Goal: Task Accomplishment & Management: Use online tool/utility

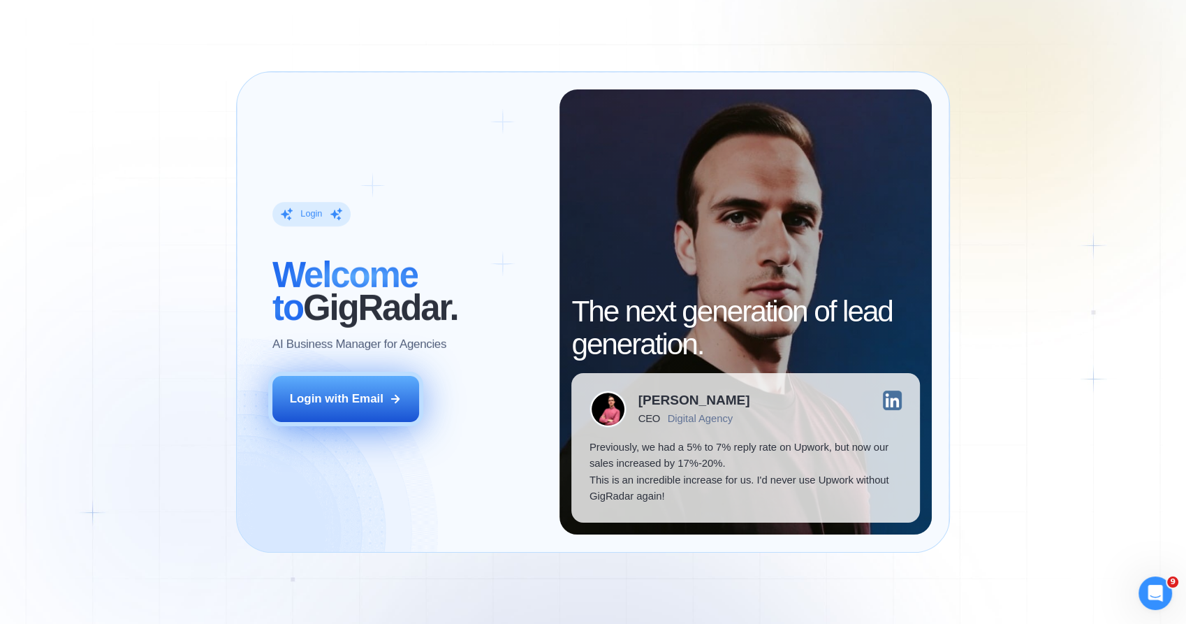
click at [367, 399] on div "Login with Email" at bounding box center [337, 399] width 94 height 16
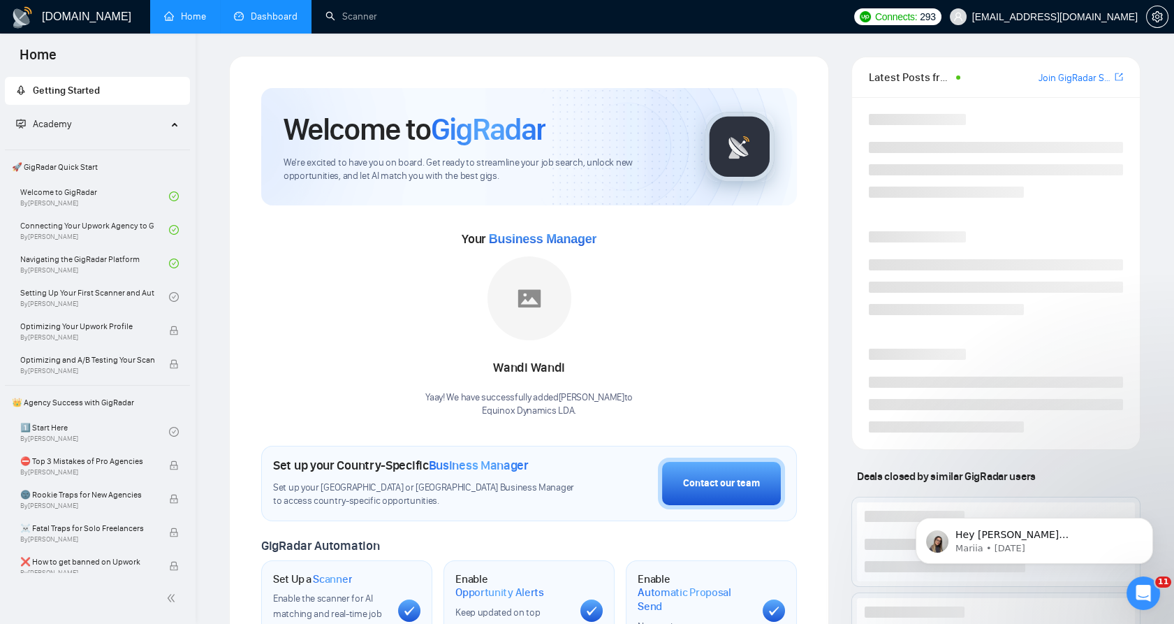
click at [259, 12] on link "Dashboard" at bounding box center [266, 16] width 64 height 12
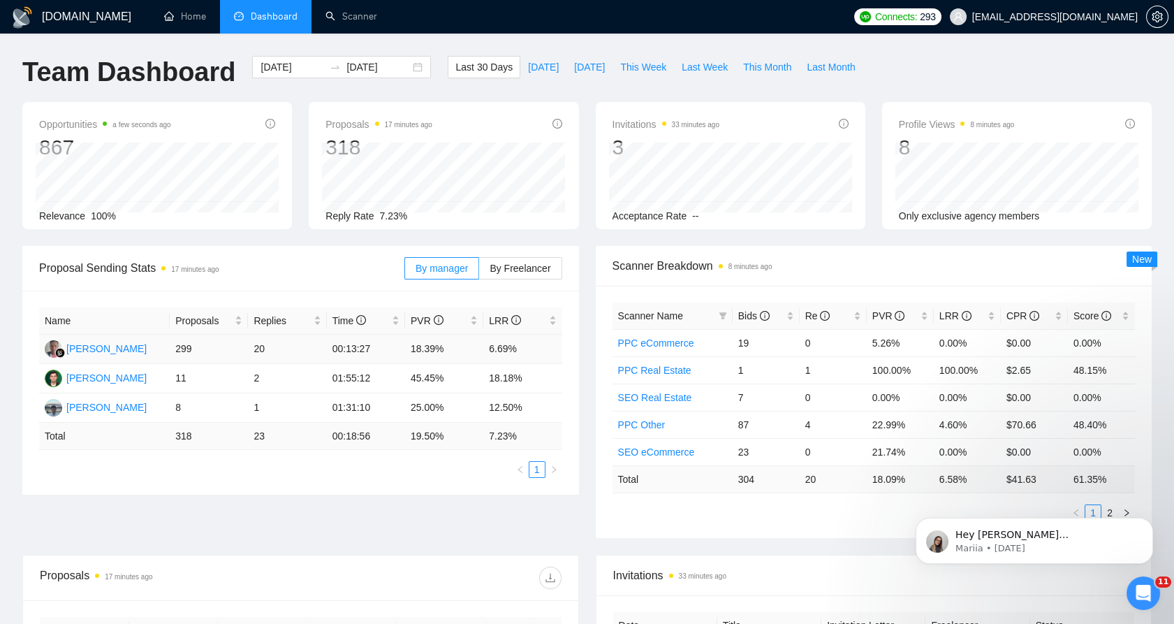
click at [496, 349] on td "6.69%" at bounding box center [522, 349] width 78 height 29
click at [503, 349] on td "6.69%" at bounding box center [522, 349] width 78 height 29
drag, startPoint x: 503, startPoint y: 349, endPoint x: 463, endPoint y: 351, distance: 39.9
click at [463, 351] on td "18.39%" at bounding box center [444, 349] width 78 height 29
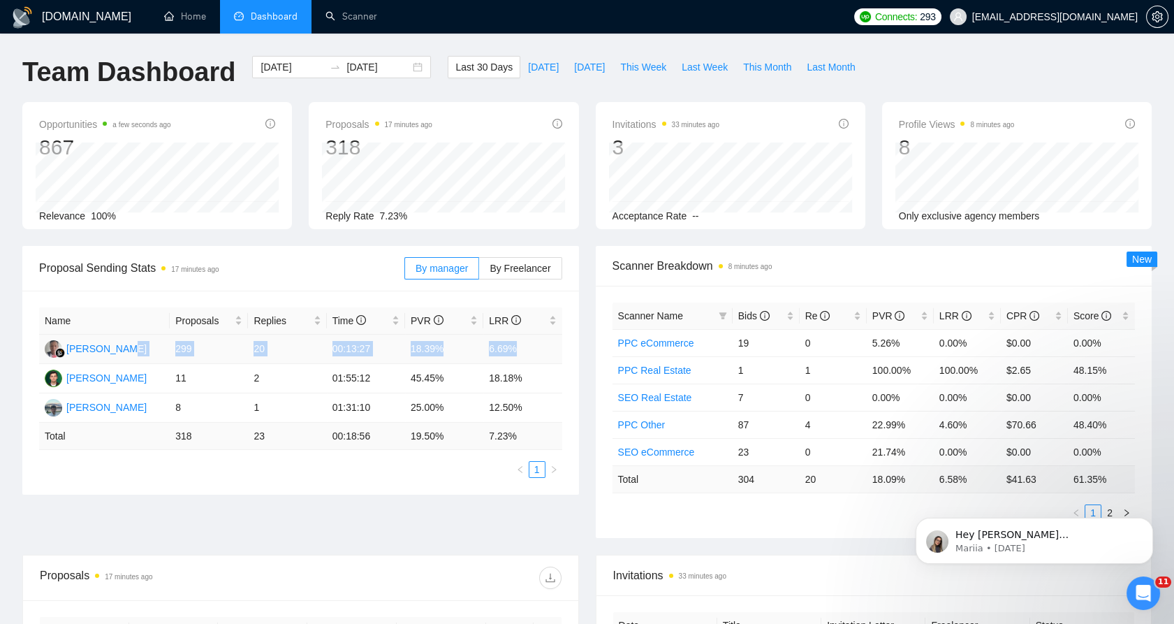
drag, startPoint x: 163, startPoint y: 347, endPoint x: 515, endPoint y: 343, distance: 351.5
click at [515, 343] on tr "Wandi Wandi 299 20 00:13:27 18.39% 6.69%" at bounding box center [300, 349] width 523 height 29
click at [515, 343] on td "6.69%" at bounding box center [522, 349] width 78 height 29
click at [483, 343] on td "6.69%" at bounding box center [522, 349] width 78 height 29
click at [491, 345] on td "6.69%" at bounding box center [522, 349] width 78 height 29
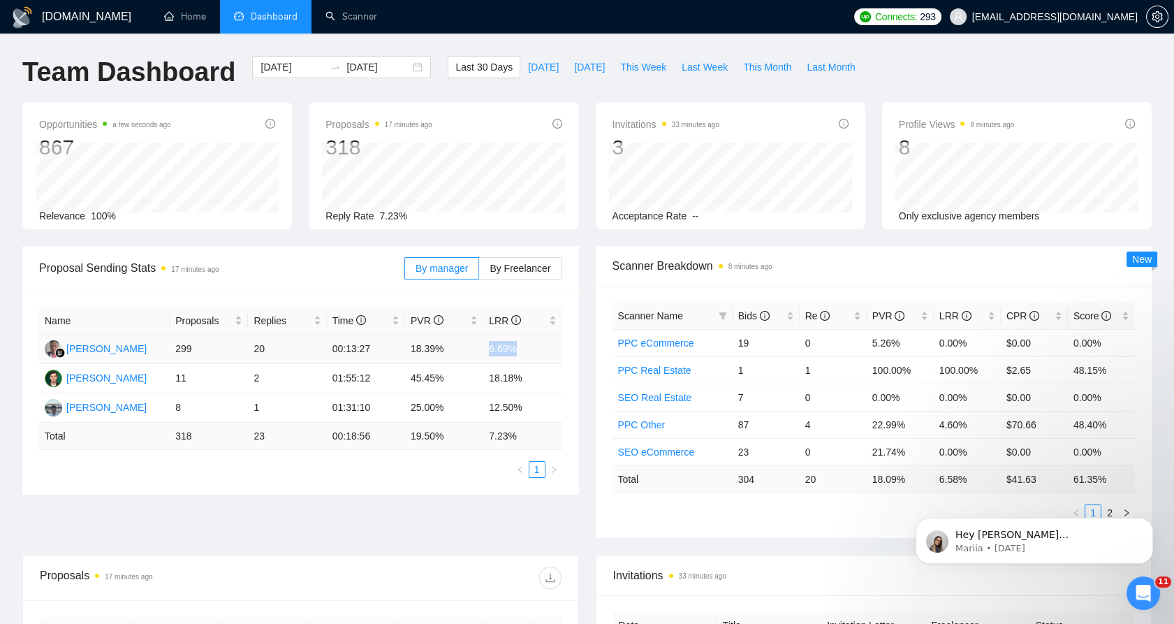
drag, startPoint x: 491, startPoint y: 345, endPoint x: 523, endPoint y: 347, distance: 31.5
click at [523, 347] on td "6.69%" at bounding box center [522, 349] width 78 height 29
click at [520, 347] on td "6.69%" at bounding box center [522, 349] width 78 height 29
drag, startPoint x: 520, startPoint y: 347, endPoint x: 179, endPoint y: 347, distance: 340.9
click at [179, 347] on tr "Wandi Wandi 299 20 00:13:27 18.39% 6.69%" at bounding box center [300, 349] width 523 height 29
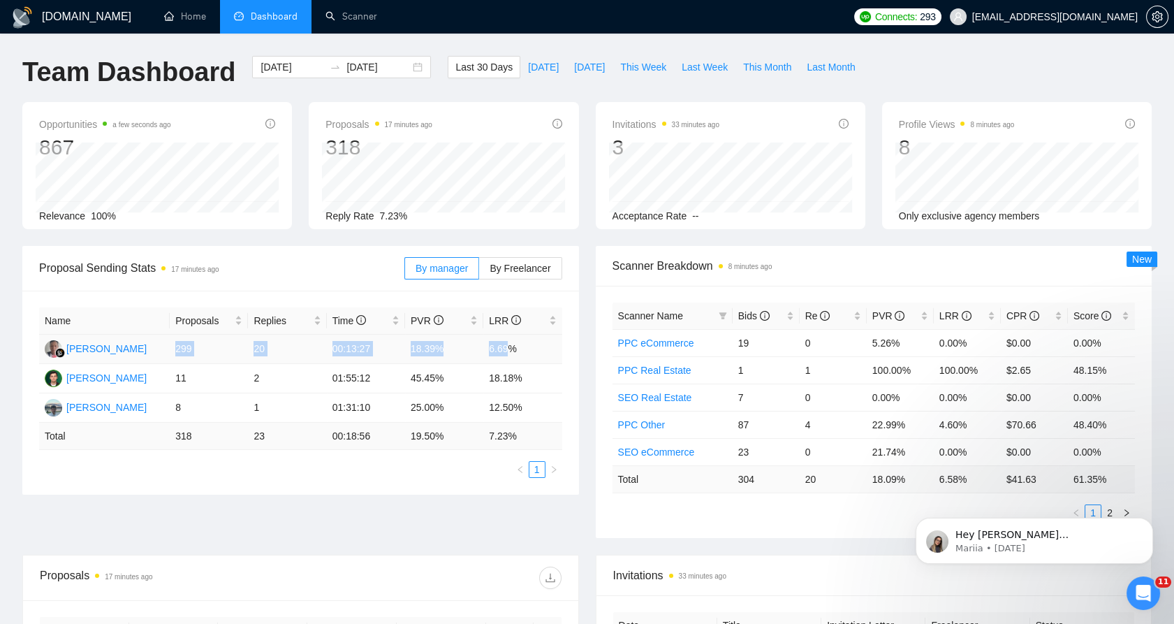
click at [179, 347] on td "299" at bounding box center [209, 349] width 78 height 29
drag, startPoint x: 179, startPoint y: 347, endPoint x: 514, endPoint y: 351, distance: 335.4
click at [514, 351] on tr "Wandi Wandi 299 20 00:13:27 18.39% 6.69%" at bounding box center [300, 349] width 523 height 29
click at [514, 351] on td "6.69%" at bounding box center [522, 349] width 78 height 29
click at [513, 351] on td "6.69%" at bounding box center [522, 349] width 78 height 29
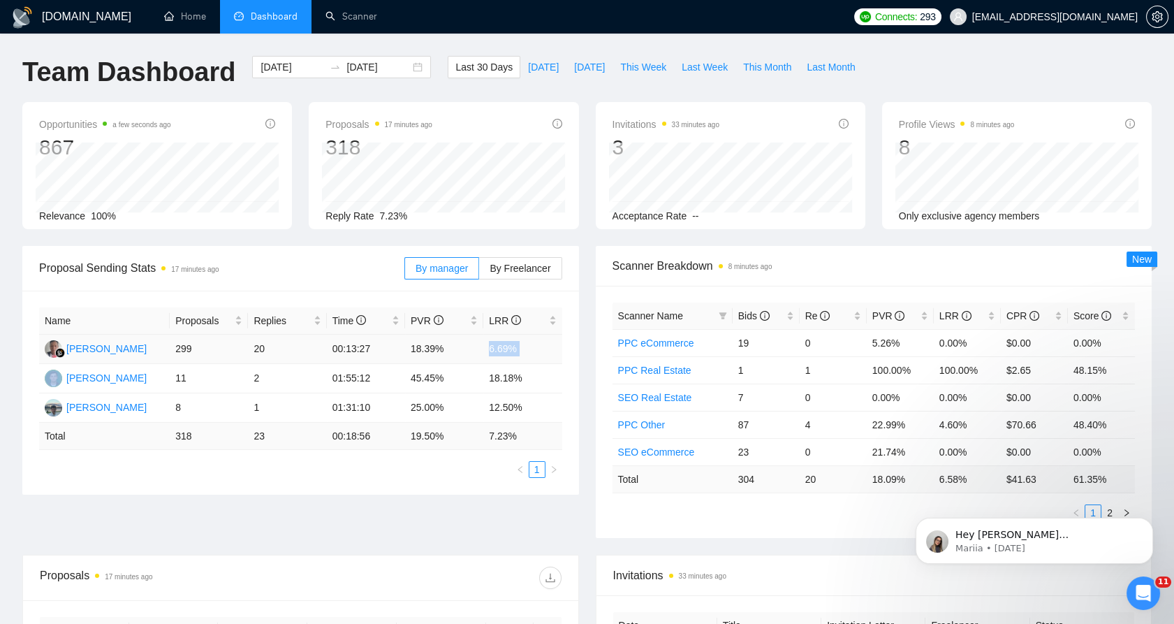
click at [513, 350] on td "6.69%" at bounding box center [522, 349] width 78 height 29
click at [197, 351] on td "299" at bounding box center [209, 349] width 78 height 29
drag, startPoint x: 162, startPoint y: 346, endPoint x: 517, endPoint y: 345, distance: 354.9
click at [517, 345] on tr "Wandi Wandi 299 20 00:13:27 18.39% 6.69%" at bounding box center [300, 349] width 523 height 29
click at [517, 345] on td "6.69%" at bounding box center [522, 349] width 78 height 29
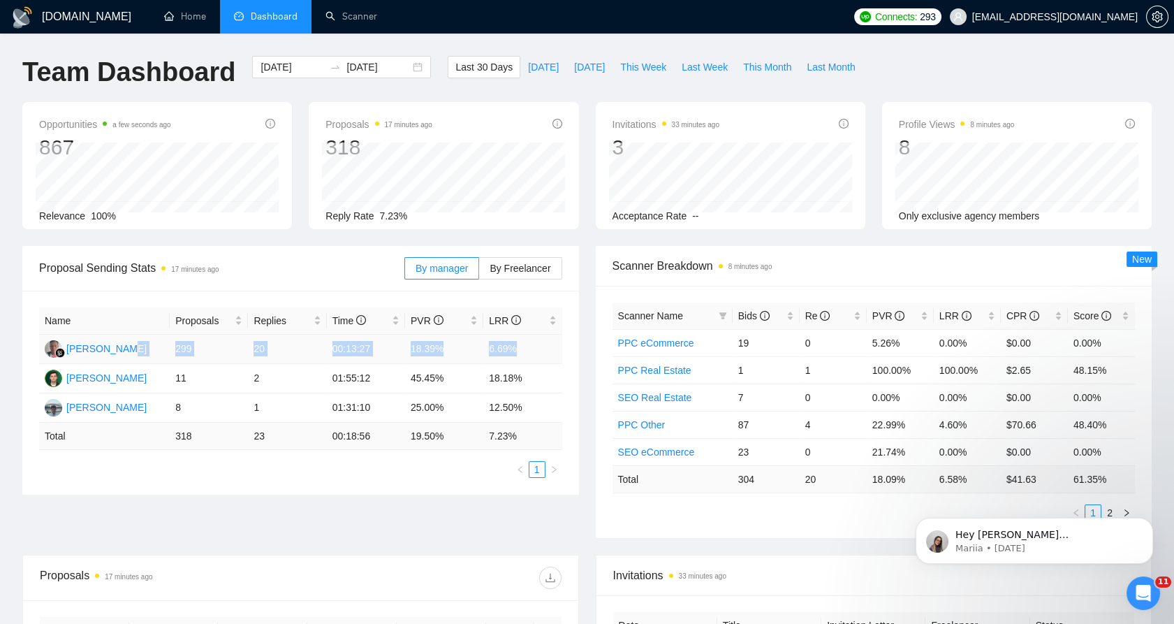
click at [503, 348] on td "6.69%" at bounding box center [522, 349] width 78 height 29
click at [728, 475] on td "Total" at bounding box center [673, 478] width 120 height 27
drag, startPoint x: 821, startPoint y: 475, endPoint x: 864, endPoint y: 479, distance: 43.5
click at [861, 479] on tr "Total 304 20 18.09 % 6.58 % $ 41.63 61.35 %" at bounding box center [874, 478] width 523 height 27
drag, startPoint x: 864, startPoint y: 479, endPoint x: 907, endPoint y: 480, distance: 42.6
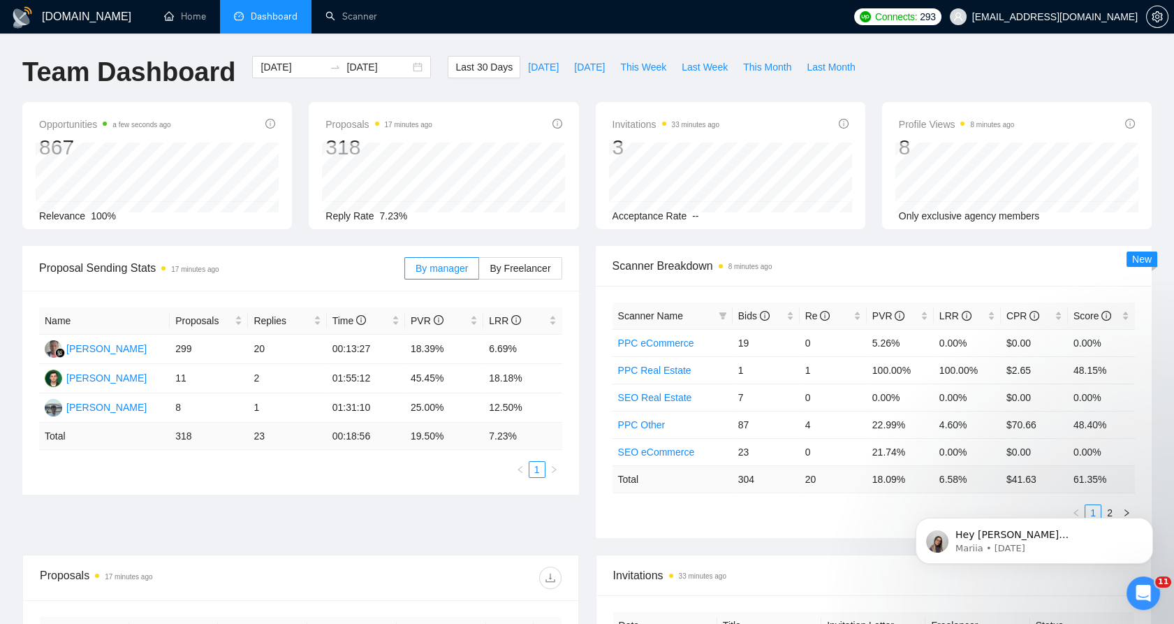
click at [907, 480] on td "18.09 %" at bounding box center [900, 478] width 67 height 27
click at [934, 475] on td "6.58 %" at bounding box center [967, 478] width 67 height 27
click at [1092, 508] on body "Hey yuriy.m@equinox.company, Looks like your Upwork agency Equinox Dynamics LDA…" at bounding box center [1035, 537] width 268 height 87
click at [1096, 508] on body "Hey yuriy.m@equinox.company, Looks like your Upwork agency Equinox Dynamics LDA…" at bounding box center [1035, 537] width 268 height 87
click at [1102, 512] on body "Hey yuriy.m@equinox.company, Looks like your Upwork agency Equinox Dynamics LDA…" at bounding box center [1035, 537] width 268 height 87
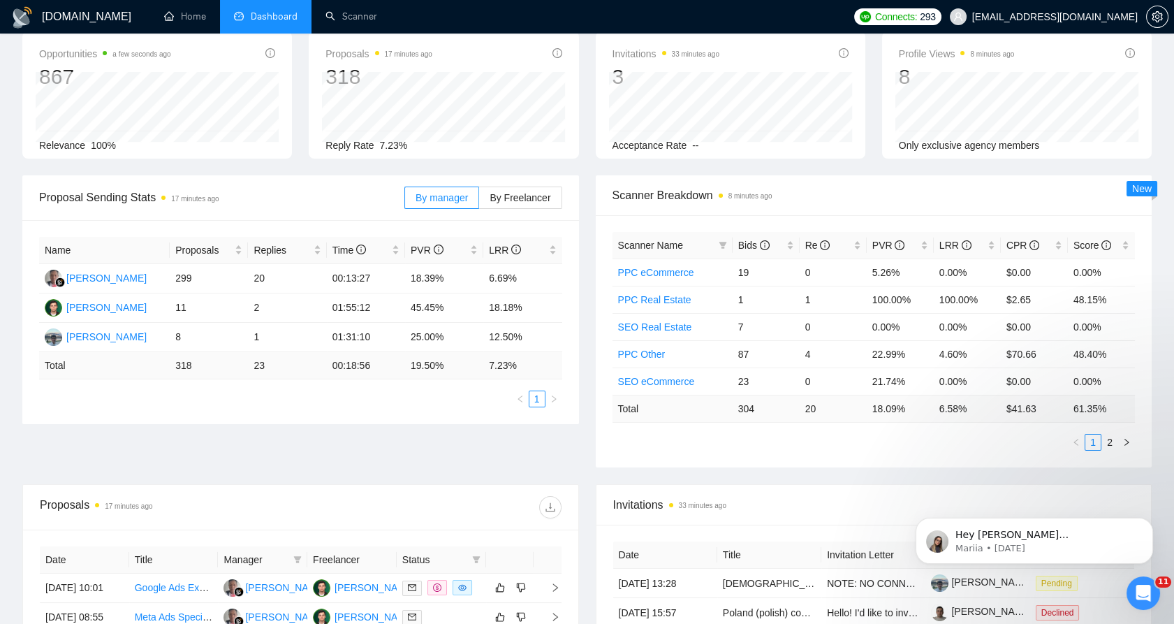
scroll to position [155, 0]
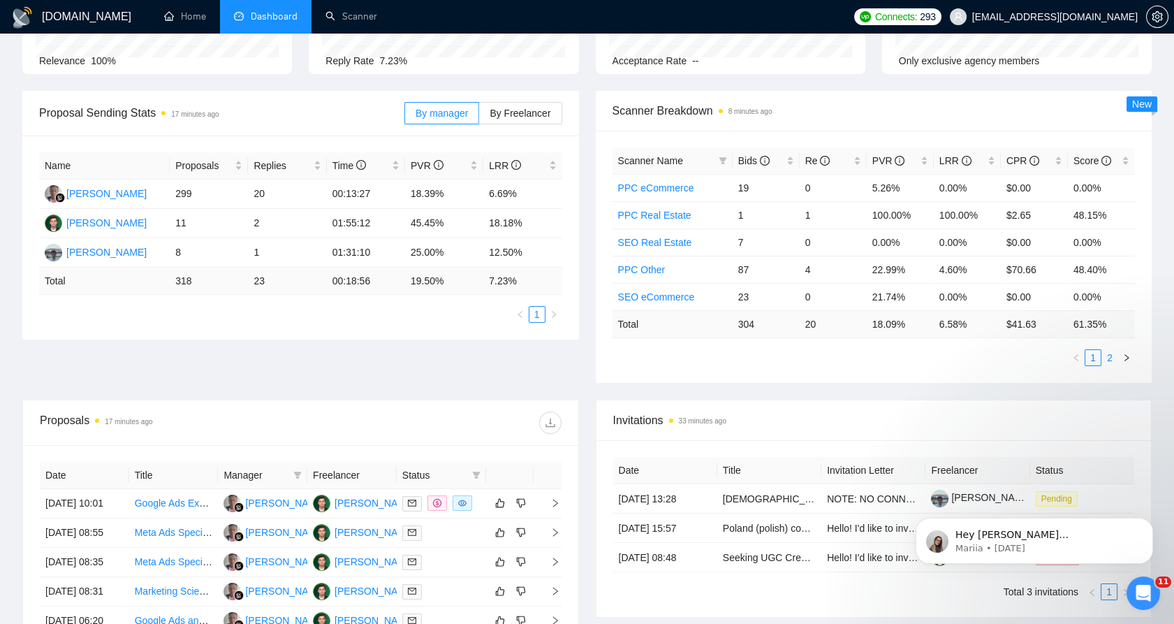
click at [1112, 363] on link "2" at bounding box center [1109, 357] width 15 height 15
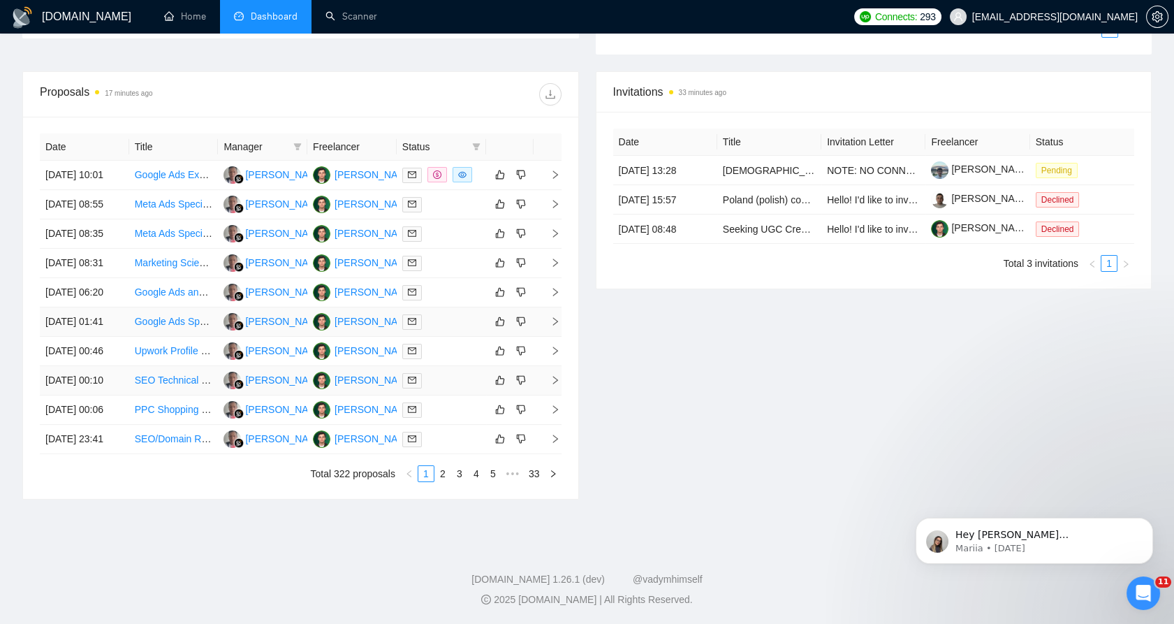
scroll to position [465, 0]
click at [440, 190] on td at bounding box center [441, 175] width 89 height 29
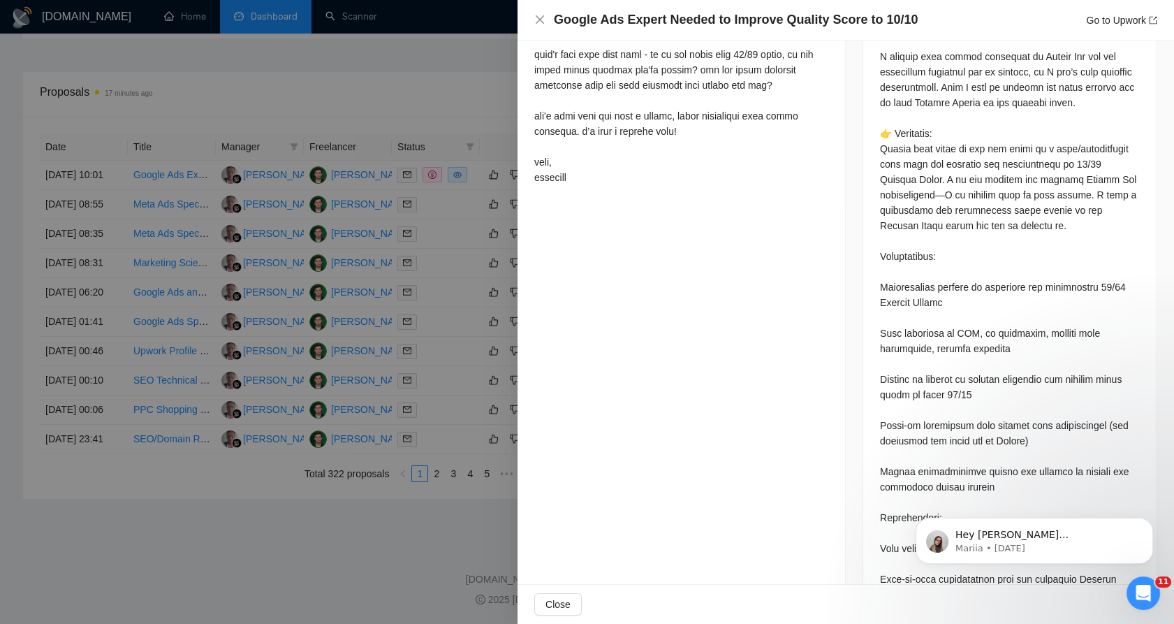
scroll to position [699, 0]
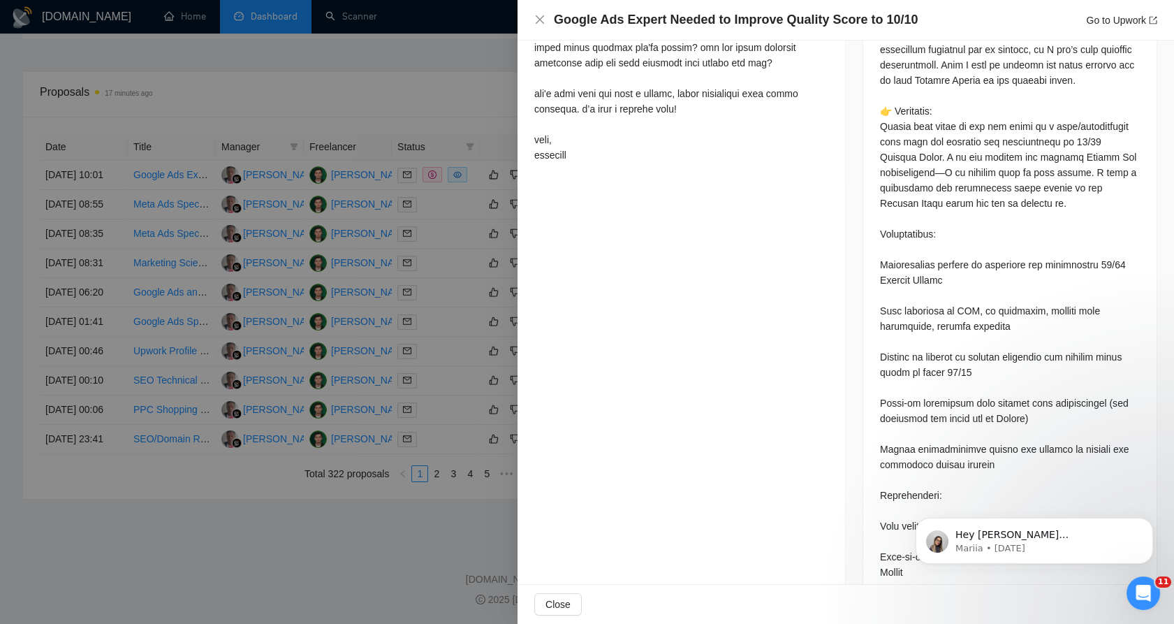
click at [428, 198] on div at bounding box center [587, 312] width 1174 height 624
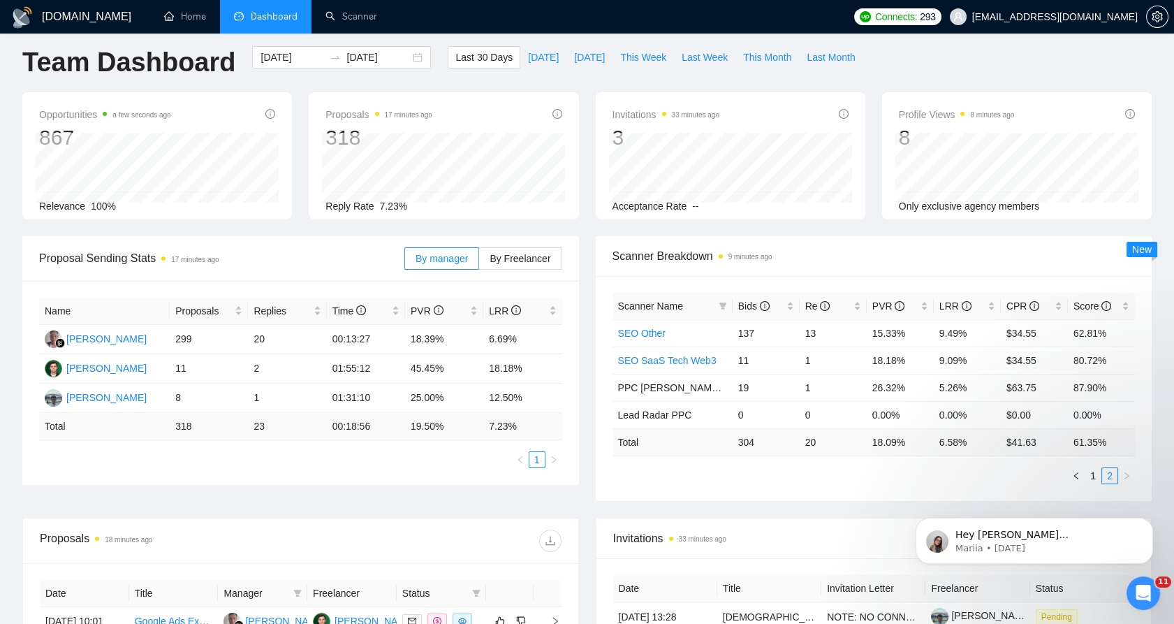
scroll to position [0, 0]
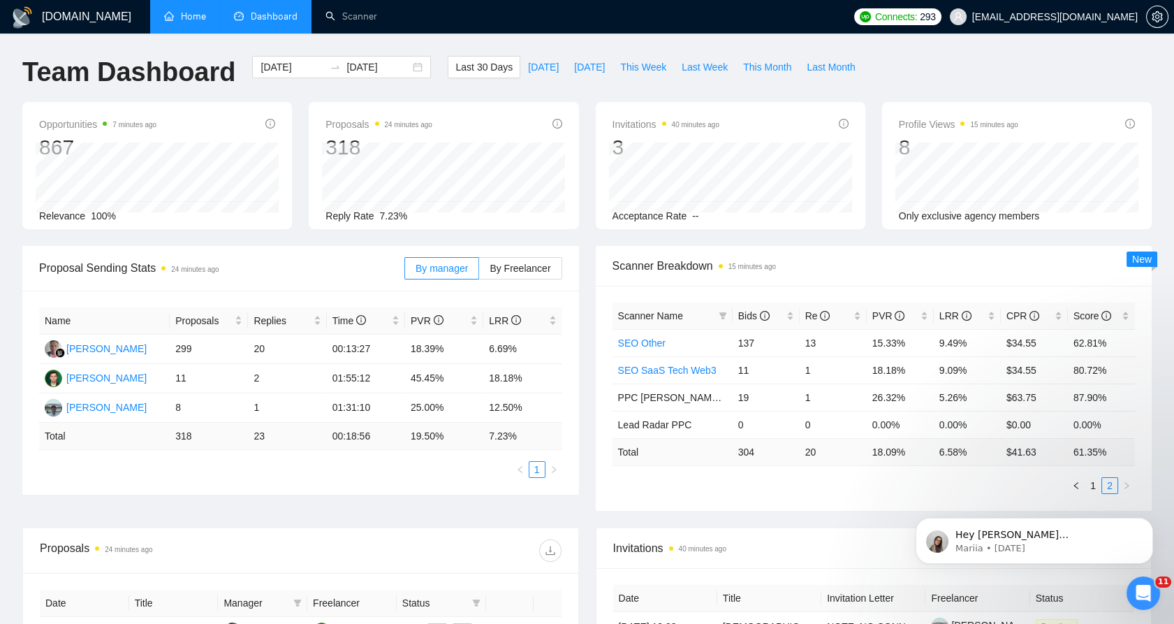
click at [164, 22] on link "Home" at bounding box center [185, 16] width 42 height 12
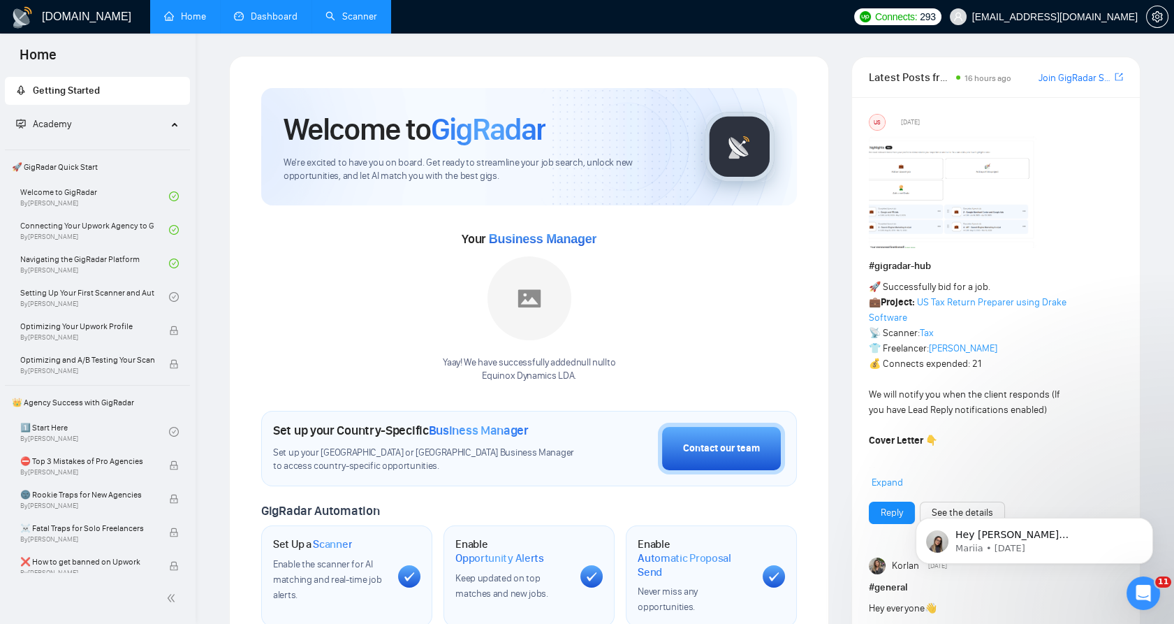
click at [369, 10] on link "Scanner" at bounding box center [352, 16] width 52 height 12
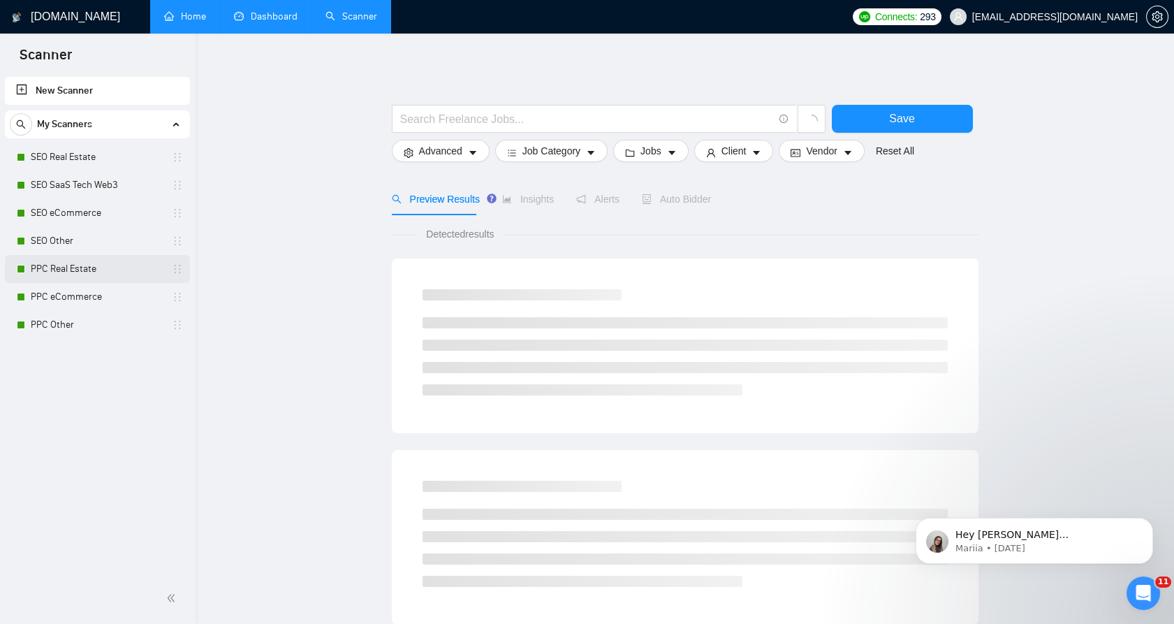
click at [81, 271] on link "PPC Real Estate" at bounding box center [97, 269] width 133 height 28
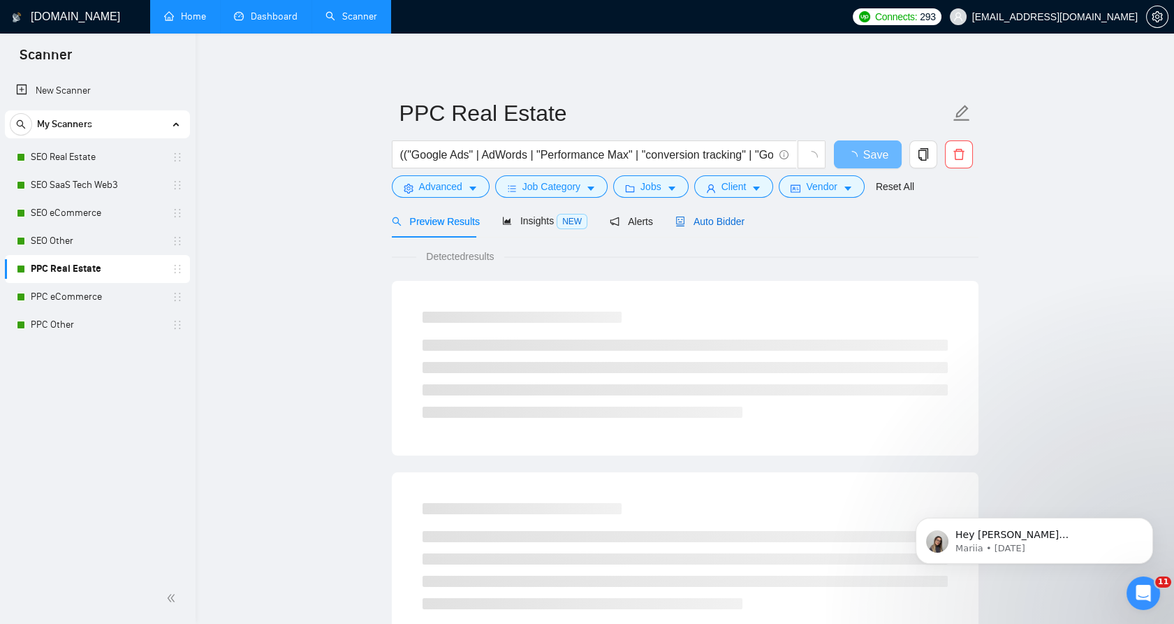
click at [693, 221] on span "Auto Bidder" at bounding box center [710, 221] width 69 height 11
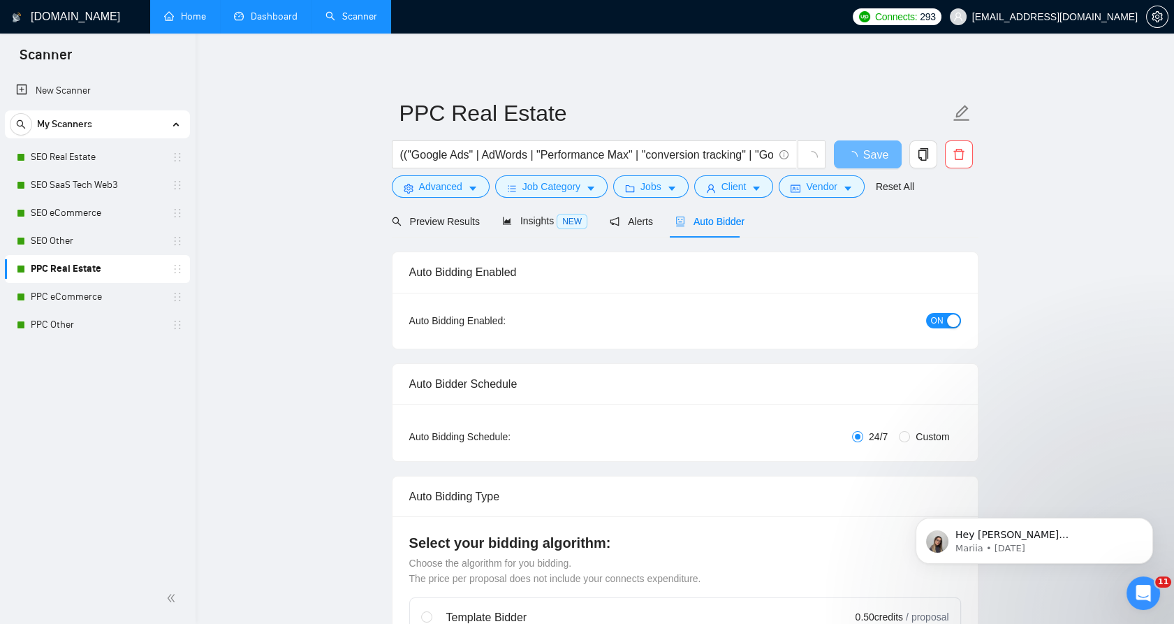
checkbox input "true"
click at [701, 228] on div "Auto Bidder" at bounding box center [710, 221] width 69 height 15
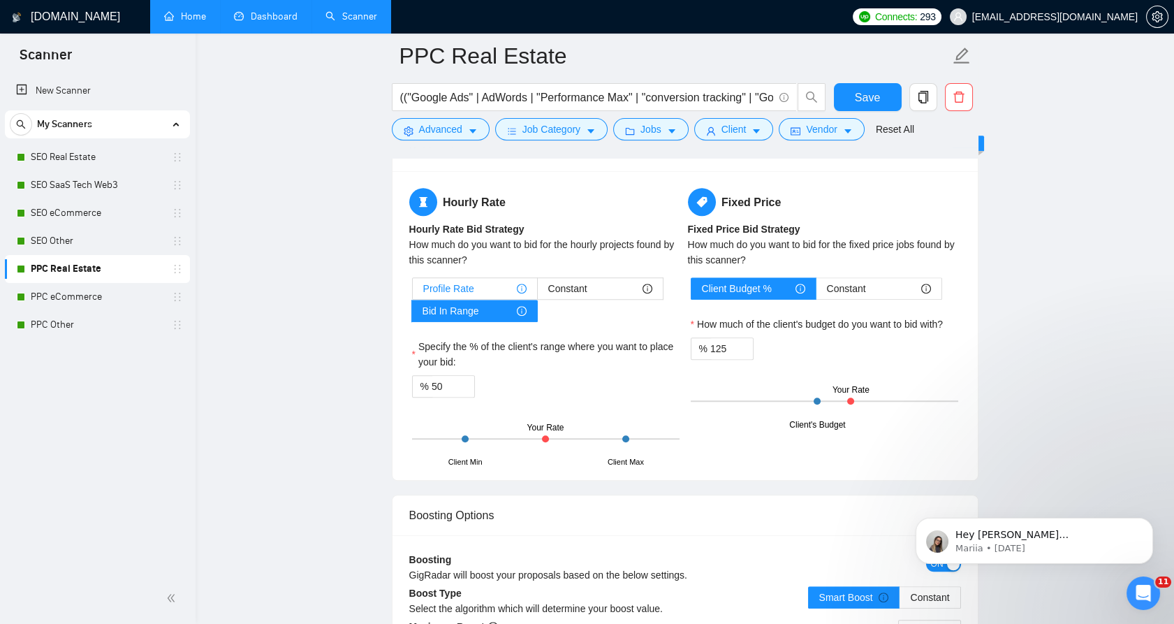
scroll to position [2251, 0]
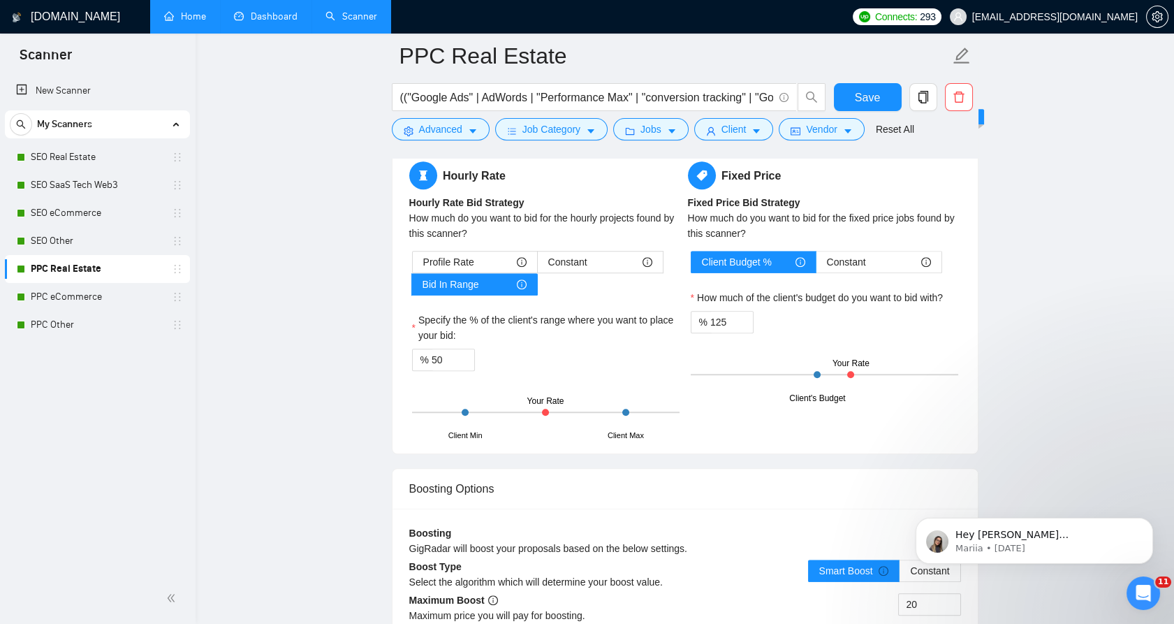
drag, startPoint x: 258, startPoint y: 28, endPoint x: 273, endPoint y: 27, distance: 15.4
click at [259, 22] on link "Dashboard" at bounding box center [266, 16] width 64 height 12
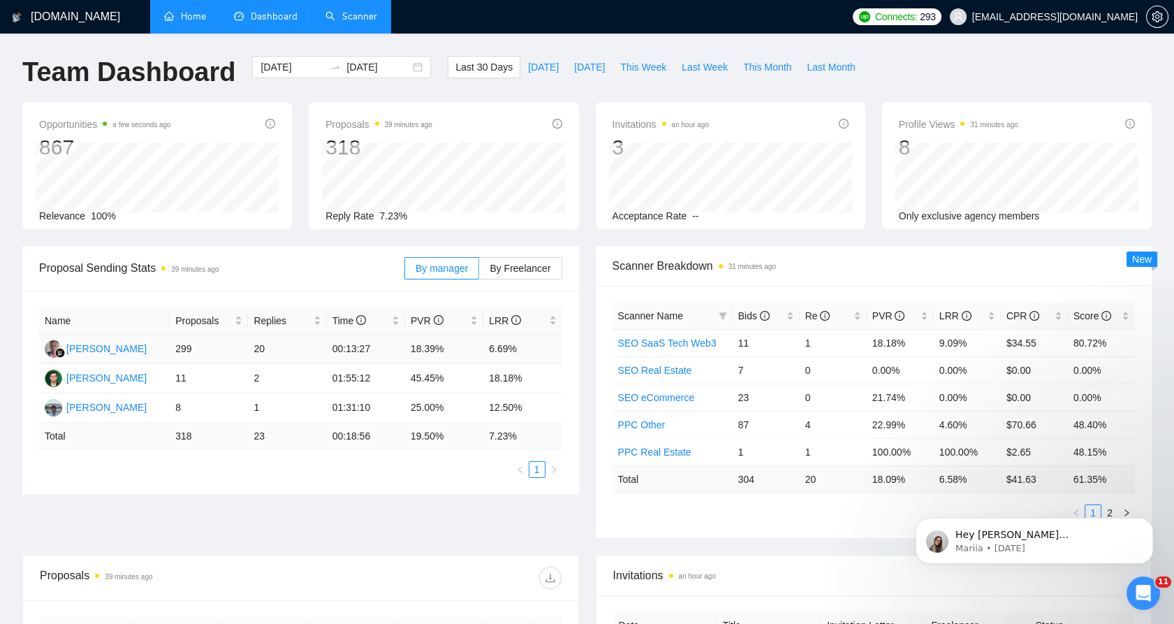
click at [419, 347] on td "18.39%" at bounding box center [444, 349] width 78 height 29
drag, startPoint x: 419, startPoint y: 347, endPoint x: 432, endPoint y: 349, distance: 13.6
click at [432, 349] on td "18.39%" at bounding box center [444, 349] width 78 height 29
click at [546, 233] on div "Opportunities a few seconds ago 867 Relevance 100% Proposals 39 minutes ago 318…" at bounding box center [587, 174] width 1147 height 144
click at [503, 349] on td "6.69%" at bounding box center [522, 349] width 78 height 29
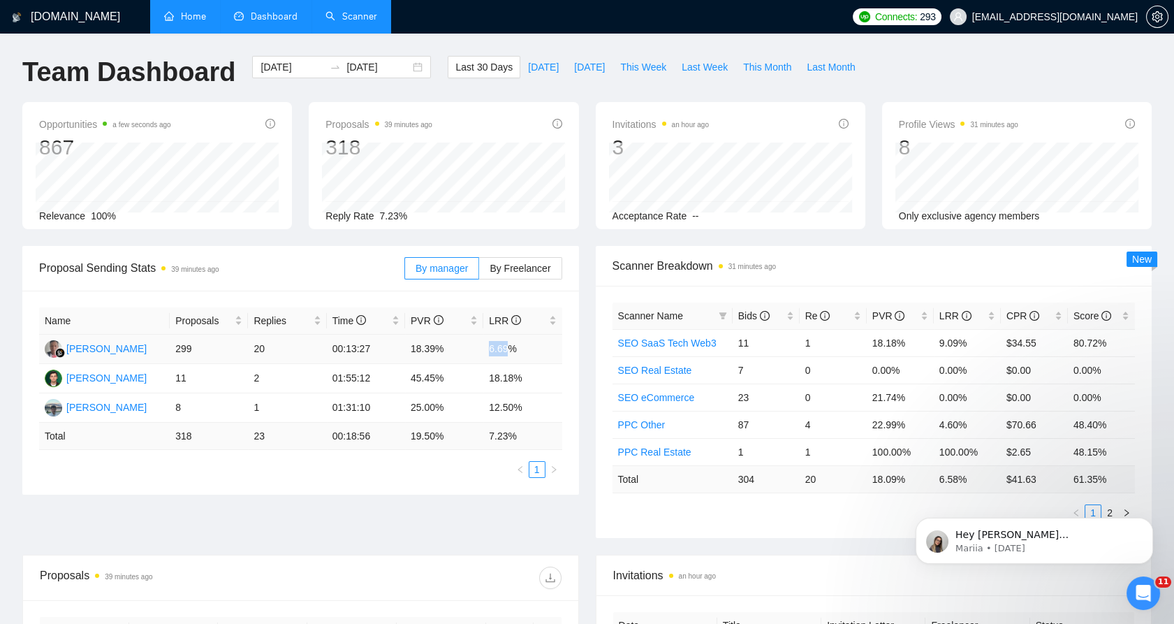
click at [503, 349] on td "6.69%" at bounding box center [522, 349] width 78 height 29
click at [504, 347] on td "6.69%" at bounding box center [522, 349] width 78 height 29
click at [500, 349] on td "6.69%" at bounding box center [522, 349] width 78 height 29
drag, startPoint x: 891, startPoint y: 340, endPoint x: 1104, endPoint y: 345, distance: 212.5
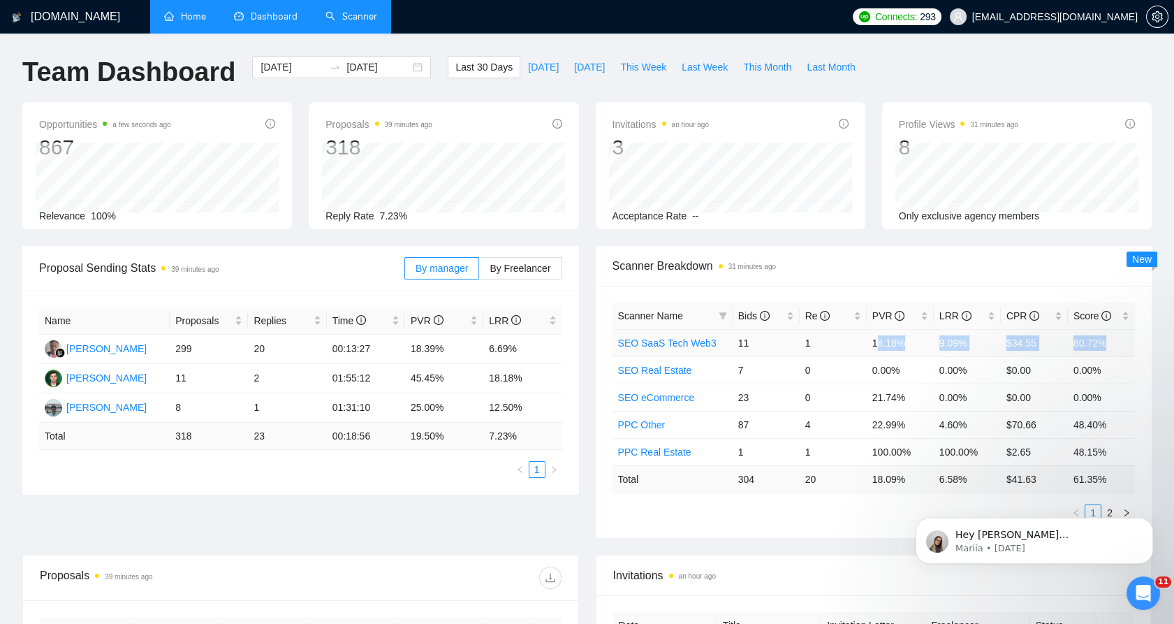
click at [1104, 345] on tr "SEO SaaS Tech Web3 11 1 18.18% 9.09% $34.55 80.72%" at bounding box center [874, 342] width 523 height 27
click at [1104, 345] on td "80.72%" at bounding box center [1101, 342] width 67 height 27
click at [737, 266] on time "31 minutes ago" at bounding box center [753, 267] width 48 height 8
drag, startPoint x: 737, startPoint y: 266, endPoint x: 730, endPoint y: 267, distance: 7.0
click at [730, 267] on time "31 minutes ago" at bounding box center [753, 267] width 48 height 8
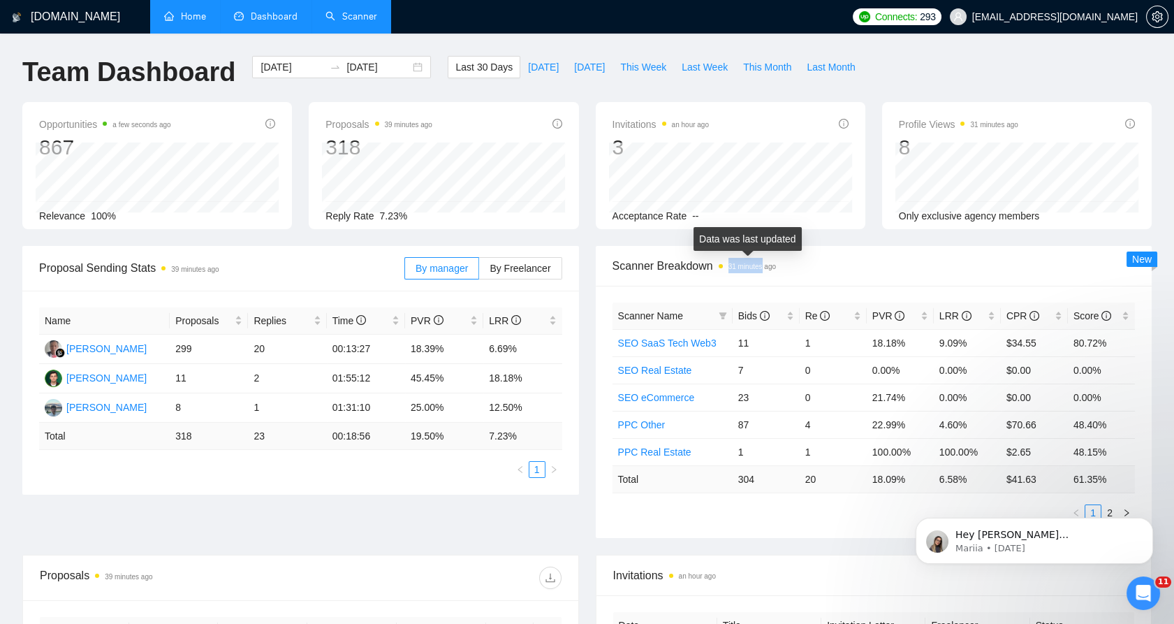
click at [730, 267] on time "31 minutes ago" at bounding box center [753, 267] width 48 height 8
drag, startPoint x: 730, startPoint y: 267, endPoint x: 776, endPoint y: 268, distance: 46.1
click at [776, 268] on time "31 minutes ago" at bounding box center [753, 267] width 48 height 8
click at [762, 266] on time "31 minutes ago" at bounding box center [753, 267] width 48 height 8
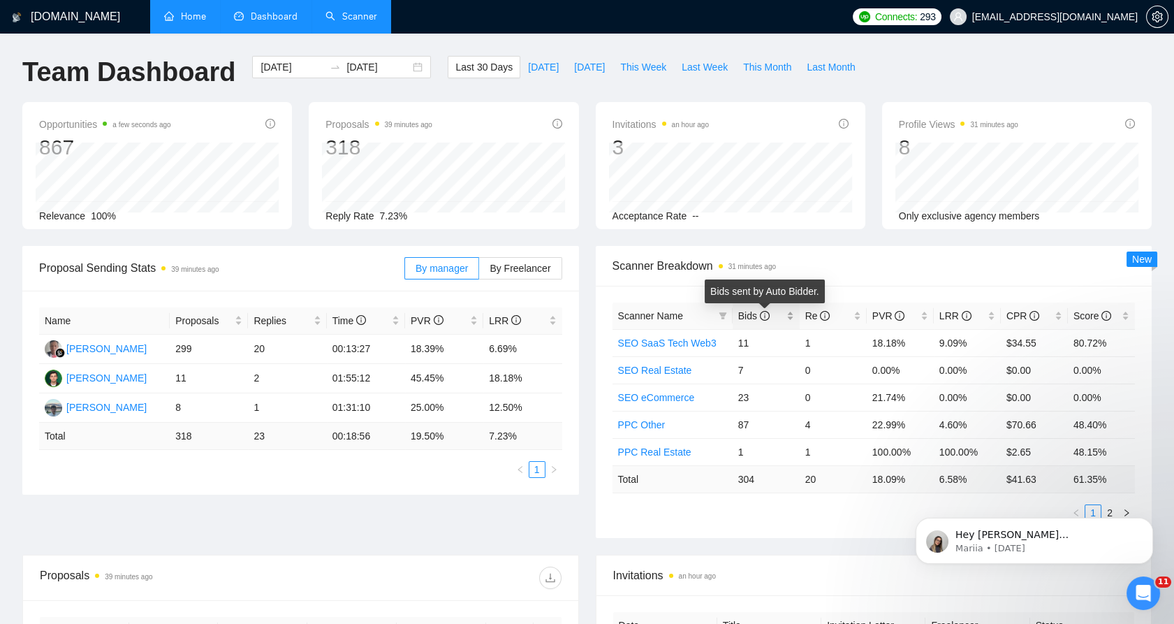
click at [744, 310] on span "Bids" at bounding box center [753, 315] width 31 height 11
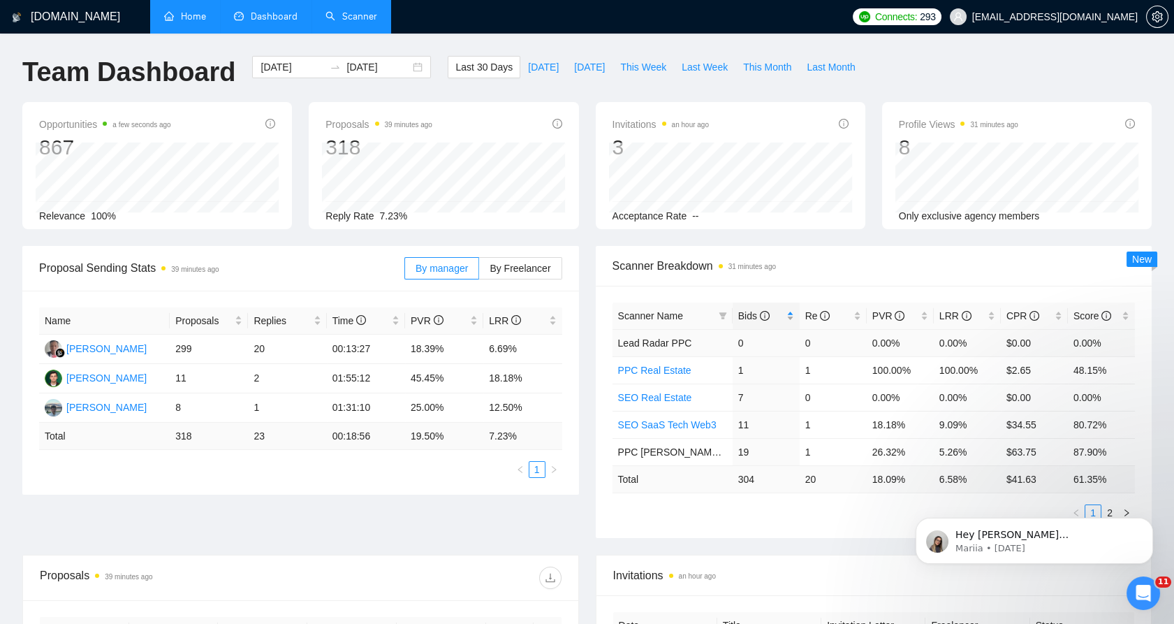
click at [752, 319] on span "Bids" at bounding box center [753, 315] width 31 height 11
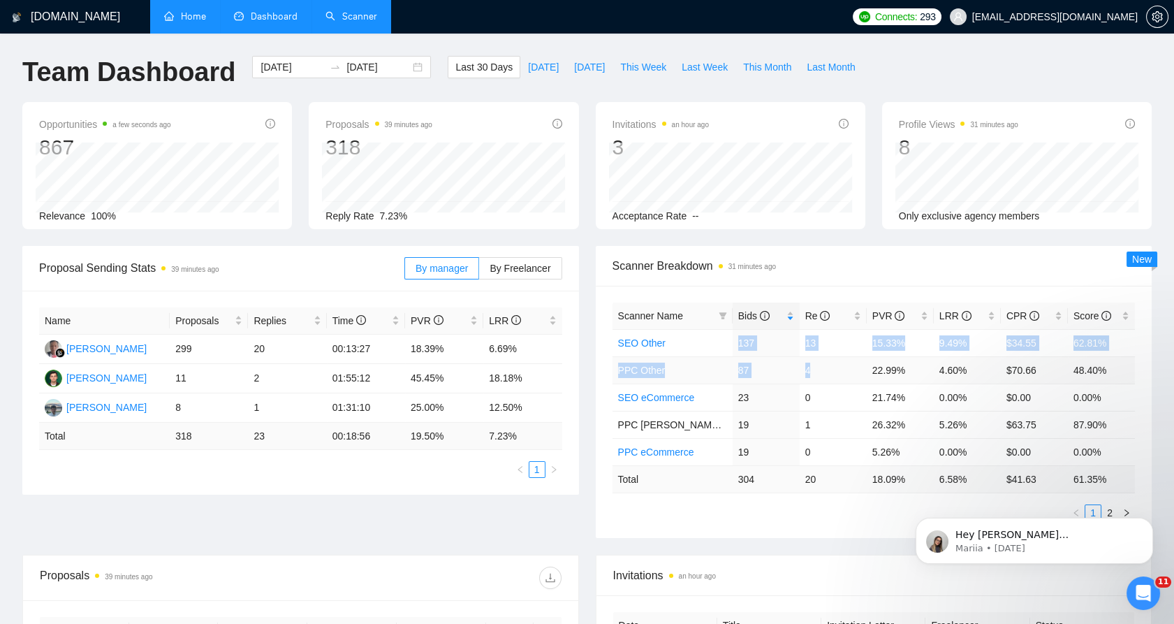
drag, startPoint x: 758, startPoint y: 350, endPoint x: 817, endPoint y: 372, distance: 63.5
click at [817, 372] on tbody "SEO Other 137 13 15.33% 9.49% $34.55 62.81% PPC Other 87 4 22.99% 4.60% $70.66 …" at bounding box center [874, 397] width 523 height 136
drag, startPoint x: 817, startPoint y: 372, endPoint x: 811, endPoint y: 364, distance: 10.5
click at [811, 364] on td "4" at bounding box center [833, 369] width 67 height 27
drag, startPoint x: 811, startPoint y: 364, endPoint x: 713, endPoint y: 347, distance: 100.0
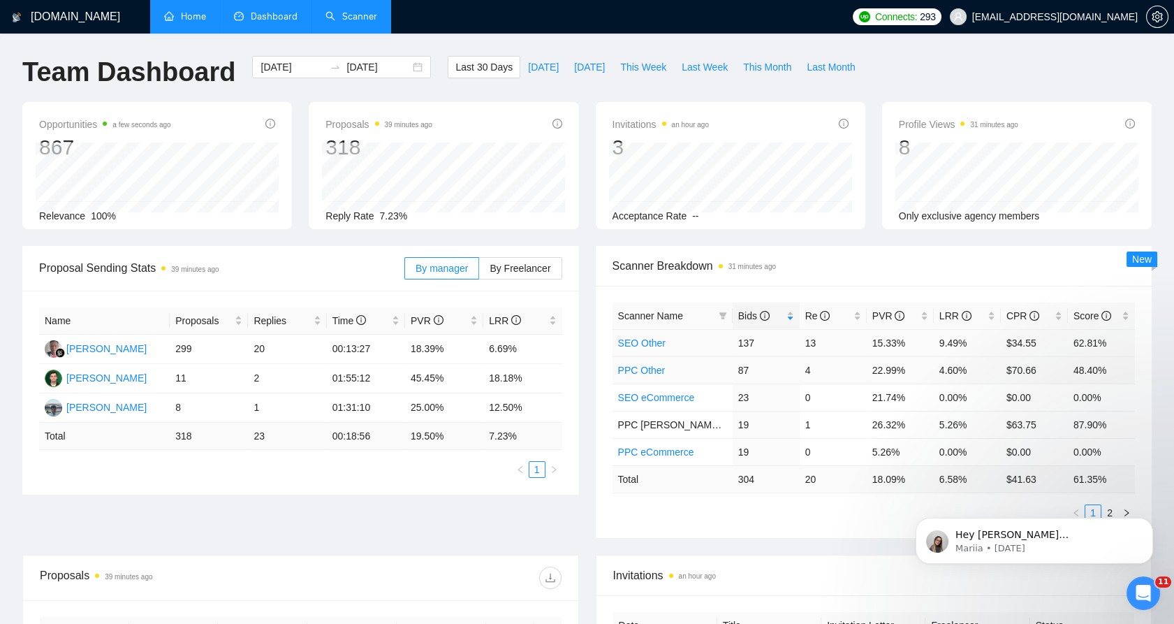
click at [713, 347] on tbody "SEO Other 137 13 15.33% 9.49% $34.55 62.81% PPC Other 87 4 22.99% 4.60% $70.66 …" at bounding box center [874, 397] width 523 height 136
click at [713, 347] on td "SEO Other" at bounding box center [673, 342] width 120 height 27
click at [682, 73] on span "Last Week" at bounding box center [705, 66] width 46 height 15
type input "2025-09-08"
type input "2025-09-14"
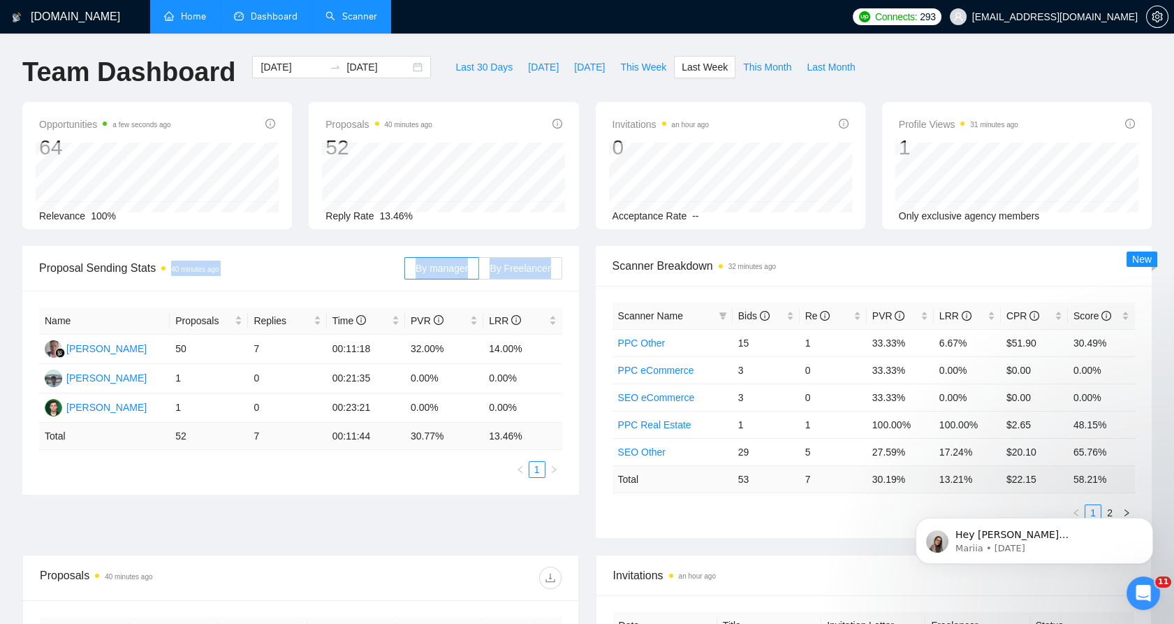
drag, startPoint x: 578, startPoint y: 264, endPoint x: 341, endPoint y: 265, distance: 236.9
click at [342, 265] on div "Proposal Sending Stats 40 minutes ago By manager By Freelancer" at bounding box center [300, 268] width 557 height 45
drag, startPoint x: 341, startPoint y: 265, endPoint x: 323, endPoint y: 270, distance: 18.1
click at [323, 270] on span "Proposal Sending Stats 40 minutes ago" at bounding box center [221, 267] width 365 height 17
click at [325, 272] on span "Proposal Sending Stats 40 minutes ago" at bounding box center [221, 267] width 365 height 17
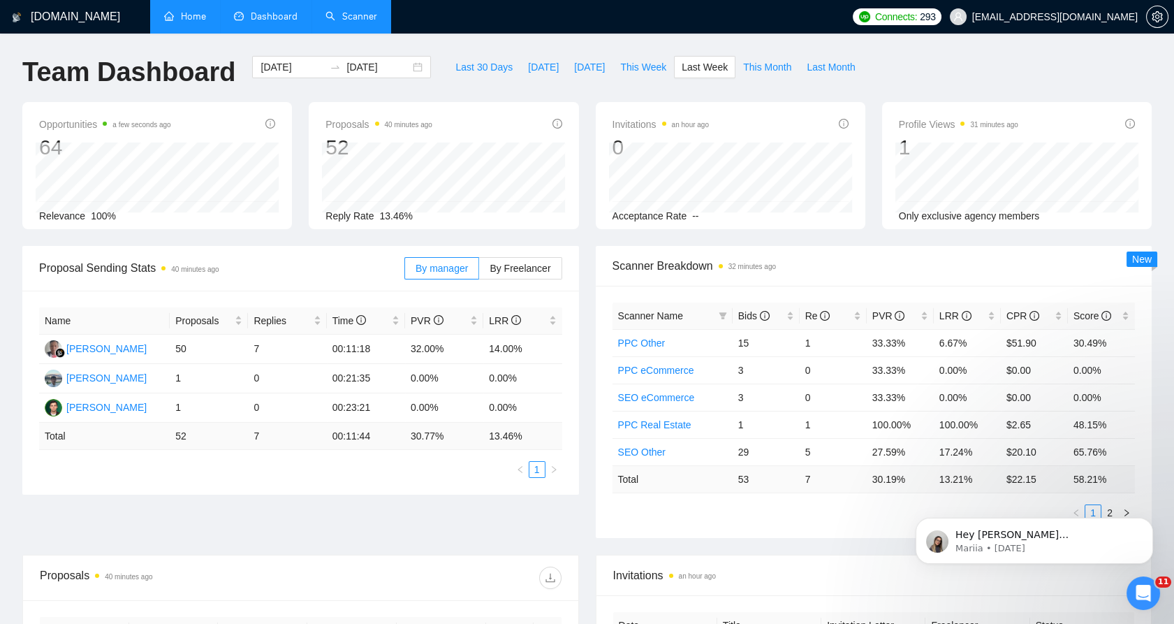
click at [321, 274] on span "Proposal Sending Stats 40 minutes ago" at bounding box center [221, 267] width 365 height 17
drag, startPoint x: 177, startPoint y: 11, endPoint x: 117, endPoint y: 0, distance: 61.1
click at [177, 11] on link "Home" at bounding box center [185, 16] width 42 height 12
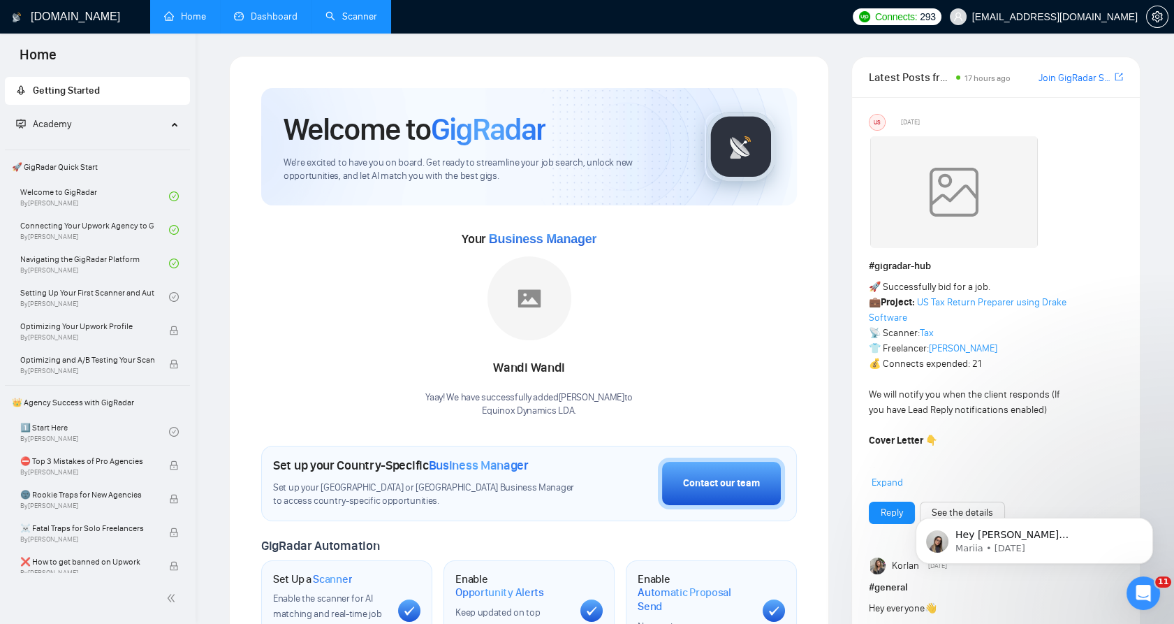
click at [298, 10] on link "Dashboard" at bounding box center [266, 16] width 64 height 12
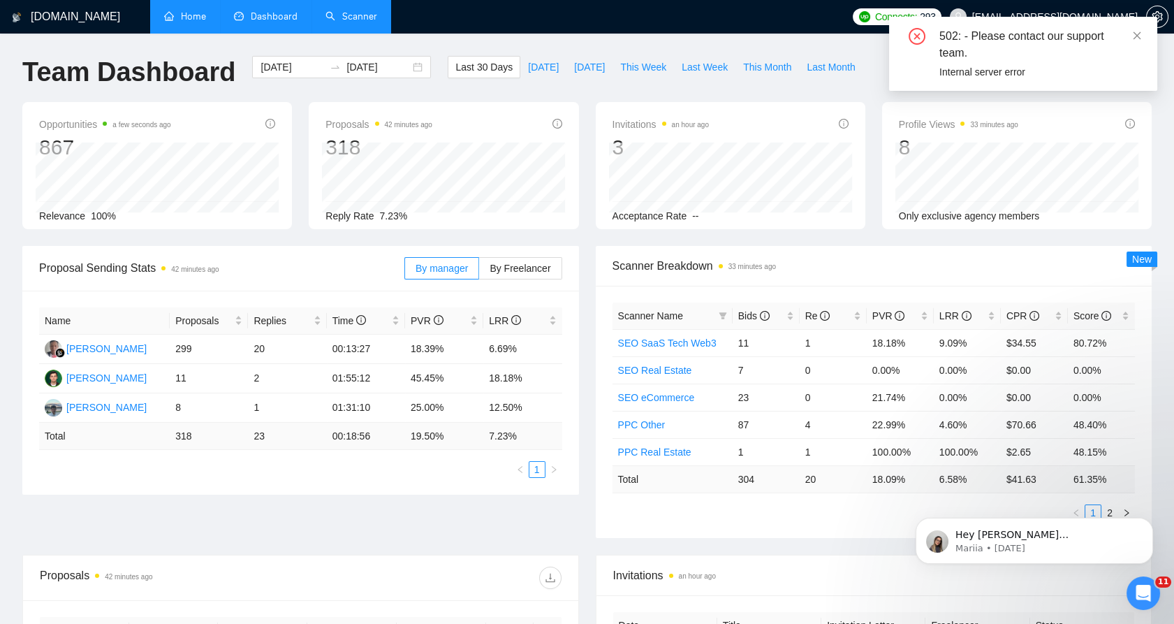
click at [206, 20] on link "Home" at bounding box center [185, 16] width 42 height 12
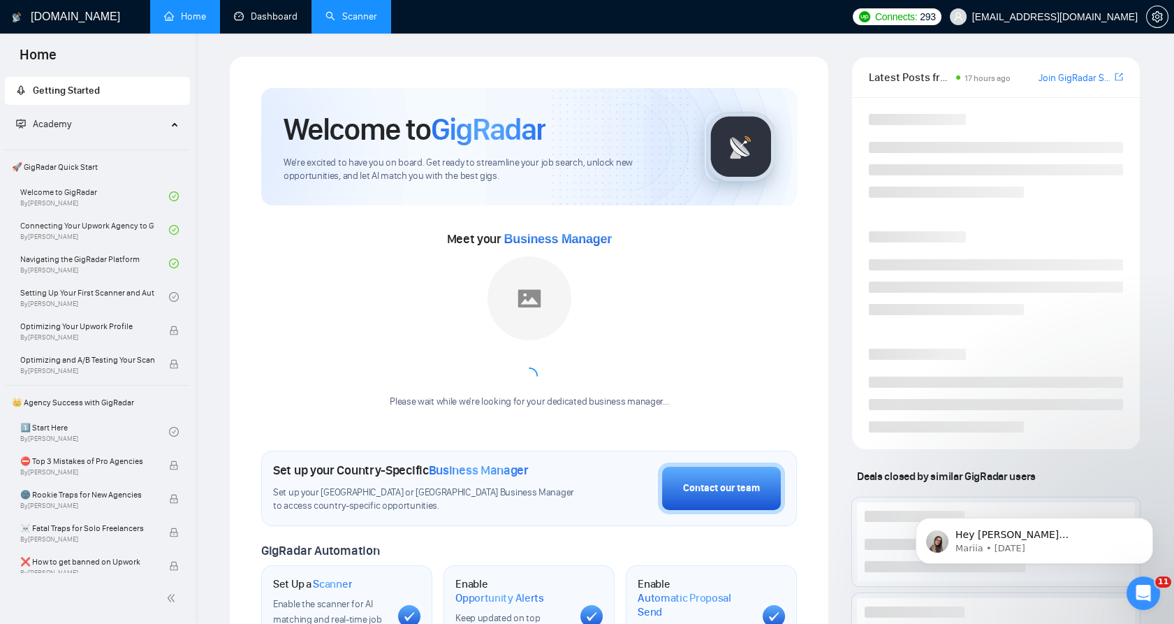
drag, startPoint x: 303, startPoint y: 14, endPoint x: 324, endPoint y: 16, distance: 21.1
click at [298, 13] on link "Dashboard" at bounding box center [266, 16] width 64 height 12
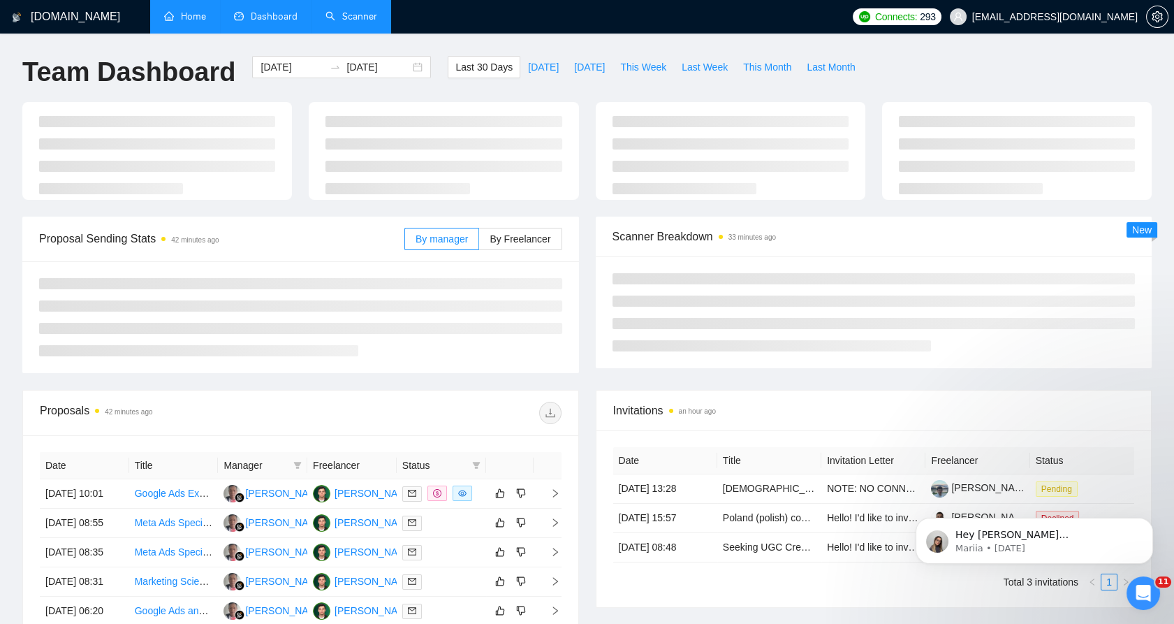
click at [326, 16] on link "Scanner" at bounding box center [352, 16] width 52 height 12
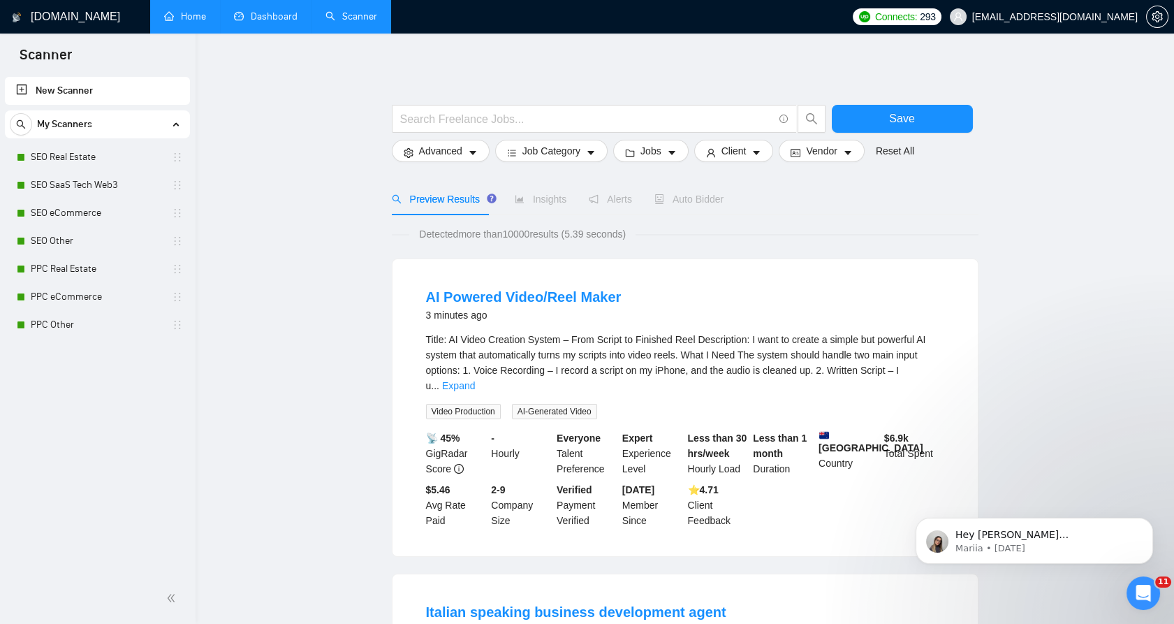
click at [274, 20] on link "Dashboard" at bounding box center [266, 16] width 64 height 12
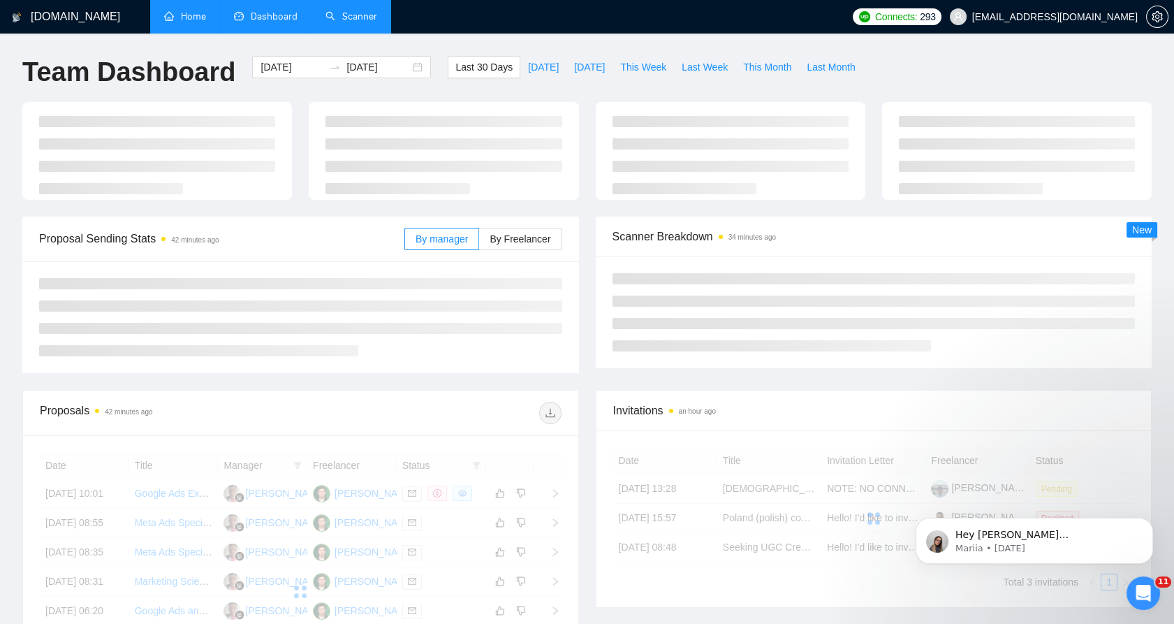
click at [351, 16] on link "Scanner" at bounding box center [352, 16] width 52 height 12
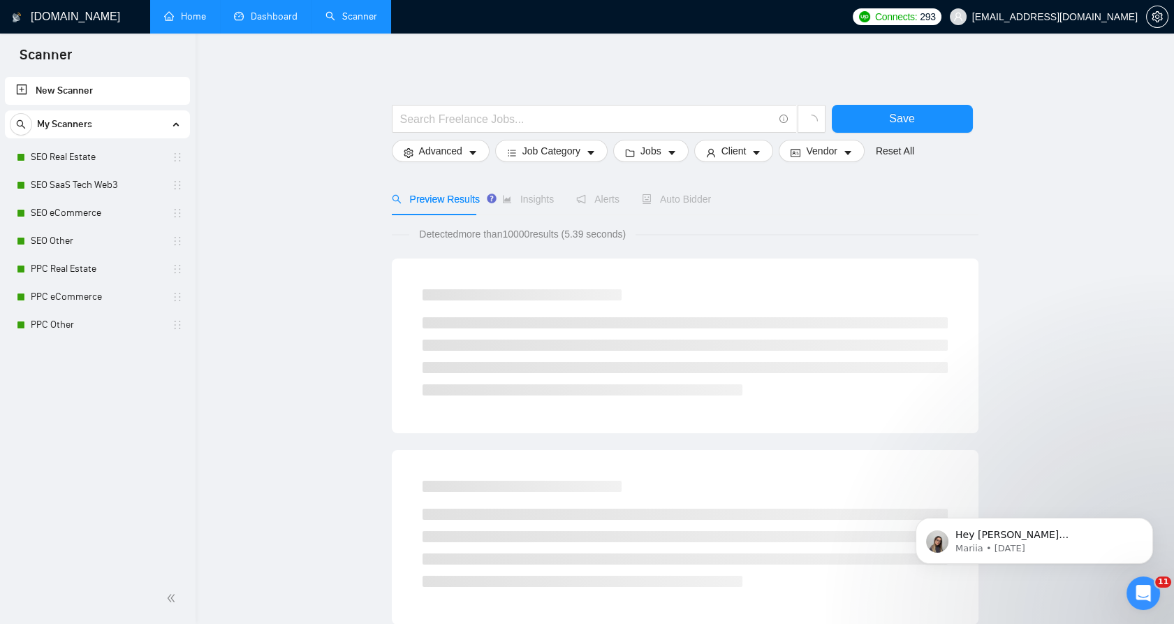
click at [297, 22] on link "Dashboard" at bounding box center [266, 16] width 64 height 12
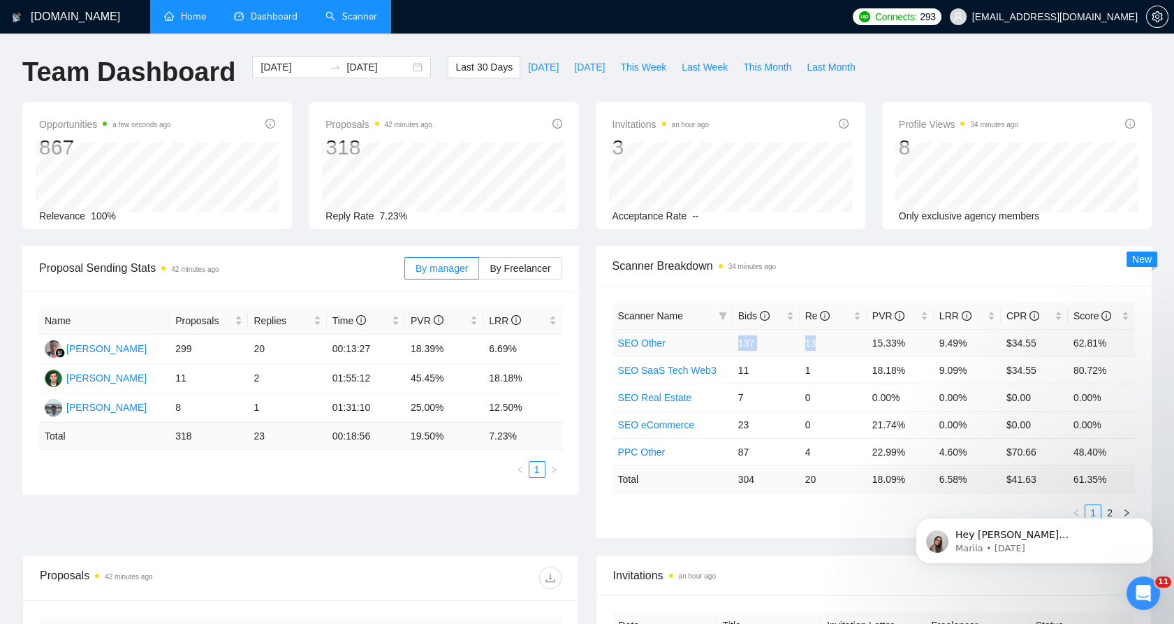
drag, startPoint x: 727, startPoint y: 346, endPoint x: 840, endPoint y: 344, distance: 112.5
click at [840, 344] on tr "SEO Other 137 13 15.33% 9.49% $34.55 62.81%" at bounding box center [874, 342] width 523 height 27
drag, startPoint x: 840, startPoint y: 344, endPoint x: 788, endPoint y: 347, distance: 51.8
click at [785, 347] on td "137" at bounding box center [766, 342] width 67 height 27
click at [798, 341] on td "137" at bounding box center [766, 342] width 67 height 27
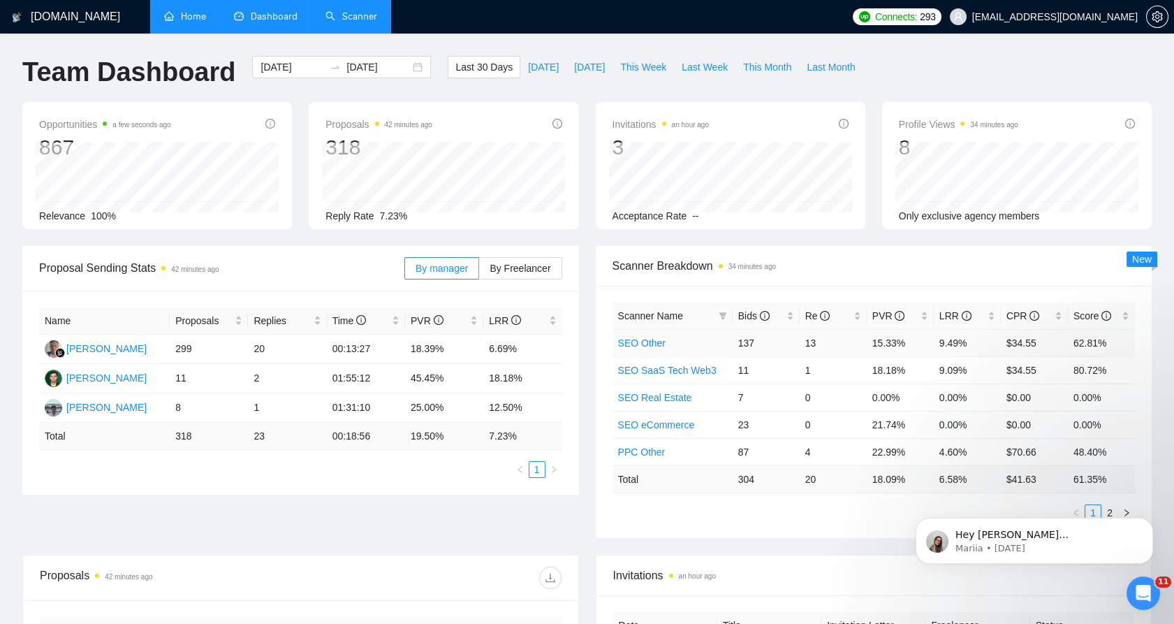
drag, startPoint x: 754, startPoint y: 341, endPoint x: 789, endPoint y: 339, distance: 35.0
click at [795, 339] on td "137" at bounding box center [766, 342] width 67 height 27
click at [749, 340] on td "137" at bounding box center [766, 342] width 67 height 27
click at [747, 340] on td "137" at bounding box center [766, 342] width 67 height 27
drag, startPoint x: 747, startPoint y: 340, endPoint x: 1107, endPoint y: 335, distance: 359.8
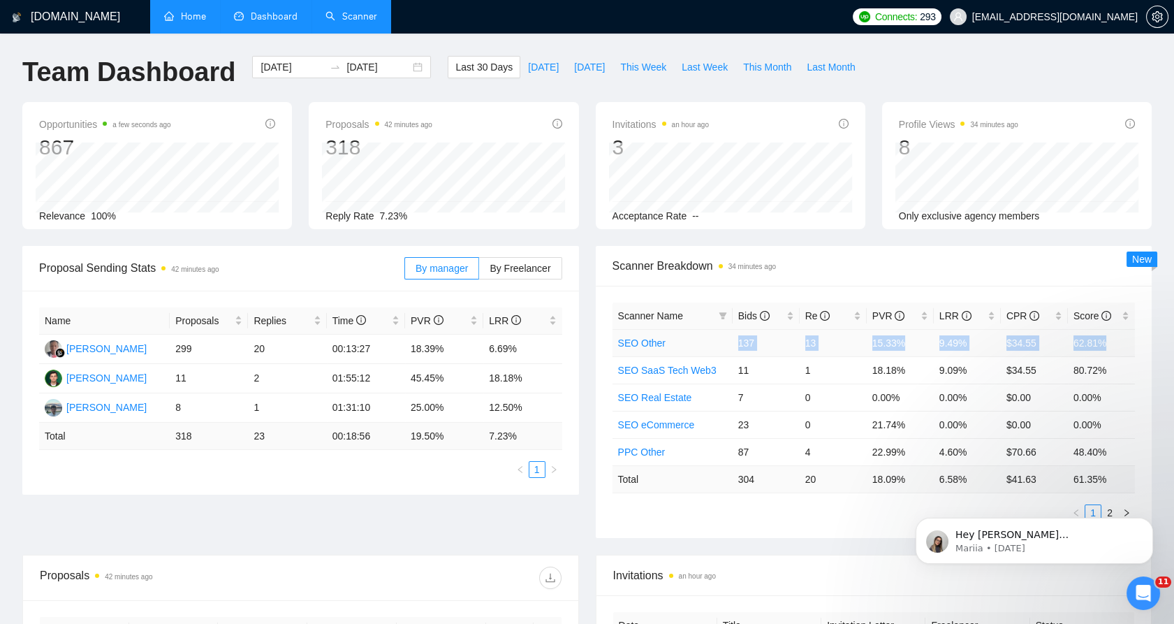
click at [1107, 335] on tr "SEO Other 137 13 15.33% 9.49% $34.55 62.81%" at bounding box center [874, 342] width 523 height 27
drag, startPoint x: 1107, startPoint y: 335, endPoint x: 1100, endPoint y: 341, distance: 8.9
click at [1100, 341] on td "62.81%" at bounding box center [1101, 342] width 67 height 27
click at [1091, 346] on td "62.81%" at bounding box center [1101, 342] width 67 height 27
drag, startPoint x: 1091, startPoint y: 346, endPoint x: 1106, endPoint y: 347, distance: 14.7
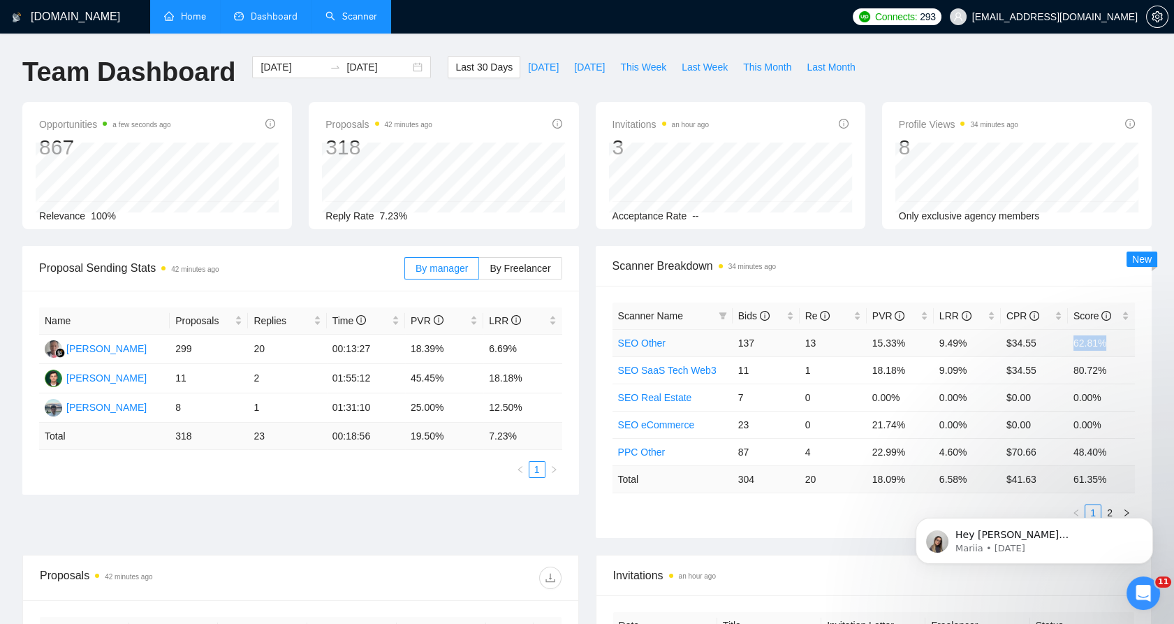
click at [1106, 347] on td "62.81%" at bounding box center [1101, 342] width 67 height 27
drag, startPoint x: 1106, startPoint y: 347, endPoint x: 710, endPoint y: 348, distance: 396.1
click at [710, 348] on td "SEO Other" at bounding box center [673, 342] width 120 height 27
drag, startPoint x: 710, startPoint y: 348, endPoint x: 1101, endPoint y: 336, distance: 391.4
click at [1101, 336] on tr "SEO Other 137 13 15.33% 9.49% $34.55 62.81%" at bounding box center [874, 342] width 523 height 27
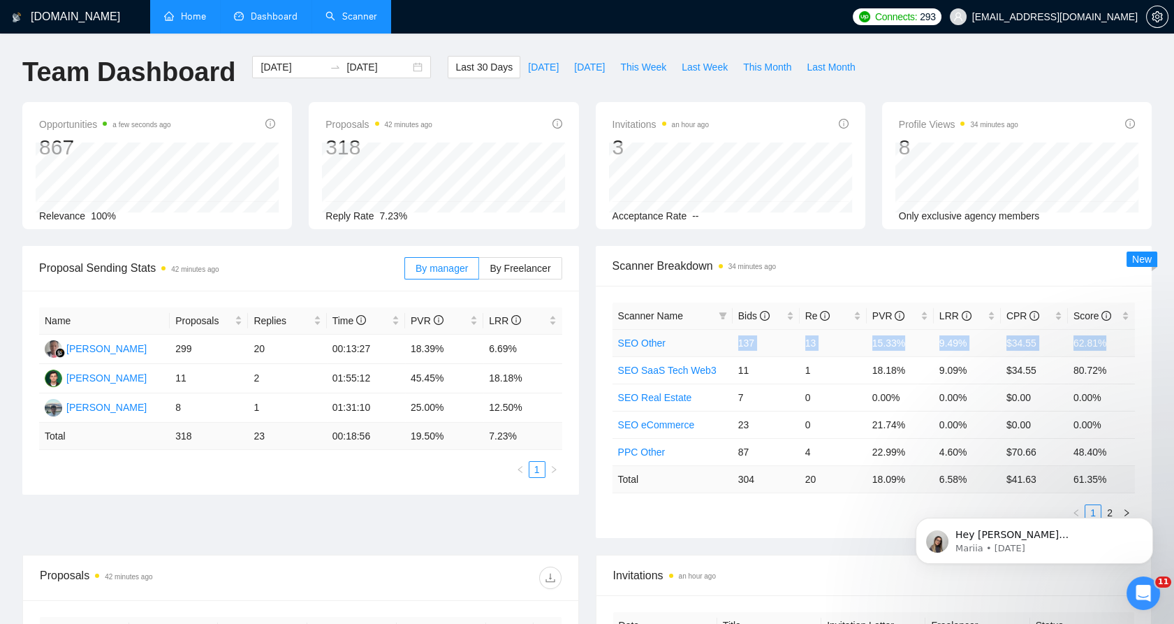
click at [1100, 337] on td "62.81%" at bounding box center [1101, 342] width 67 height 27
click at [649, 69] on span "This Week" at bounding box center [643, 66] width 46 height 15
type input "2025-09-15"
type input "2025-09-21"
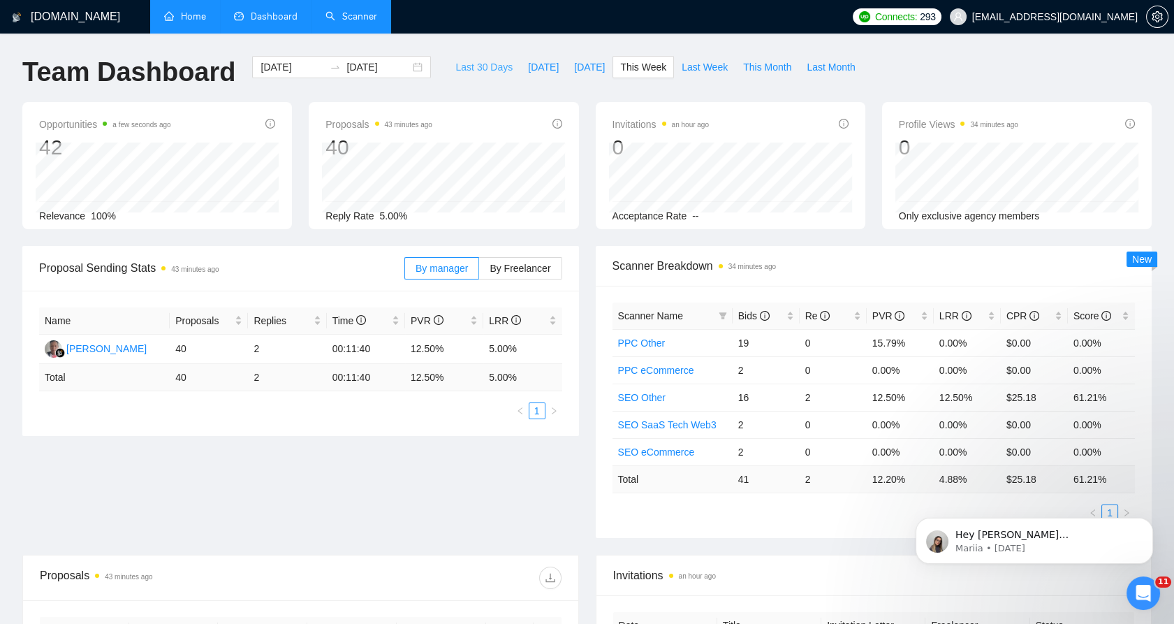
click at [463, 68] on span "Last 30 Days" at bounding box center [484, 66] width 57 height 15
type input "2025-08-18"
type input "2025-09-17"
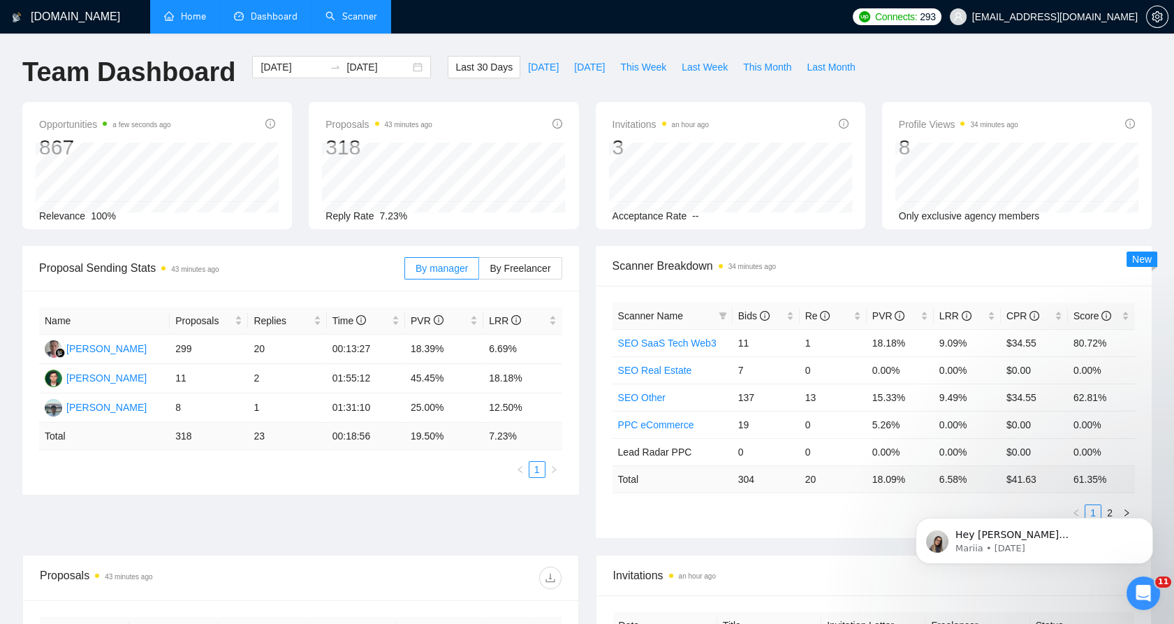
click at [1100, 510] on body "Hey yuriy.m@equinox.company, Looks like your Upwork agency Equinox Dynamics LDA…" at bounding box center [1035, 537] width 268 height 87
click at [1103, 511] on body "Hey yuriy.m@equinox.company, Looks like your Upwork agency Equinox Dynamics LDA…" at bounding box center [1035, 537] width 268 height 87
click at [1102, 507] on body "Hey yuriy.m@equinox.company, Looks like your Upwork agency Equinox Dynamics LDA…" at bounding box center [1035, 537] width 268 height 87
click at [1102, 508] on body "Hey yuriy.m@equinox.company, Looks like your Upwork agency Equinox Dynamics LDA…" at bounding box center [1035, 537] width 268 height 87
drag, startPoint x: 208, startPoint y: 20, endPoint x: 997, endPoint y: 482, distance: 915.0
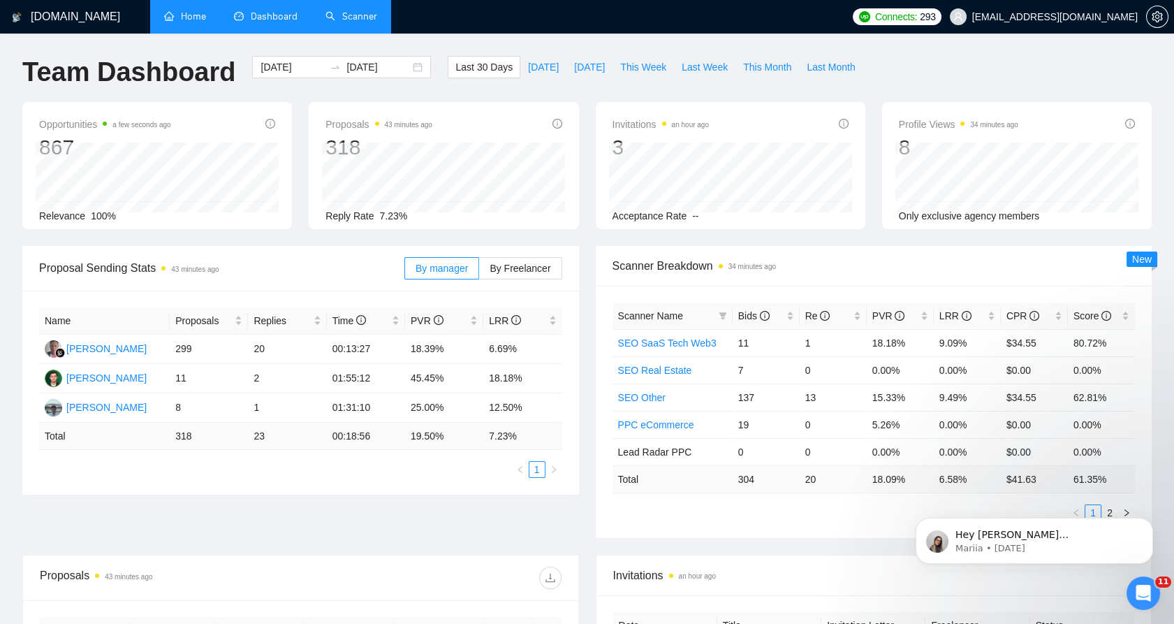
click at [997, 482] on td "6.58 %" at bounding box center [967, 478] width 67 height 27
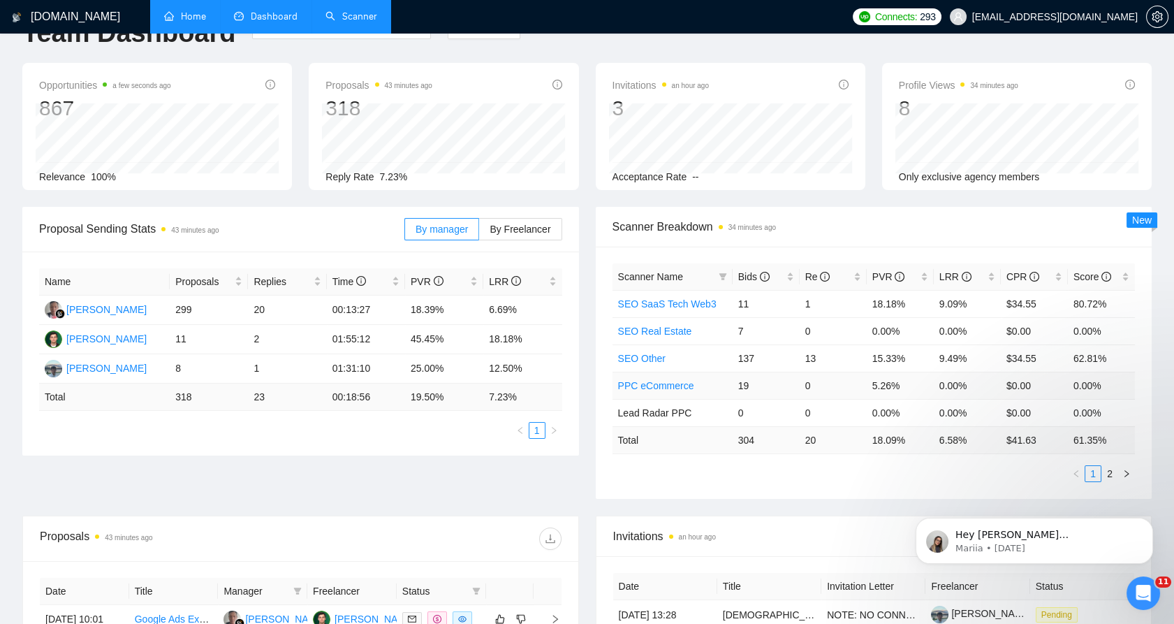
scroll to position [78, 0]
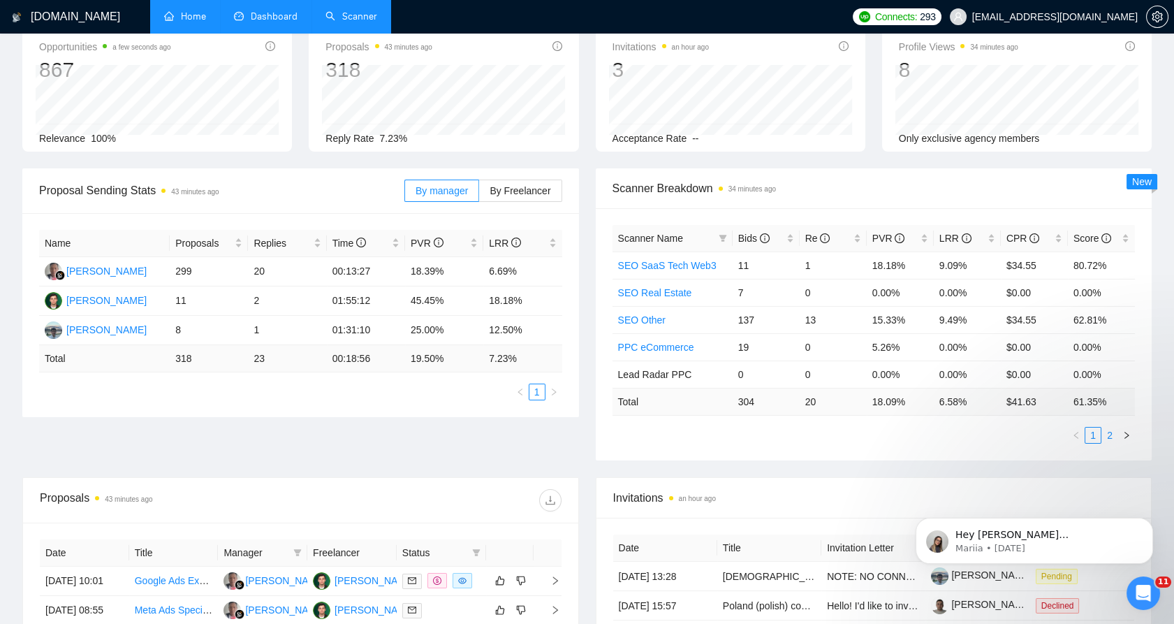
click at [1104, 437] on link "2" at bounding box center [1109, 435] width 15 height 15
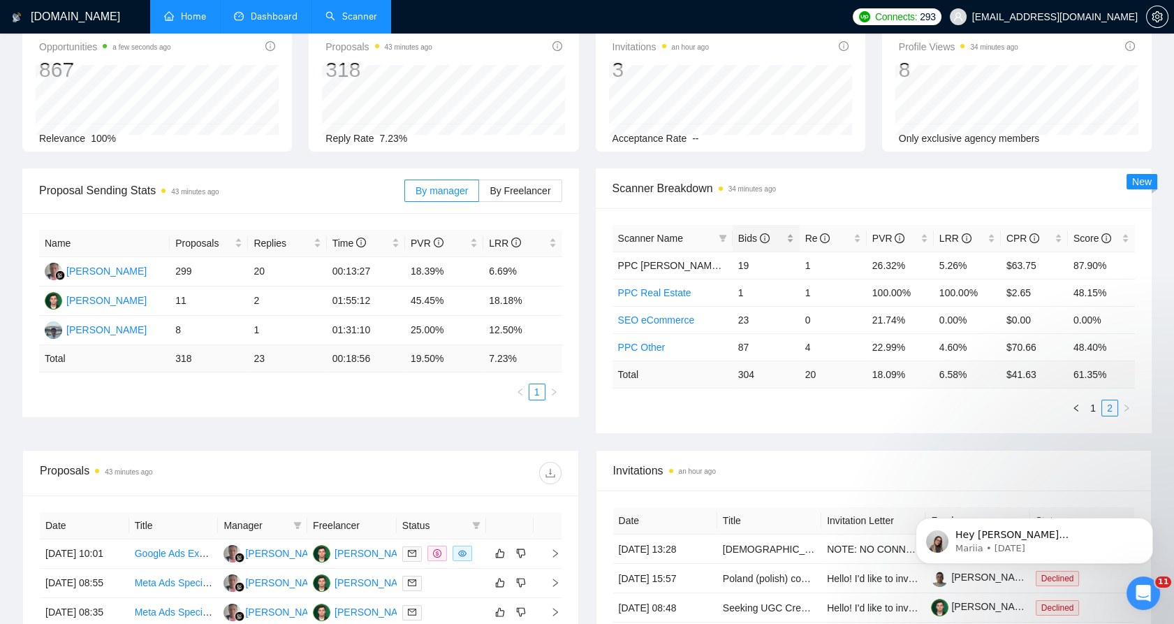
click at [738, 239] on span "Bids" at bounding box center [753, 238] width 31 height 11
click at [1087, 409] on link "1" at bounding box center [1093, 407] width 15 height 15
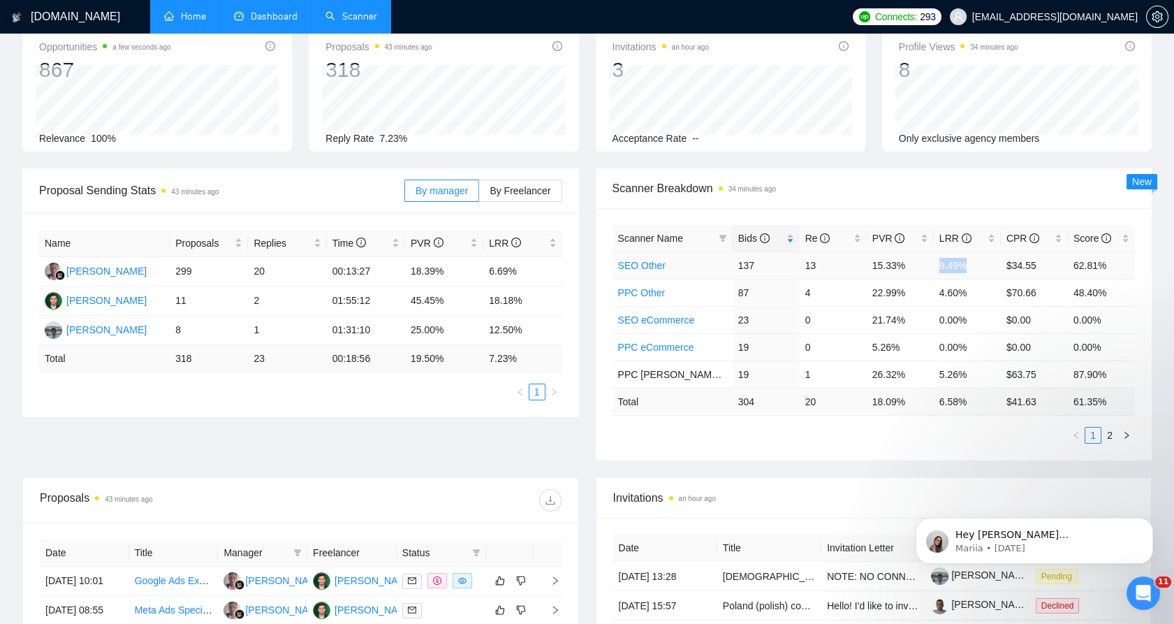
drag, startPoint x: 940, startPoint y: 261, endPoint x: 966, endPoint y: 263, distance: 25.9
click at [966, 263] on td "9.49%" at bounding box center [967, 265] width 67 height 27
click at [972, 268] on td "9.49%" at bounding box center [967, 265] width 67 height 27
drag, startPoint x: 940, startPoint y: 262, endPoint x: 967, endPoint y: 263, distance: 26.6
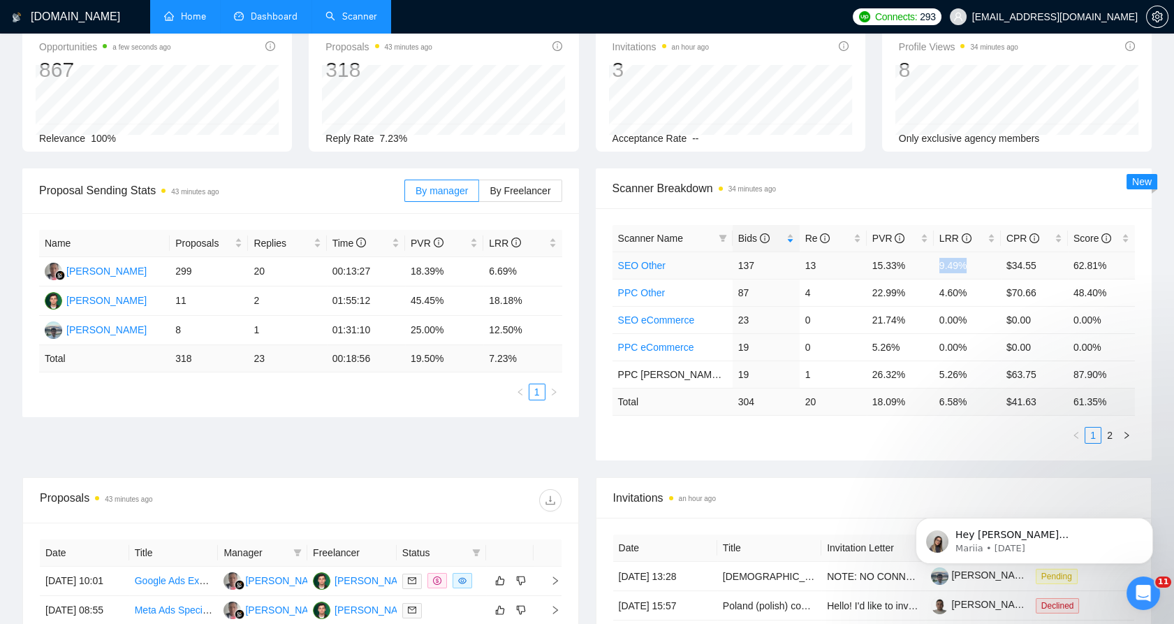
click at [967, 263] on td "9.49%" at bounding box center [967, 265] width 67 height 27
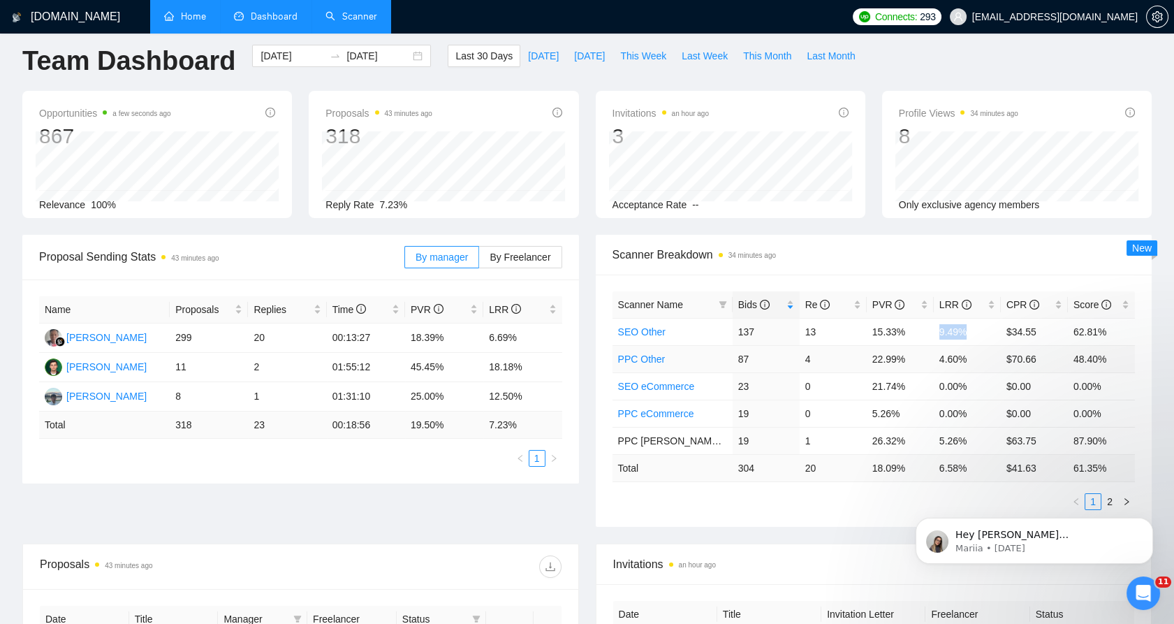
scroll to position [0, 0]
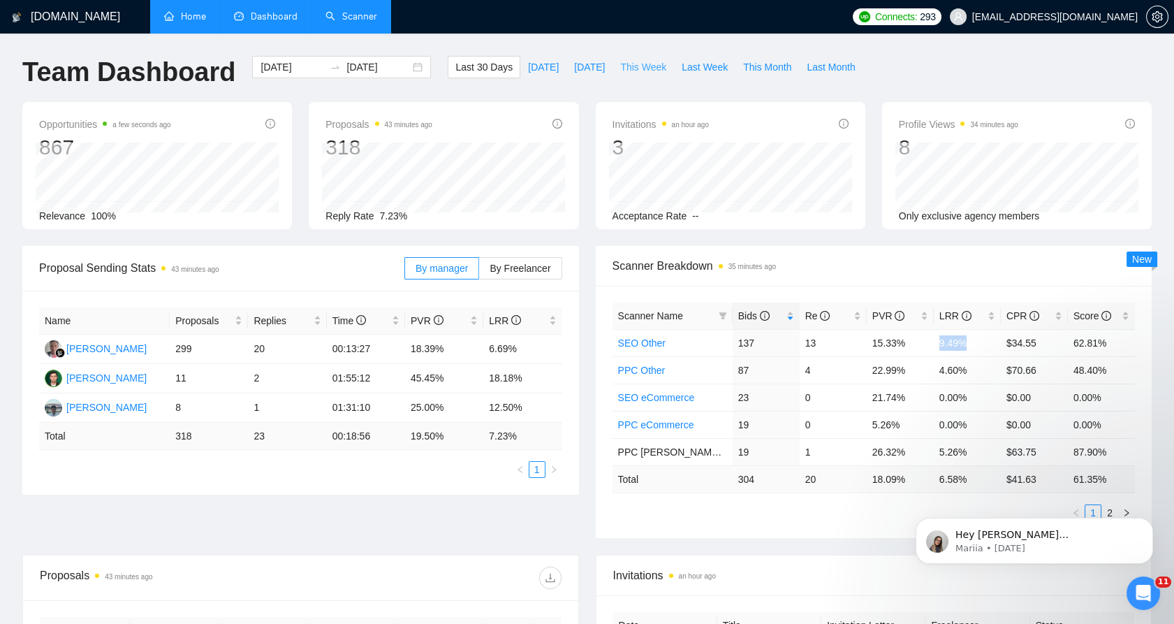
click at [620, 68] on span "This Week" at bounding box center [643, 66] width 46 height 15
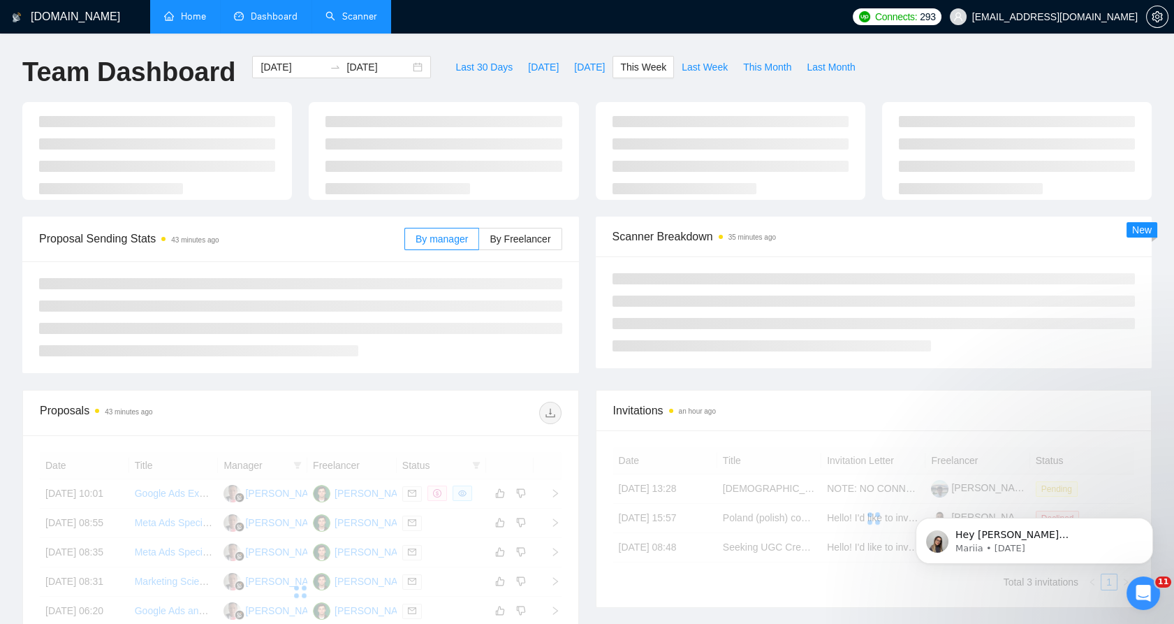
type input "2025-09-15"
type input "2025-09-21"
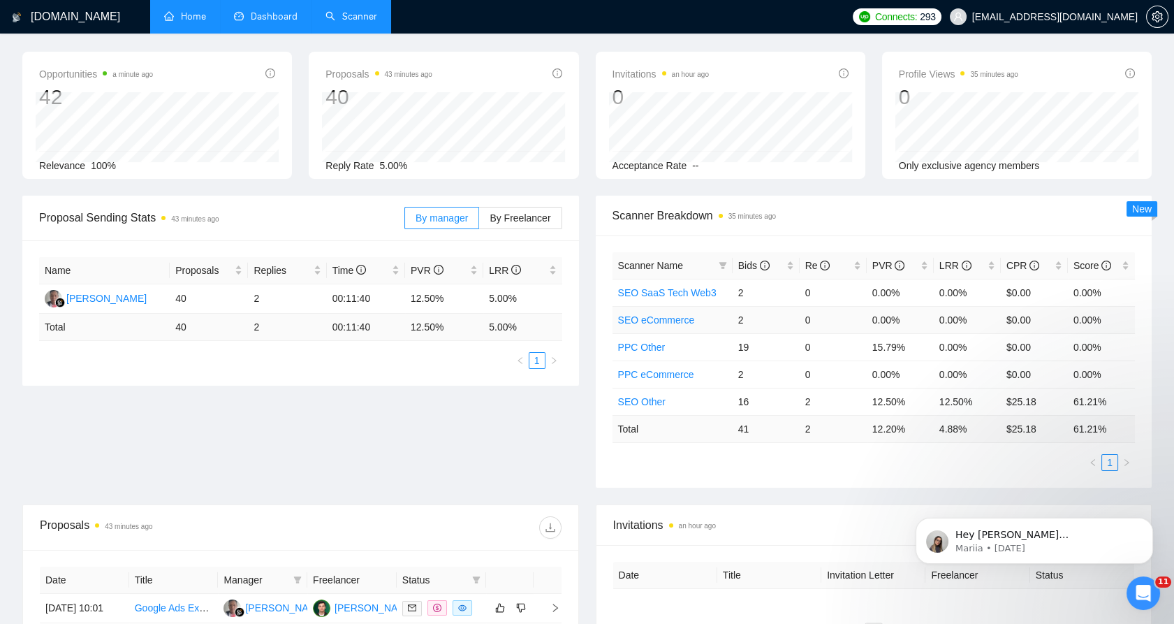
scroll to position [78, 0]
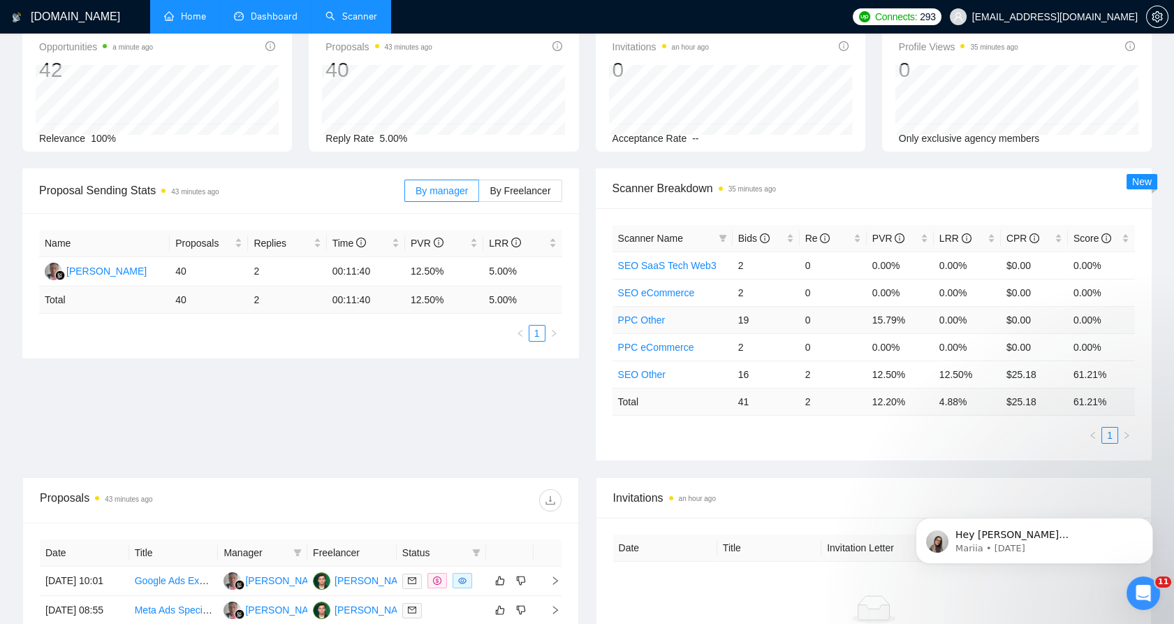
click at [868, 321] on td "15.79%" at bounding box center [900, 319] width 67 height 27
drag, startPoint x: 868, startPoint y: 321, endPoint x: 901, endPoint y: 319, distance: 32.3
click at [901, 319] on td "15.79%" at bounding box center [900, 319] width 67 height 27
drag, startPoint x: 901, startPoint y: 319, endPoint x: 878, endPoint y: 320, distance: 23.1
click at [878, 320] on td "15.79%" at bounding box center [900, 319] width 67 height 27
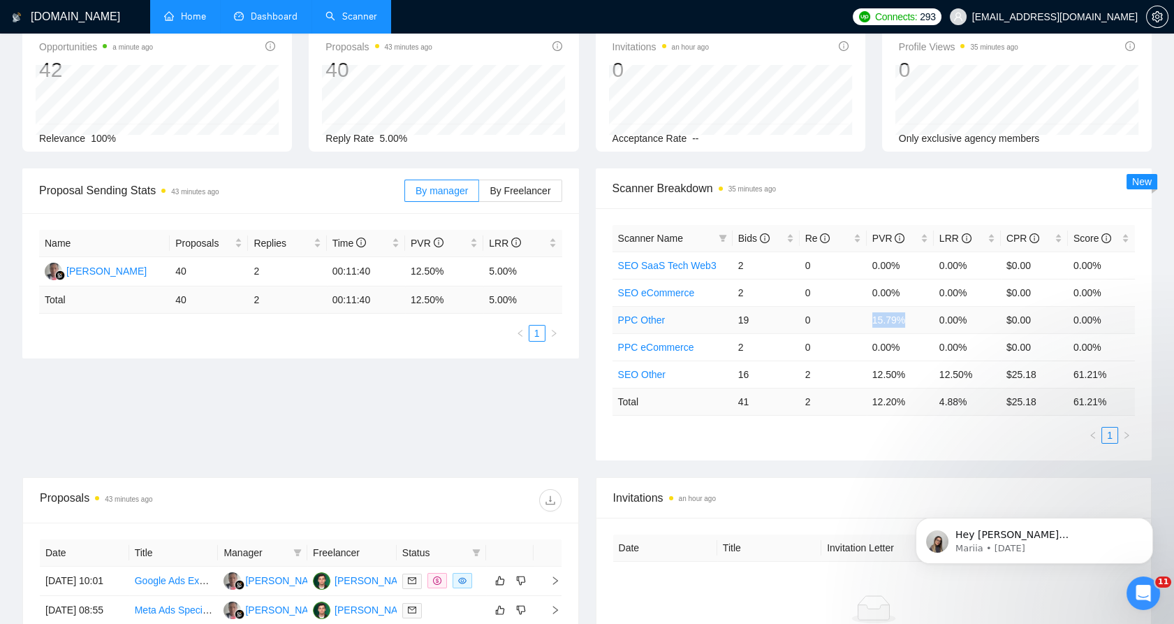
click at [872, 320] on td "15.79%" at bounding box center [900, 319] width 67 height 27
drag, startPoint x: 873, startPoint y: 320, endPoint x: 887, endPoint y: 321, distance: 14.7
click at [887, 321] on td "15.79%" at bounding box center [900, 319] width 67 height 27
drag, startPoint x: 887, startPoint y: 321, endPoint x: 896, endPoint y: 321, distance: 9.1
click at [896, 321] on td "15.79%" at bounding box center [900, 319] width 67 height 27
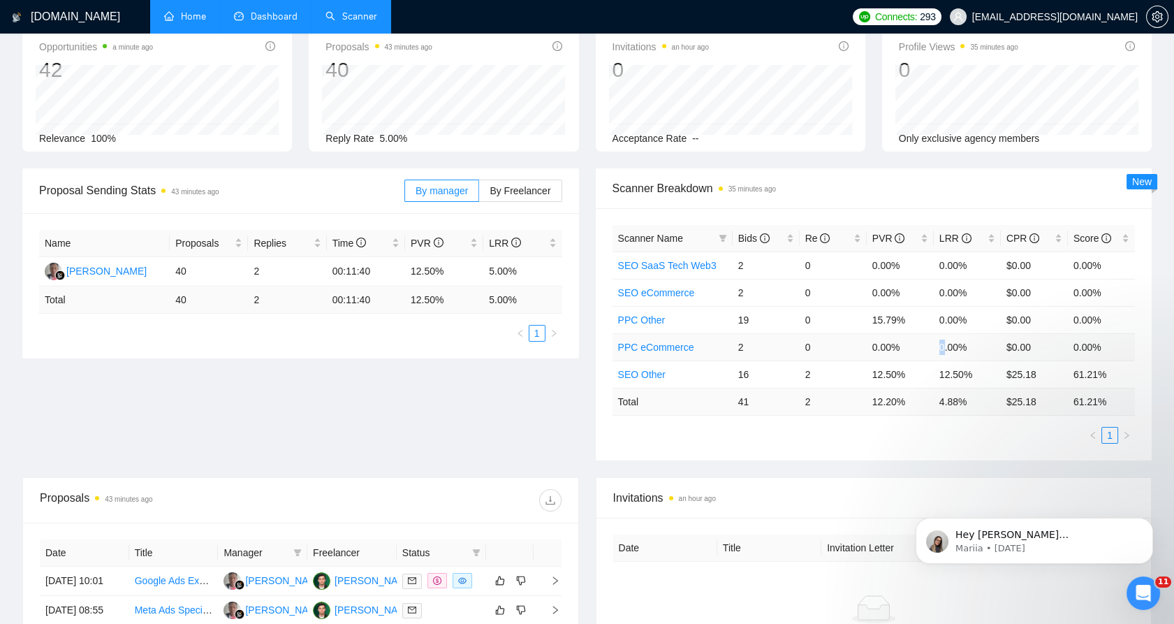
click at [942, 354] on td "0.00%" at bounding box center [967, 346] width 67 height 27
drag, startPoint x: 942, startPoint y: 354, endPoint x: 981, endPoint y: 374, distance: 44.1
click at [981, 374] on td "12.50%" at bounding box center [967, 374] width 67 height 27
drag, startPoint x: 981, startPoint y: 373, endPoint x: 872, endPoint y: 367, distance: 109.1
click at [872, 367] on tr "SEO Other 16 2 12.50% 12.50% $25.18 61.21%" at bounding box center [874, 374] width 523 height 27
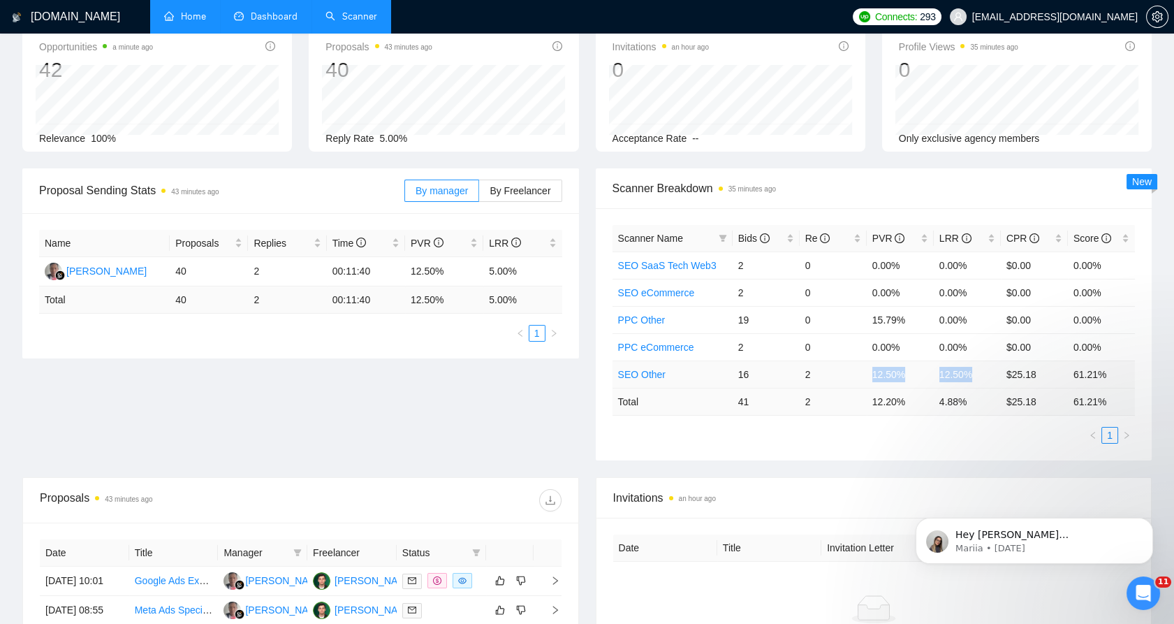
drag, startPoint x: 872, startPoint y: 367, endPoint x: 945, endPoint y: 372, distance: 72.8
click at [945, 372] on td "12.50%" at bounding box center [967, 374] width 67 height 27
click at [952, 374] on td "12.50%" at bounding box center [967, 374] width 67 height 27
click at [959, 375] on td "12.50%" at bounding box center [967, 374] width 67 height 27
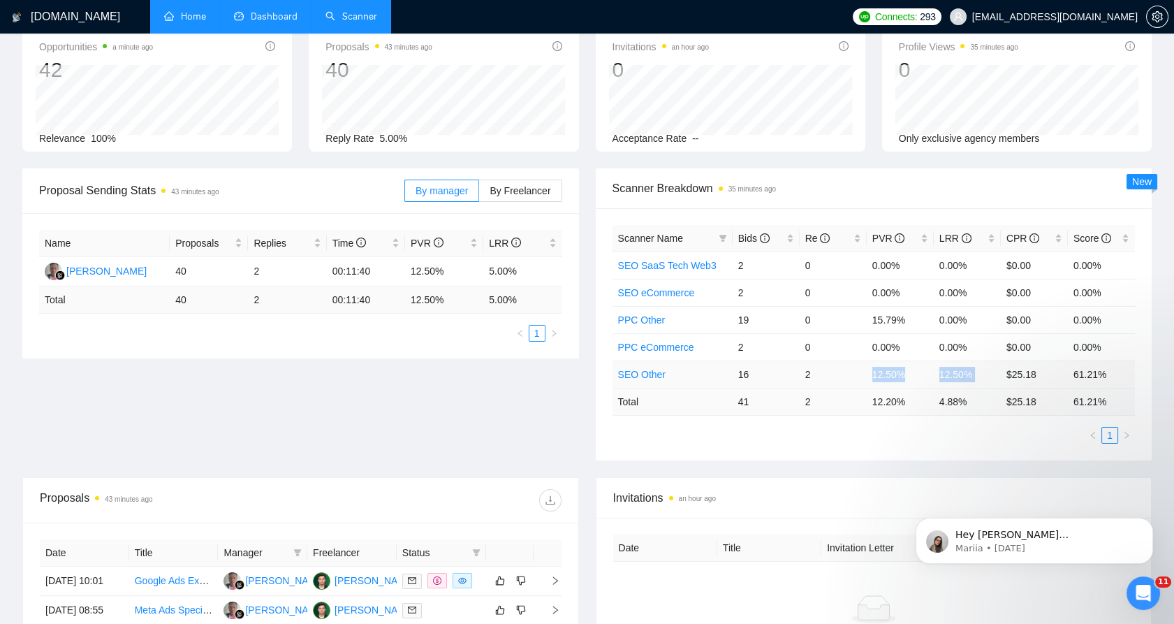
drag, startPoint x: 959, startPoint y: 375, endPoint x: 873, endPoint y: 371, distance: 86.0
click at [873, 371] on tr "SEO Other 16 2 12.50% 12.50% $25.18 61.21%" at bounding box center [874, 374] width 523 height 27
click at [873, 371] on td "12.50%" at bounding box center [900, 374] width 67 height 27
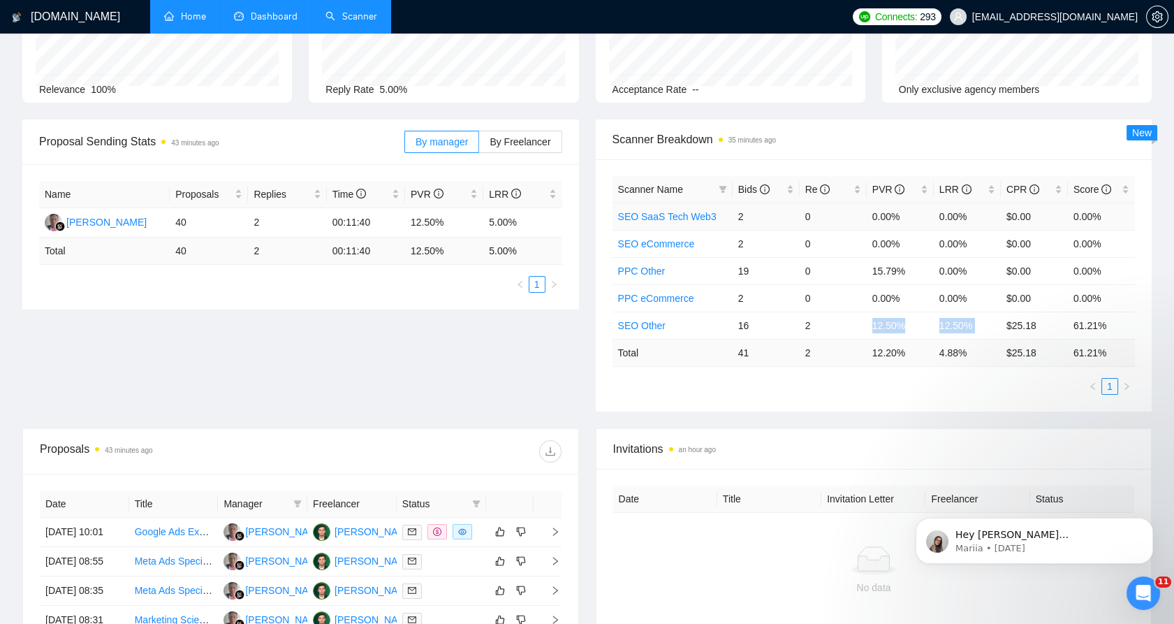
scroll to position [0, 0]
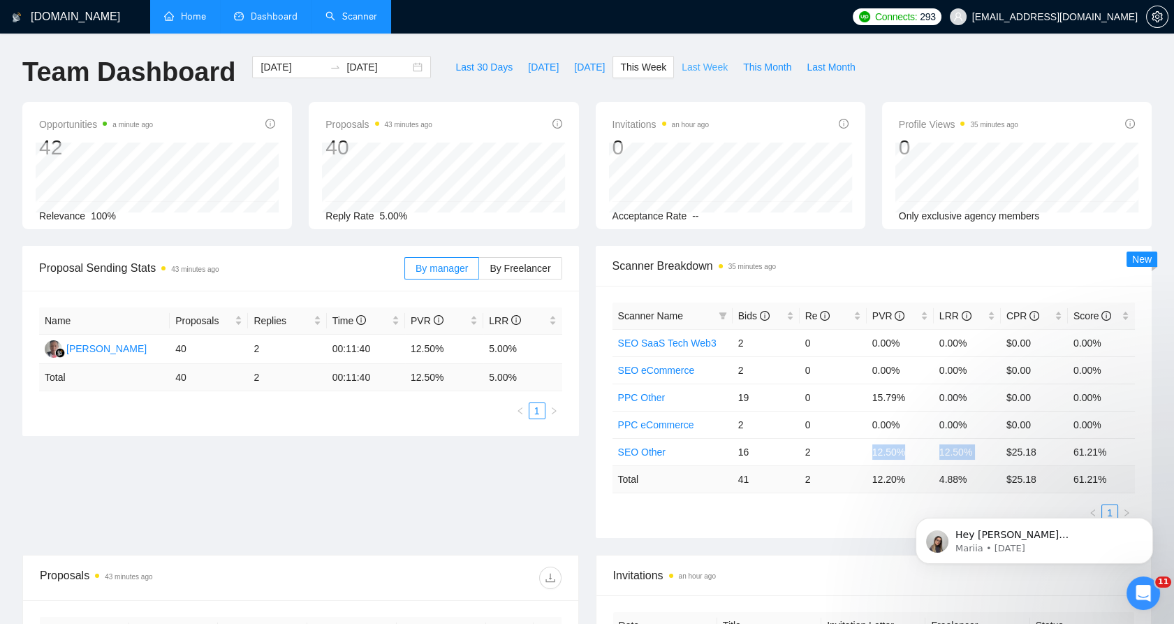
click at [676, 75] on button "Last Week" at bounding box center [704, 67] width 61 height 22
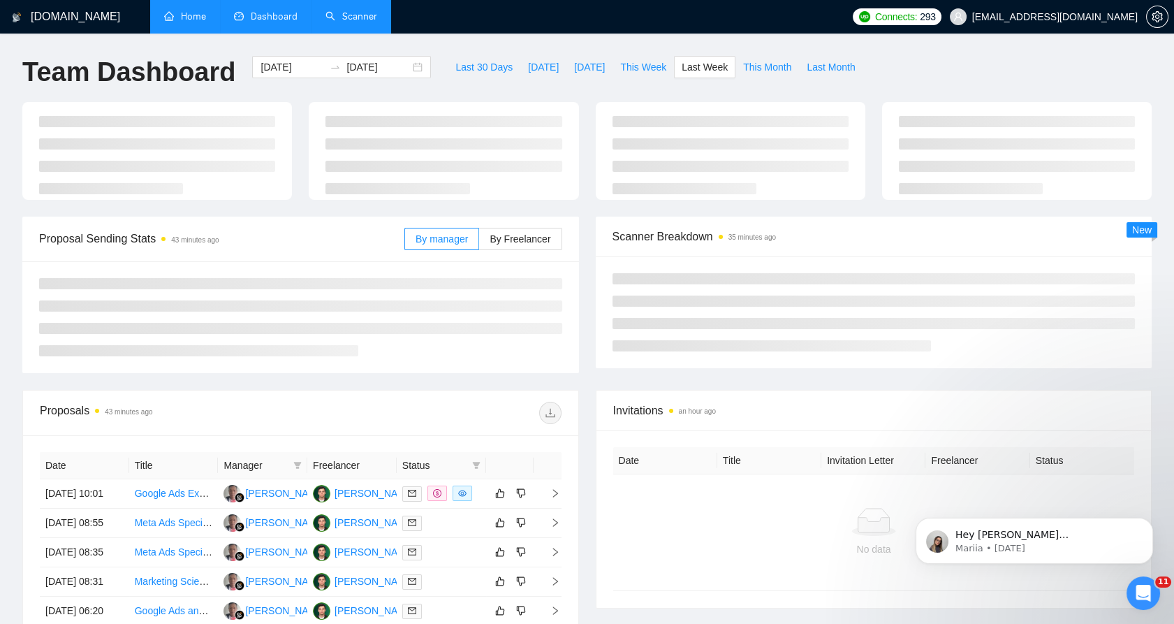
type input "2025-09-08"
type input "2025-09-14"
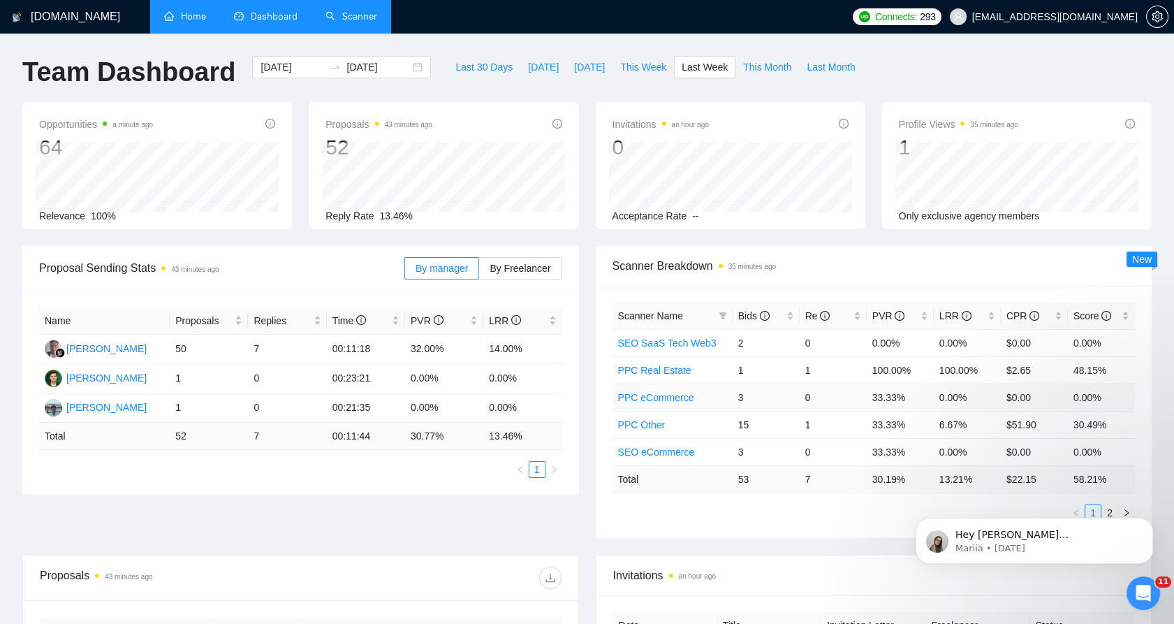
click at [784, 391] on td "3" at bounding box center [766, 397] width 67 height 27
click at [1012, 425] on td "$51.90" at bounding box center [1034, 424] width 67 height 27
drag, startPoint x: 1012, startPoint y: 425, endPoint x: 1027, endPoint y: 423, distance: 15.4
click at [1027, 423] on td "$51.90" at bounding box center [1034, 424] width 67 height 27
drag, startPoint x: 1027, startPoint y: 423, endPoint x: 1014, endPoint y: 423, distance: 12.6
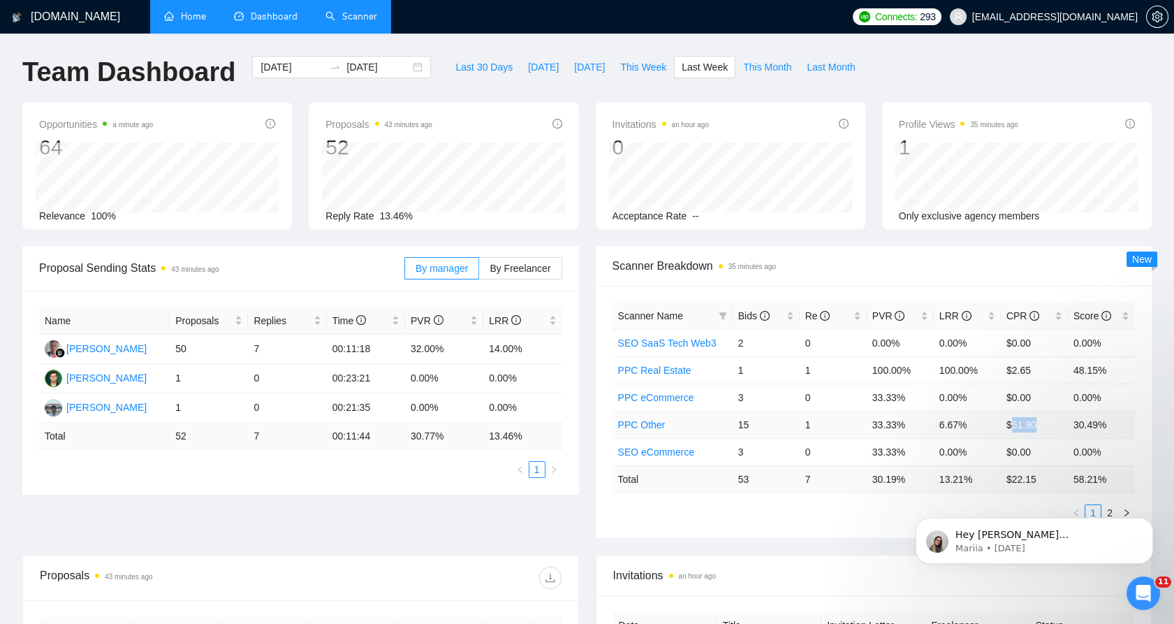
click at [1014, 423] on td "$51.90" at bounding box center [1034, 424] width 67 height 27
click at [1010, 425] on td "$51.90" at bounding box center [1034, 424] width 67 height 27
drag, startPoint x: 1009, startPoint y: 424, endPoint x: 993, endPoint y: 419, distance: 16.8
click at [994, 420] on tr "PPC Other 15 1 33.33% 6.67% $51.90 30.49%" at bounding box center [874, 424] width 523 height 27
click at [861, 370] on td "1" at bounding box center [833, 369] width 67 height 27
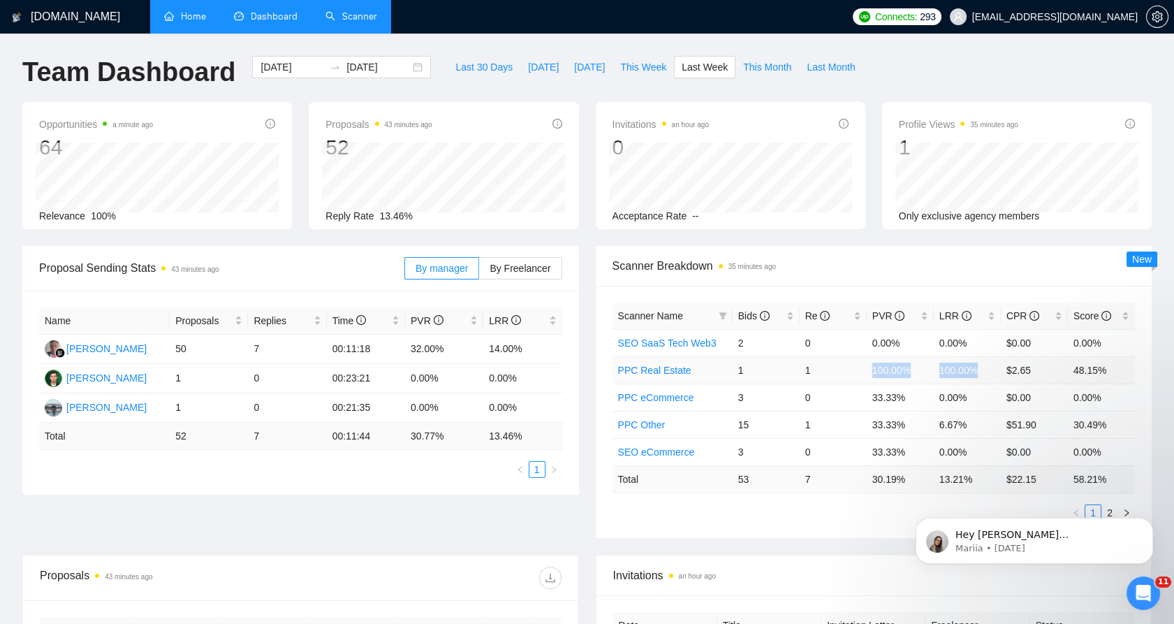
drag, startPoint x: 861, startPoint y: 370, endPoint x: 974, endPoint y: 367, distance: 113.2
click at [974, 367] on tr "PPC Real Estate 1 1 100.00% 100.00% $2.65 48.15%" at bounding box center [874, 369] width 523 height 27
click at [973, 369] on td "100.00%" at bounding box center [967, 369] width 67 height 27
click at [1018, 365] on td "$2.65" at bounding box center [1034, 369] width 67 height 27
click at [206, 22] on link "Home" at bounding box center [185, 16] width 42 height 12
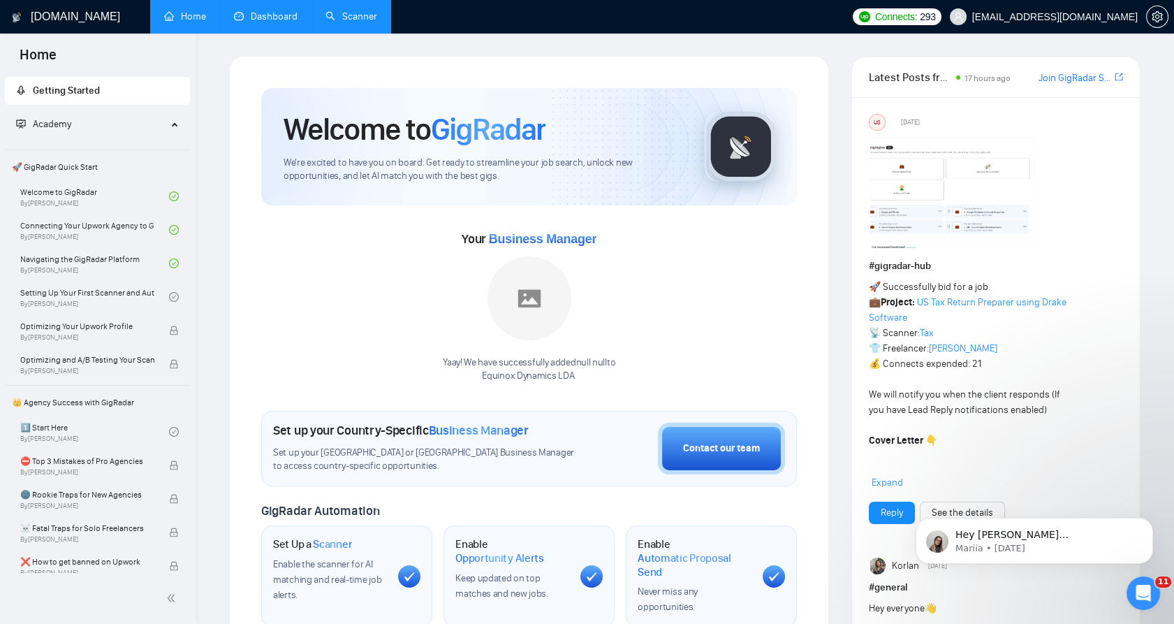
click at [346, 12] on link "Scanner" at bounding box center [352, 16] width 52 height 12
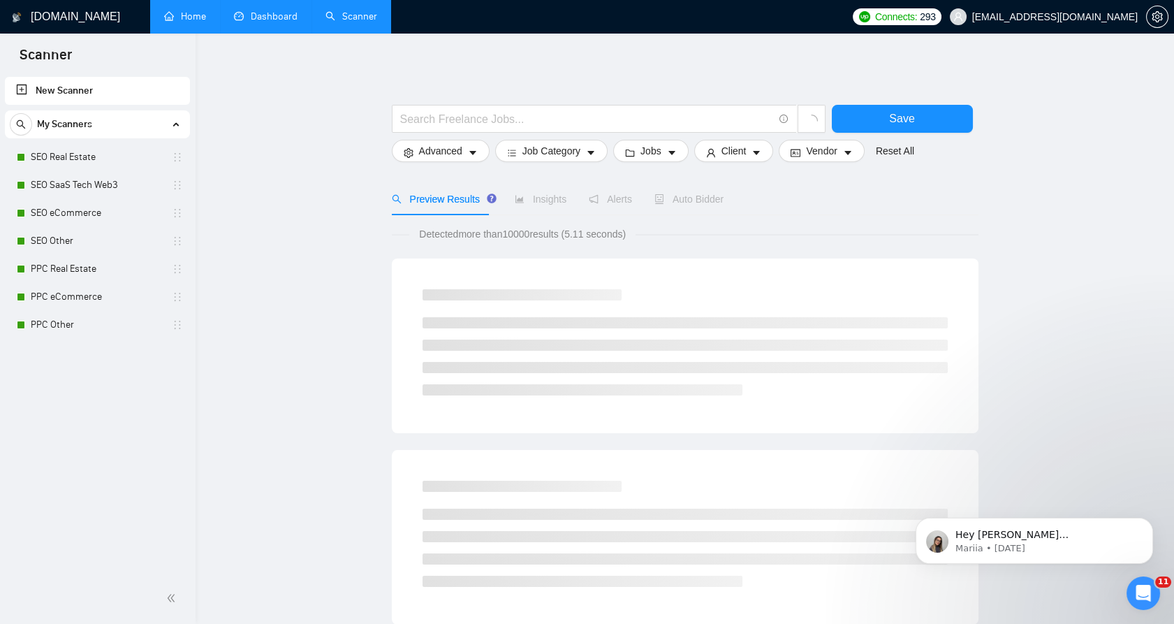
click at [284, 22] on link "Dashboard" at bounding box center [266, 16] width 64 height 12
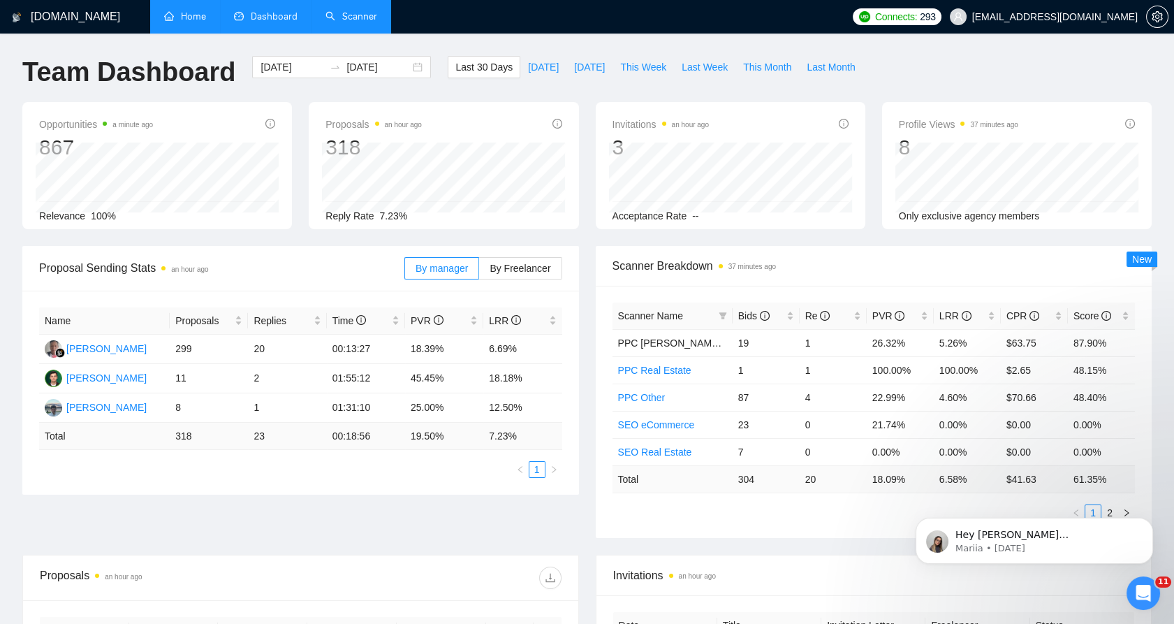
click at [348, 15] on link "Scanner" at bounding box center [352, 16] width 52 height 12
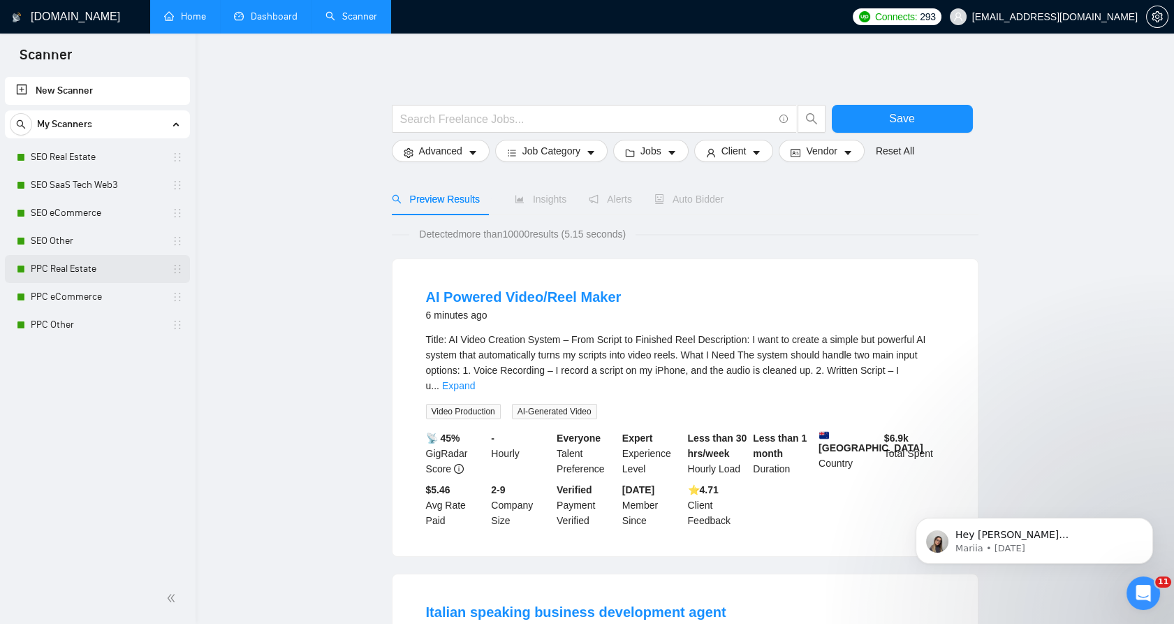
click at [102, 266] on link "PPC Real Estate" at bounding box center [97, 269] width 133 height 28
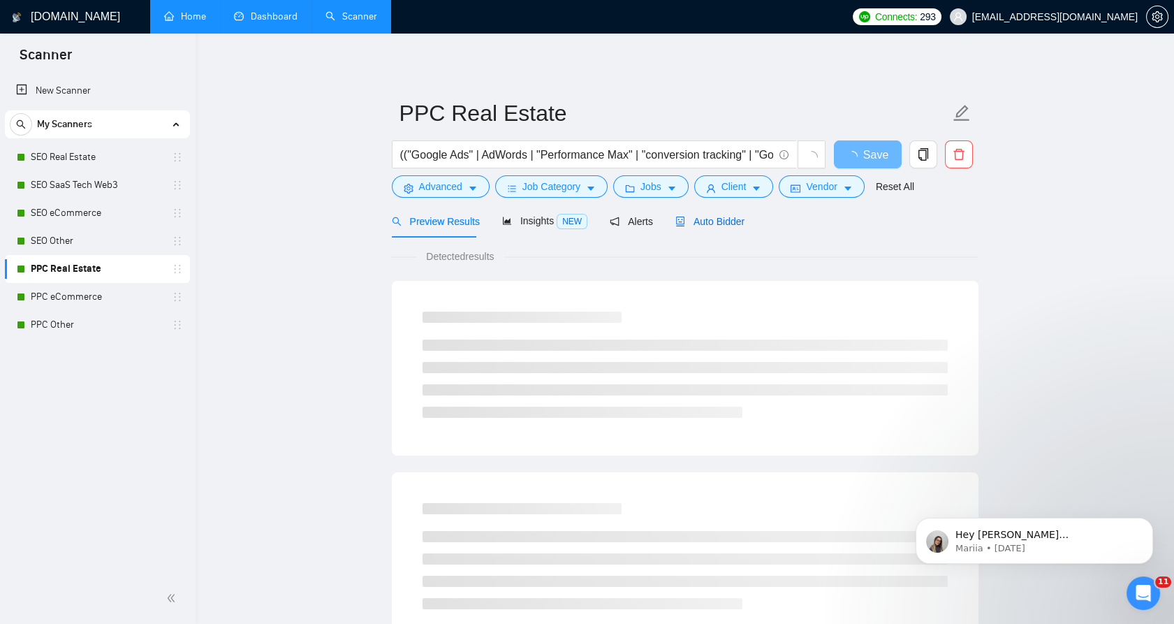
click at [714, 224] on span "Auto Bidder" at bounding box center [710, 221] width 69 height 11
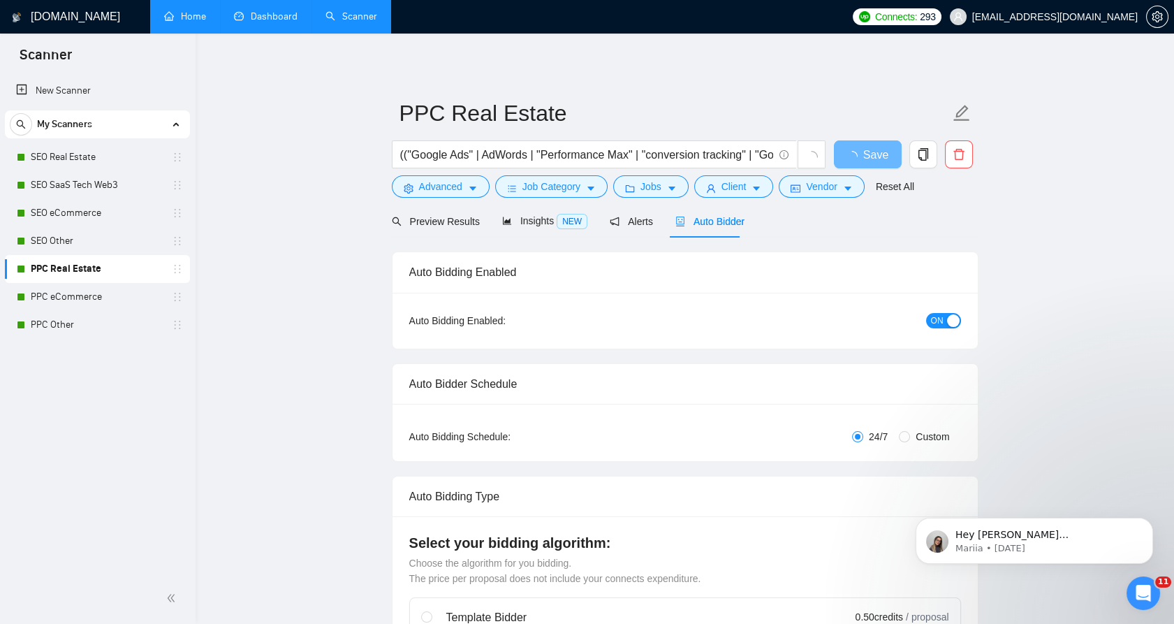
checkbox input "true"
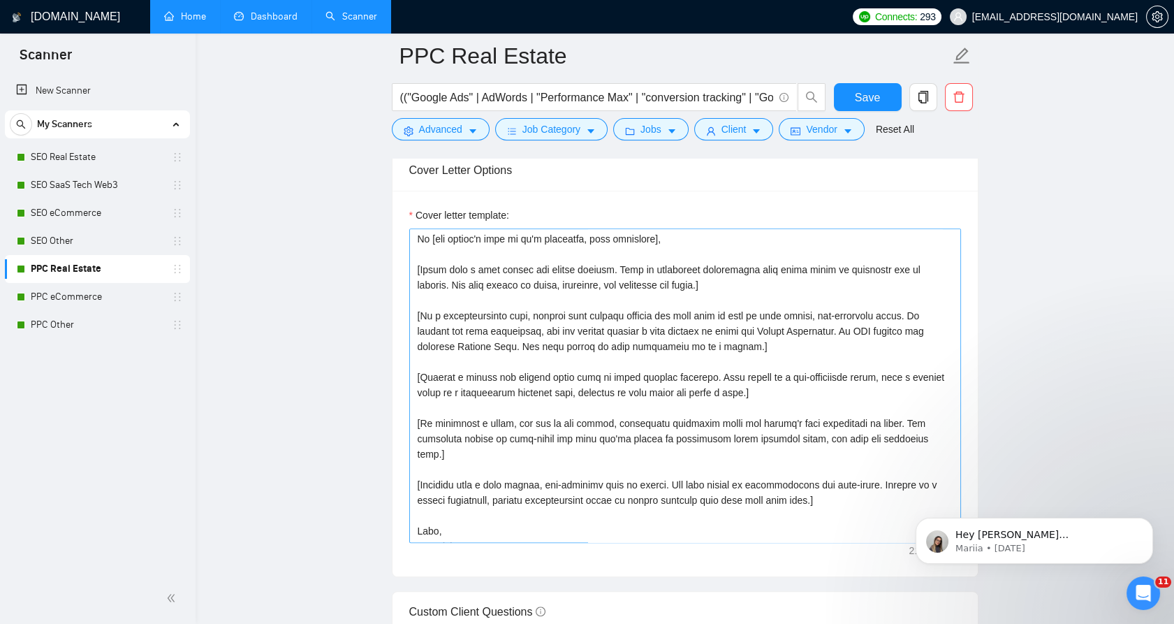
scroll to position [200, 0]
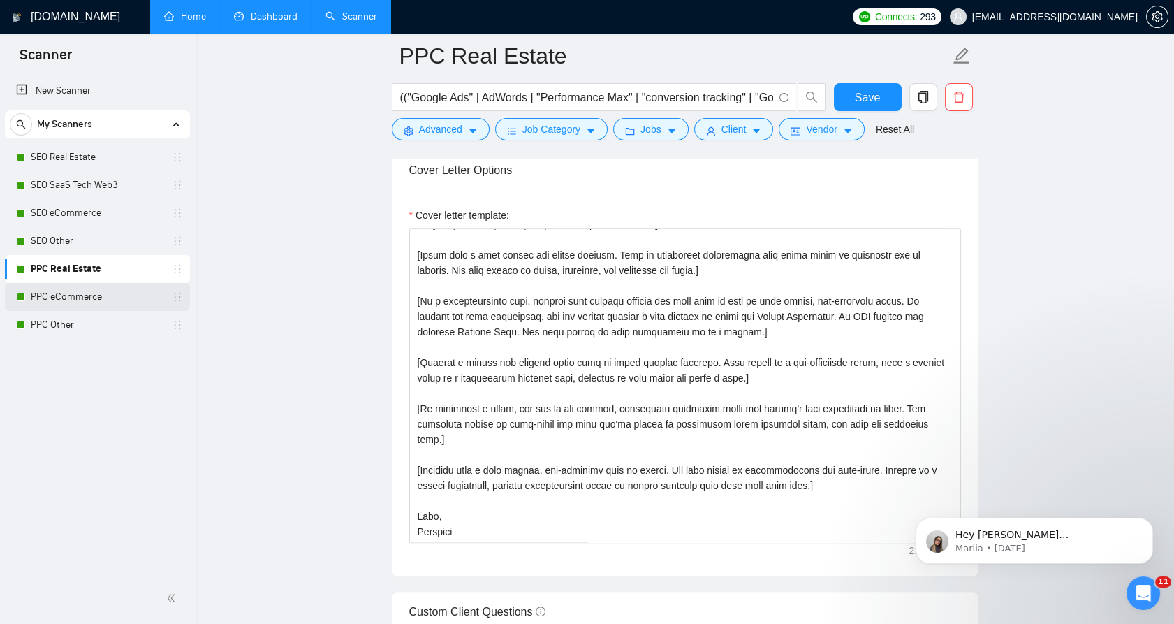
click at [87, 305] on link "PPC eCommerce" at bounding box center [97, 297] width 133 height 28
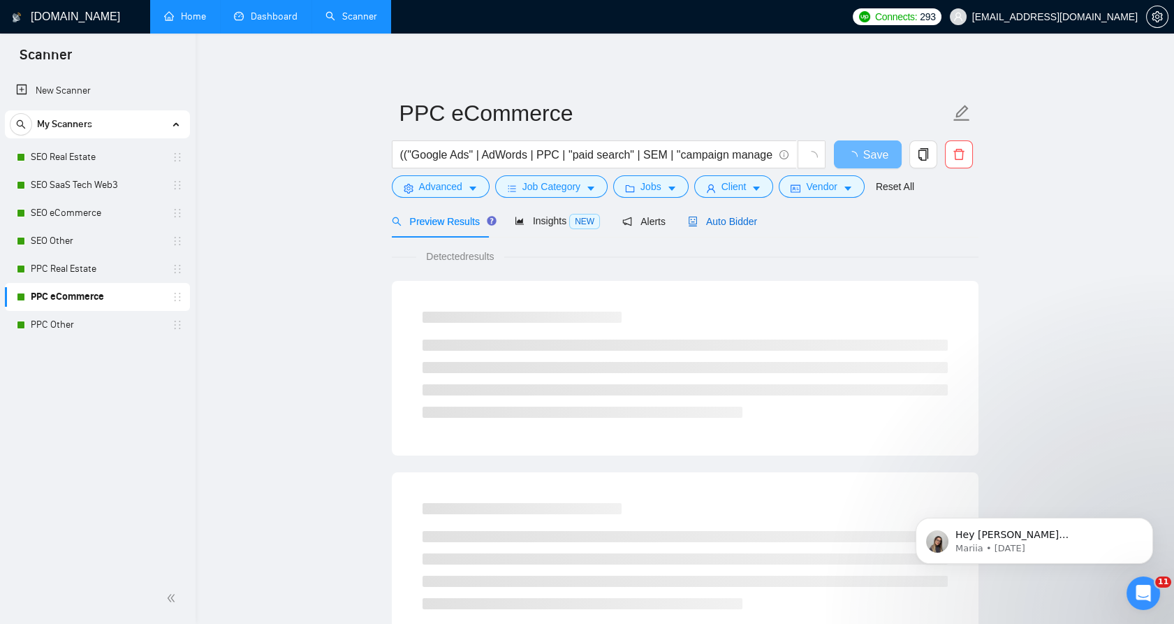
click at [713, 221] on span "Auto Bidder" at bounding box center [722, 221] width 69 height 11
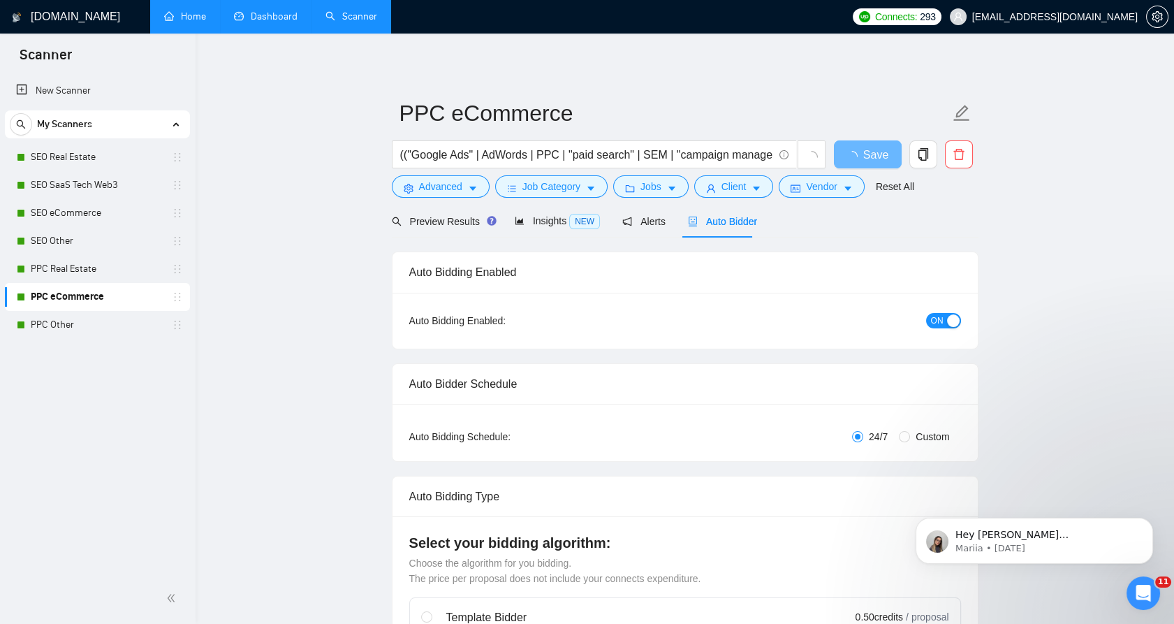
checkbox input "true"
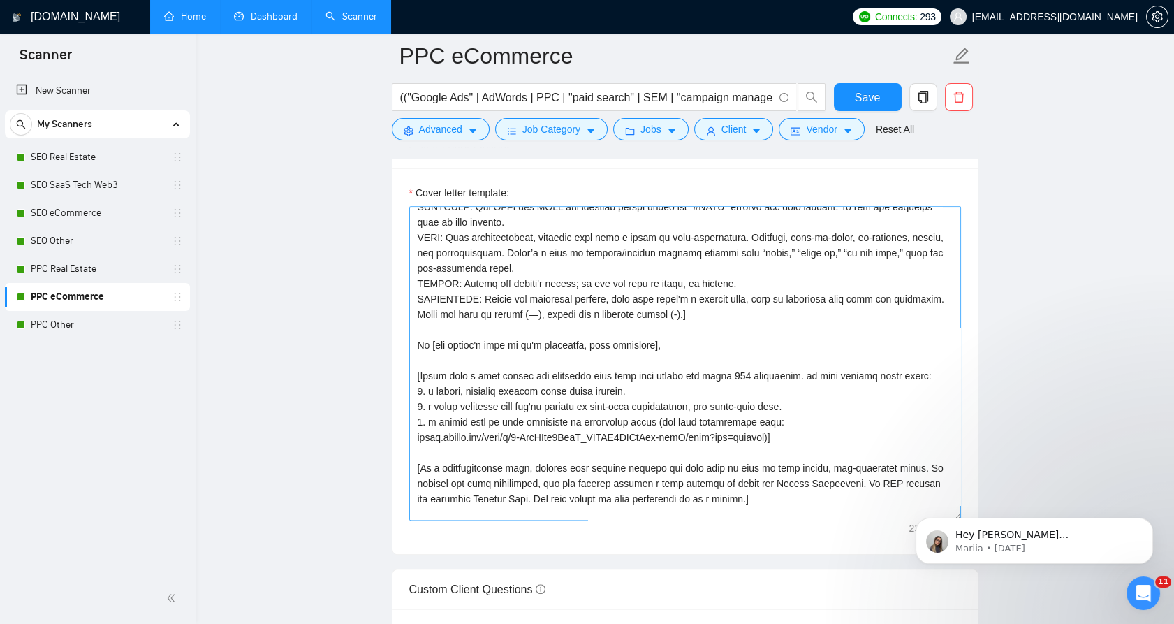
scroll to position [78, 0]
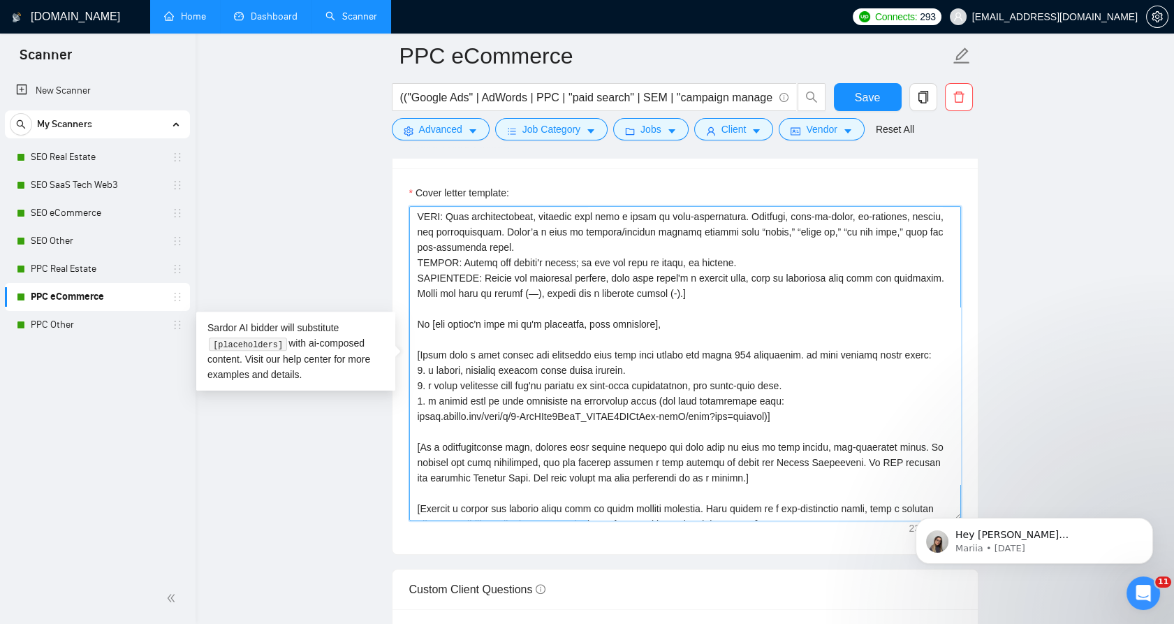
drag, startPoint x: 445, startPoint y: 323, endPoint x: 643, endPoint y: 319, distance: 197.8
click at [641, 319] on textarea "Cover letter template:" at bounding box center [685, 363] width 552 height 314
click at [680, 321] on textarea "Cover letter template:" at bounding box center [685, 363] width 552 height 314
drag, startPoint x: 414, startPoint y: 352, endPoint x: 781, endPoint y: 397, distance: 370.2
click at [781, 397] on textarea "Cover letter template:" at bounding box center [685, 363] width 552 height 314
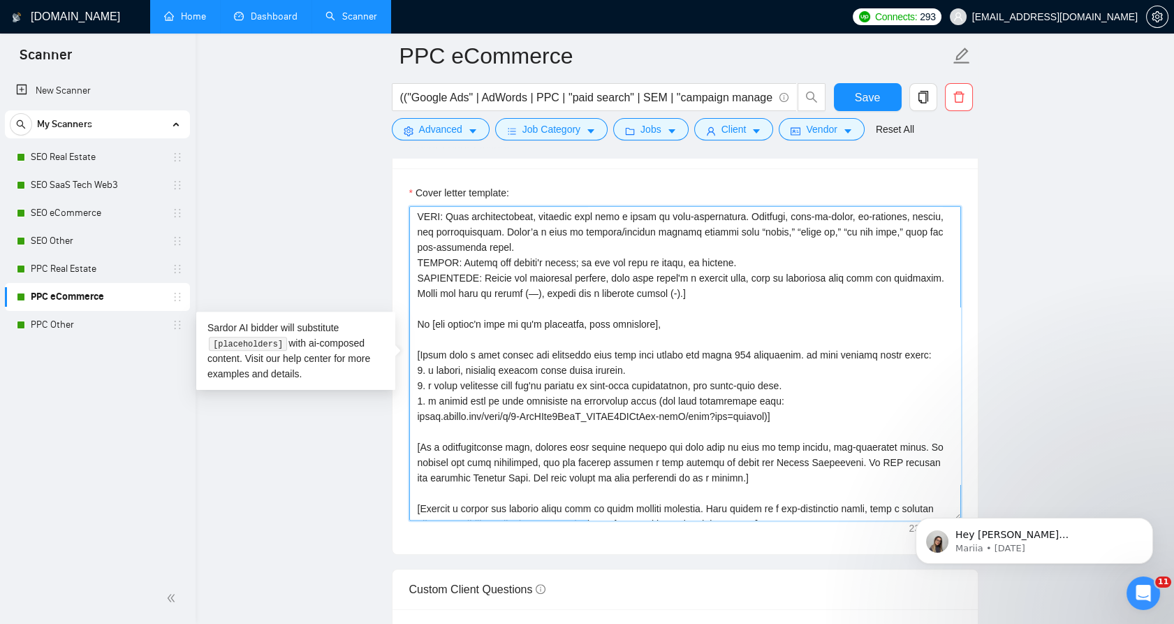
click at [767, 400] on textarea "Cover letter template:" at bounding box center [685, 363] width 552 height 314
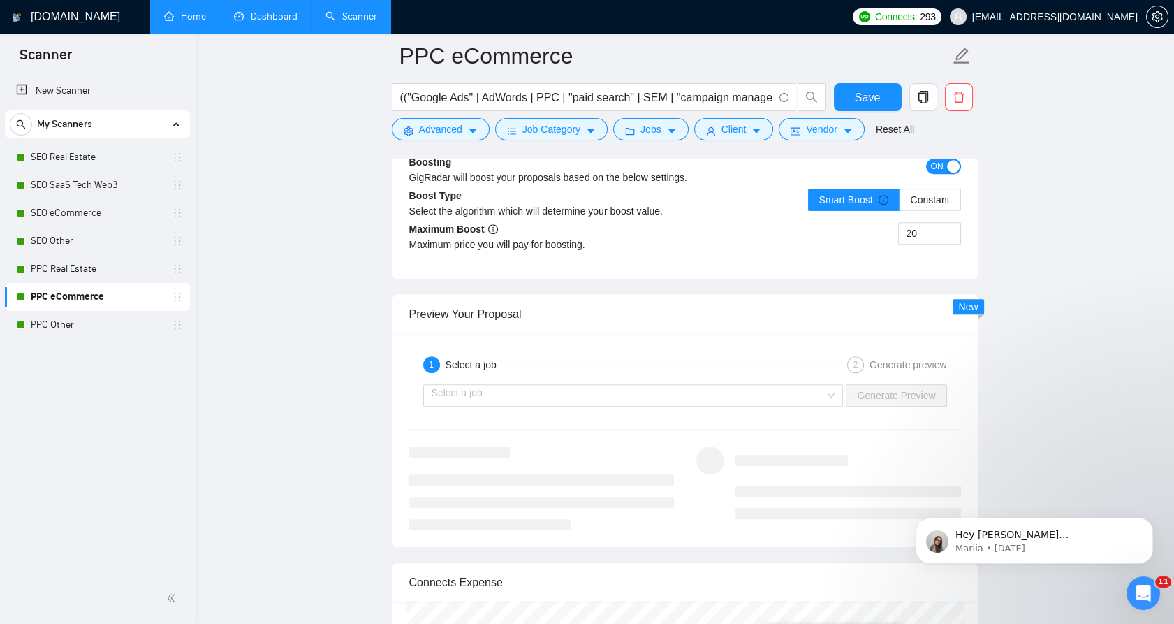
scroll to position [2561, 0]
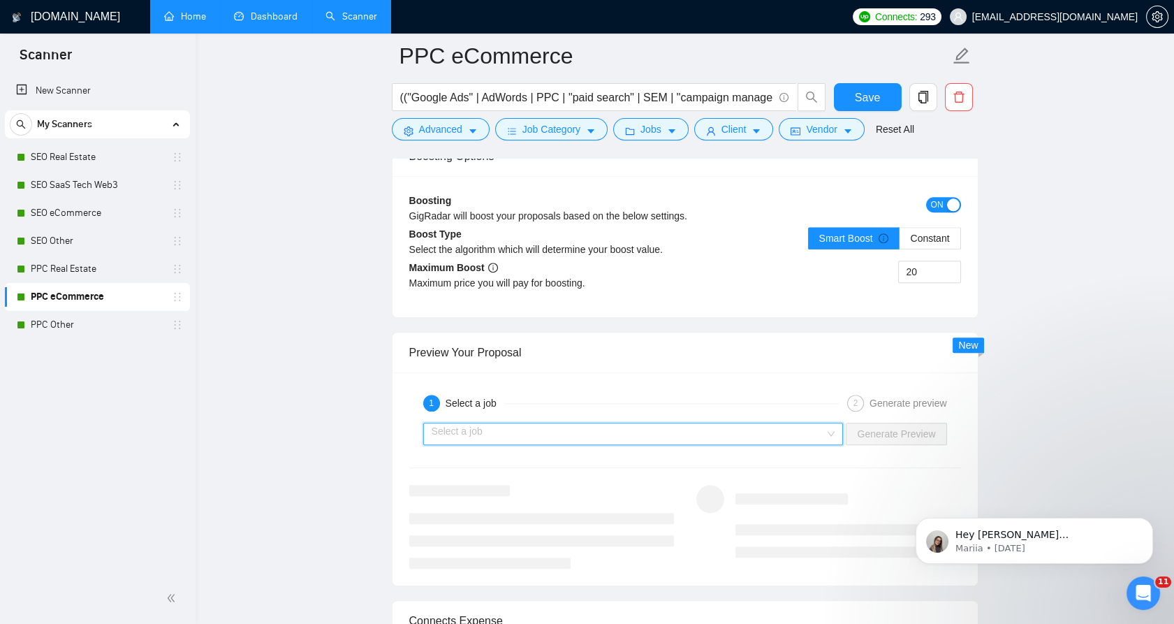
click at [722, 437] on input "search" at bounding box center [629, 433] width 394 height 21
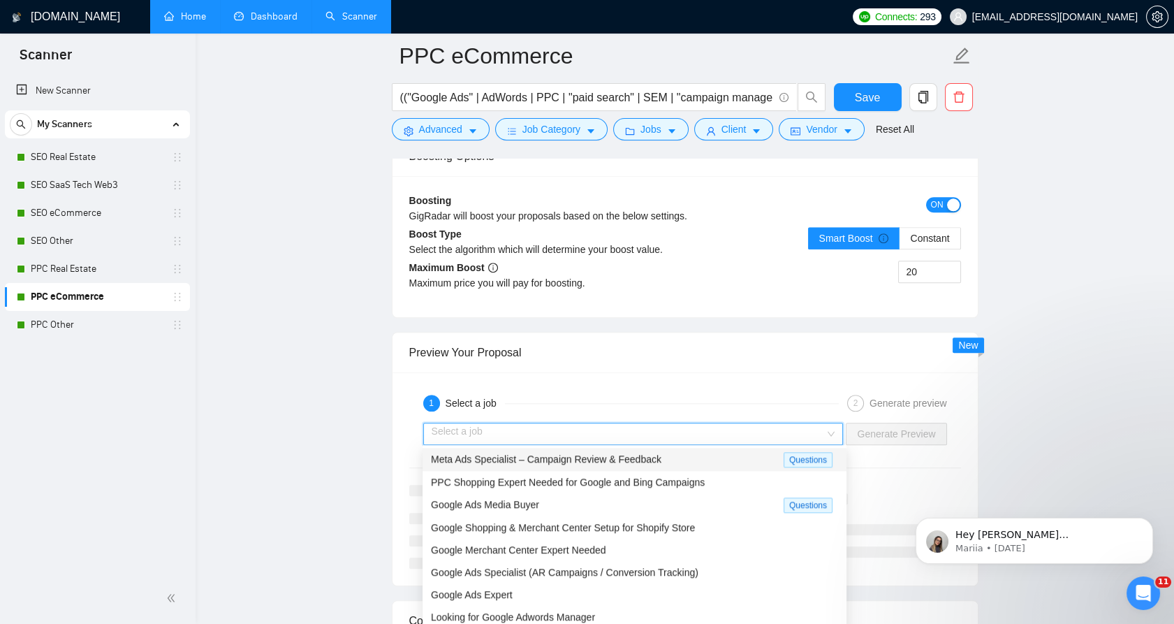
click at [715, 430] on input "search" at bounding box center [629, 433] width 394 height 21
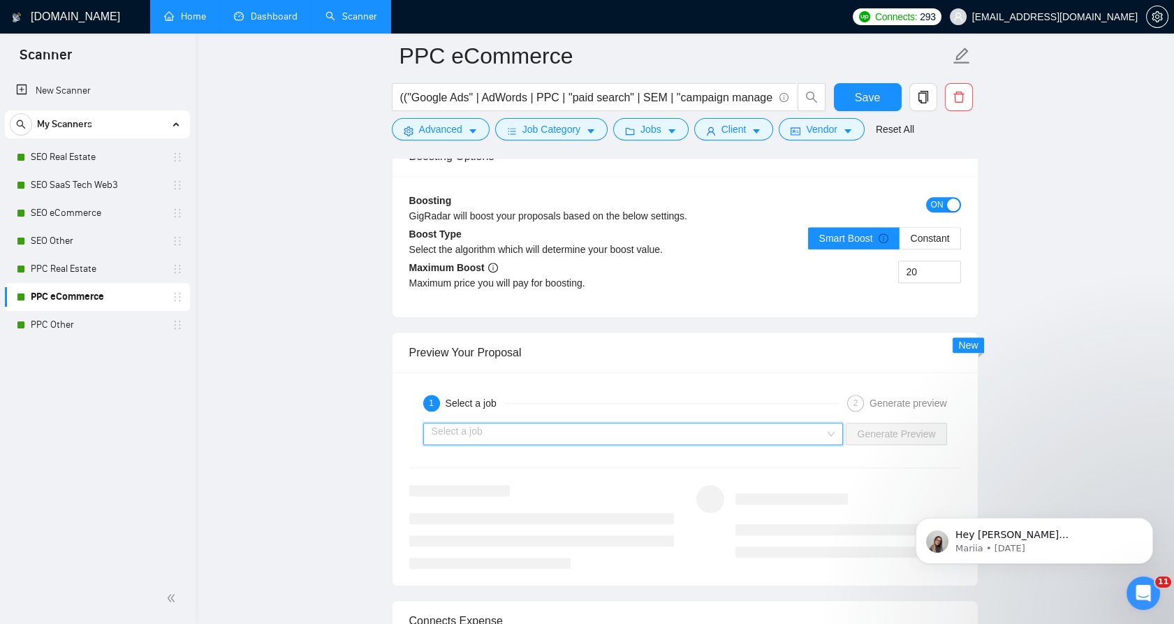
click at [707, 429] on input "search" at bounding box center [629, 433] width 394 height 21
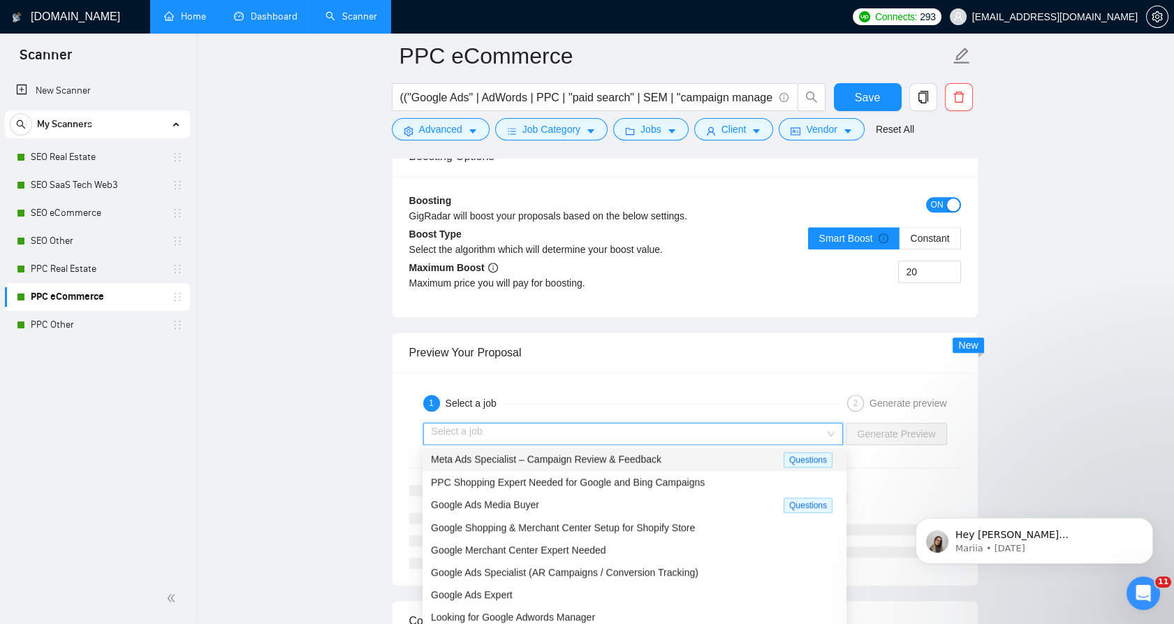
click at [700, 453] on div "Meta Ads Specialist – Campaign Review & Feedback" at bounding box center [607, 459] width 353 height 16
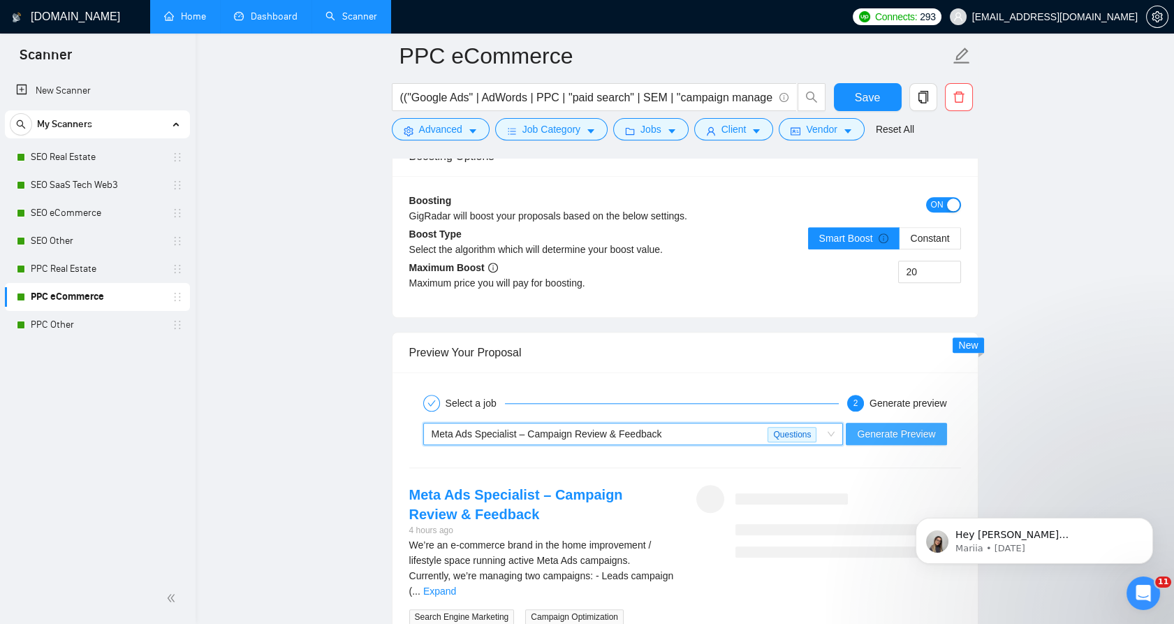
click at [883, 430] on span "Generate Preview" at bounding box center [896, 433] width 78 height 15
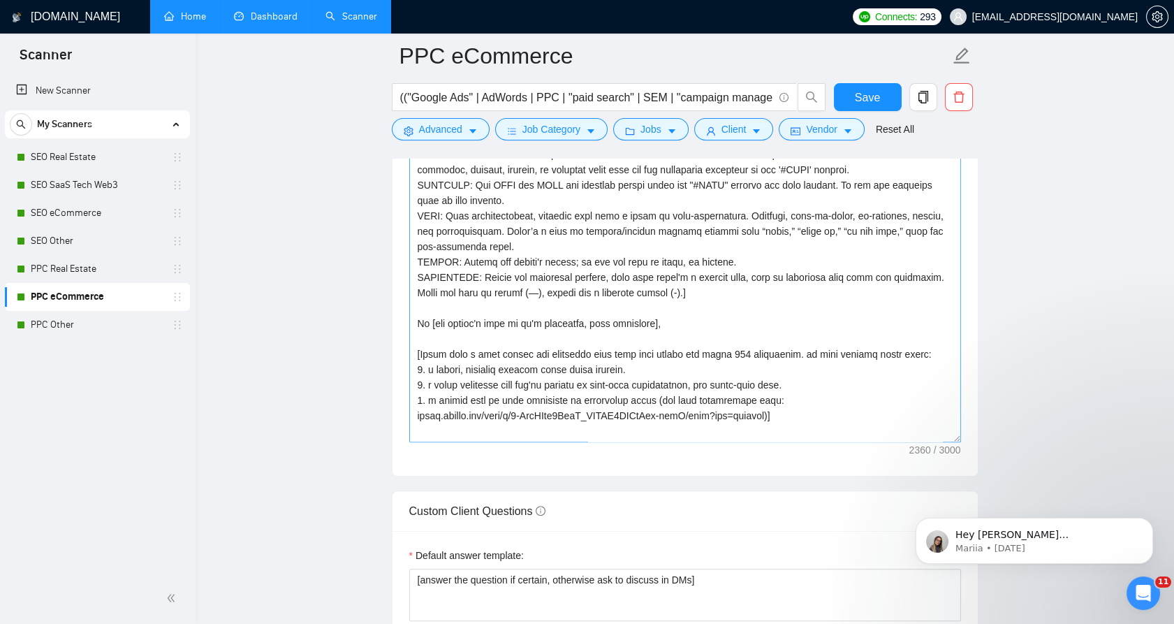
scroll to position [1630, 0]
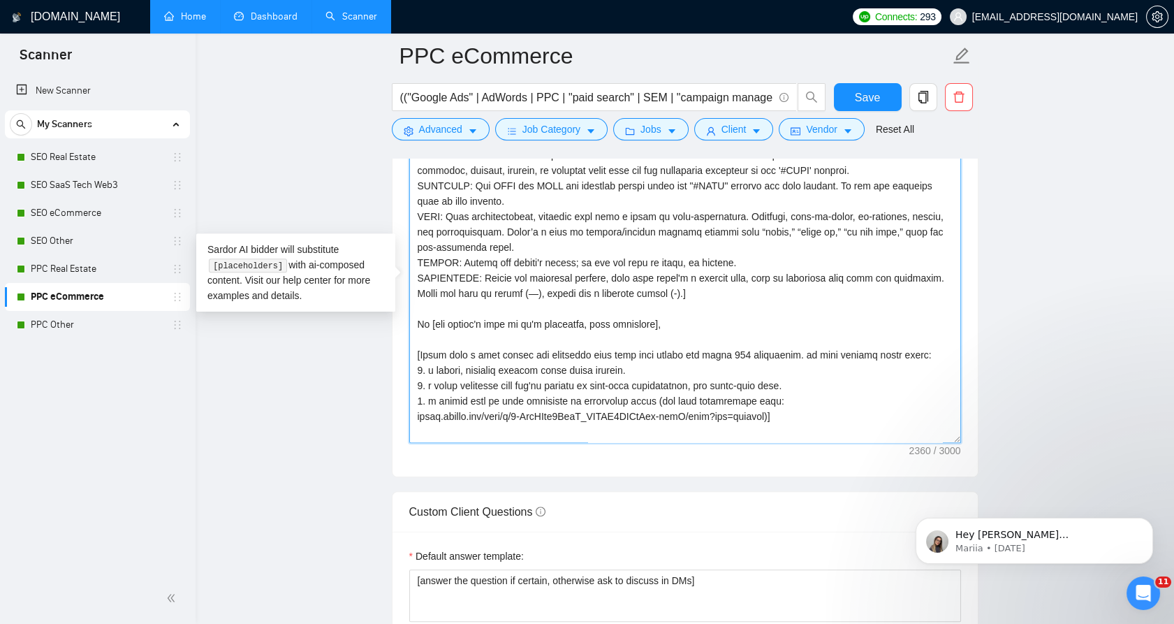
drag, startPoint x: 413, startPoint y: 353, endPoint x: 821, endPoint y: 418, distance: 413.2
click at [821, 418] on textarea "Cover letter template:" at bounding box center [685, 286] width 552 height 314
click at [713, 350] on textarea "Cover letter template:" at bounding box center [685, 286] width 552 height 314
click at [715, 350] on textarea "Cover letter template:" at bounding box center [685, 286] width 552 height 314
drag, startPoint x: 414, startPoint y: 371, endPoint x: 676, endPoint y: 363, distance: 262.1
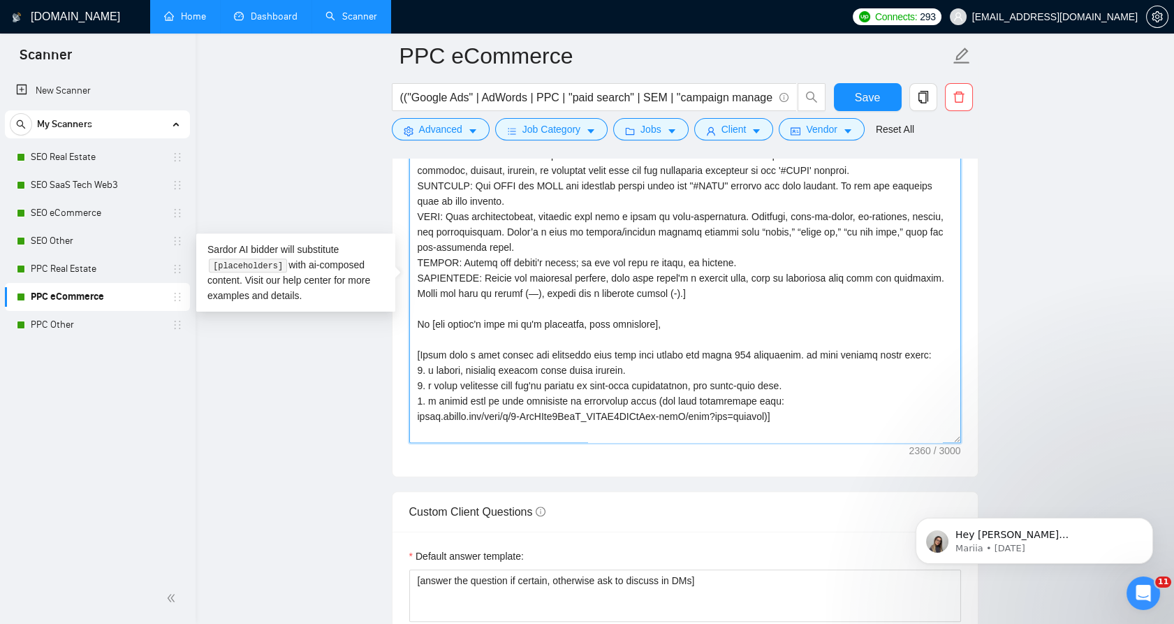
click at [676, 363] on textarea "Cover letter template:" at bounding box center [685, 286] width 552 height 314
drag, startPoint x: 410, startPoint y: 384, endPoint x: 829, endPoint y: 379, distance: 418.5
click at [829, 379] on textarea "Cover letter template:" at bounding box center [685, 286] width 552 height 314
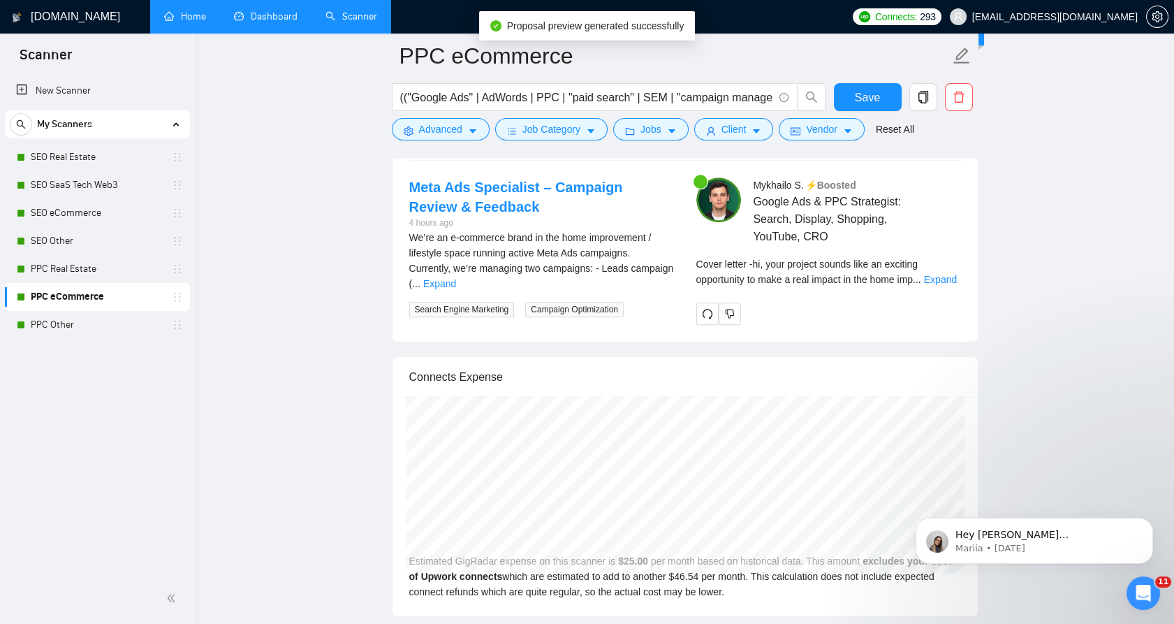
scroll to position [2950, 0]
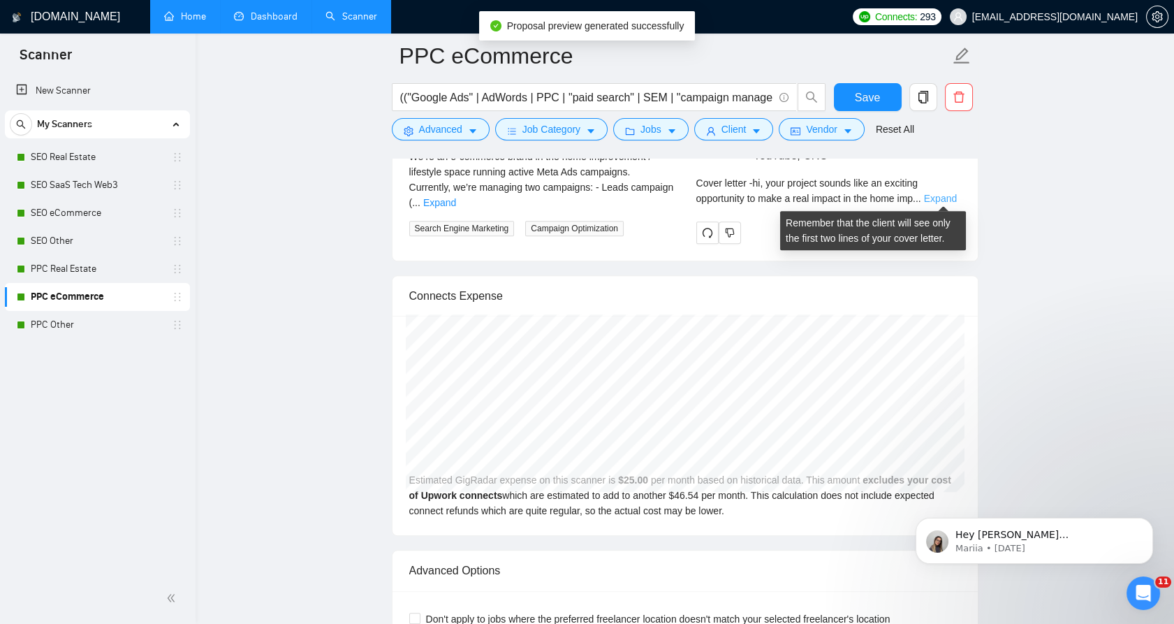
click at [936, 194] on link "Expand" at bounding box center [940, 198] width 33 height 11
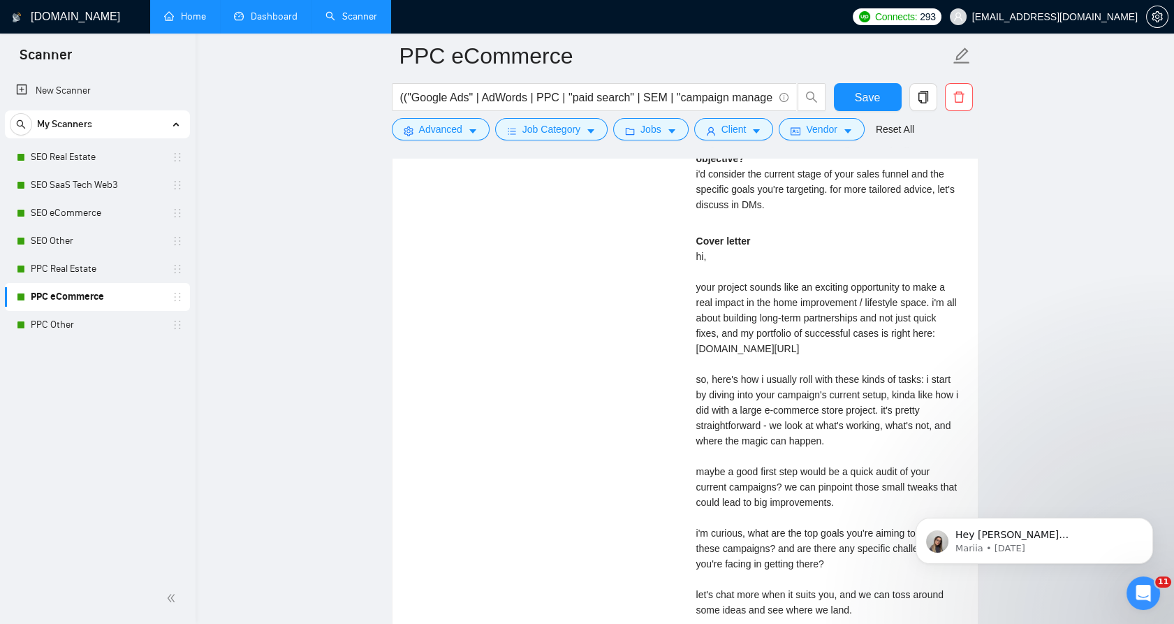
scroll to position [3182, 0]
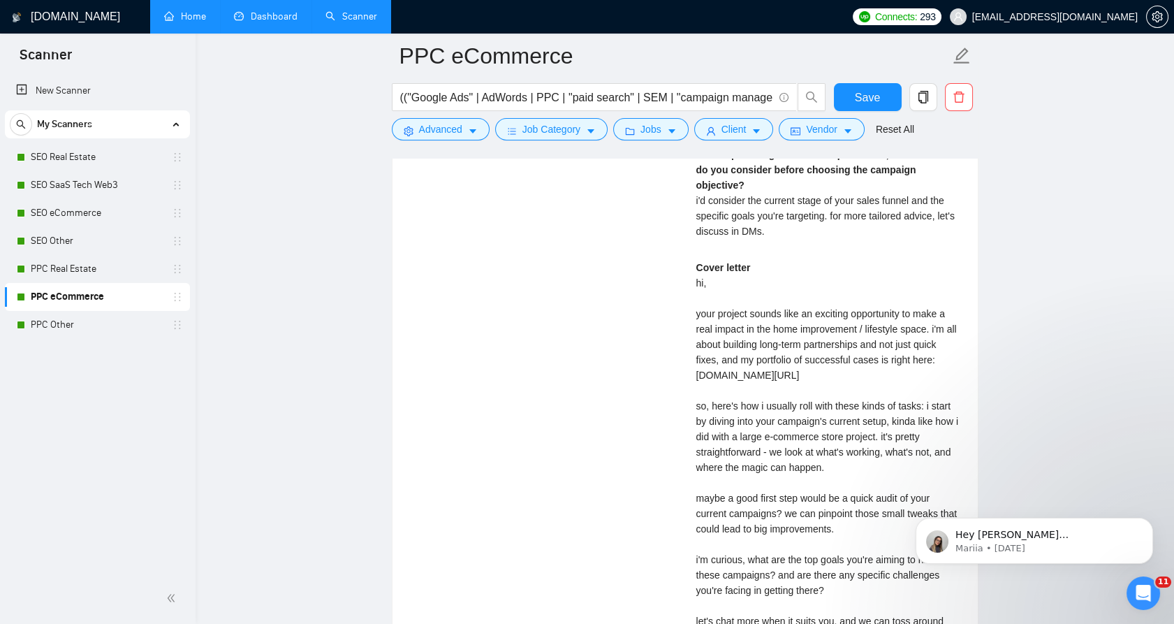
click at [701, 279] on div "Cover letter hi, your project sounds like an exciting opportunity to make a rea…" at bounding box center [829, 475] width 265 height 430
drag, startPoint x: 702, startPoint y: 279, endPoint x: 780, endPoint y: 284, distance: 78.4
click at [780, 284] on div "Cover letter hi, your project sounds like an exciting opportunity to make a rea…" at bounding box center [829, 475] width 265 height 430
drag, startPoint x: 780, startPoint y: 284, endPoint x: 936, endPoint y: 299, distance: 156.6
click at [936, 299] on div "Cover letter hi, your project sounds like an exciting opportunity to make a rea…" at bounding box center [829, 475] width 265 height 430
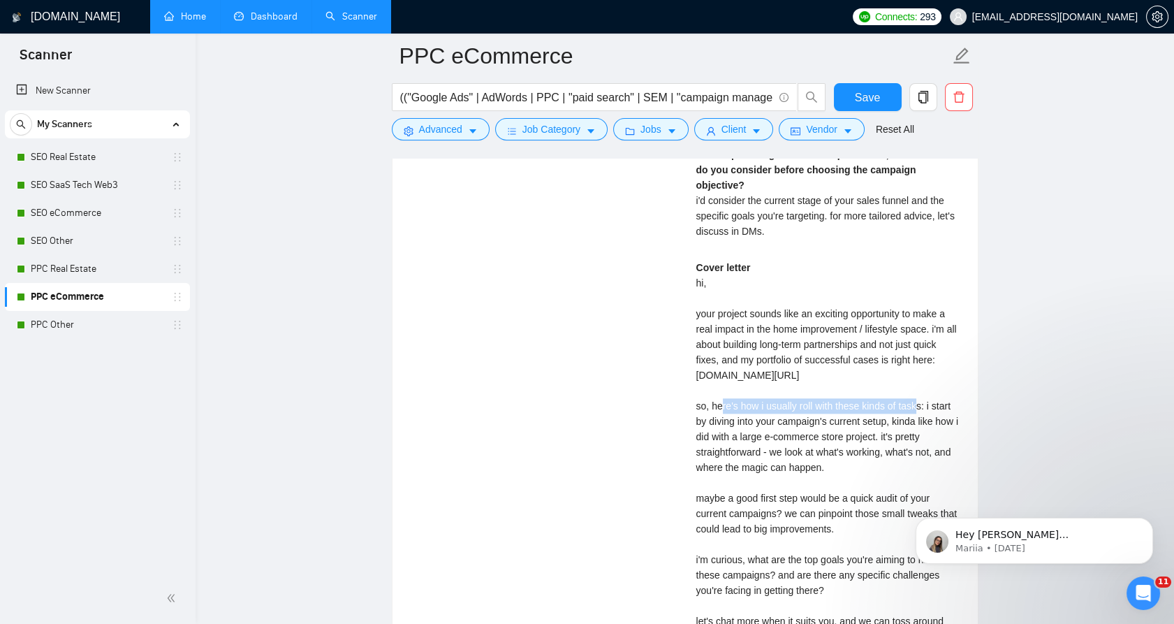
click at [792, 330] on div "Cover letter hi, your project sounds like an exciting opportunity to make a rea…" at bounding box center [829, 475] width 265 height 430
drag, startPoint x: 786, startPoint y: 329, endPoint x: 838, endPoint y: 372, distance: 67.5
click at [836, 372] on div "Cover letter hi, your project sounds like an exciting opportunity to make a rea…" at bounding box center [829, 475] width 265 height 430
drag, startPoint x: 838, startPoint y: 350, endPoint x: 686, endPoint y: 342, distance: 151.8
click at [686, 342] on div "Mykhailo S . ⚡️Boosted Google Ads & PPC Strategist: Search, Display, Shopping, …" at bounding box center [828, 296] width 287 height 864
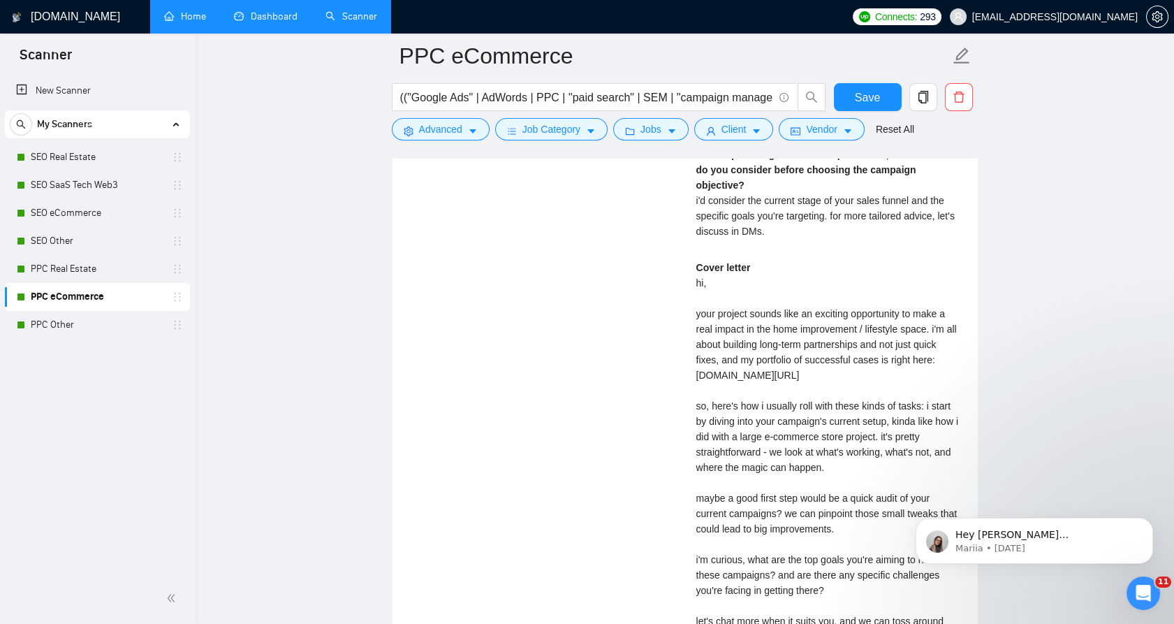
click at [875, 365] on div "Cover letter hi, your project sounds like an exciting opportunity to make a rea…" at bounding box center [829, 475] width 265 height 430
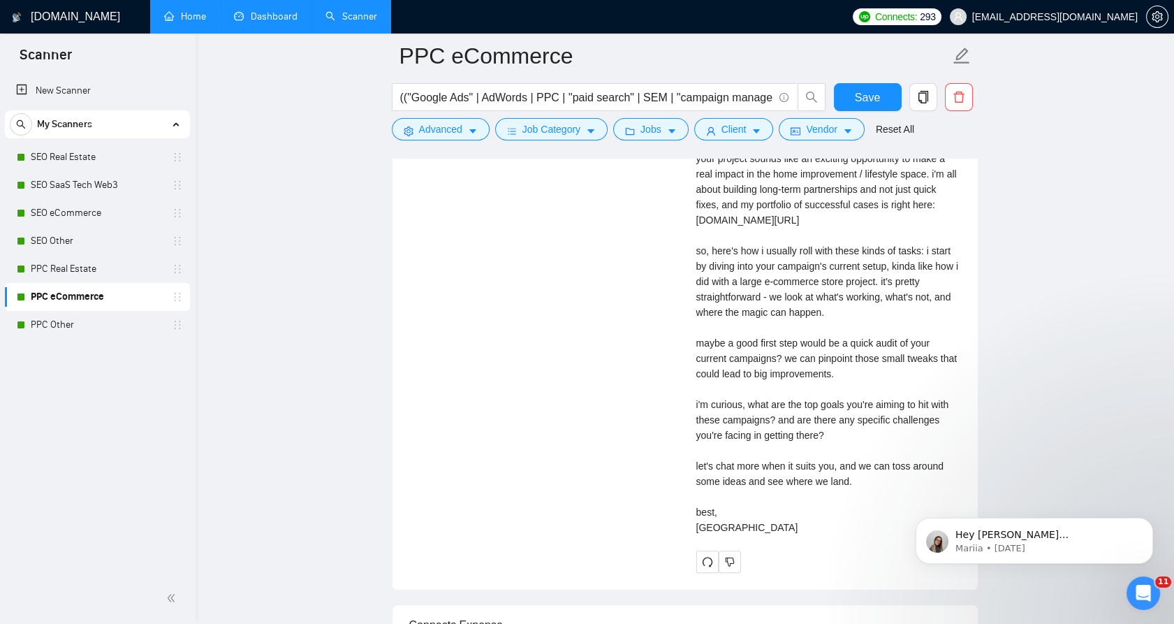
drag, startPoint x: 704, startPoint y: 250, endPoint x: 840, endPoint y: 525, distance: 306.2
click at [840, 525] on div "Mykhailo S . ⚡️Boosted Google Ads & PPC Strategist: Search, Display, Shopping, …" at bounding box center [828, 141] width 287 height 864
drag, startPoint x: 840, startPoint y: 525, endPoint x: 807, endPoint y: 495, distance: 44.5
click at [807, 495] on div "Cover letter hi, your project sounds like an exciting opportunity to make a rea…" at bounding box center [829, 320] width 265 height 430
click at [720, 225] on div "Cover letter hi, your project sounds like an exciting opportunity to make a rea…" at bounding box center [829, 320] width 265 height 430
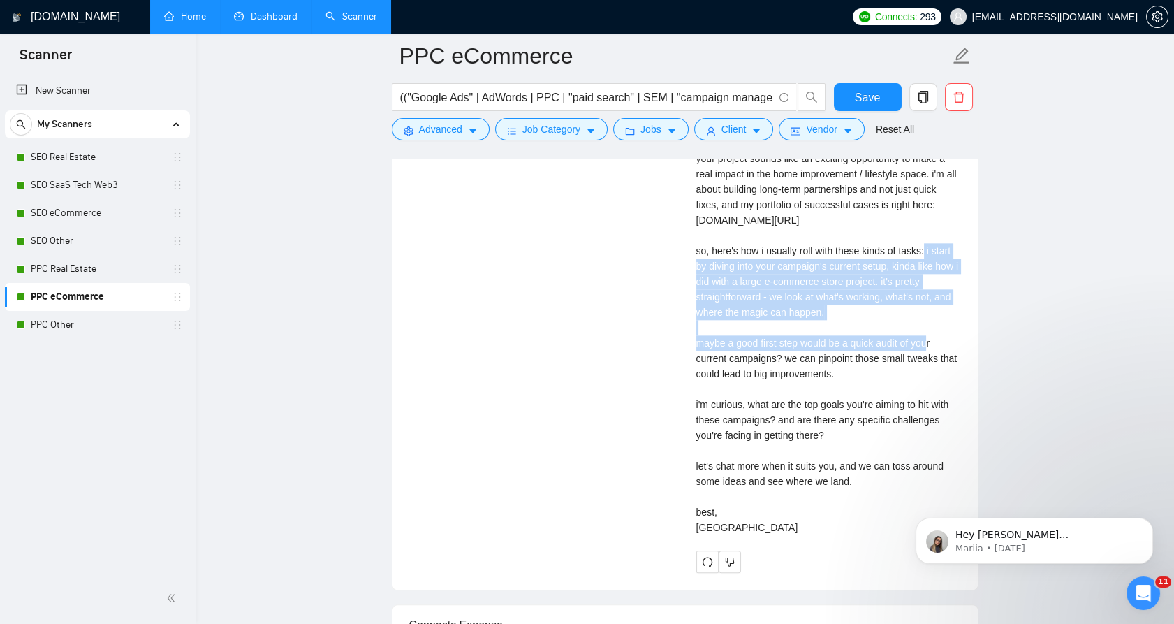
drag, startPoint x: 794, startPoint y: 276, endPoint x: 844, endPoint y: 303, distance: 56.6
click at [844, 303] on div "Mykhailo S . ⚡️Boosted Google Ads & PPC Strategist: Search, Display, Shopping, …" at bounding box center [828, 141] width 287 height 864
drag, startPoint x: 844, startPoint y: 303, endPoint x: 850, endPoint y: 310, distance: 8.9
click at [846, 304] on div "Cover letter hi, your project sounds like an exciting opportunity to make a rea…" at bounding box center [829, 320] width 265 height 430
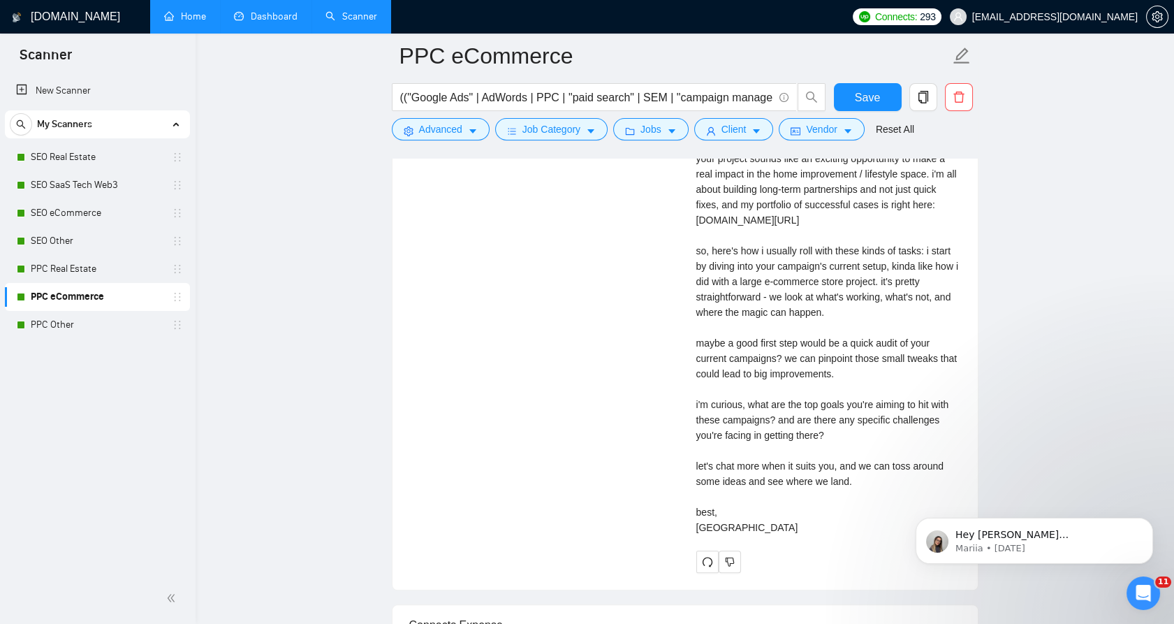
click at [866, 352] on div "Cover letter hi, your project sounds like an exciting opportunity to make a rea…" at bounding box center [829, 320] width 265 height 430
drag, startPoint x: 708, startPoint y: 314, endPoint x: 827, endPoint y: 508, distance: 228.0
click at [827, 506] on div "Cover letter hi, your project sounds like an exciting opportunity to make a rea…" at bounding box center [829, 320] width 265 height 430
click at [827, 512] on div "Cover letter hi, your project sounds like an exciting opportunity to make a rea…" at bounding box center [829, 320] width 265 height 430
click at [822, 504] on div "Cover letter hi, your project sounds like an exciting opportunity to make a rea…" at bounding box center [829, 320] width 265 height 430
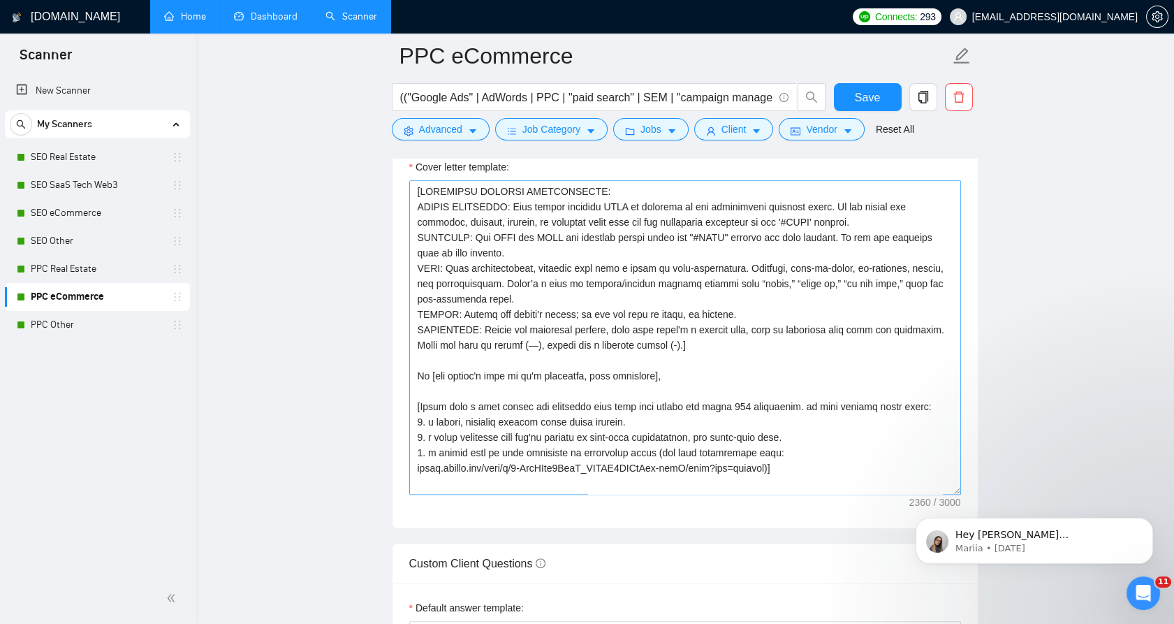
scroll to position [1552, 0]
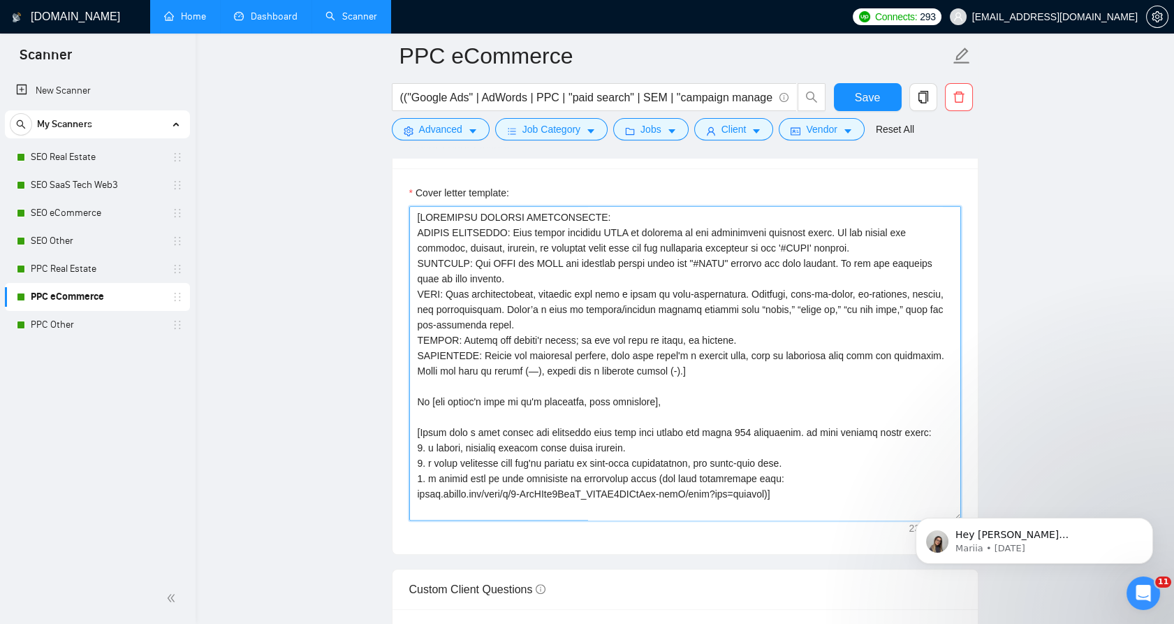
click at [425, 337] on textarea "Cover letter template:" at bounding box center [685, 363] width 552 height 314
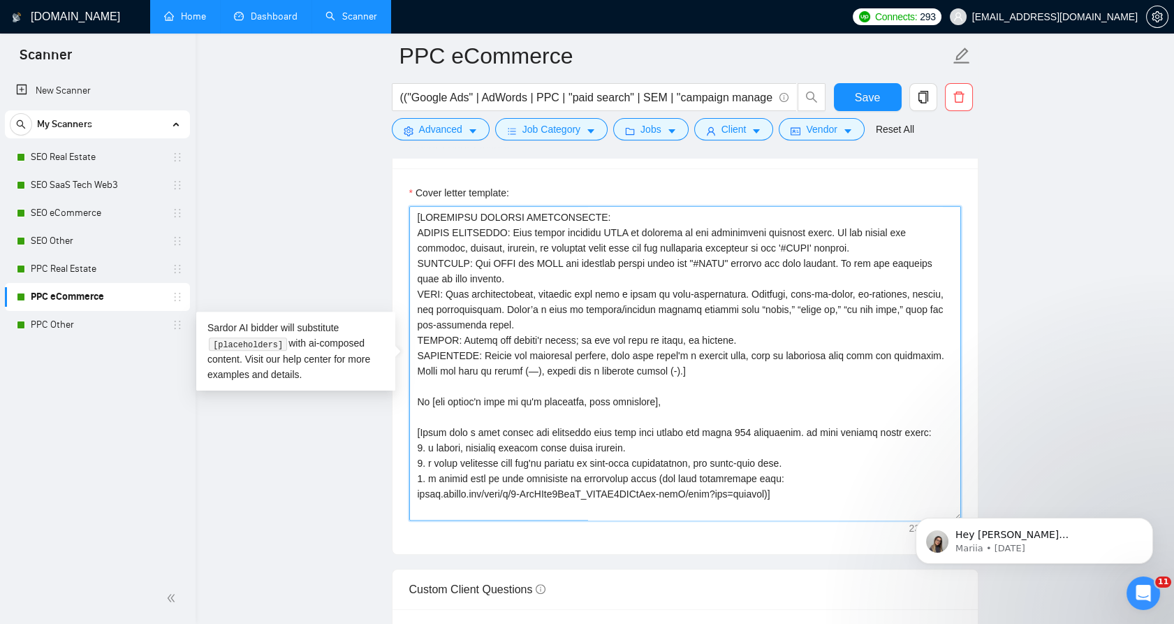
drag, startPoint x: 425, startPoint y: 337, endPoint x: 496, endPoint y: 337, distance: 70.6
click at [496, 337] on textarea "Cover letter template:" at bounding box center [685, 363] width 552 height 314
click at [466, 338] on textarea "Cover letter template:" at bounding box center [685, 363] width 552 height 314
drag, startPoint x: 466, startPoint y: 339, endPoint x: 496, endPoint y: 341, distance: 30.1
click at [496, 341] on textarea "Cover letter template:" at bounding box center [685, 363] width 552 height 314
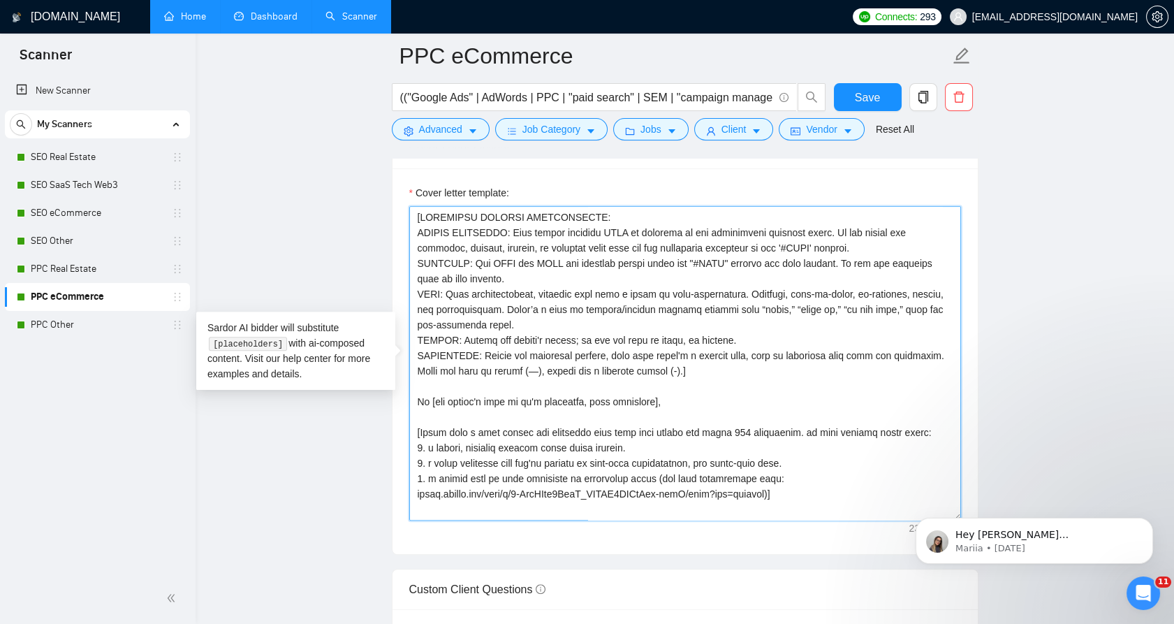
click at [504, 342] on textarea "Cover letter template:" at bounding box center [685, 363] width 552 height 314
click at [691, 341] on textarea "Cover letter template:" at bounding box center [685, 363] width 552 height 314
drag, startPoint x: 691, startPoint y: 341, endPoint x: 699, endPoint y: 379, distance: 39.3
click at [691, 341] on textarea "Cover letter template:" at bounding box center [685, 363] width 552 height 314
click at [874, 484] on textarea "Cover letter template:" at bounding box center [685, 363] width 552 height 314
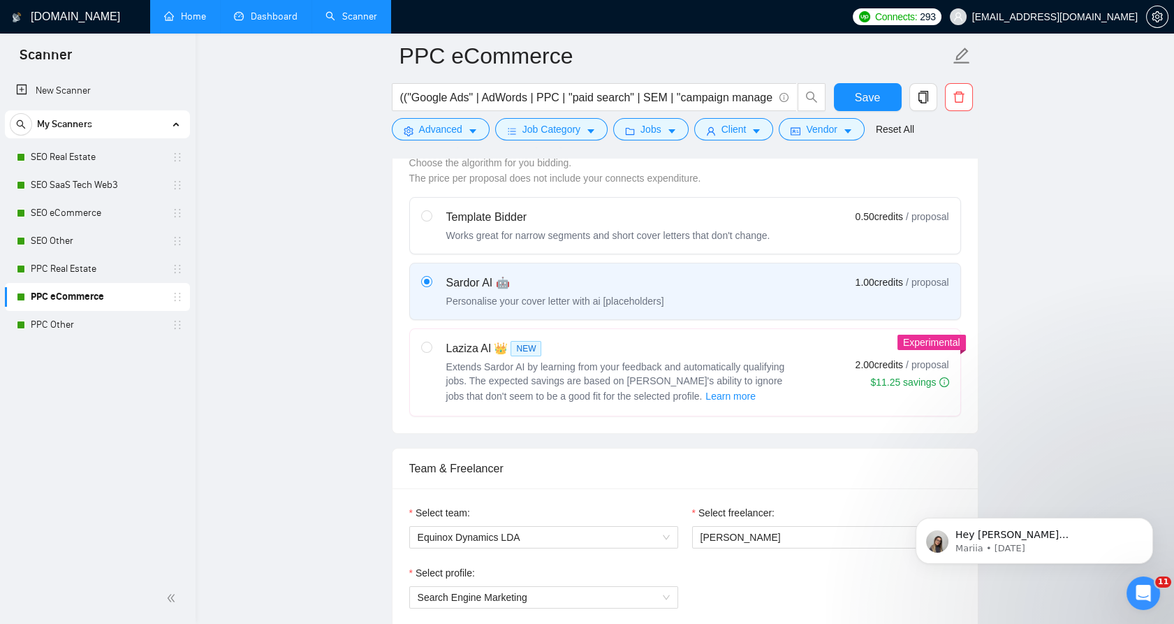
scroll to position [388, 0]
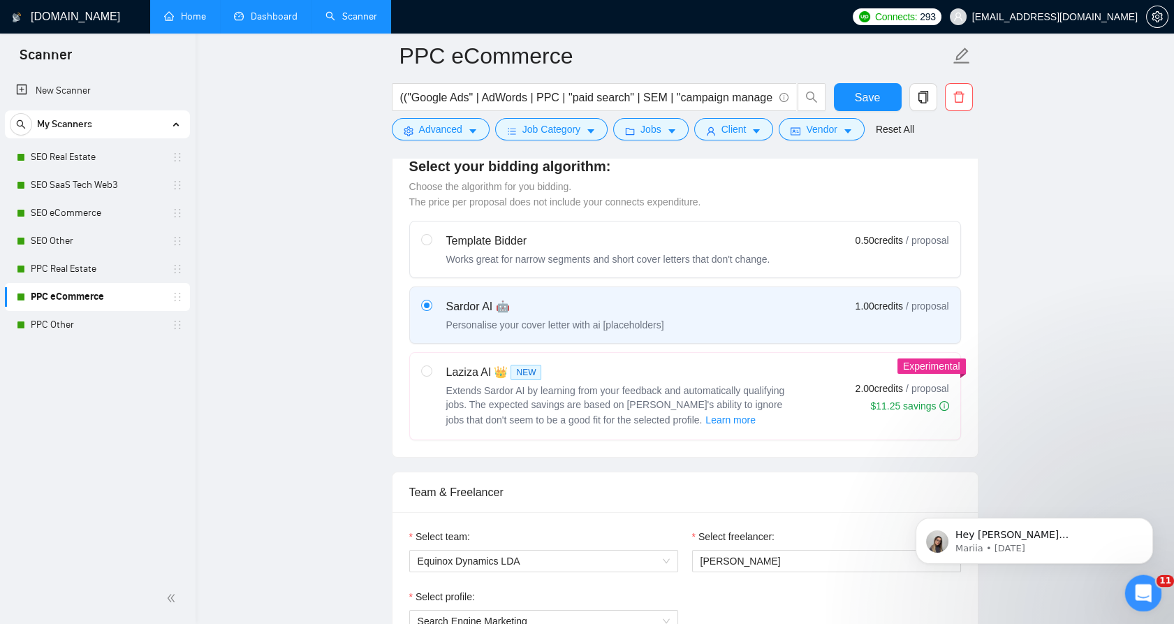
click at [1129, 599] on div "Open Intercom Messenger" at bounding box center [1142, 591] width 46 height 46
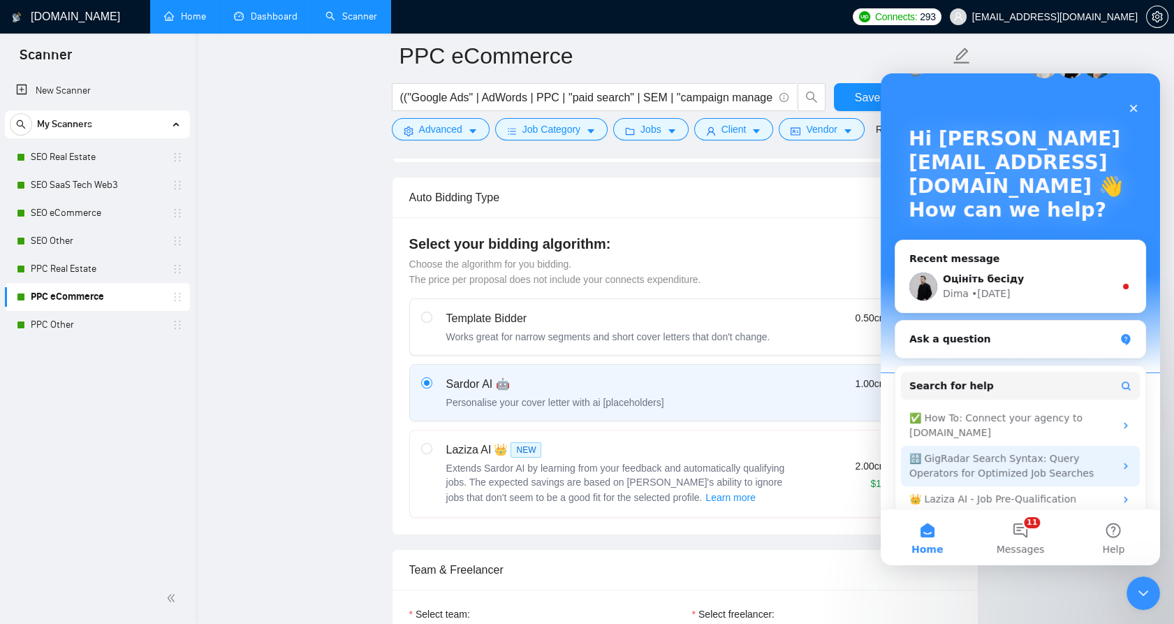
scroll to position [87, 0]
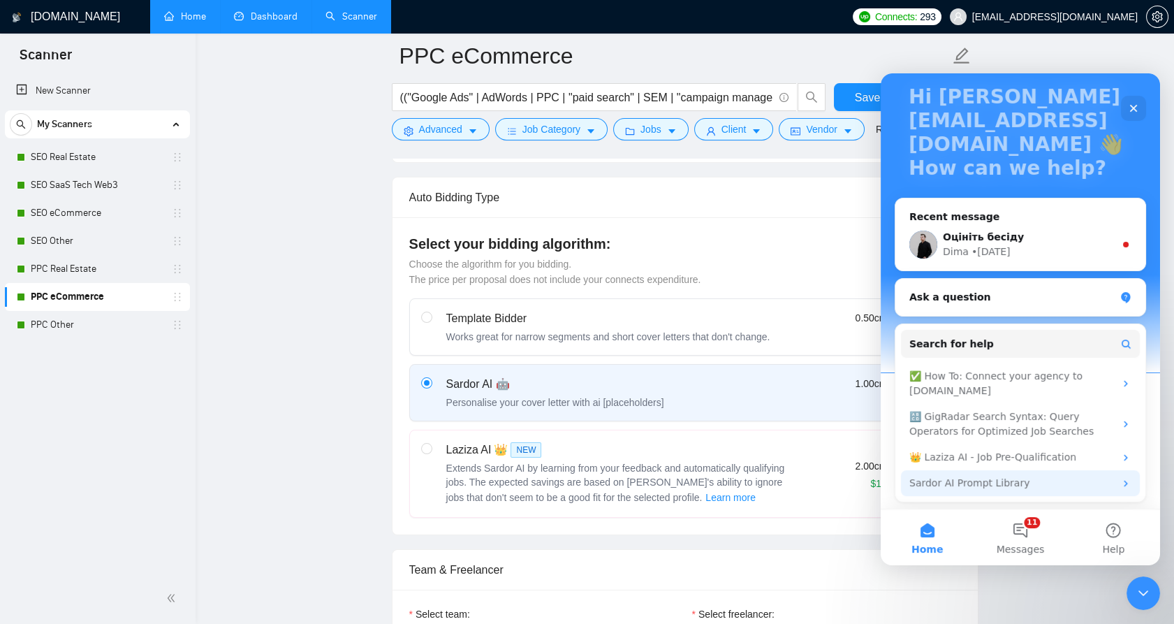
click at [990, 470] on div "Sardor AI Prompt Library" at bounding box center [1020, 483] width 239 height 26
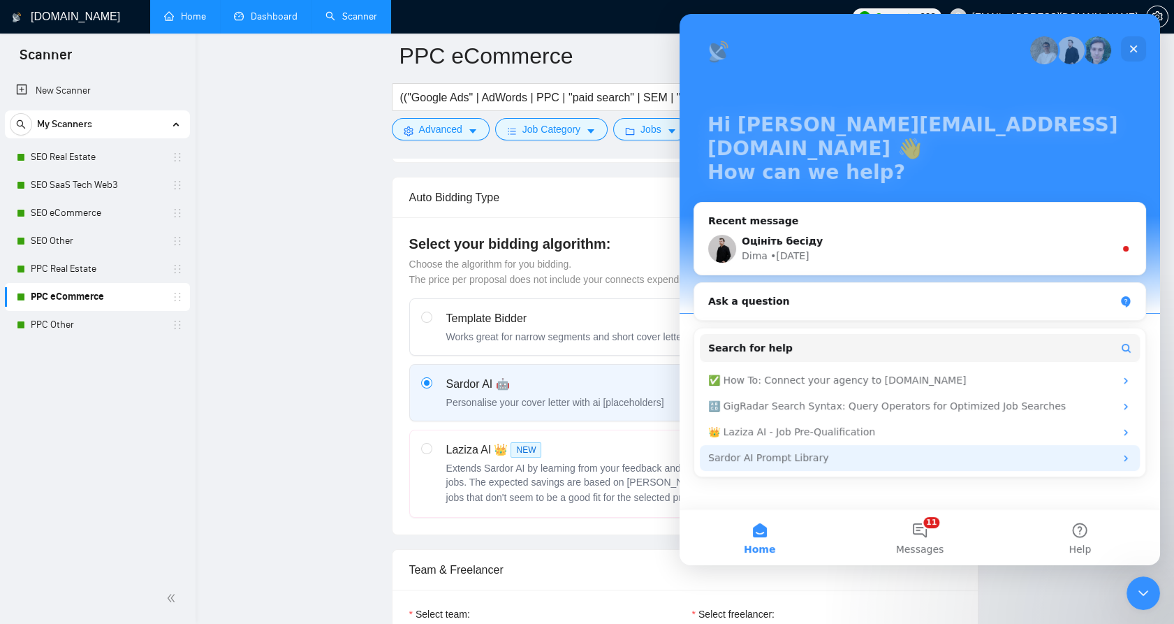
scroll to position [0, 0]
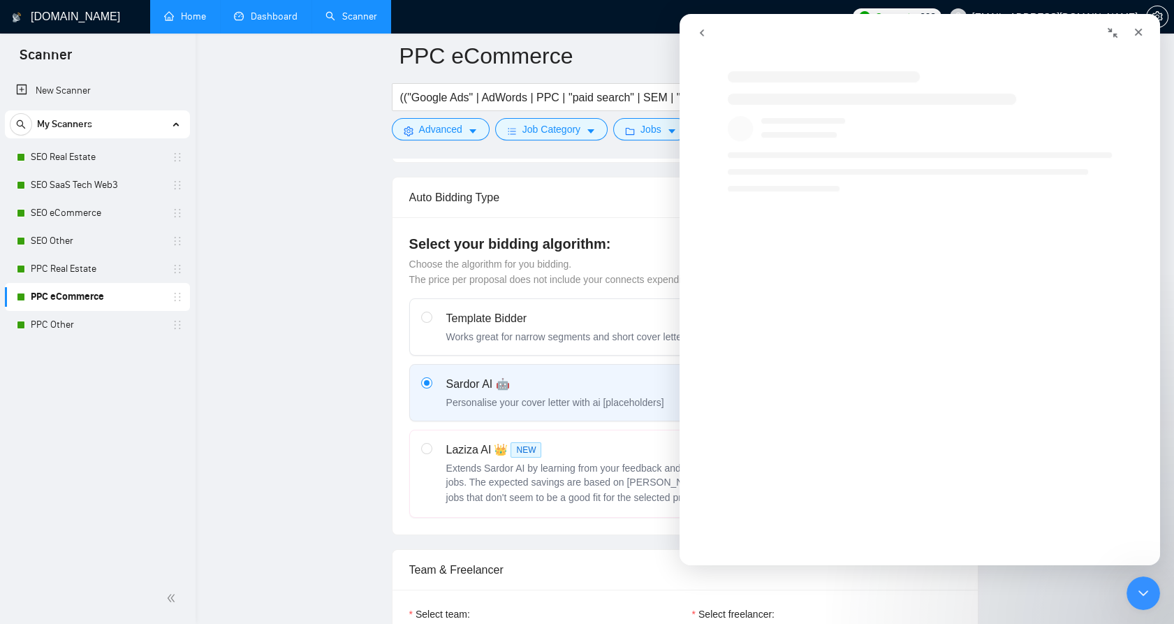
click at [990, 463] on div "Intercom messenger" at bounding box center [934, 395] width 481 height 320
click at [701, 37] on icon "go back" at bounding box center [702, 32] width 11 height 11
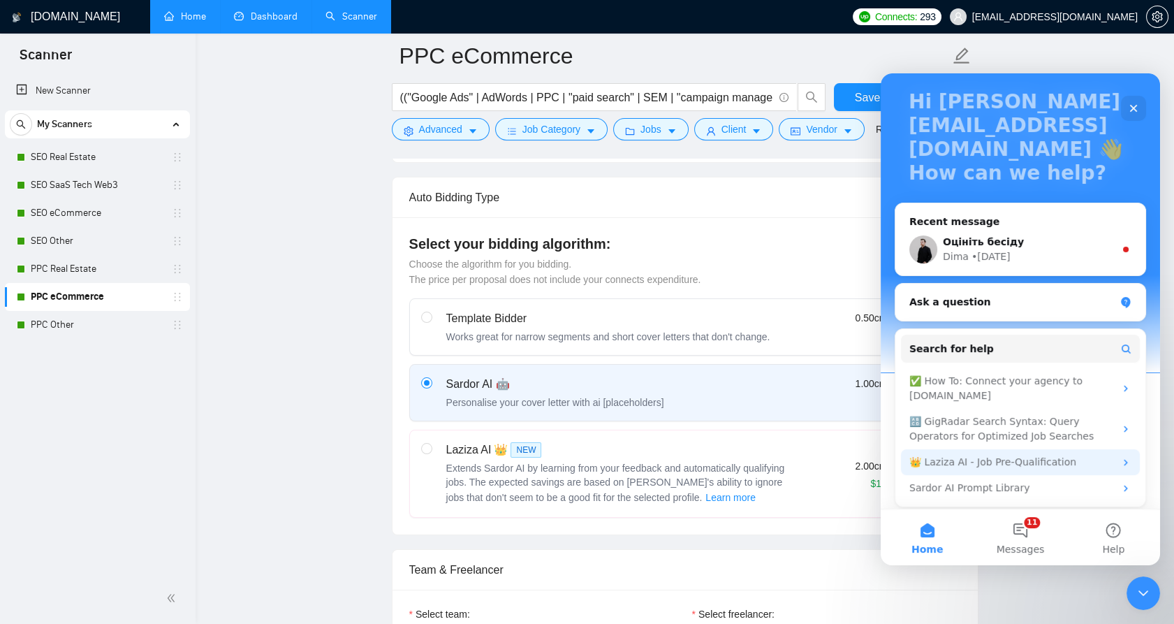
scroll to position [87, 0]
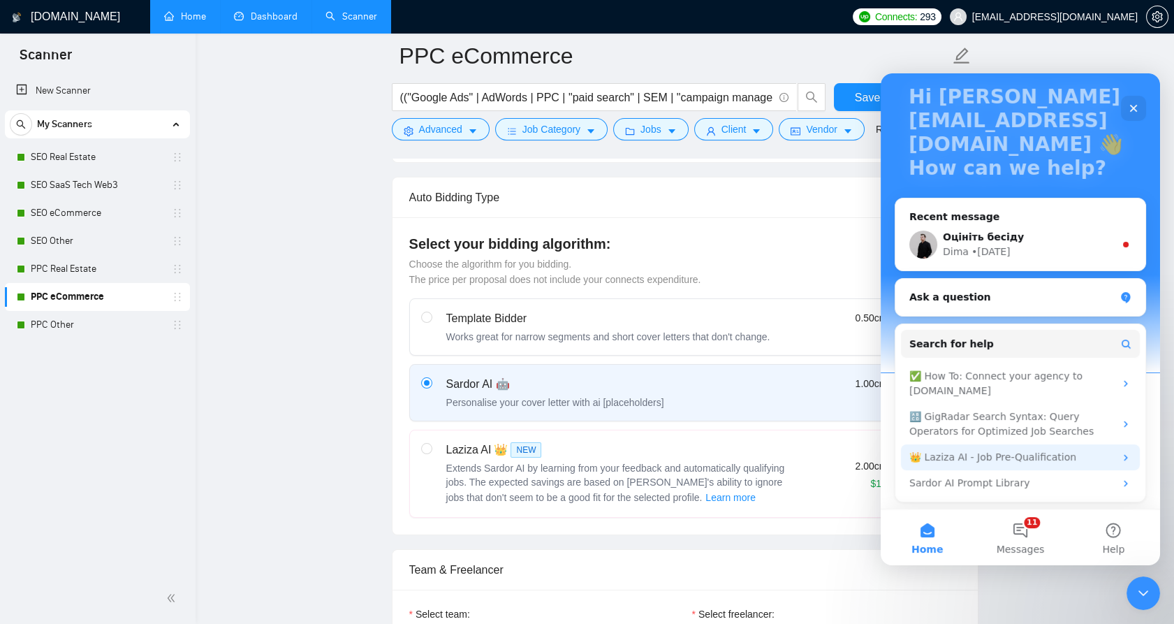
click at [994, 454] on div "👑 Laziza AI - Job Pre-Qualification" at bounding box center [1012, 457] width 205 height 15
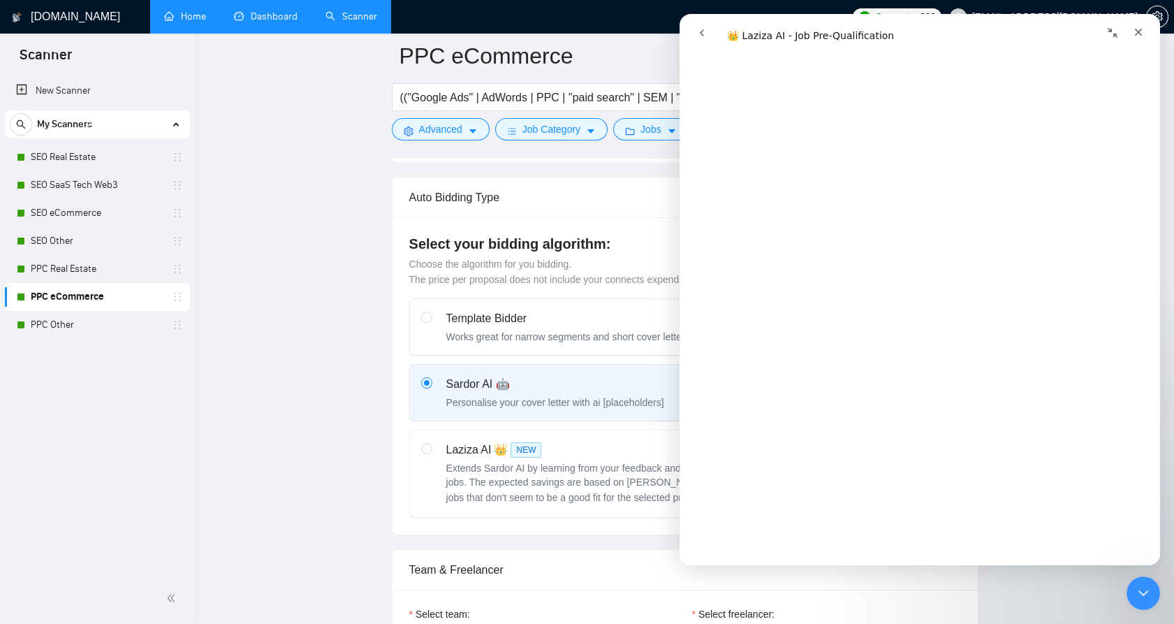
scroll to position [465, 0]
click at [1133, 37] on icon "Close" at bounding box center [1138, 32] width 11 height 11
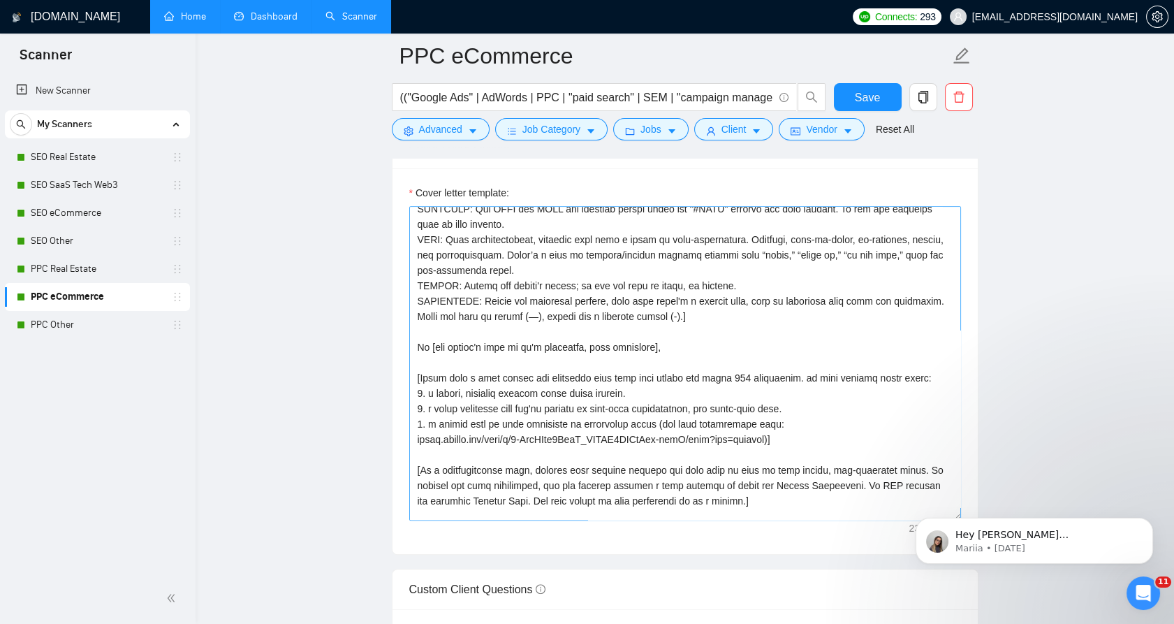
scroll to position [78, 0]
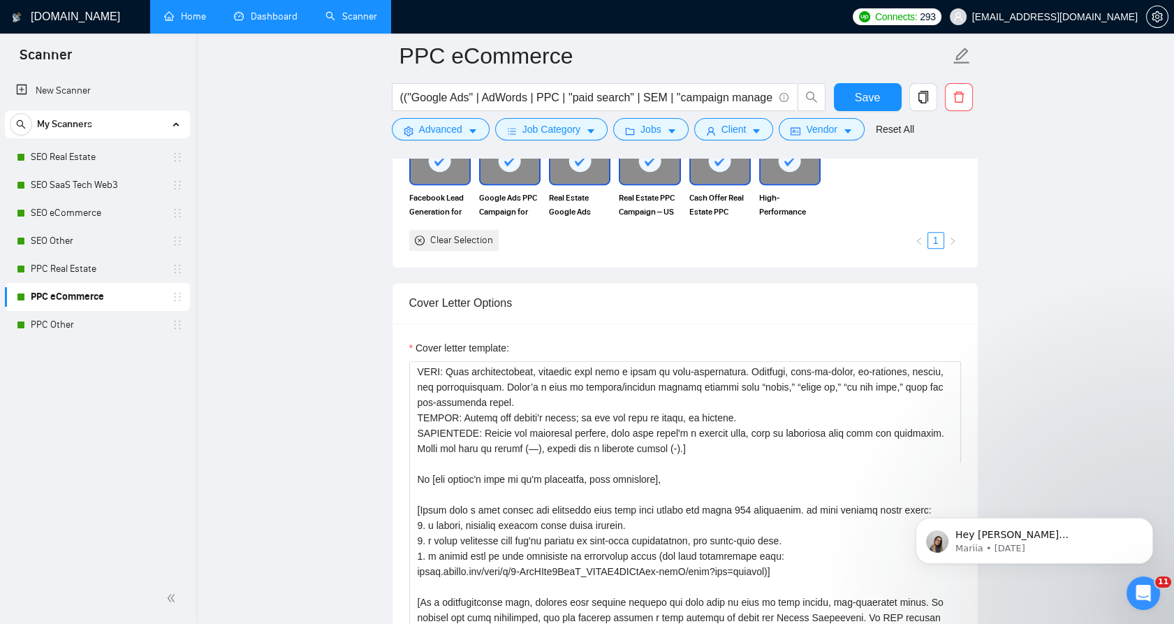
click at [289, 22] on link "Dashboard" at bounding box center [266, 16] width 64 height 12
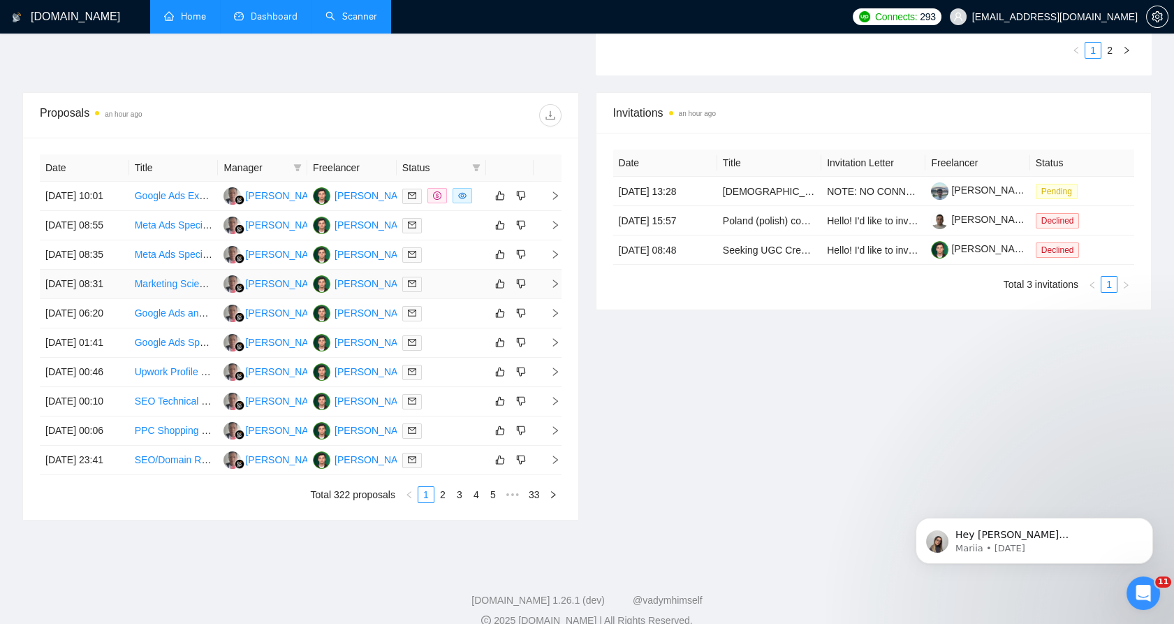
scroll to position [465, 0]
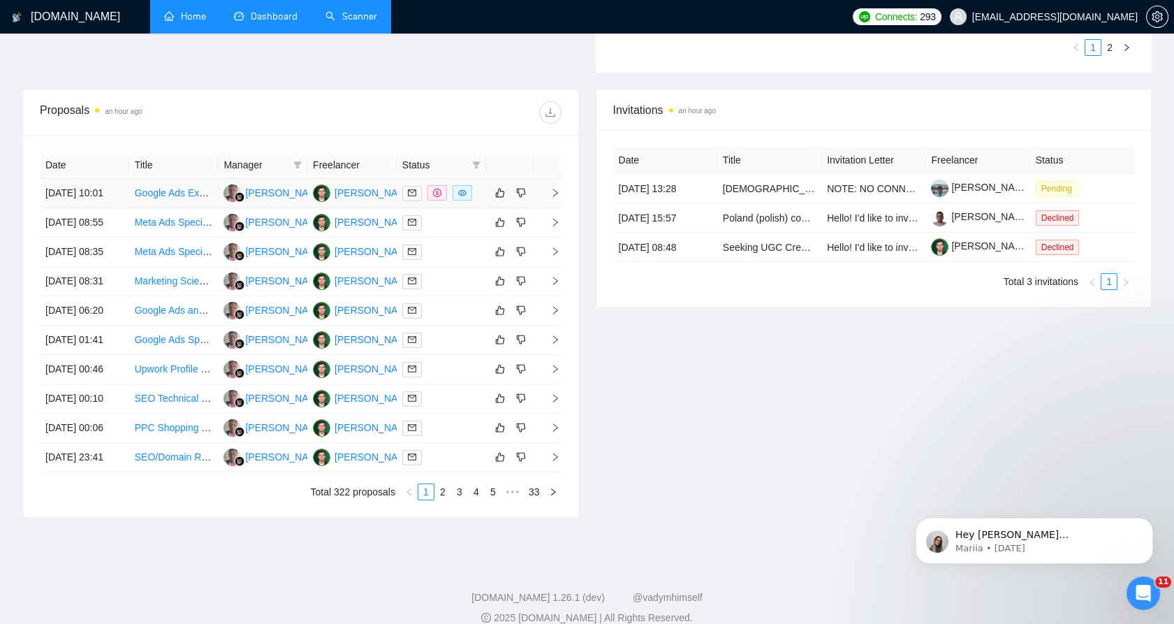
click at [101, 203] on td "17 Sep, 2025 10:01" at bounding box center [84, 193] width 89 height 29
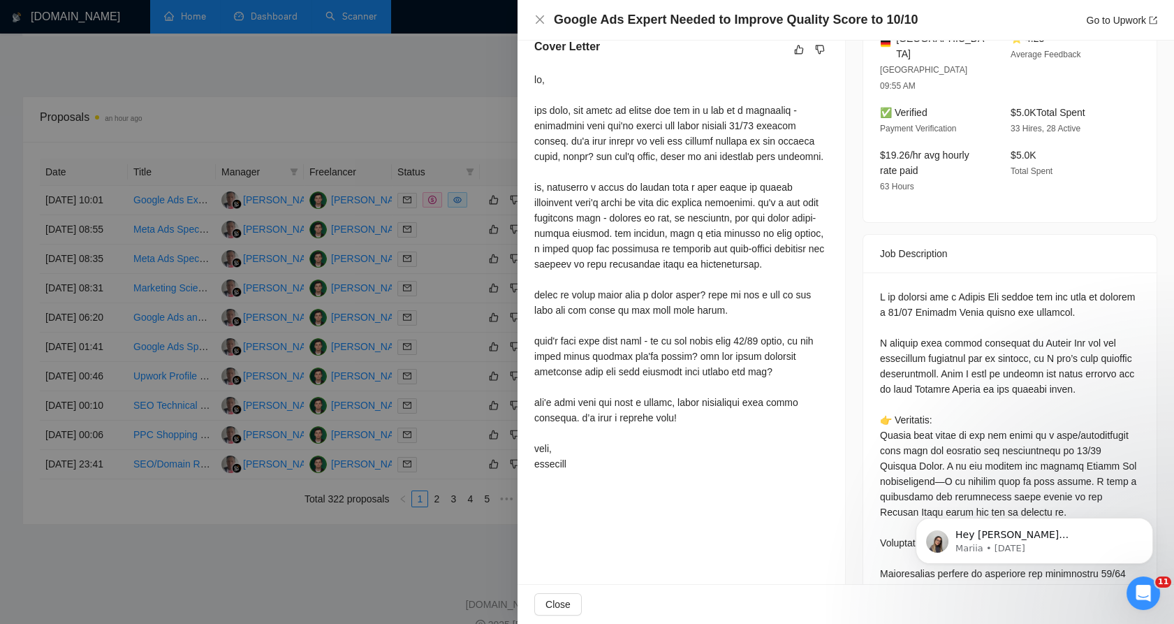
scroll to position [417, 0]
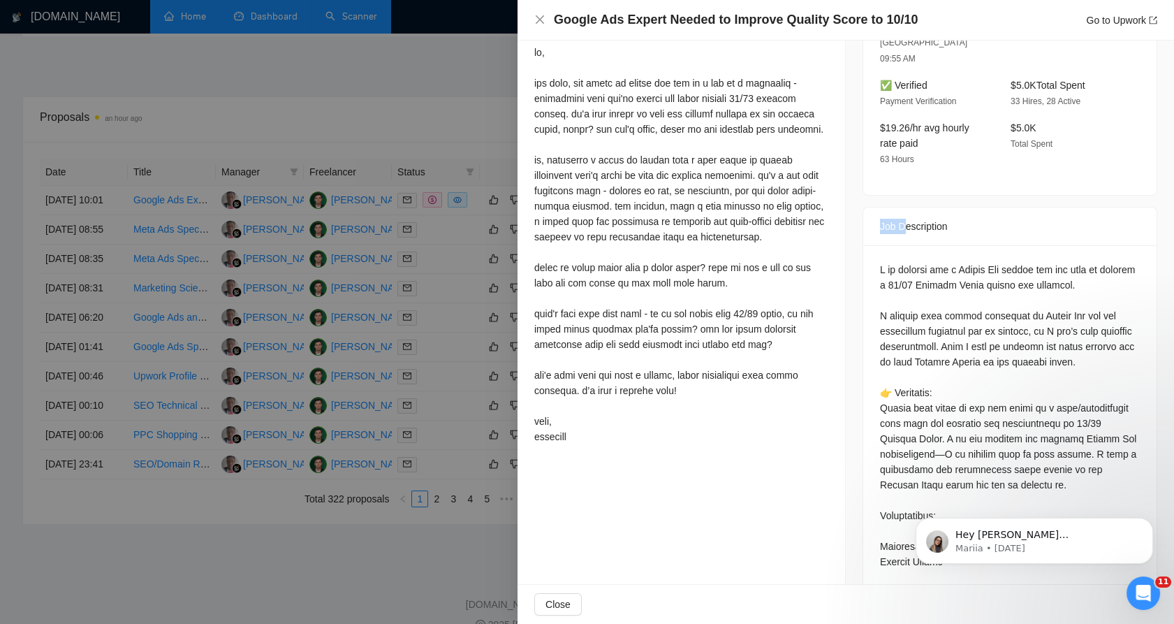
drag, startPoint x: 872, startPoint y: 184, endPoint x: 896, endPoint y: 196, distance: 26.6
click at [896, 208] on div "Job Description" at bounding box center [1010, 227] width 293 height 38
drag, startPoint x: 896, startPoint y: 196, endPoint x: 875, endPoint y: 189, distance: 22.1
click at [880, 208] on div "Job Description" at bounding box center [1010, 227] width 260 height 38
click at [1035, 208] on div "Job Description" at bounding box center [1010, 227] width 260 height 38
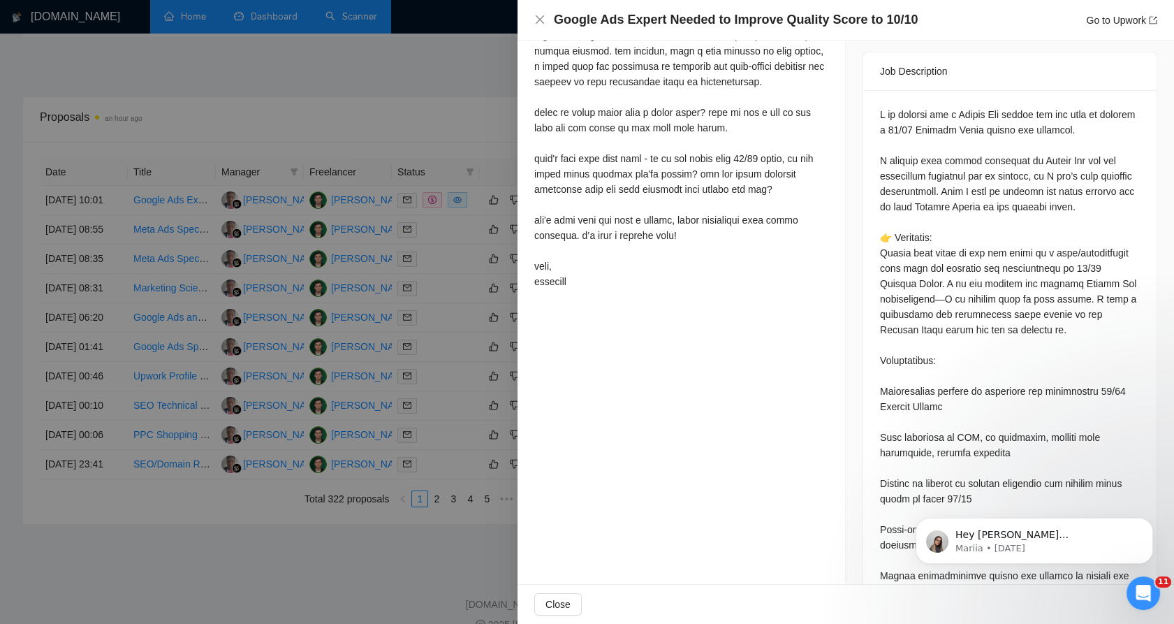
scroll to position [650, 0]
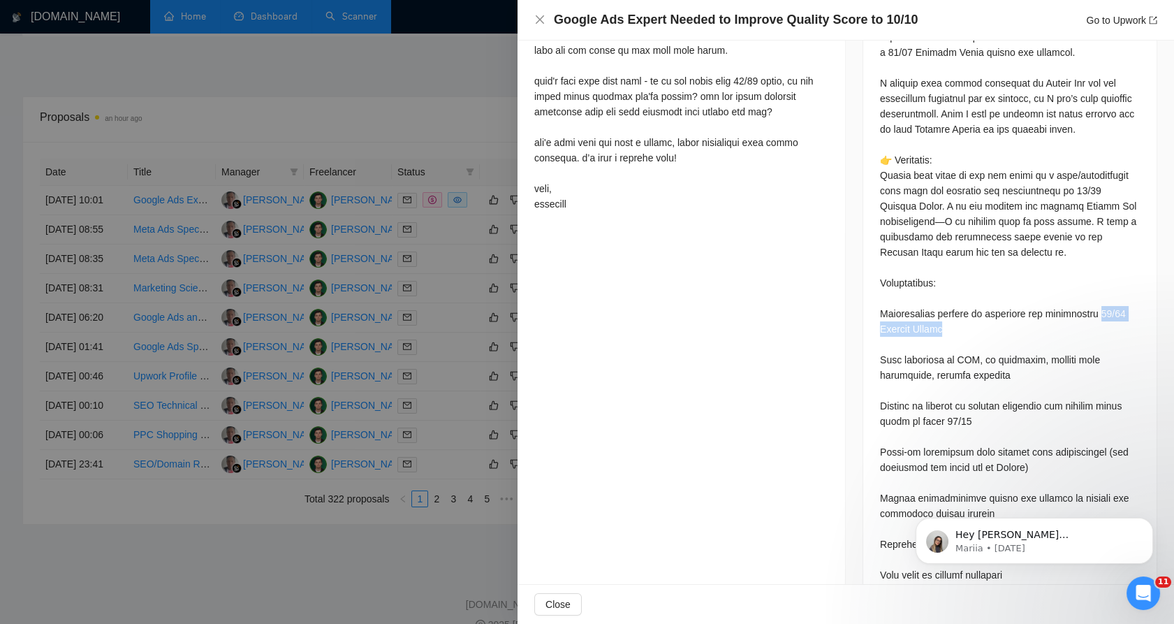
drag, startPoint x: 935, startPoint y: 312, endPoint x: 1100, endPoint y: 288, distance: 167.3
click at [1100, 288] on div at bounding box center [1010, 375] width 260 height 692
drag, startPoint x: 928, startPoint y: 388, endPoint x: 871, endPoint y: 391, distance: 56.7
click at [871, 391] on div at bounding box center [1010, 378] width 293 height 731
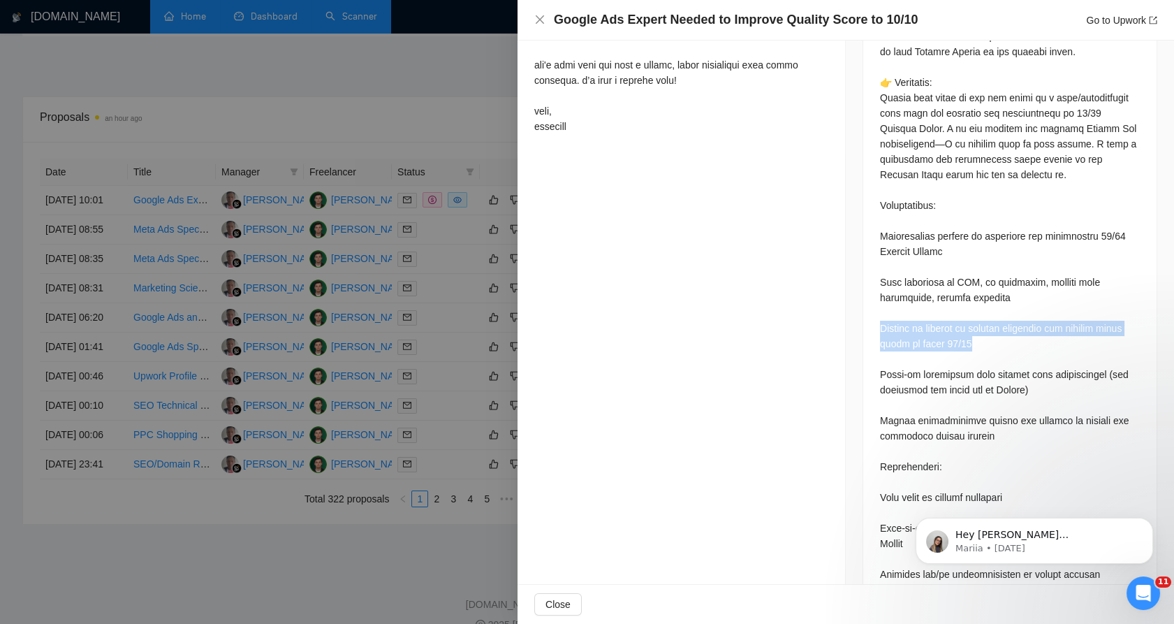
click at [984, 309] on div at bounding box center [1010, 298] width 260 height 692
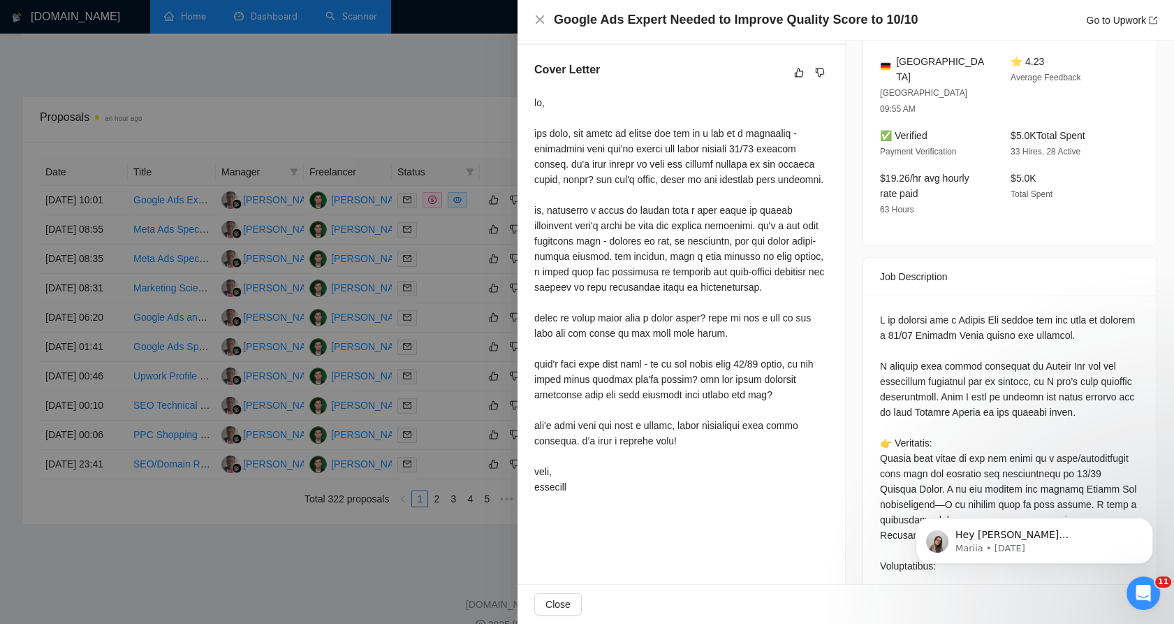
scroll to position [340, 0]
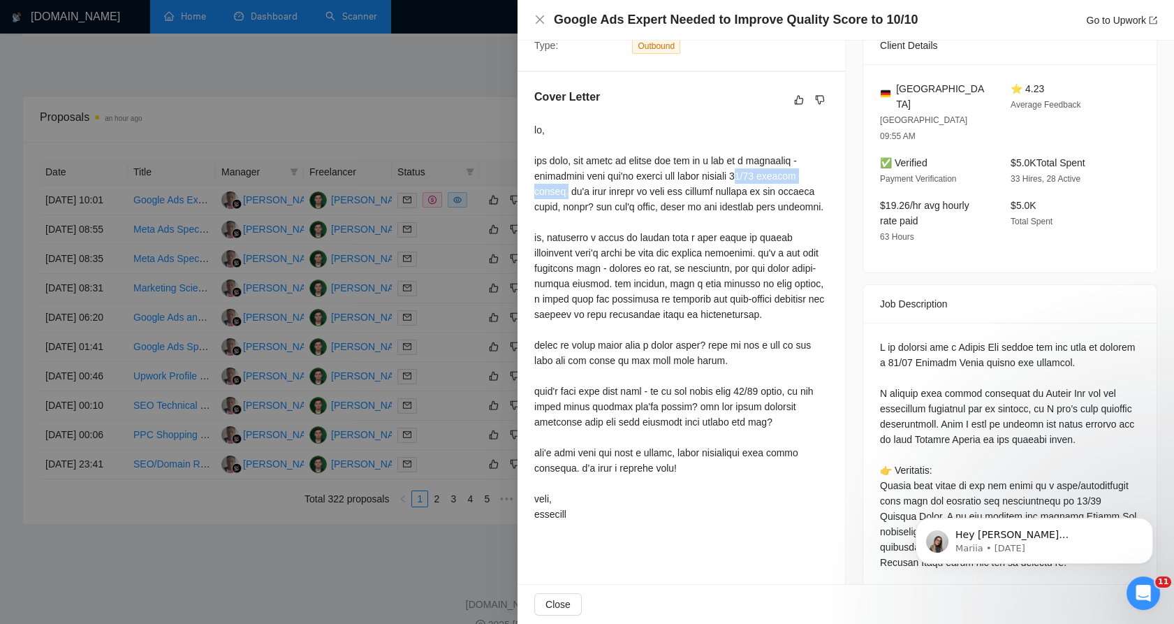
drag, startPoint x: 742, startPoint y: 175, endPoint x: 562, endPoint y: 189, distance: 180.1
click at [562, 189] on div at bounding box center [681, 322] width 294 height 400
click at [744, 391] on div at bounding box center [681, 322] width 294 height 400
drag, startPoint x: 744, startPoint y: 391, endPoint x: 780, endPoint y: 391, distance: 35.6
click at [780, 391] on div at bounding box center [681, 322] width 294 height 400
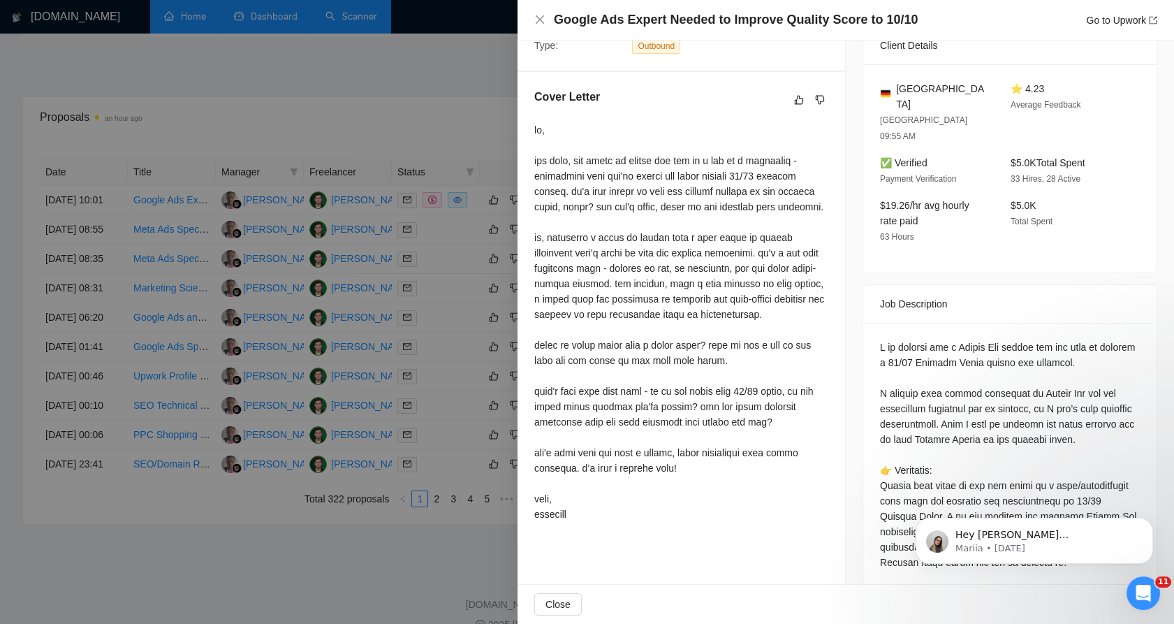
drag, startPoint x: 780, startPoint y: 391, endPoint x: 801, endPoint y: 420, distance: 36.1
click at [801, 420] on div at bounding box center [681, 322] width 294 height 400
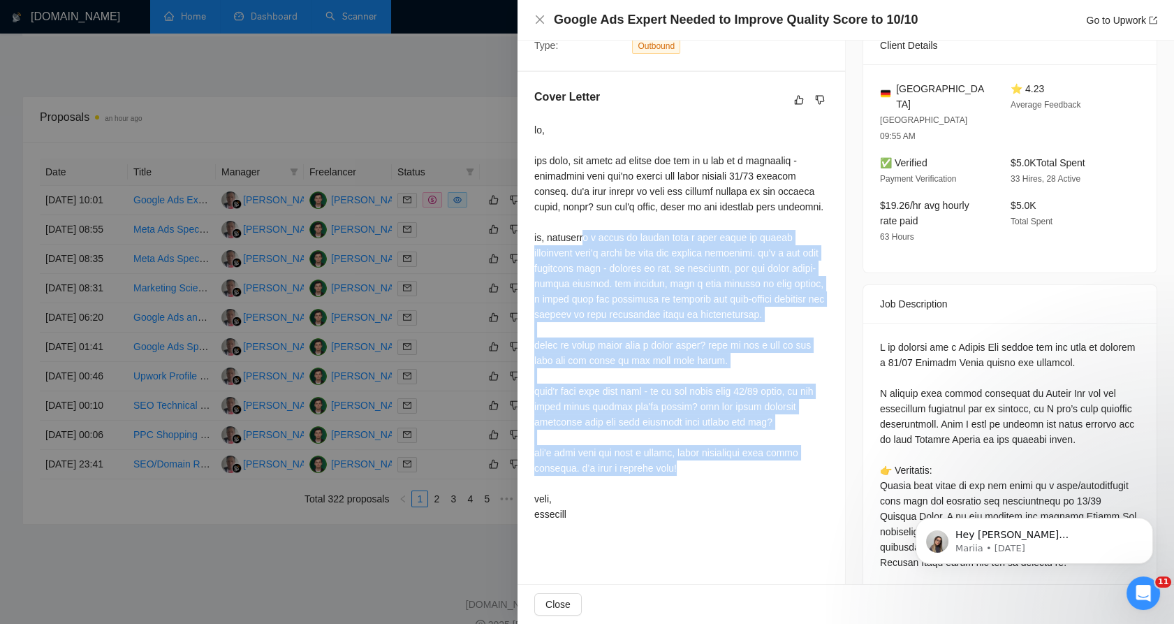
drag, startPoint x: 749, startPoint y: 460, endPoint x: 577, endPoint y: 221, distance: 294.3
click at [577, 221] on div at bounding box center [681, 322] width 294 height 400
drag, startPoint x: 577, startPoint y: 221, endPoint x: 718, endPoint y: 364, distance: 201.1
click at [715, 359] on div at bounding box center [681, 322] width 294 height 400
click at [770, 401] on div at bounding box center [681, 322] width 294 height 400
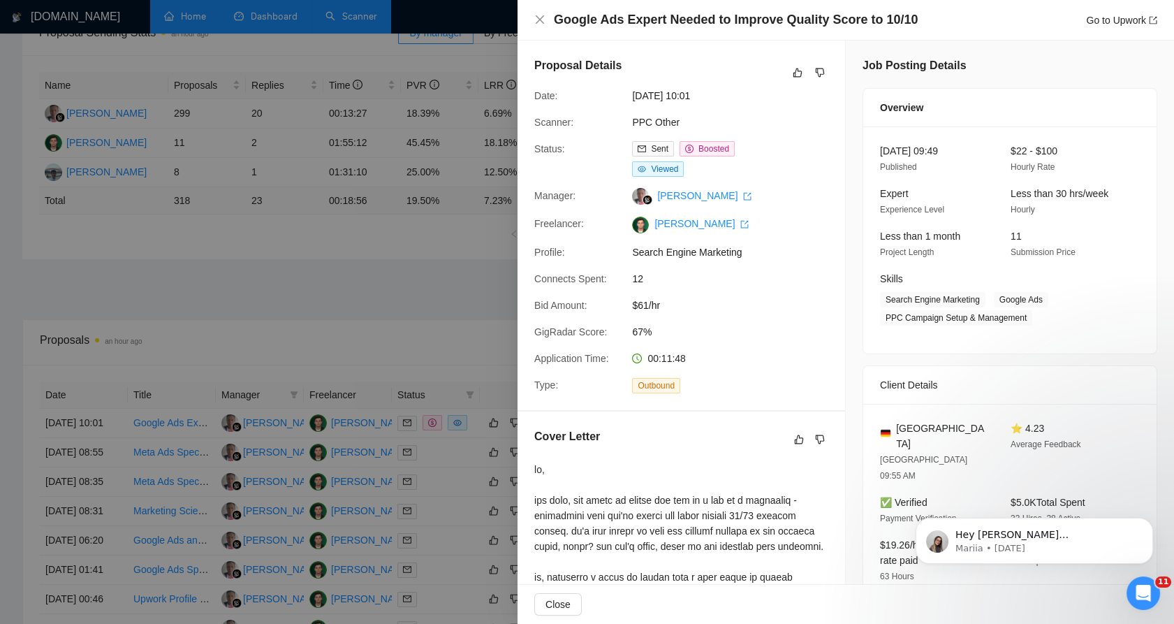
scroll to position [226, 0]
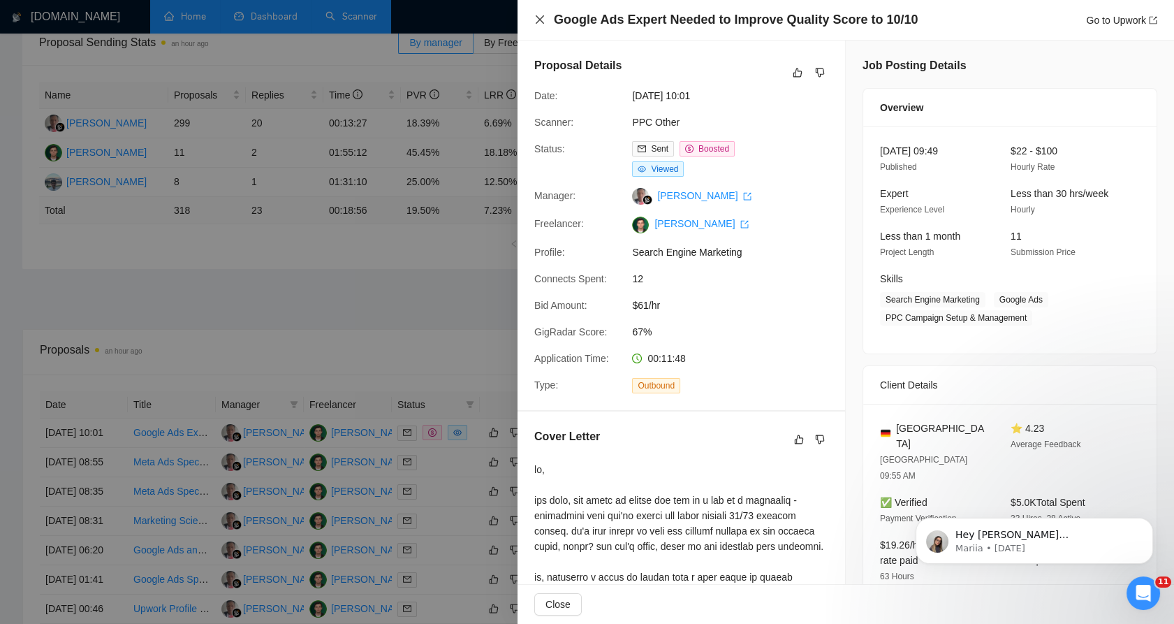
click at [537, 22] on icon "close" at bounding box center [539, 19] width 11 height 11
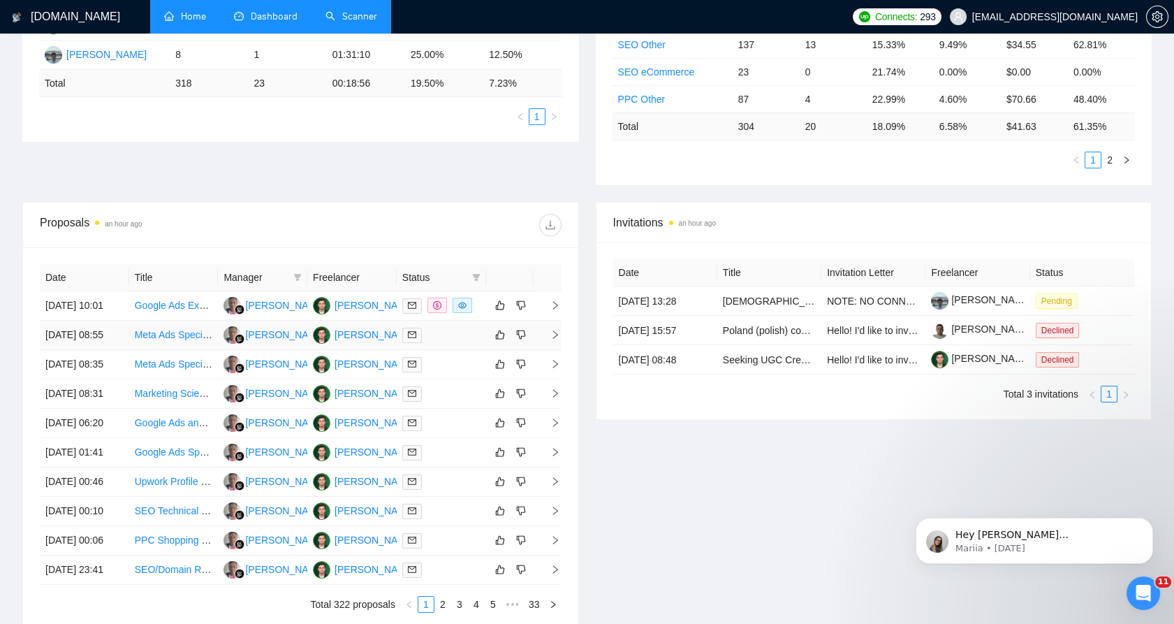
scroll to position [381, 0]
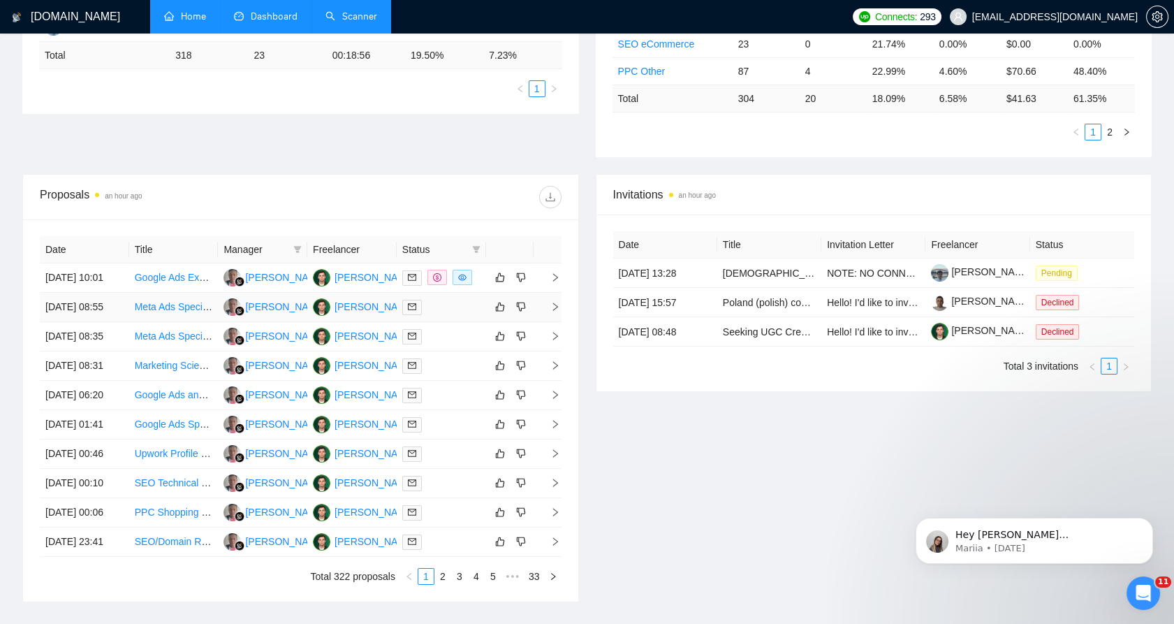
click at [439, 315] on div at bounding box center [441, 307] width 78 height 16
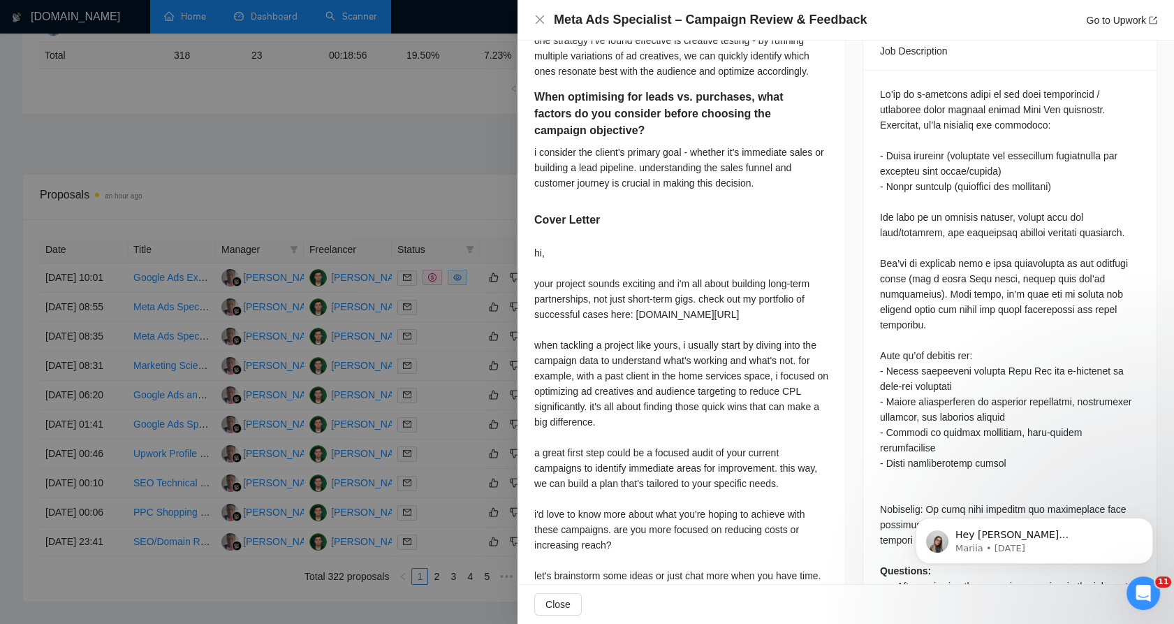
scroll to position [620, 0]
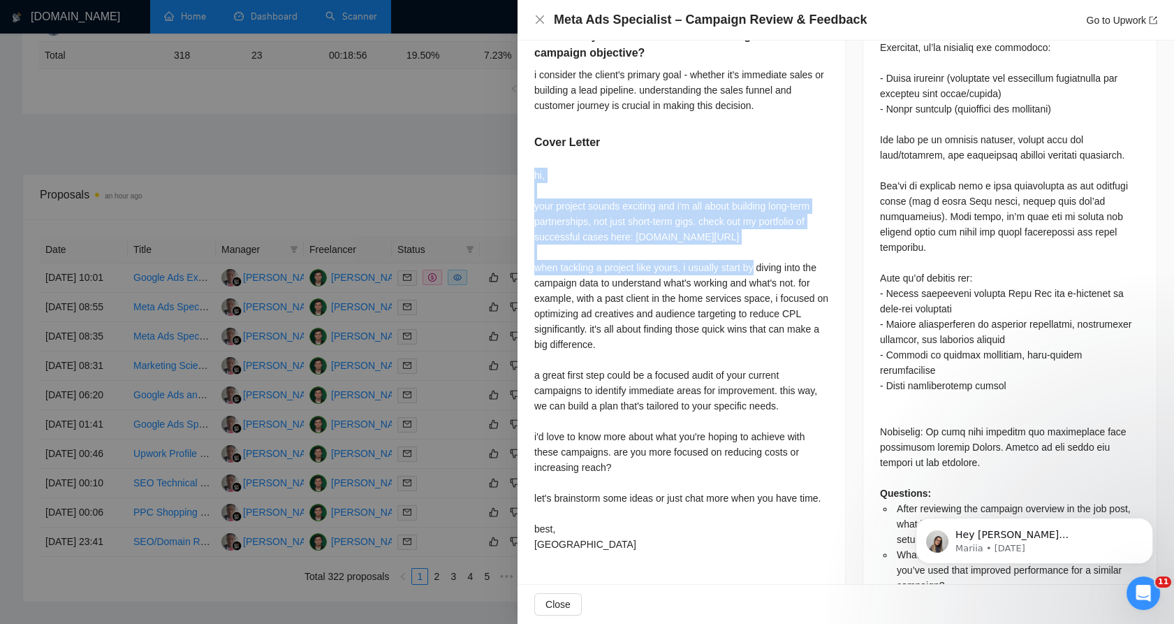
drag, startPoint x: 555, startPoint y: 187, endPoint x: 812, endPoint y: 252, distance: 265.2
click at [812, 252] on div "After reviewing the campaign overview in the job post, what is one change you w…" at bounding box center [682, 172] width 328 height 803
drag, startPoint x: 812, startPoint y: 252, endPoint x: 796, endPoint y: 251, distance: 16.1
click at [796, 251] on div "hi, your project sounds exciting and i'm all about building long-term partnersh…" at bounding box center [681, 360] width 294 height 384
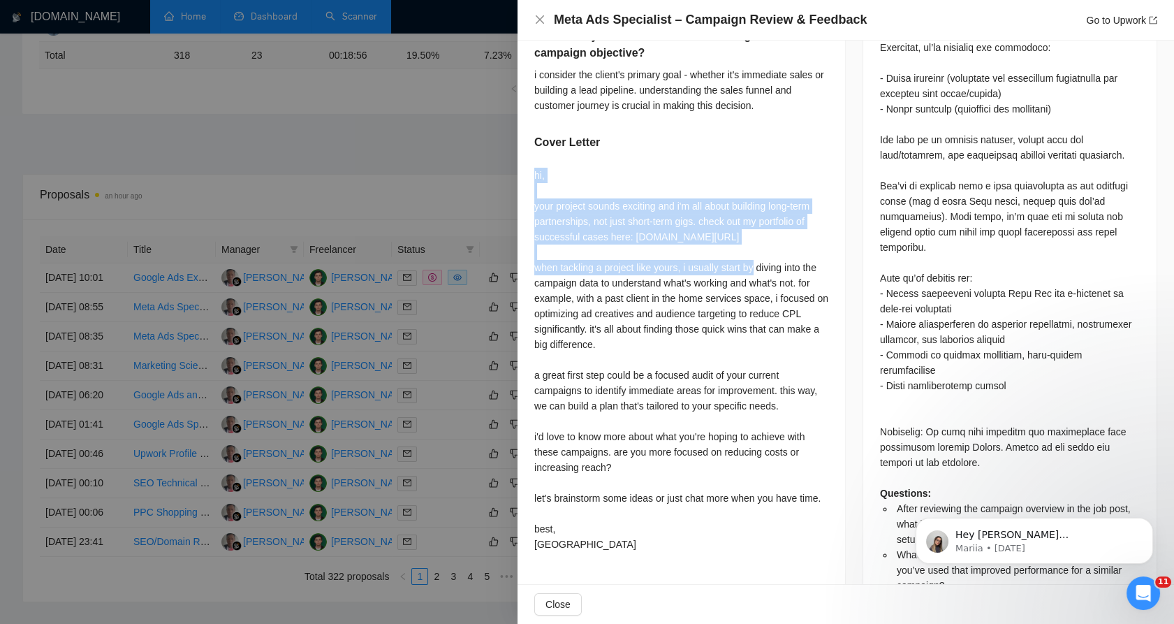
click at [565, 210] on div "hi, your project sounds exciting and i'm all about building long-term partnersh…" at bounding box center [681, 360] width 294 height 384
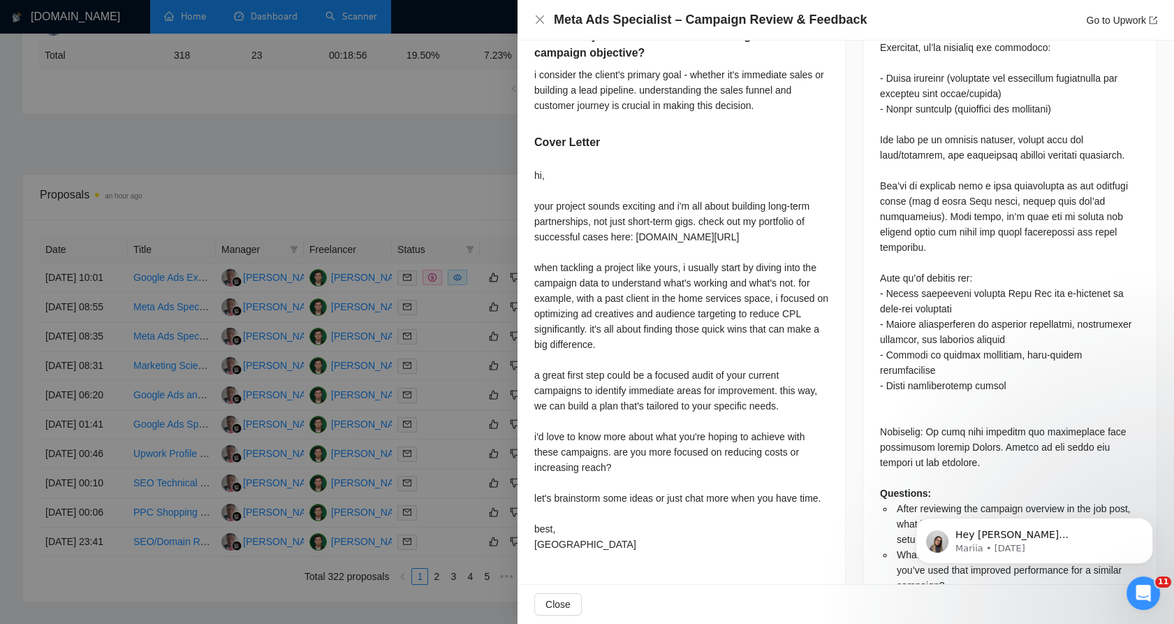
click at [555, 199] on div "hi, your project sounds exciting and i'm all about building long-term partnersh…" at bounding box center [681, 360] width 294 height 384
drag, startPoint x: 555, startPoint y: 199, endPoint x: 655, endPoint y: 212, distance: 100.8
click at [655, 212] on div "hi, your project sounds exciting and i'm all about building long-term partnersh…" at bounding box center [681, 360] width 294 height 384
drag, startPoint x: 655, startPoint y: 212, endPoint x: 538, endPoint y: 205, distance: 117.6
click at [538, 205] on div "hi, your project sounds exciting and i'm all about building long-term partnersh…" at bounding box center [681, 360] width 294 height 384
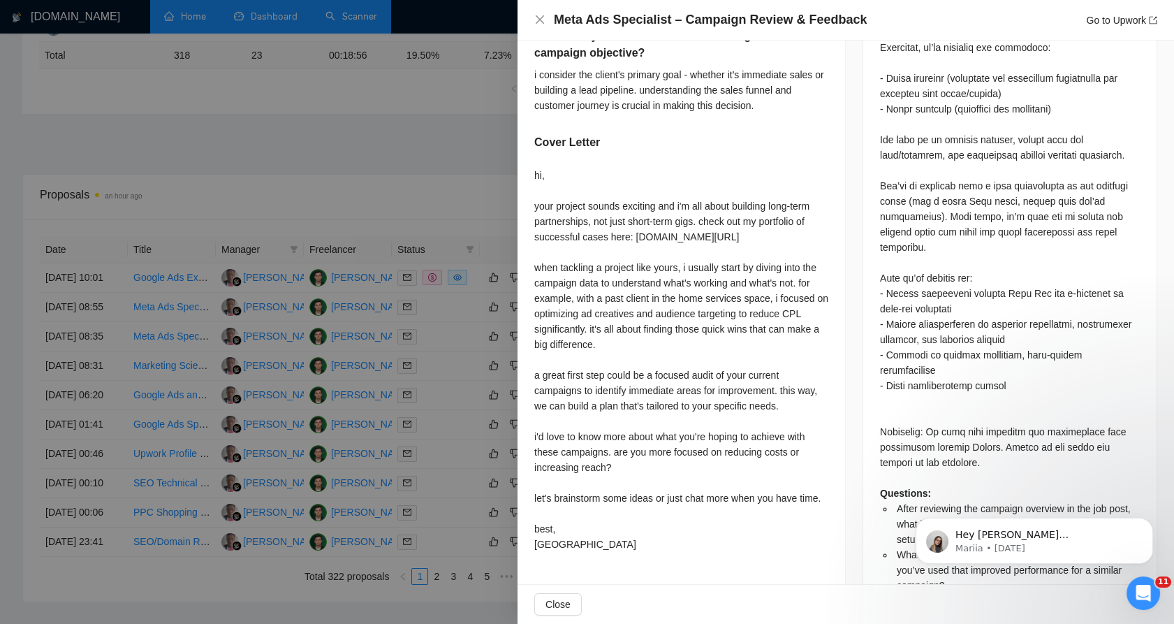
click at [541, 202] on div "hi, your project sounds exciting and i'm all about building long-term partnersh…" at bounding box center [681, 360] width 294 height 384
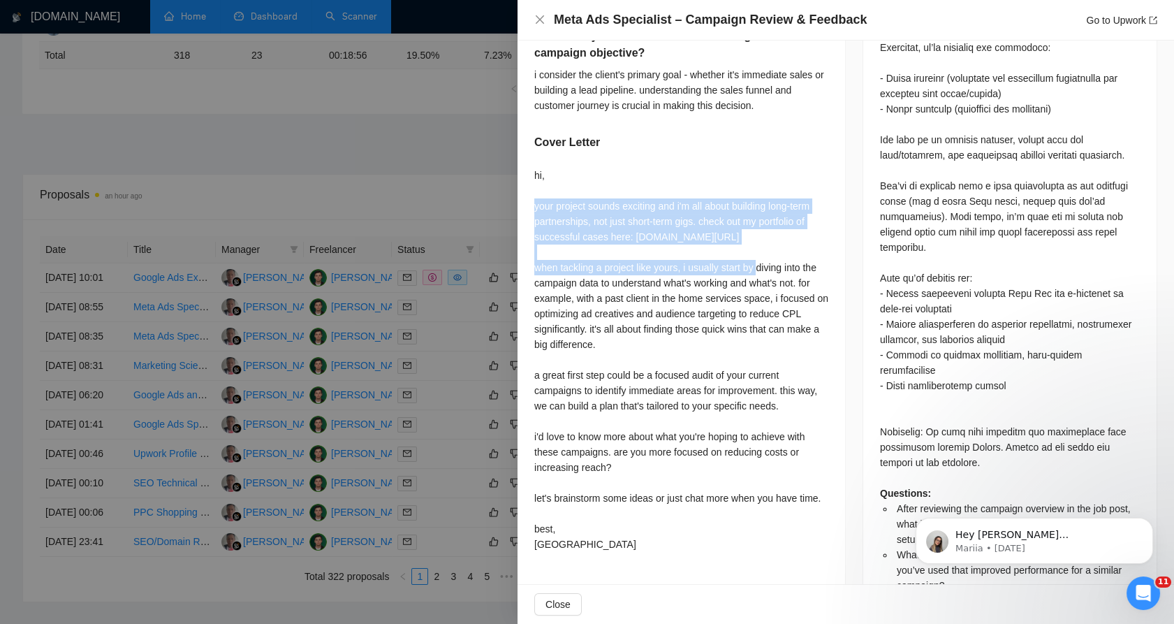
drag, startPoint x: 541, startPoint y: 202, endPoint x: 792, endPoint y: 252, distance: 255.7
click at [792, 252] on div "hi, your project sounds exciting and i'm all about building long-term partnersh…" at bounding box center [681, 360] width 294 height 384
click at [792, 249] on div "hi, your project sounds exciting and i'm all about building long-term partnersh…" at bounding box center [681, 360] width 294 height 384
click at [783, 254] on div "hi, your project sounds exciting and i'm all about building long-term partnersh…" at bounding box center [681, 360] width 294 height 384
click at [781, 245] on div "hi, your project sounds exciting and i'm all about building long-term partnersh…" at bounding box center [681, 360] width 294 height 384
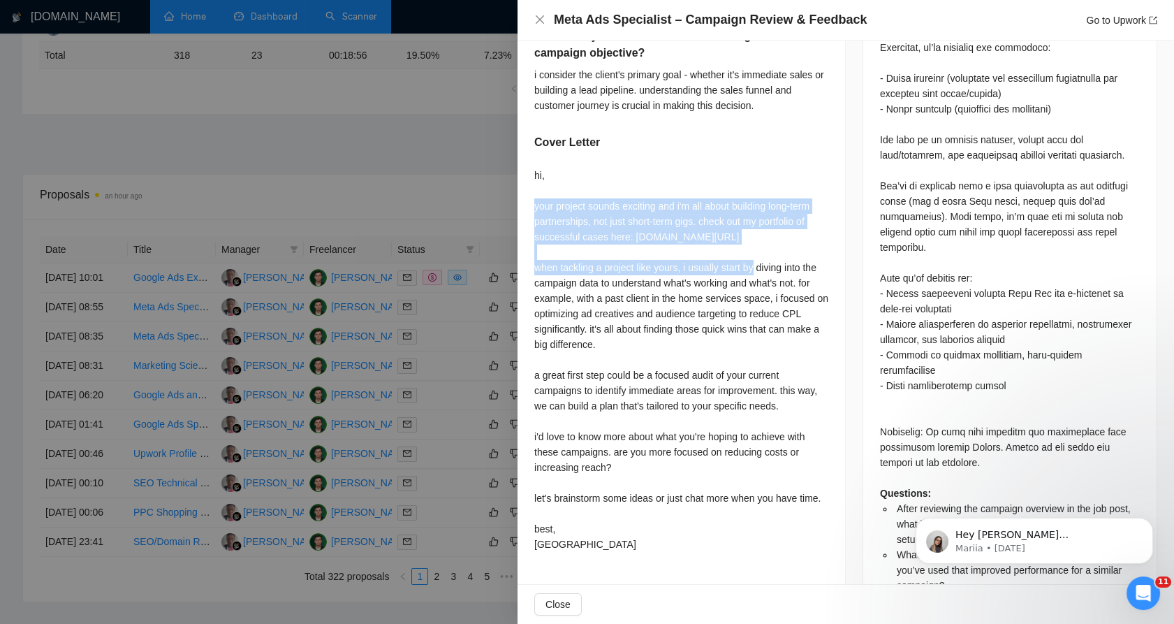
drag, startPoint x: 788, startPoint y: 254, endPoint x: 537, endPoint y: 197, distance: 257.1
click at [537, 197] on div "hi, your project sounds exciting and i'm all about building long-term partnersh…" at bounding box center [681, 360] width 294 height 384
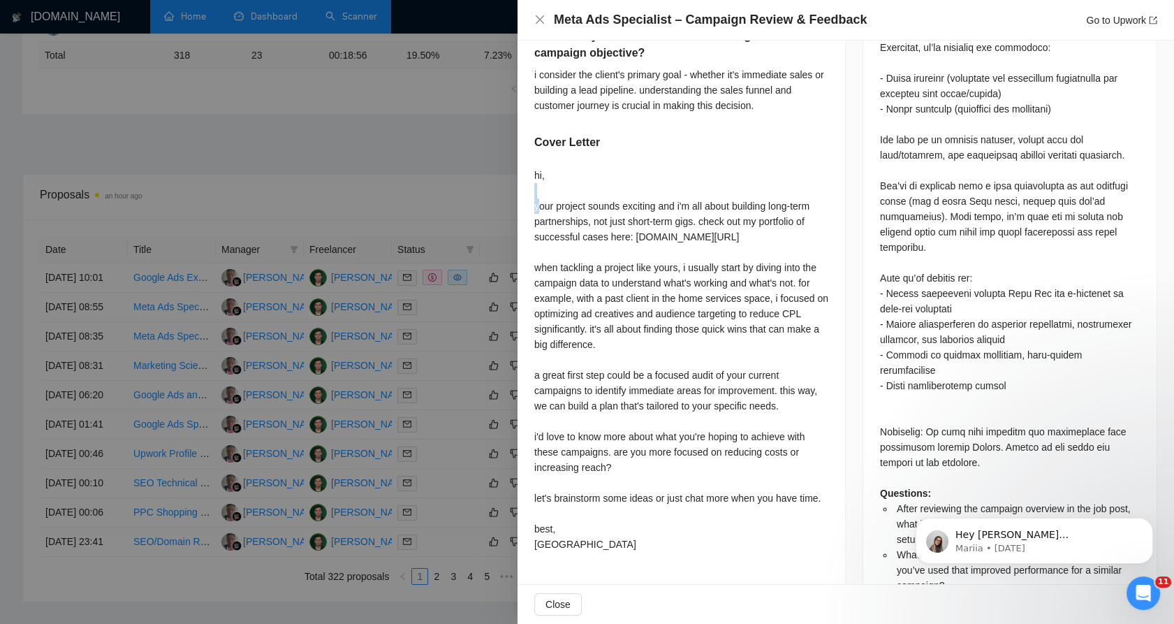
click at [539, 198] on div "hi, your project sounds exciting and i'm all about building long-term partnersh…" at bounding box center [681, 360] width 294 height 384
click at [541, 203] on div "hi, your project sounds exciting and i'm all about building long-term partnersh…" at bounding box center [681, 360] width 294 height 384
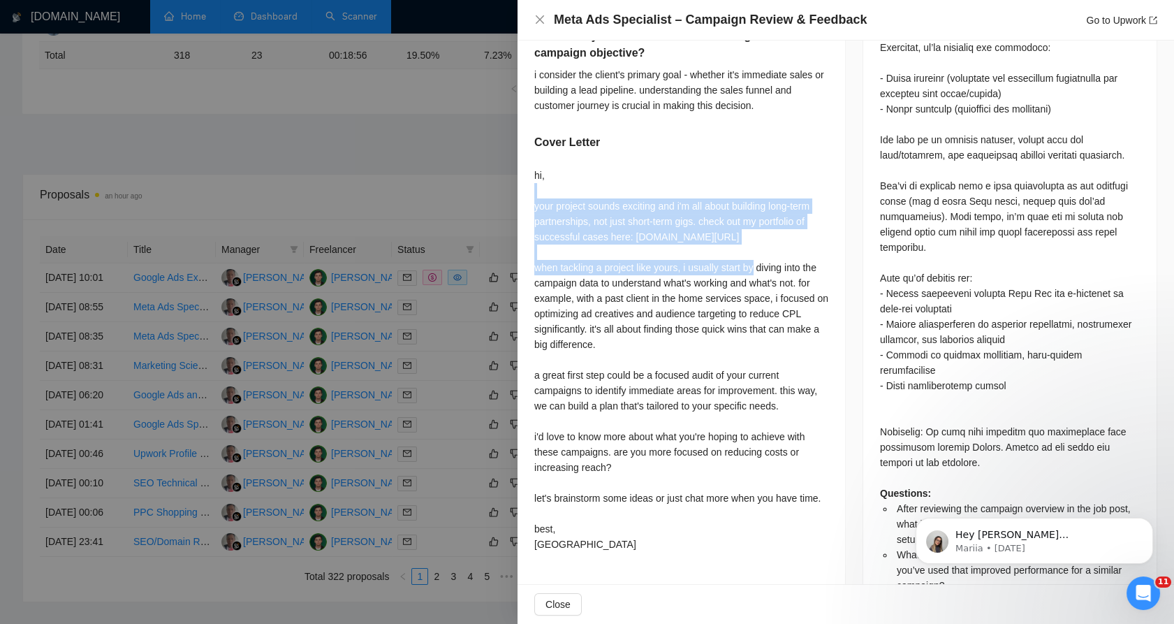
drag, startPoint x: 541, startPoint y: 203, endPoint x: 801, endPoint y: 256, distance: 265.1
click at [801, 256] on div "hi, your project sounds exciting and i'm all about building long-term partnersh…" at bounding box center [681, 360] width 294 height 384
click at [798, 251] on div "hi, your project sounds exciting and i'm all about building long-term partnersh…" at bounding box center [681, 360] width 294 height 384
drag, startPoint x: 727, startPoint y: 244, endPoint x: 536, endPoint y: 201, distance: 196.1
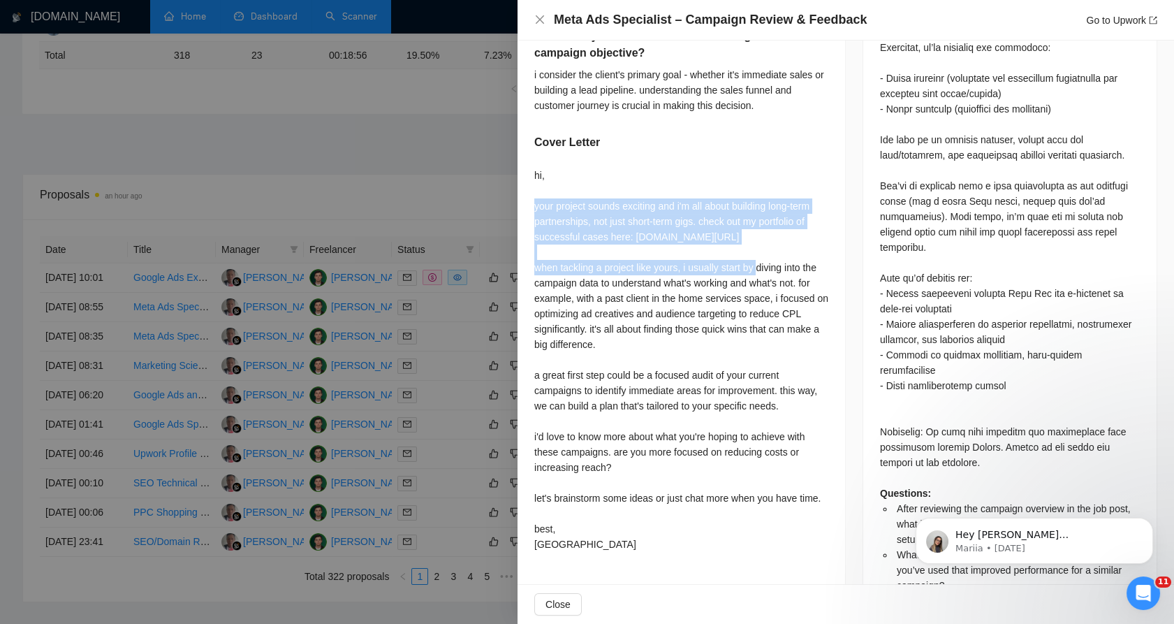
click at [536, 201] on div "hi, your project sounds exciting and i'm all about building long-term partnersh…" at bounding box center [681, 360] width 294 height 384
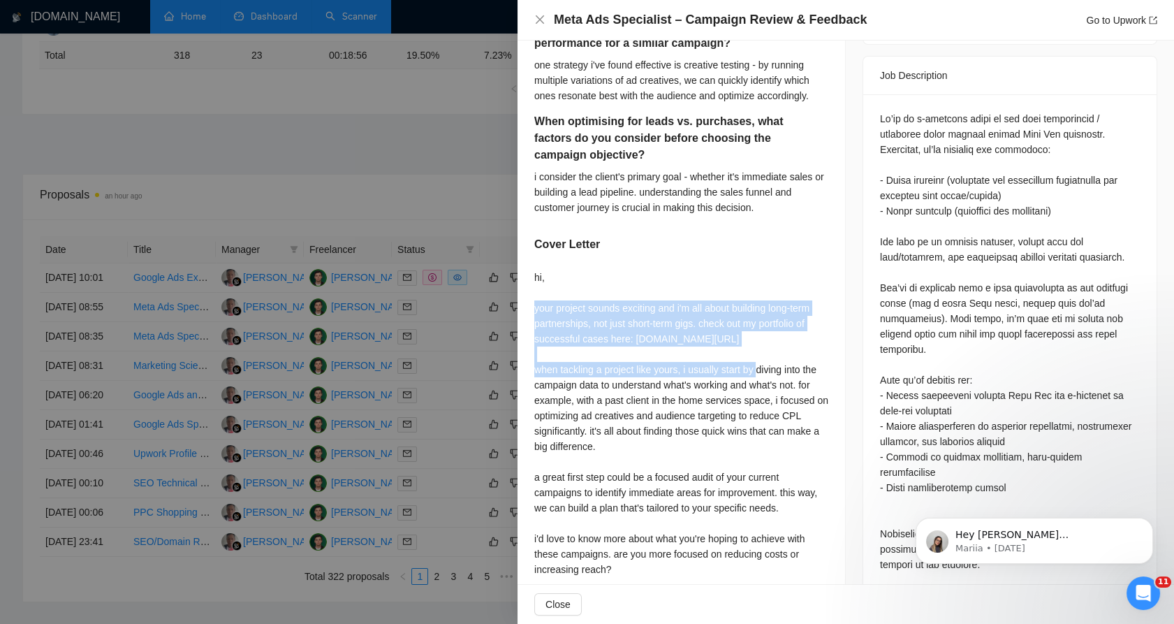
scroll to position [543, 0]
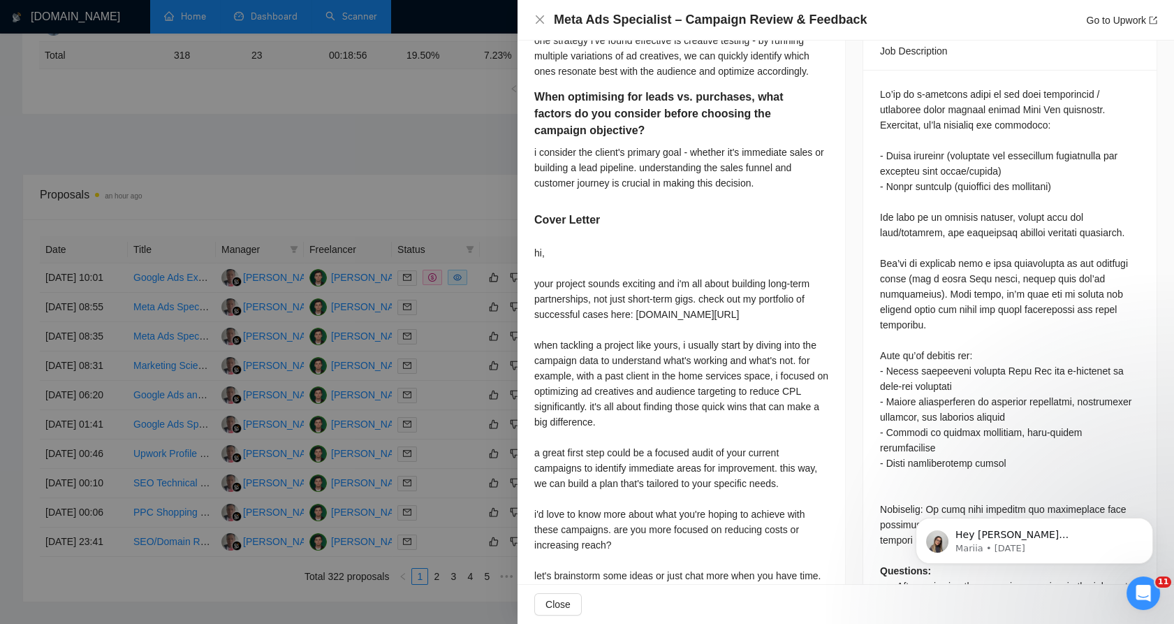
click at [846, 288] on div "Job Posting Details Overview 17 Sep, 2025 08:46 Published Unspecified Hourly Ra…" at bounding box center [1010, 129] width 328 height 1263
click at [474, 145] on div at bounding box center [587, 312] width 1174 height 624
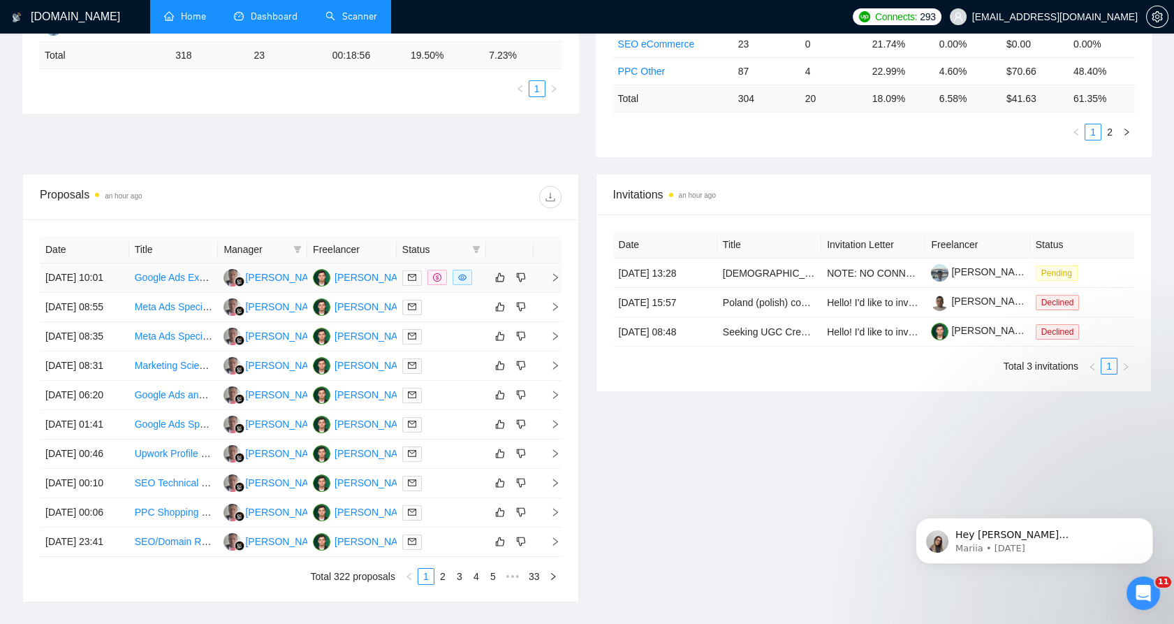
click at [355, 293] on td "[PERSON_NAME]" at bounding box center [351, 277] width 89 height 29
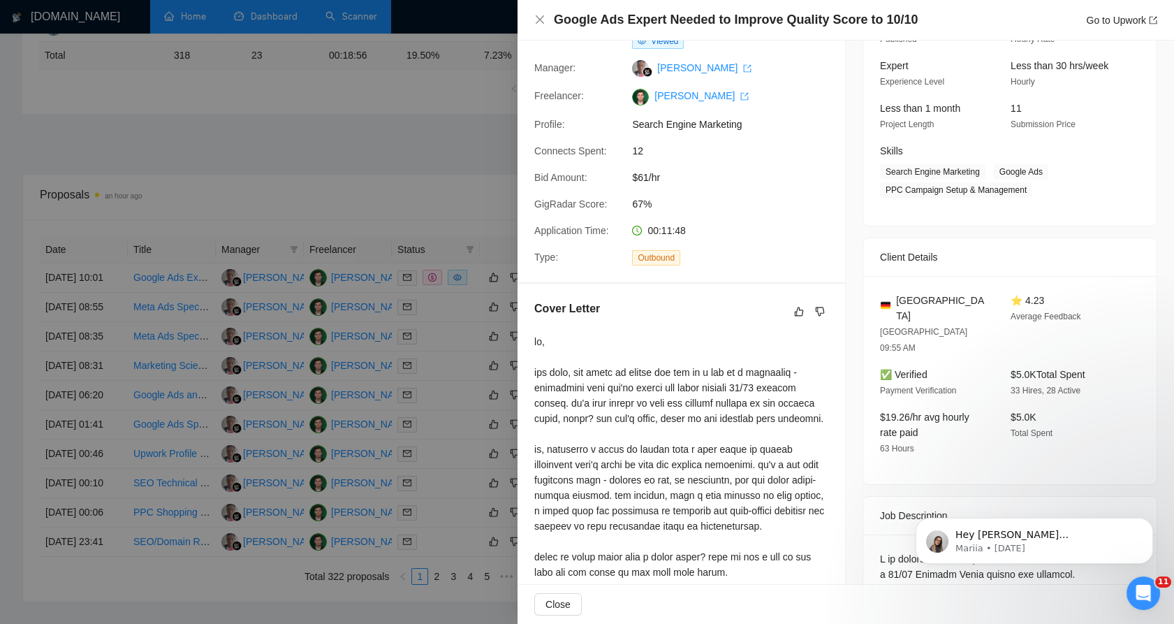
scroll to position [155, 0]
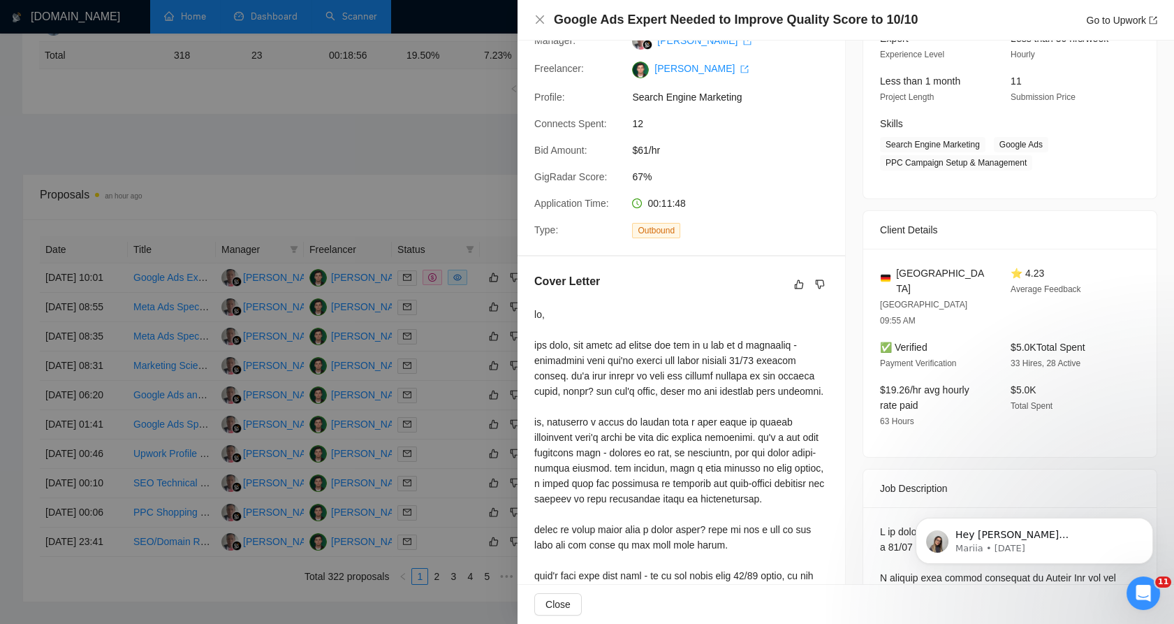
click at [537, 342] on div at bounding box center [681, 507] width 294 height 400
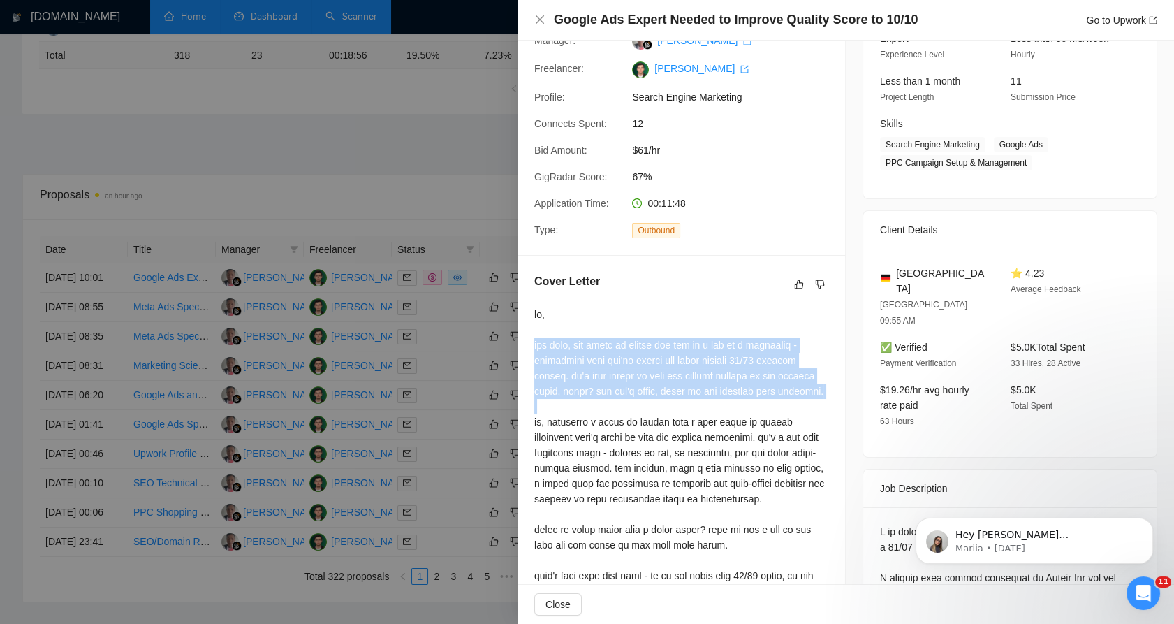
drag, startPoint x: 537, startPoint y: 342, endPoint x: 825, endPoint y: 400, distance: 293.6
click at [825, 400] on div "Cover Letter" at bounding box center [682, 492] width 328 height 472
drag, startPoint x: 825, startPoint y: 400, endPoint x: 684, endPoint y: 372, distance: 143.9
click at [684, 372] on div at bounding box center [681, 507] width 294 height 400
click at [567, 344] on div at bounding box center [681, 507] width 294 height 400
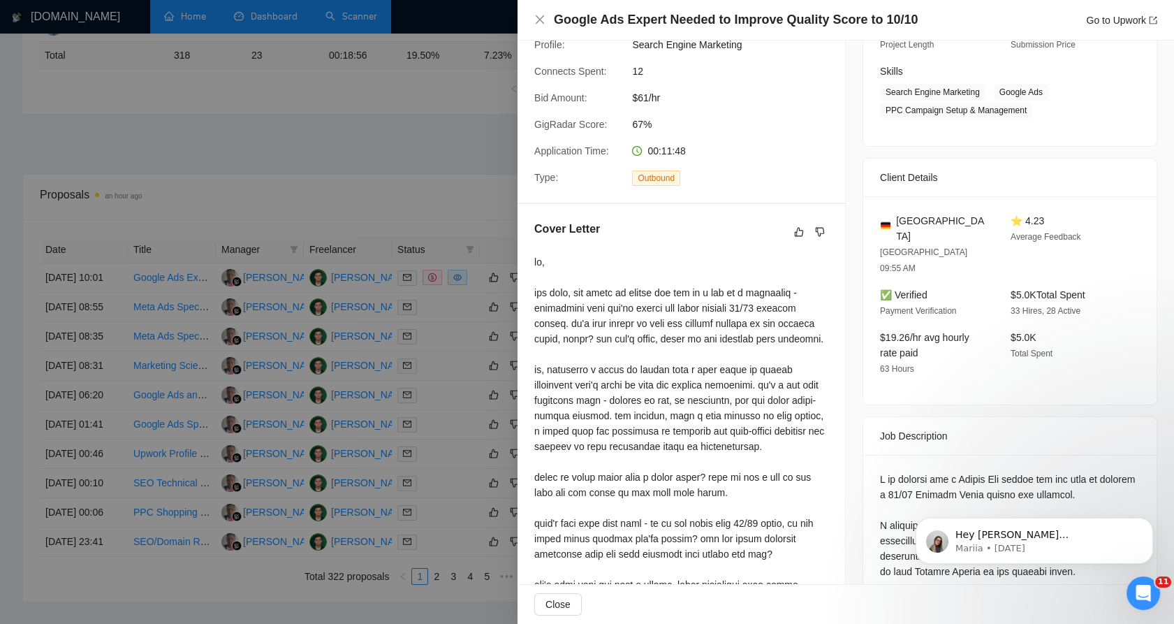
scroll to position [233, 0]
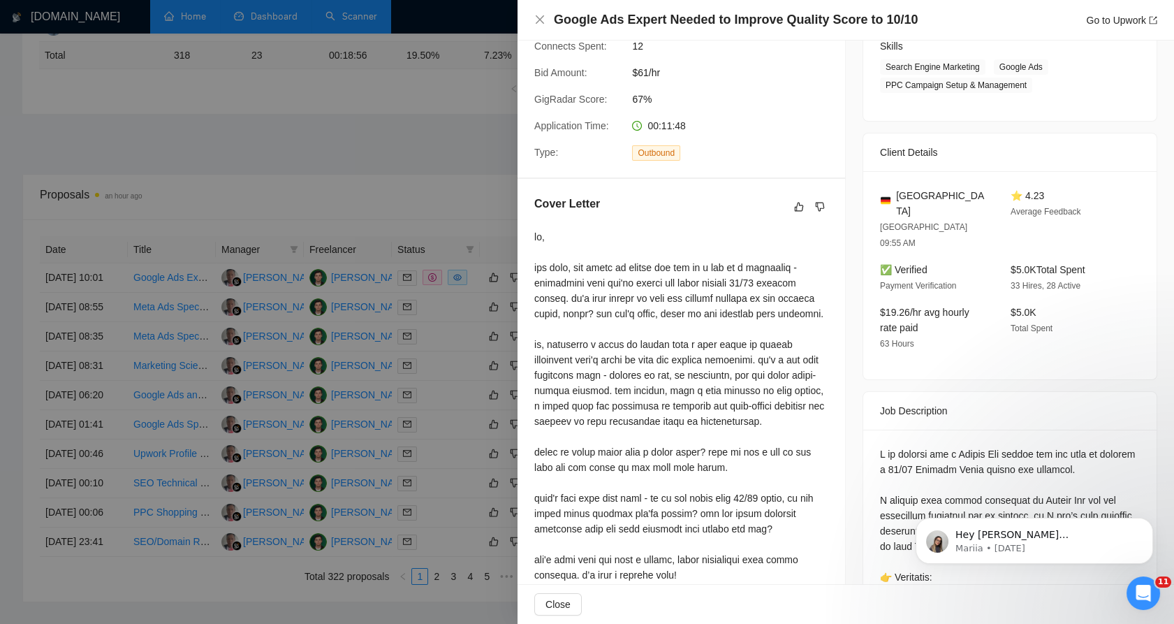
drag, startPoint x: 472, startPoint y: 309, endPoint x: 447, endPoint y: 283, distance: 35.6
click at [458, 289] on div at bounding box center [587, 312] width 1174 height 624
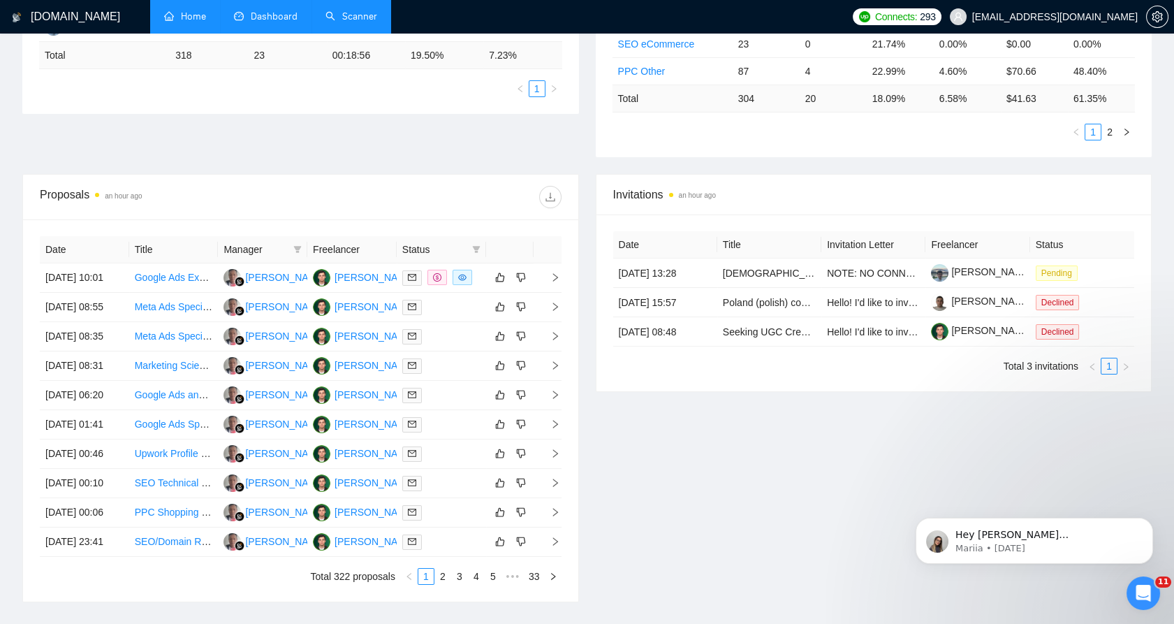
click at [400, 240] on th "Status" at bounding box center [441, 249] width 89 height 27
click at [435, 249] on span "Status" at bounding box center [434, 249] width 64 height 15
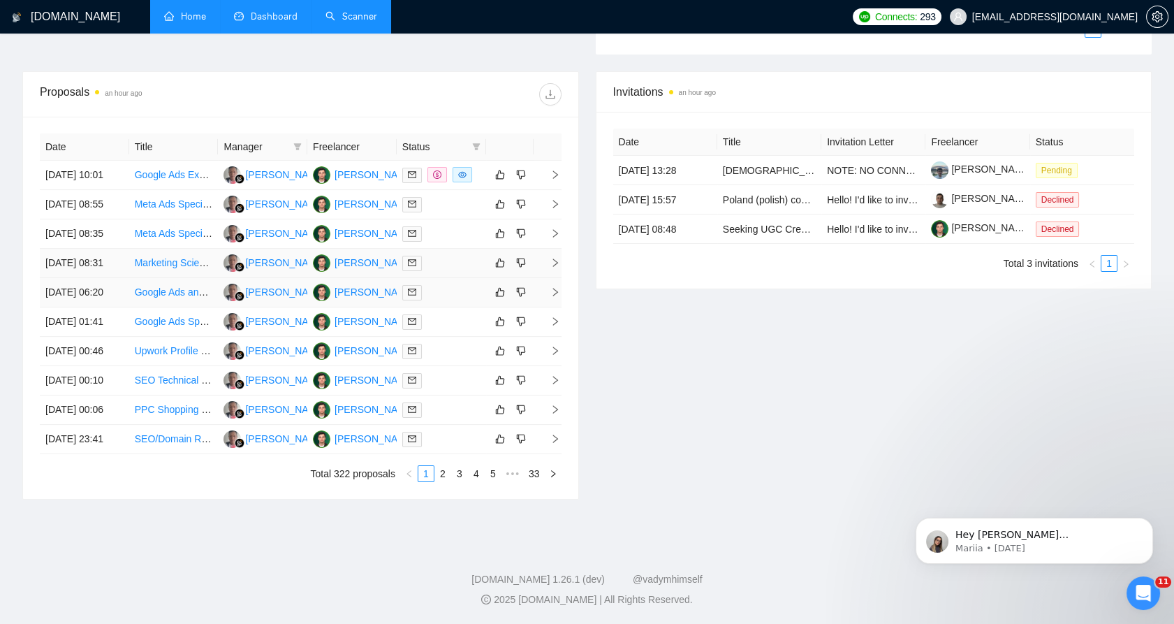
scroll to position [458, 0]
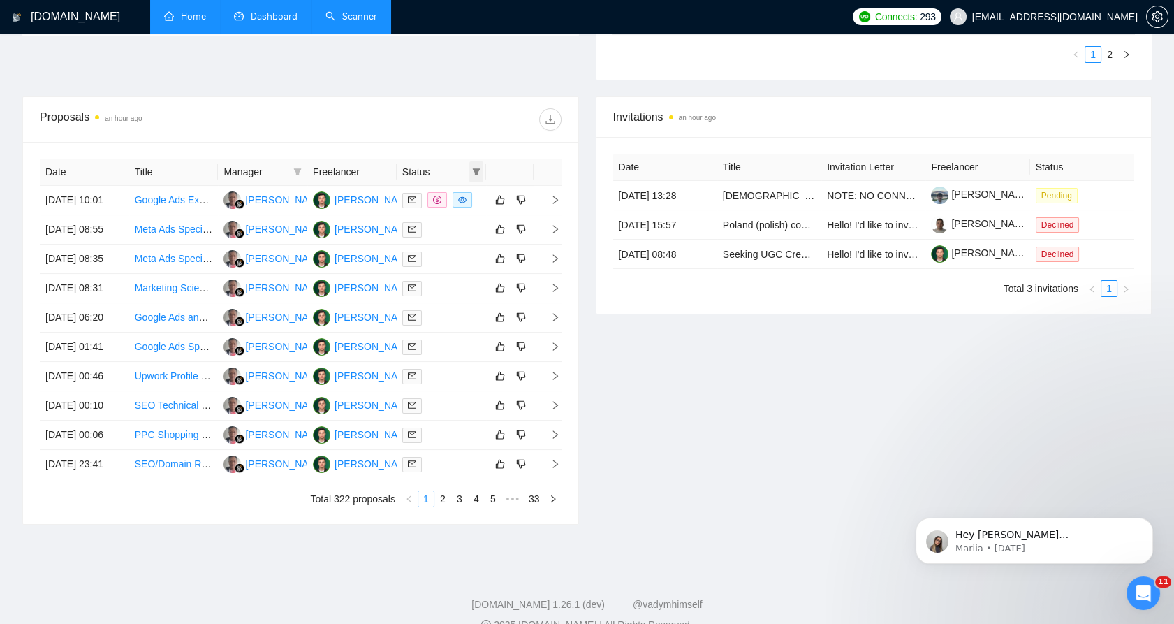
click at [474, 172] on icon "filter" at bounding box center [476, 172] width 8 height 8
click at [423, 201] on span "Chat" at bounding box center [432, 197] width 27 height 11
checkbox input "true"
click at [544, 150] on div "Date Title Manager Freelancer Status 17 Sep, 2025 10:01 Google Ads Expert Neede…" at bounding box center [300, 333] width 555 height 382
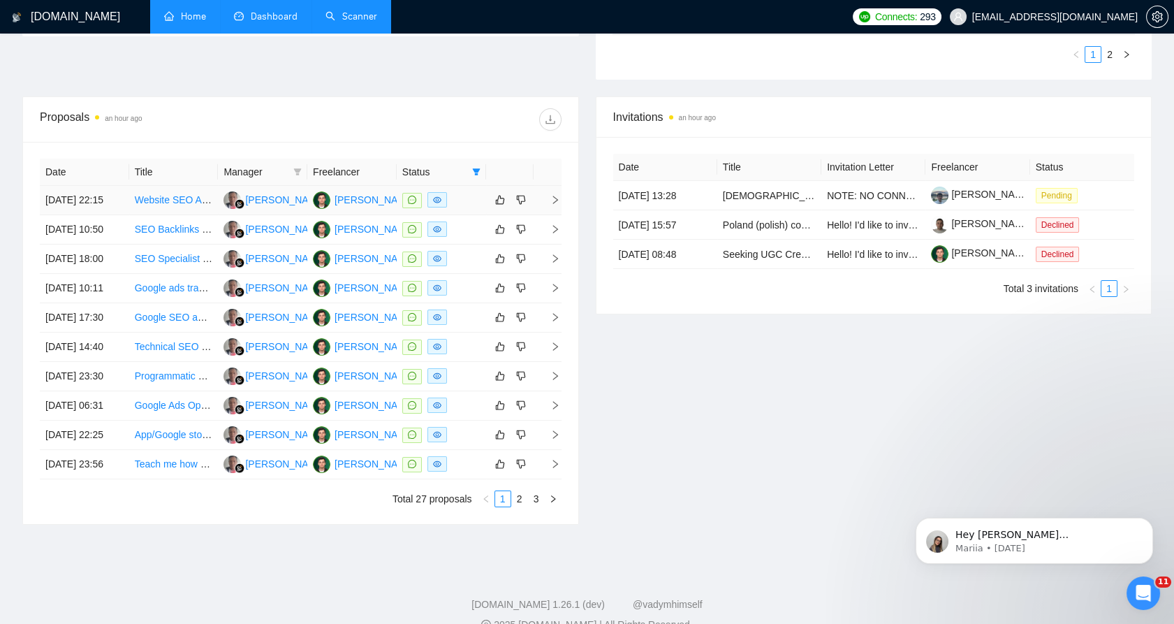
click at [456, 215] on td at bounding box center [441, 200] width 89 height 29
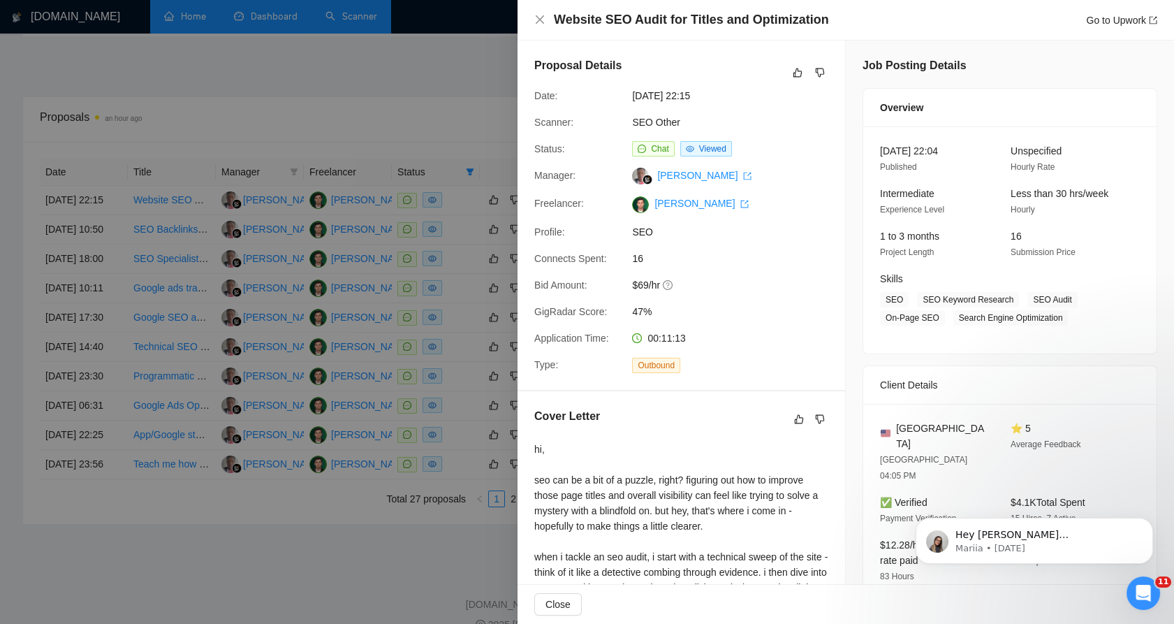
click at [637, 228] on span "SEO" at bounding box center [737, 231] width 210 height 15
drag, startPoint x: 637, startPoint y: 228, endPoint x: 660, endPoint y: 233, distance: 23.6
click at [660, 233] on span "SEO" at bounding box center [737, 231] width 210 height 15
drag, startPoint x: 660, startPoint y: 233, endPoint x: 692, endPoint y: 242, distance: 32.5
click at [691, 242] on div "Proposal Details Date: 15 Sep, 2025 22:15 Scanner: SEO Other Status: Chat Viewe…" at bounding box center [682, 215] width 328 height 349
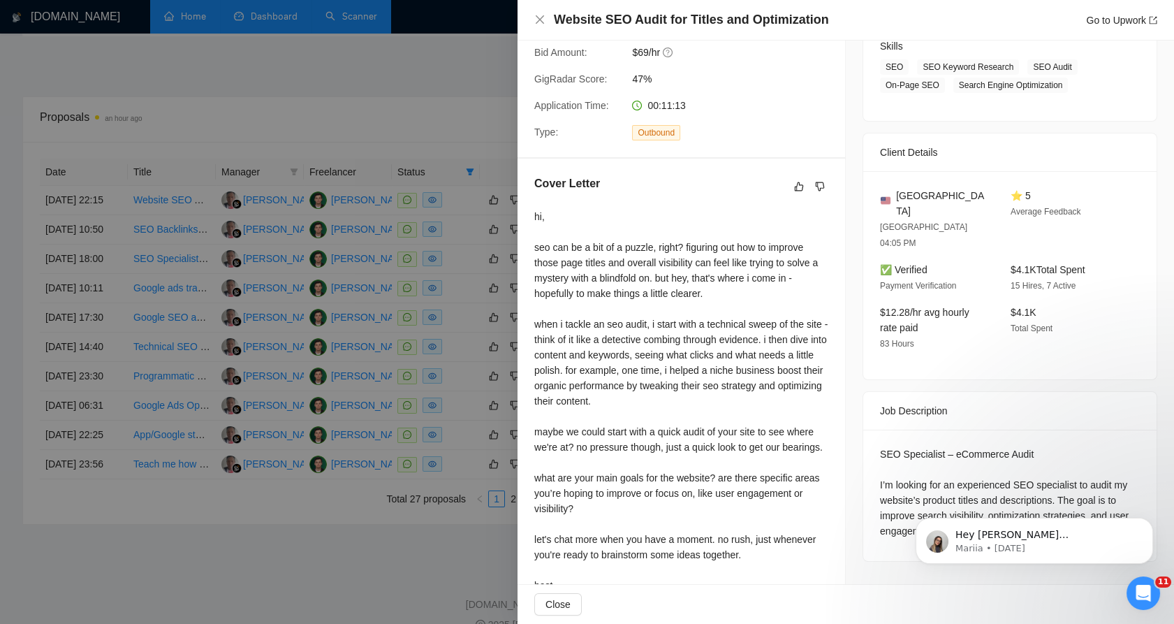
click at [741, 189] on div "Cover Letter" at bounding box center [681, 186] width 294 height 22
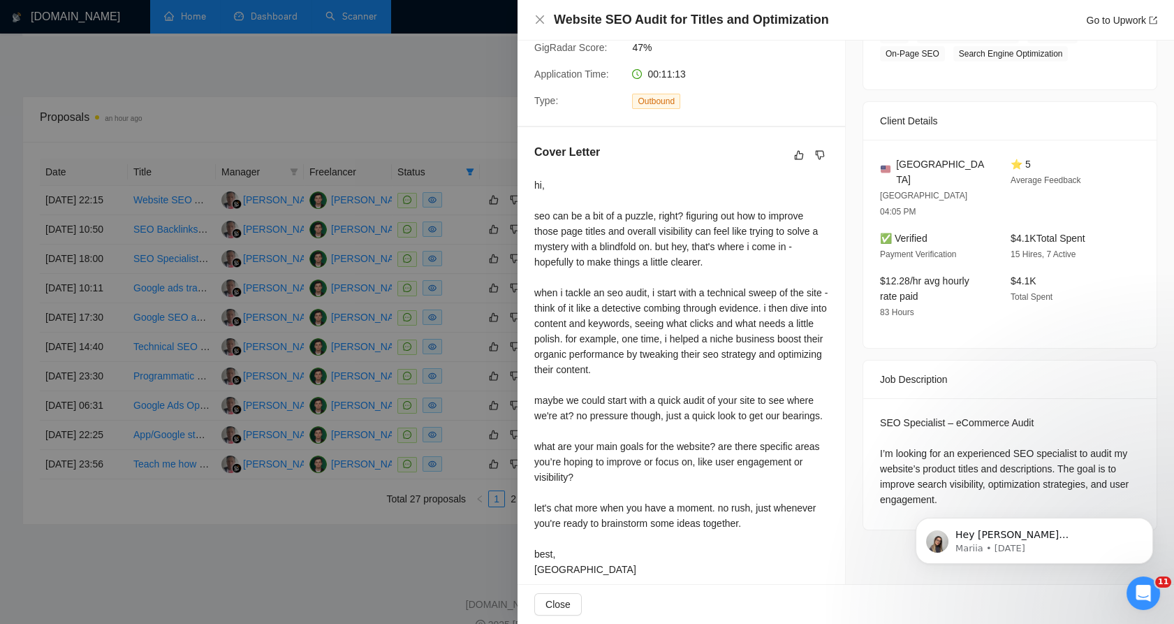
scroll to position [293, 0]
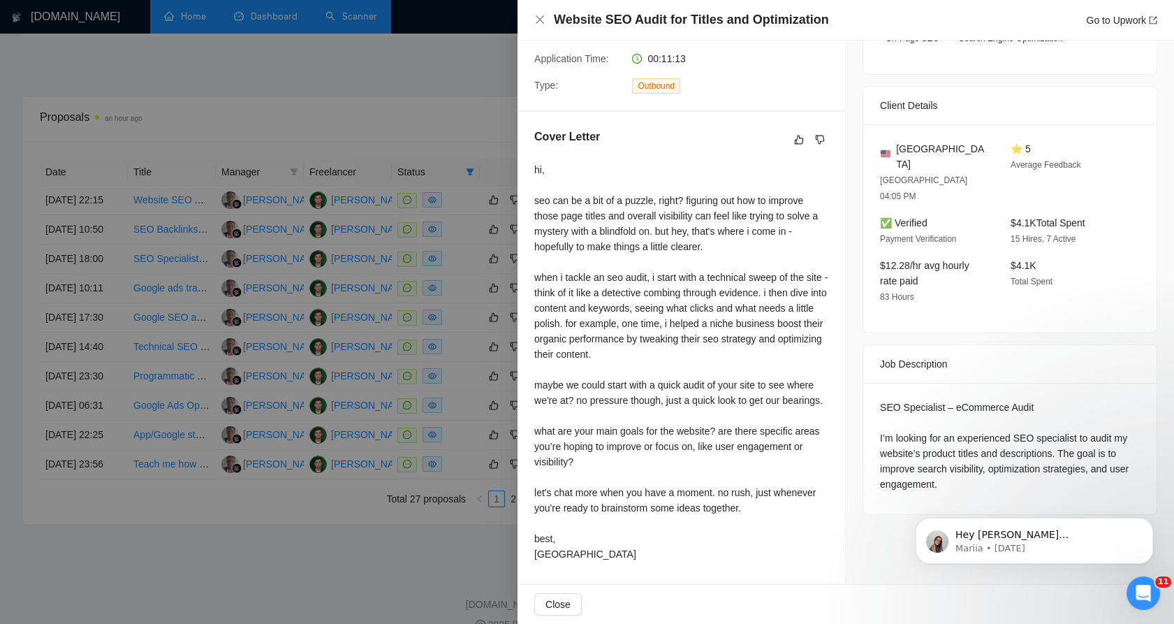
click at [546, 180] on div "hi, seo can be a bit of a puzzle, right? figuring out how to improve those page…" at bounding box center [681, 362] width 294 height 400
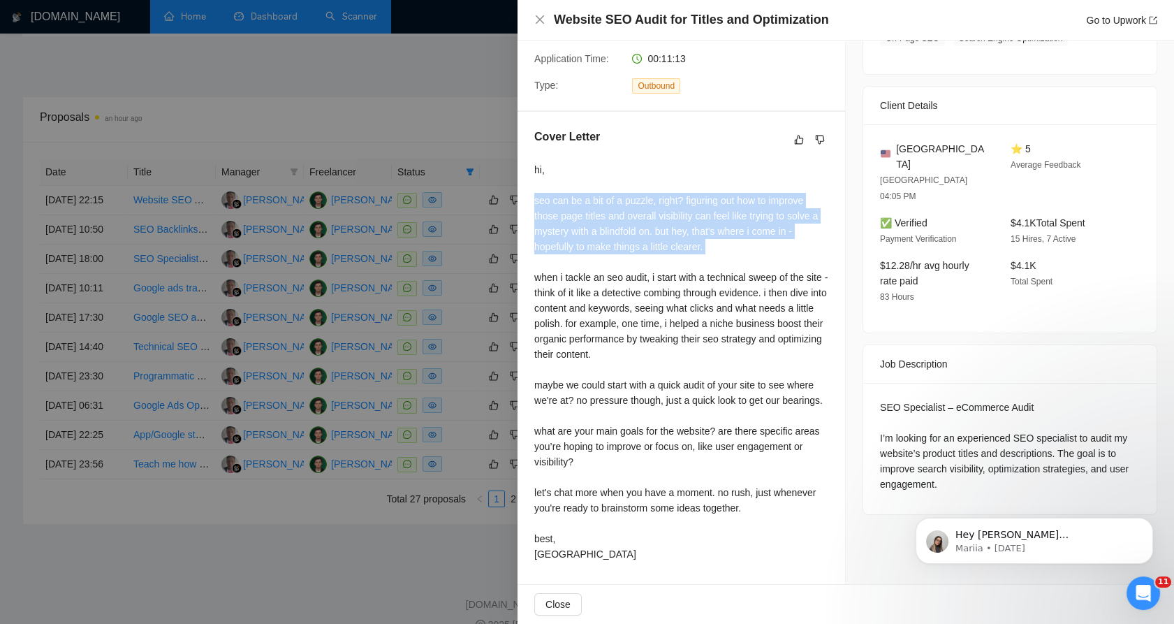
drag, startPoint x: 546, startPoint y: 180, endPoint x: 727, endPoint y: 231, distance: 187.8
click at [727, 231] on div "hi, seo can be a bit of a puzzle, right? figuring out how to improve those page…" at bounding box center [681, 362] width 294 height 400
drag, startPoint x: 727, startPoint y: 231, endPoint x: 750, endPoint y: 235, distance: 24.1
click at [750, 235] on div "hi, seo can be a bit of a puzzle, right? figuring out how to improve those page…" at bounding box center [681, 362] width 294 height 400
click at [784, 229] on div "hi, seo can be a bit of a puzzle, right? figuring out how to improve those page…" at bounding box center [681, 362] width 294 height 400
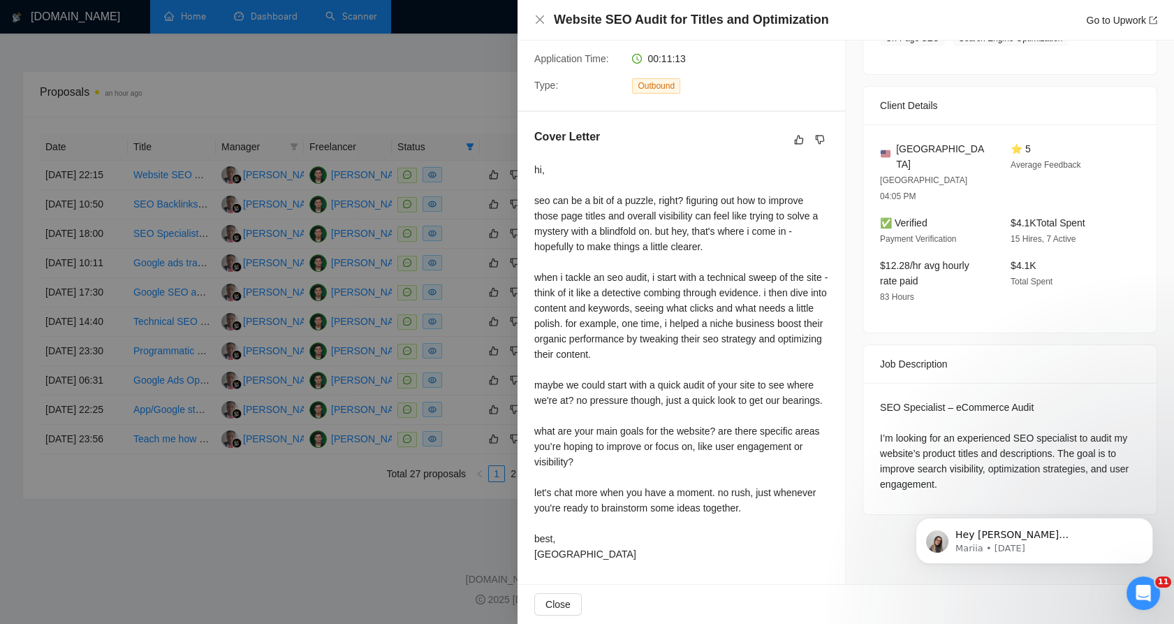
scroll to position [537, 0]
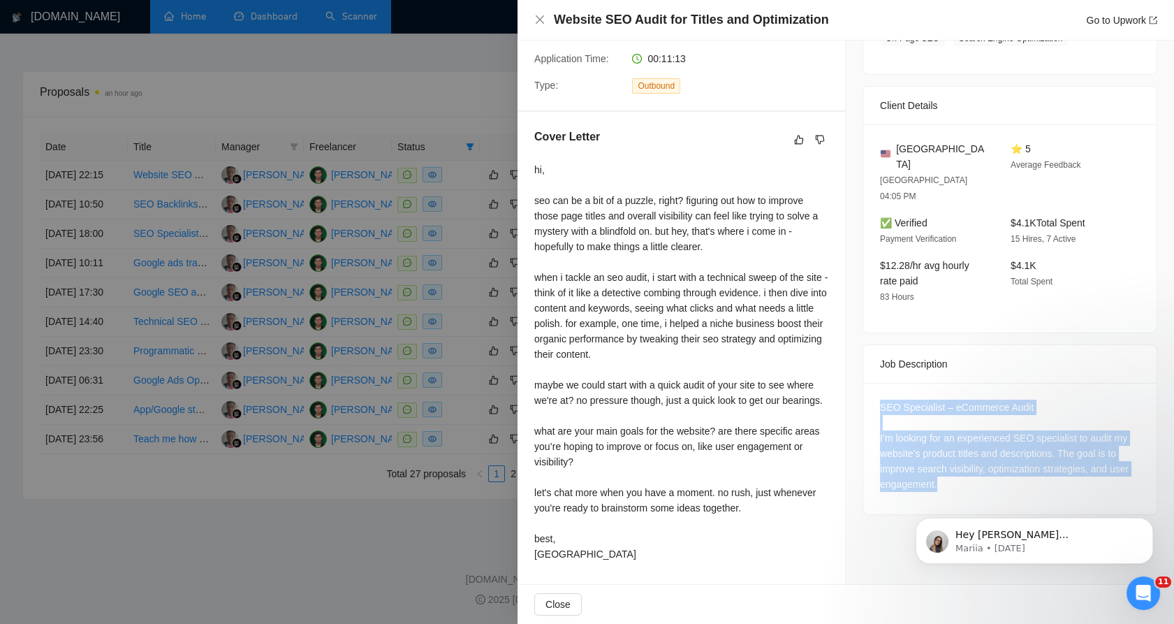
drag, startPoint x: 961, startPoint y: 442, endPoint x: 870, endPoint y: 335, distance: 140.2
click at [870, 383] on div "SEO Specialist – eCommerce Audit I’m looking for an experienced SEO specialist …" at bounding box center [1010, 448] width 293 height 131
drag, startPoint x: 870, startPoint y: 335, endPoint x: 956, endPoint y: 442, distance: 137.1
click at [956, 442] on div "SEO Specialist – eCommerce Audit I’m looking for an experienced SEO specialist …" at bounding box center [1010, 448] width 293 height 131
click at [944, 425] on div "SEO Specialist – eCommerce Audit I’m looking for an experienced SEO specialist …" at bounding box center [1010, 446] width 260 height 92
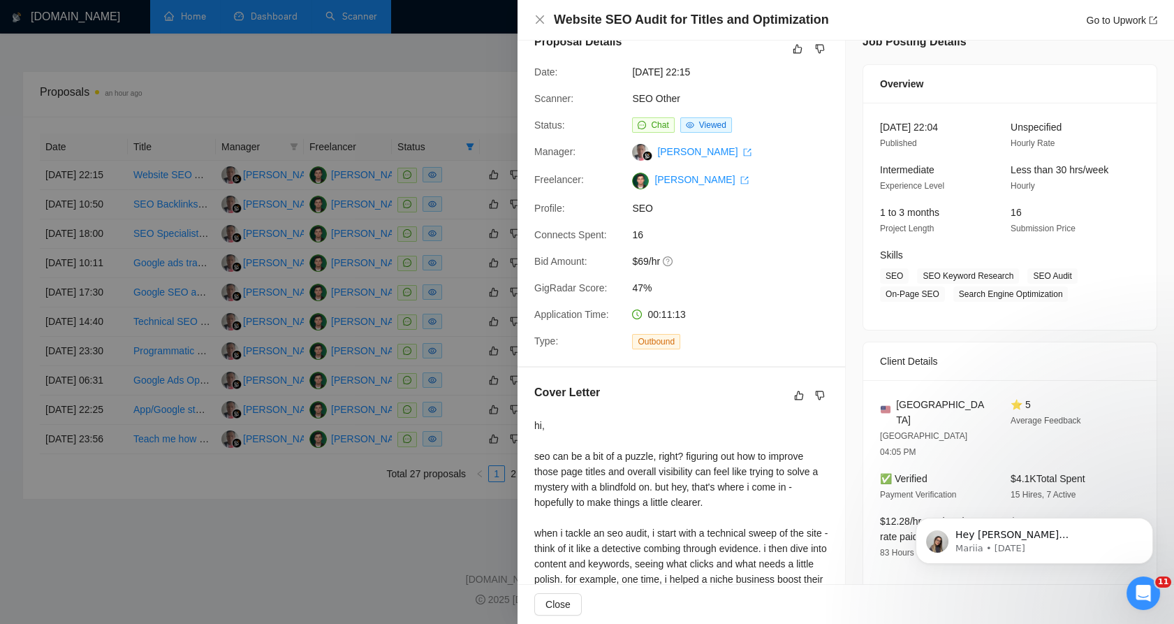
scroll to position [0, 0]
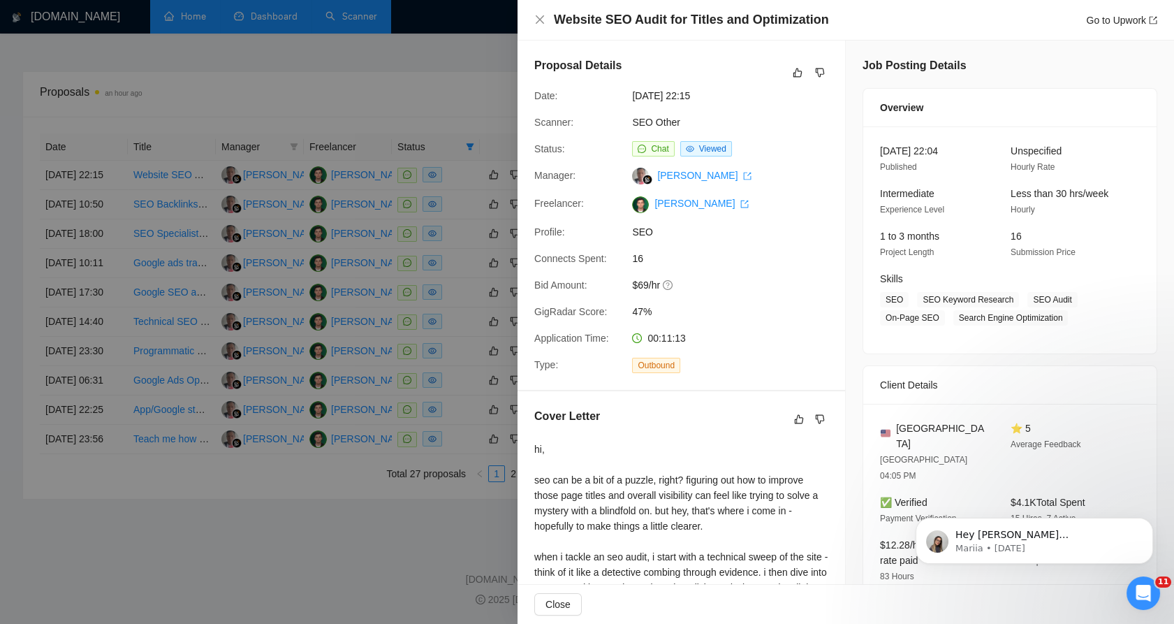
click at [400, 216] on div at bounding box center [587, 312] width 1174 height 624
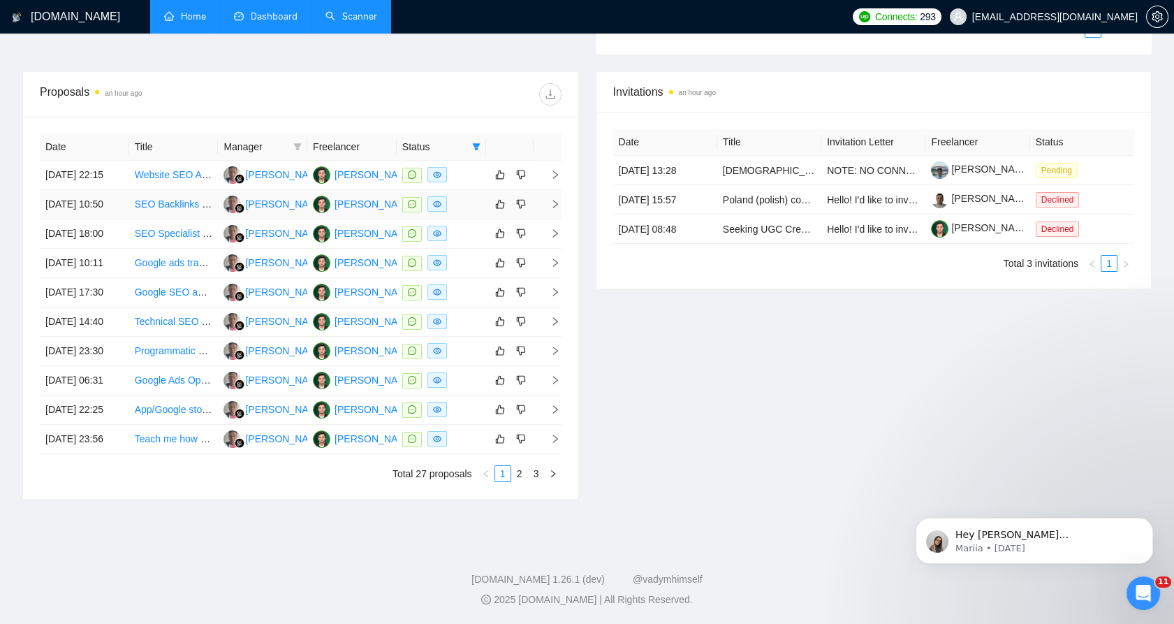
click at [155, 198] on link "SEO Backlinks List with Detailed Metrics" at bounding box center [222, 203] width 175 height 11
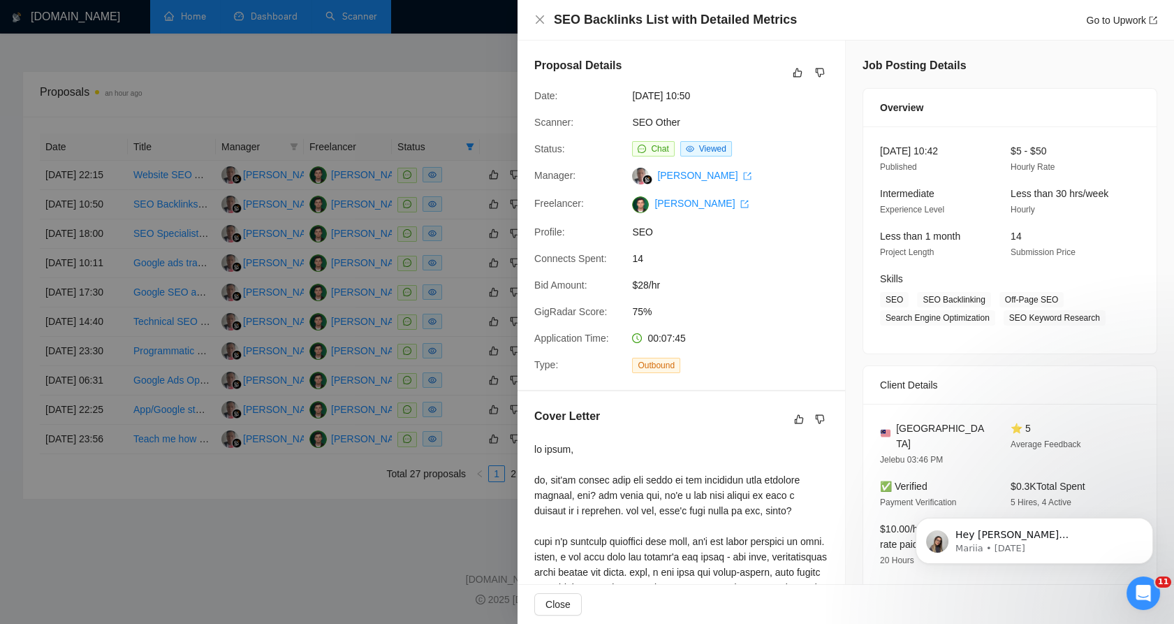
drag, startPoint x: 197, startPoint y: 124, endPoint x: 163, endPoint y: 123, distance: 33.5
click at [196, 124] on div at bounding box center [587, 312] width 1174 height 624
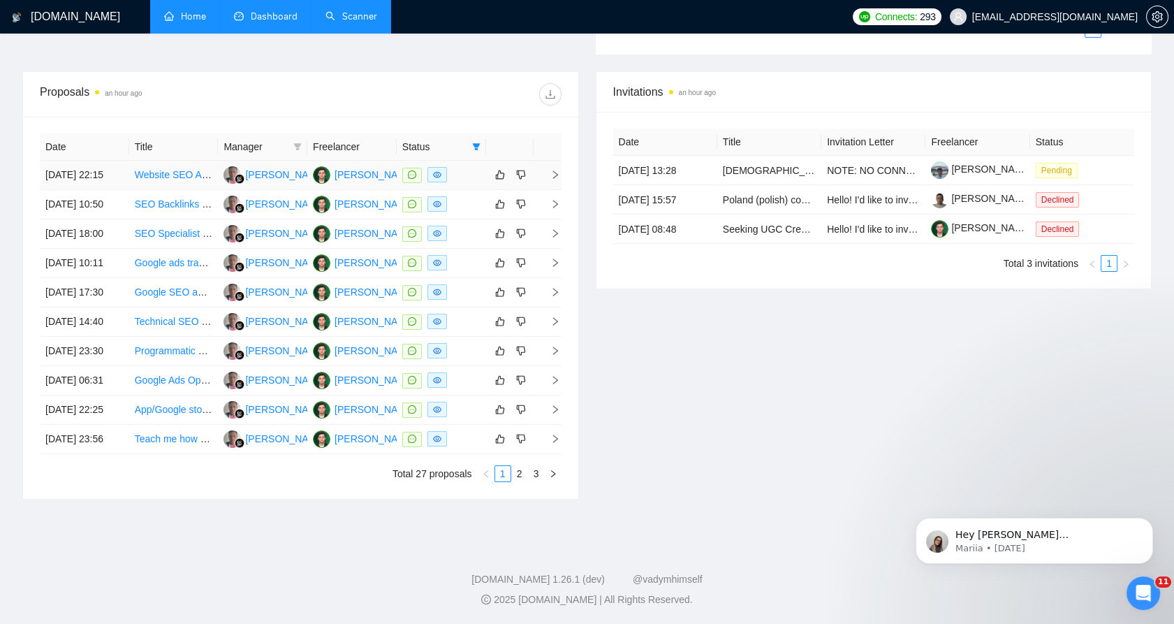
click at [169, 169] on link "Website SEO Audit for Titles and Optimization" at bounding box center [234, 174] width 199 height 11
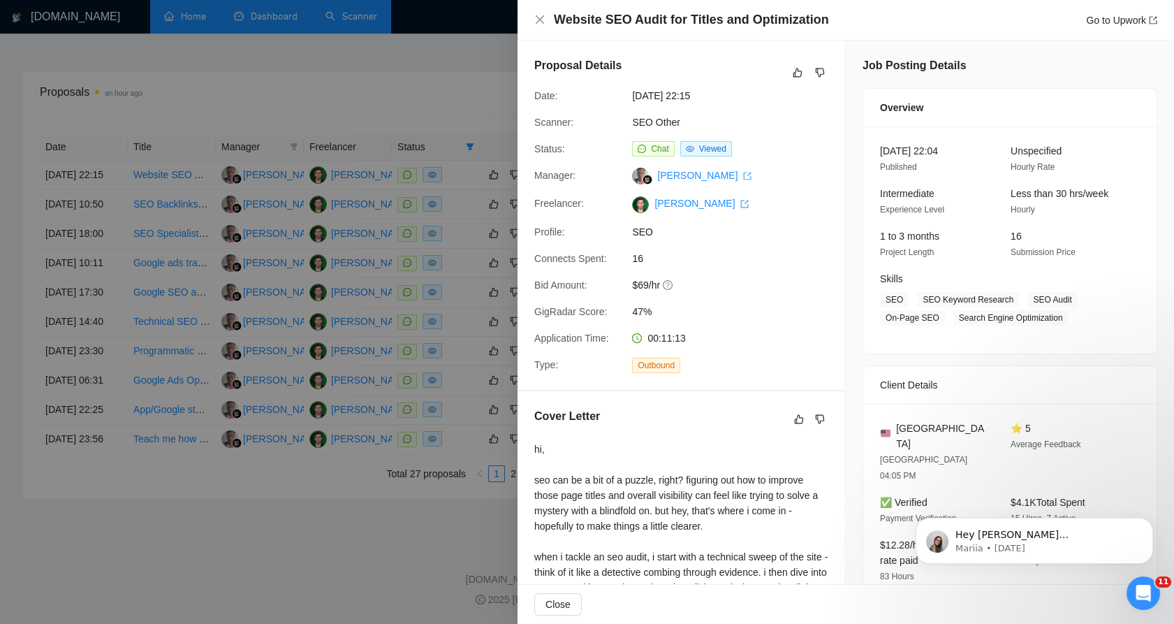
click at [365, 179] on div at bounding box center [587, 312] width 1174 height 624
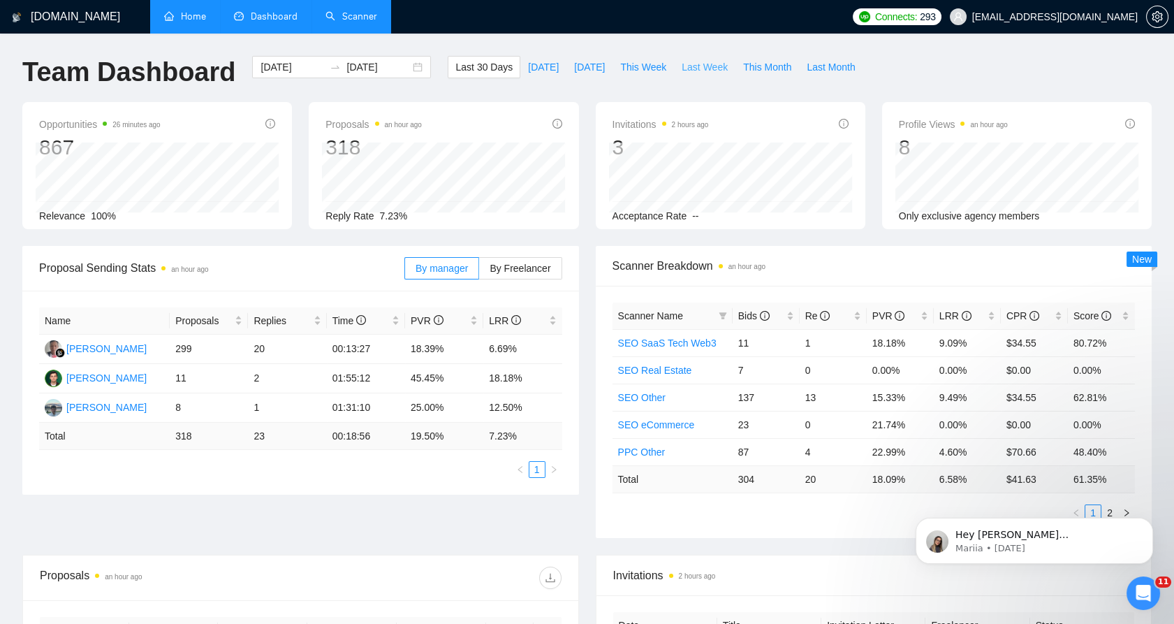
click at [674, 61] on button "Last Week" at bounding box center [704, 67] width 61 height 22
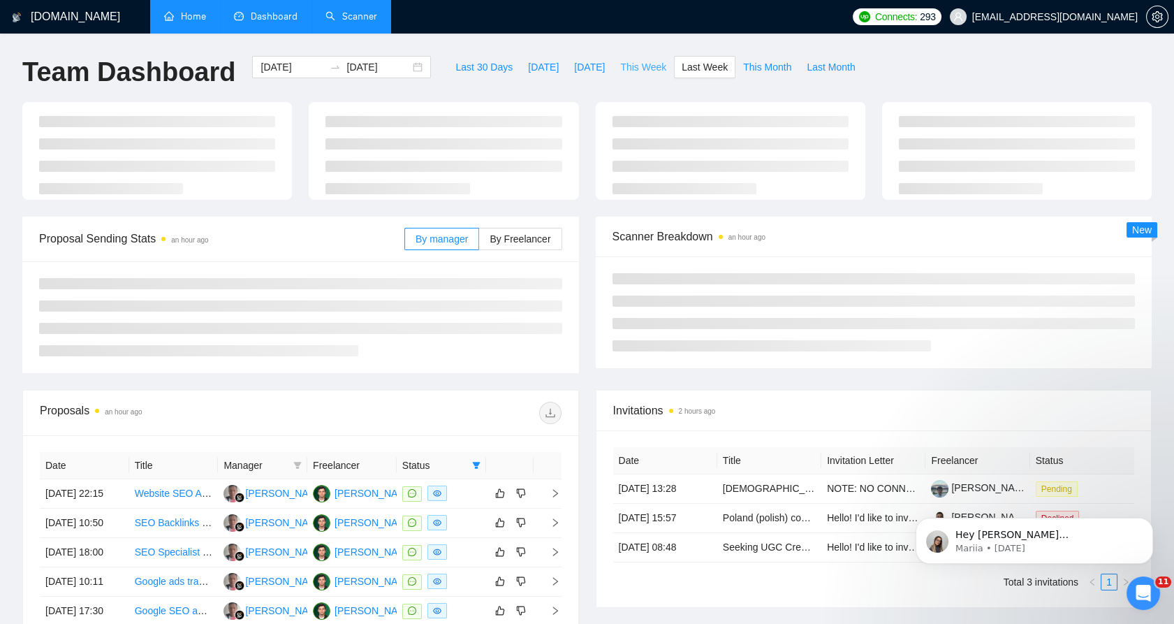
type input "2025-09-08"
type input "2025-09-14"
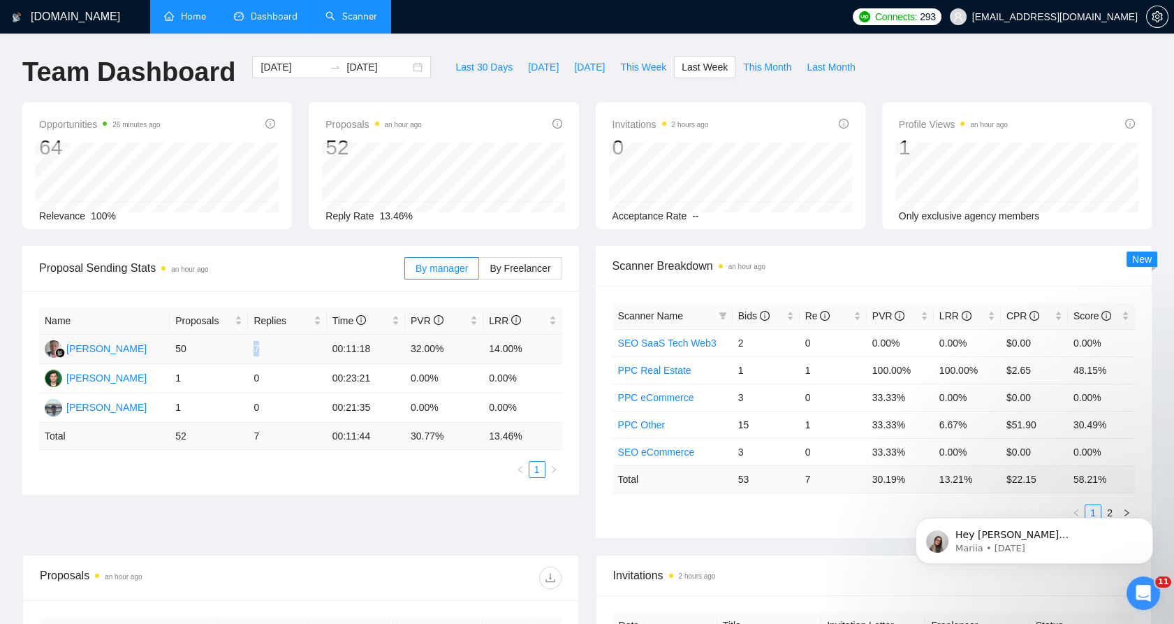
drag, startPoint x: 259, startPoint y: 350, endPoint x: 250, endPoint y: 346, distance: 10.0
click at [250, 346] on td "7" at bounding box center [287, 349] width 78 height 29
drag, startPoint x: 250, startPoint y: 346, endPoint x: 288, endPoint y: 349, distance: 37.8
click at [288, 349] on td "7" at bounding box center [287, 349] width 78 height 29
click at [625, 67] on span "This Week" at bounding box center [643, 66] width 46 height 15
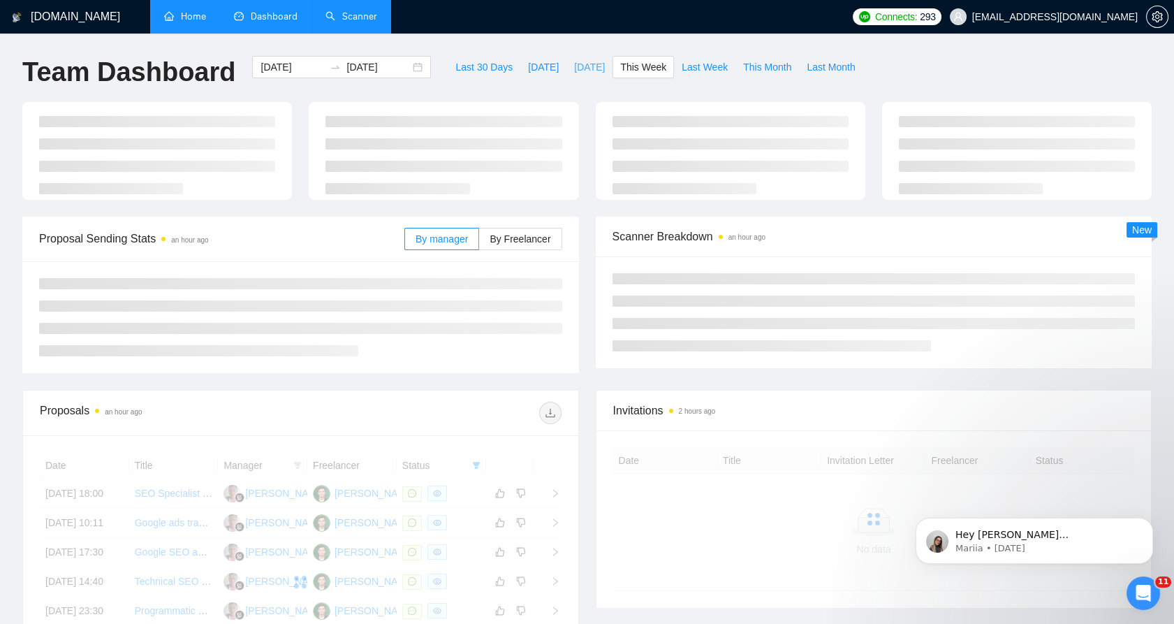
type input "2025-09-15"
type input "2025-09-21"
click at [574, 68] on span "Yesterday" at bounding box center [589, 66] width 31 height 15
type input "2025-09-16"
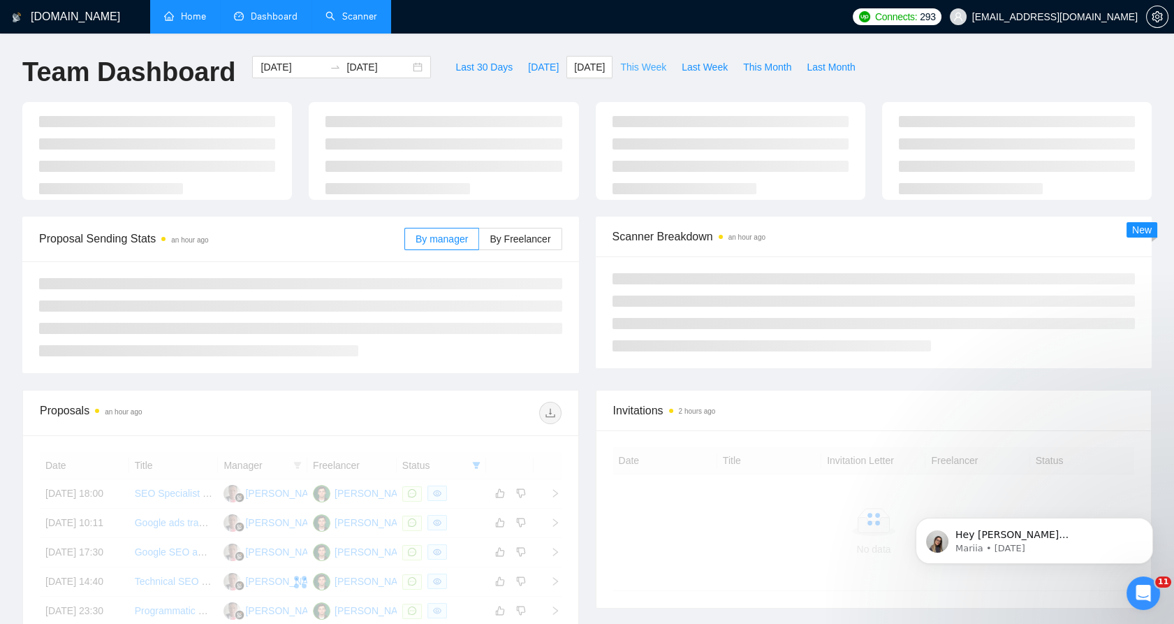
click at [627, 61] on span "This Week" at bounding box center [643, 66] width 46 height 15
type input "2025-09-15"
type input "2025-09-21"
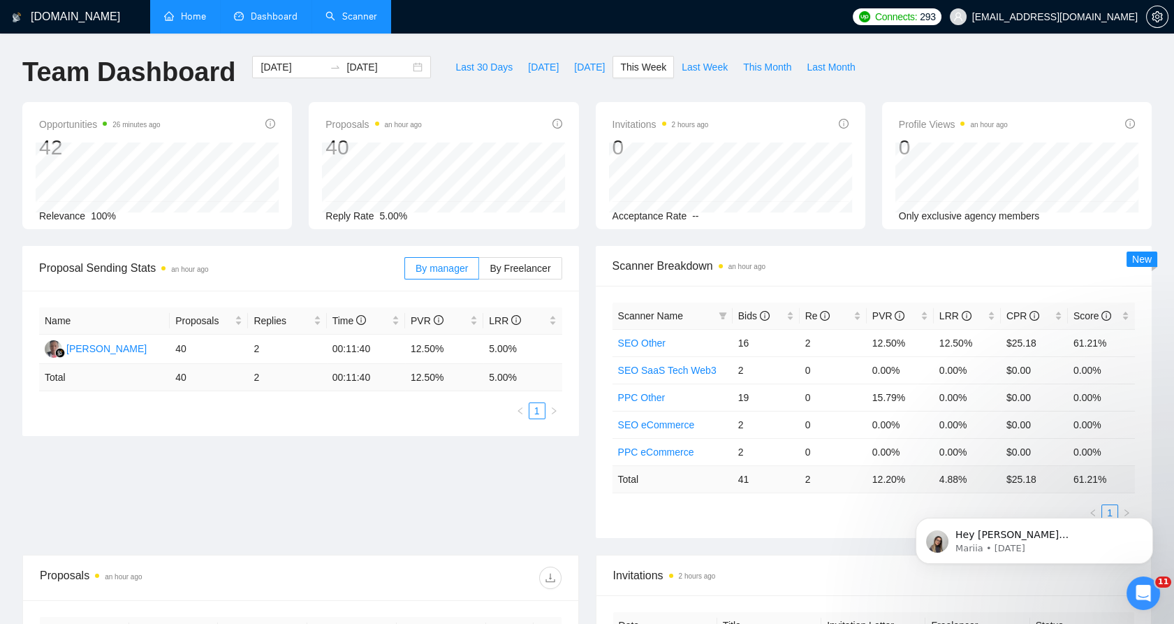
click at [574, 78] on div "Last 30 Days Today Yesterday This Week Last Week This Month Last Month" at bounding box center [655, 79] width 432 height 46
click at [574, 66] on span "Yesterday" at bounding box center [589, 66] width 31 height 15
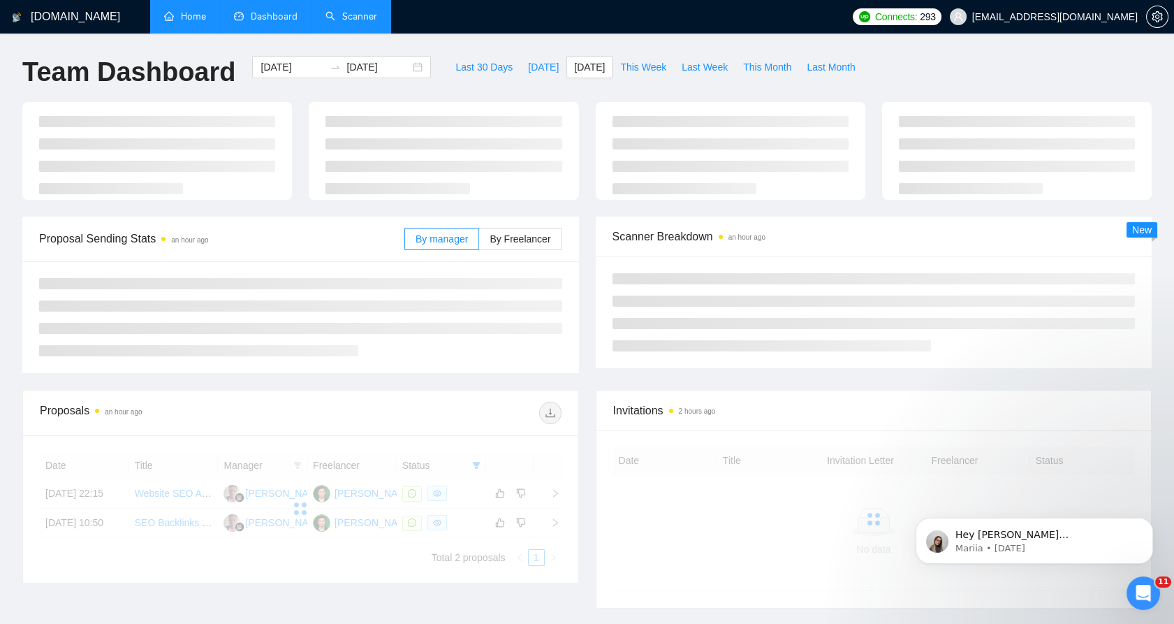
type input "2025-09-16"
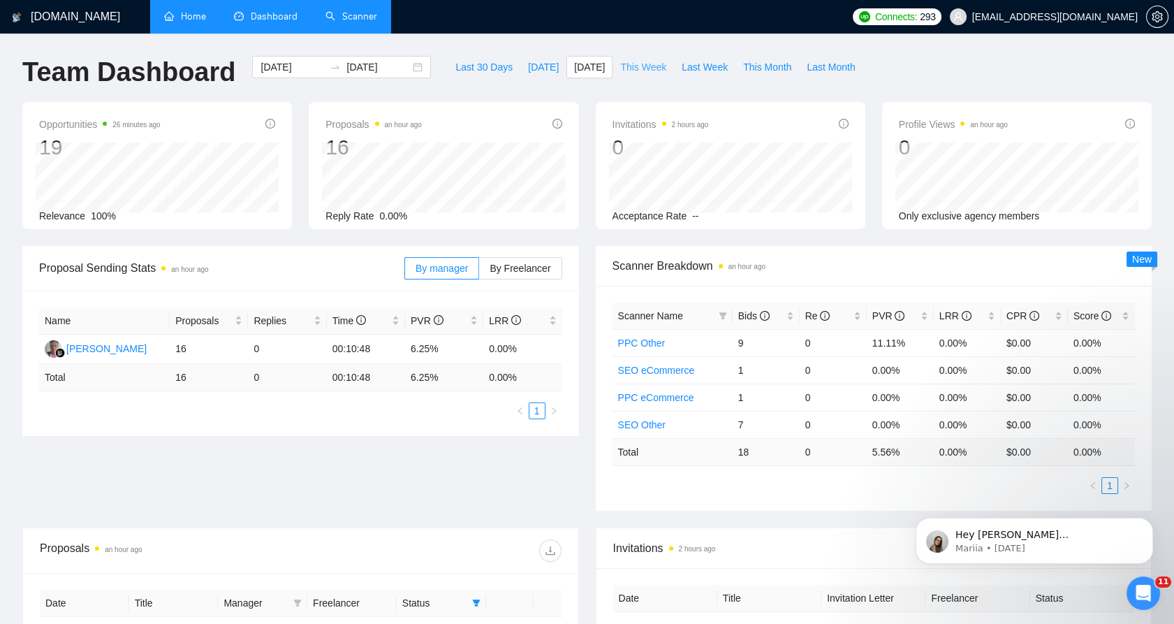
click at [632, 59] on span "This Week" at bounding box center [643, 66] width 46 height 15
type input "2025-09-15"
type input "2025-09-21"
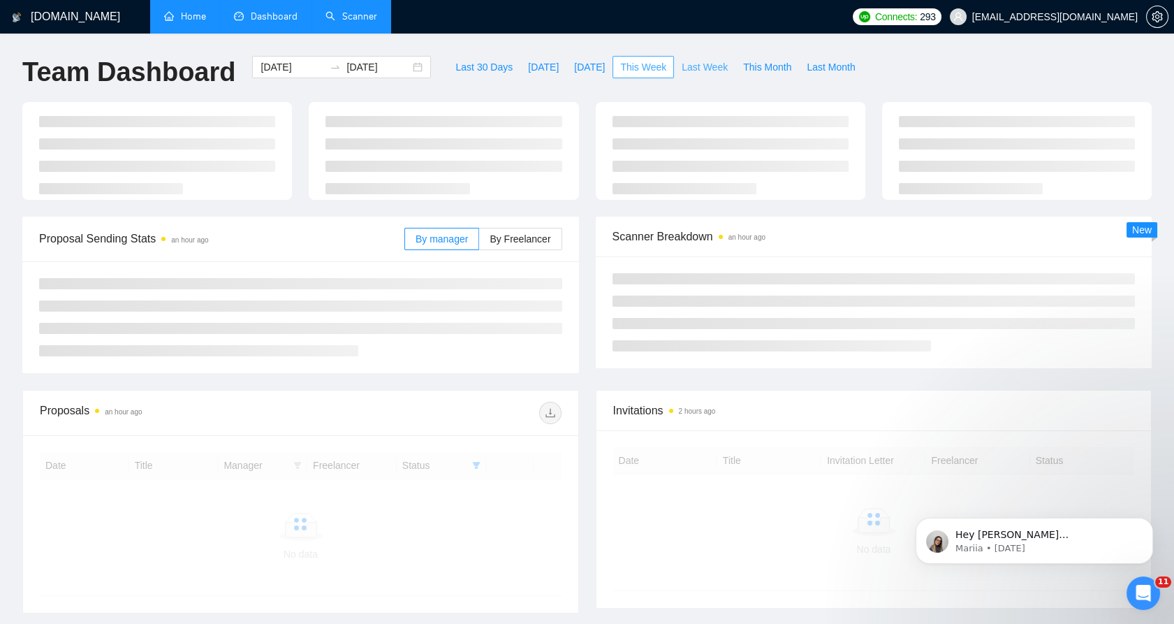
drag, startPoint x: 632, startPoint y: 59, endPoint x: 676, endPoint y: 61, distance: 44.1
click at [657, 61] on button "This Week" at bounding box center [643, 67] width 61 height 22
click at [682, 66] on span "Last Week" at bounding box center [705, 66] width 46 height 15
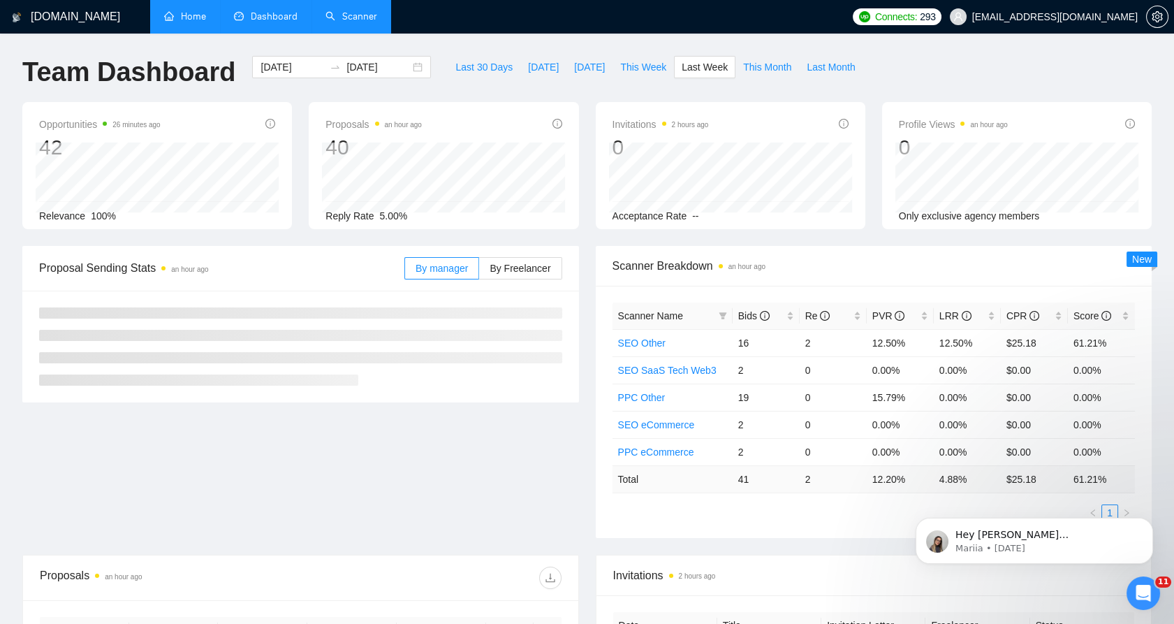
type input "2025-09-08"
type input "2025-09-14"
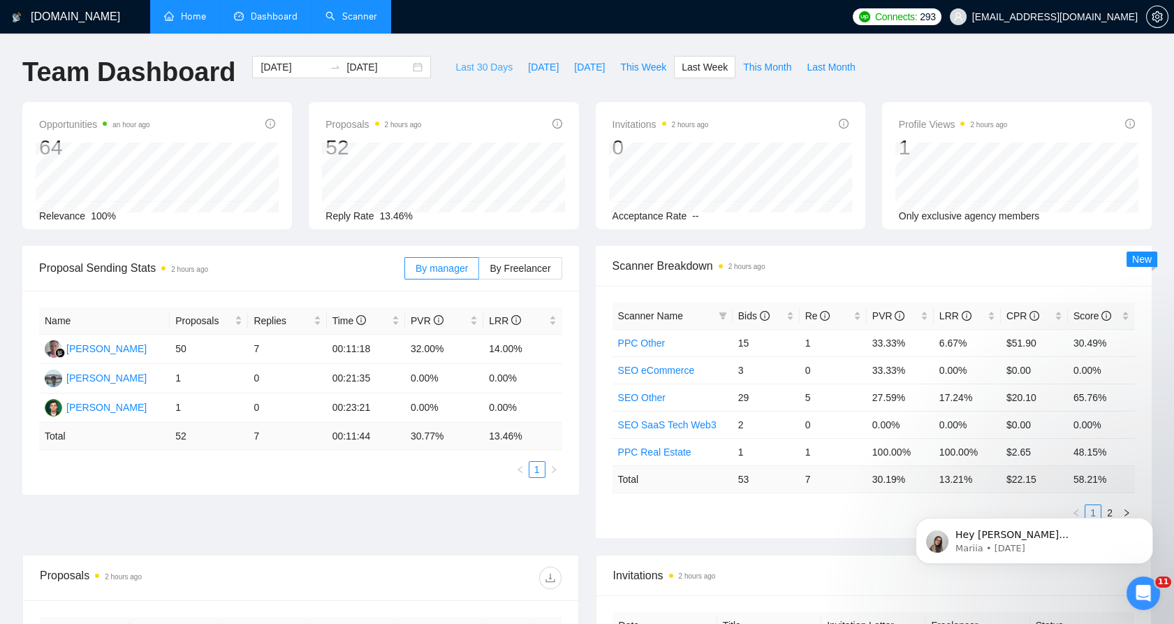
click at [471, 61] on span "Last 30 Days" at bounding box center [484, 66] width 57 height 15
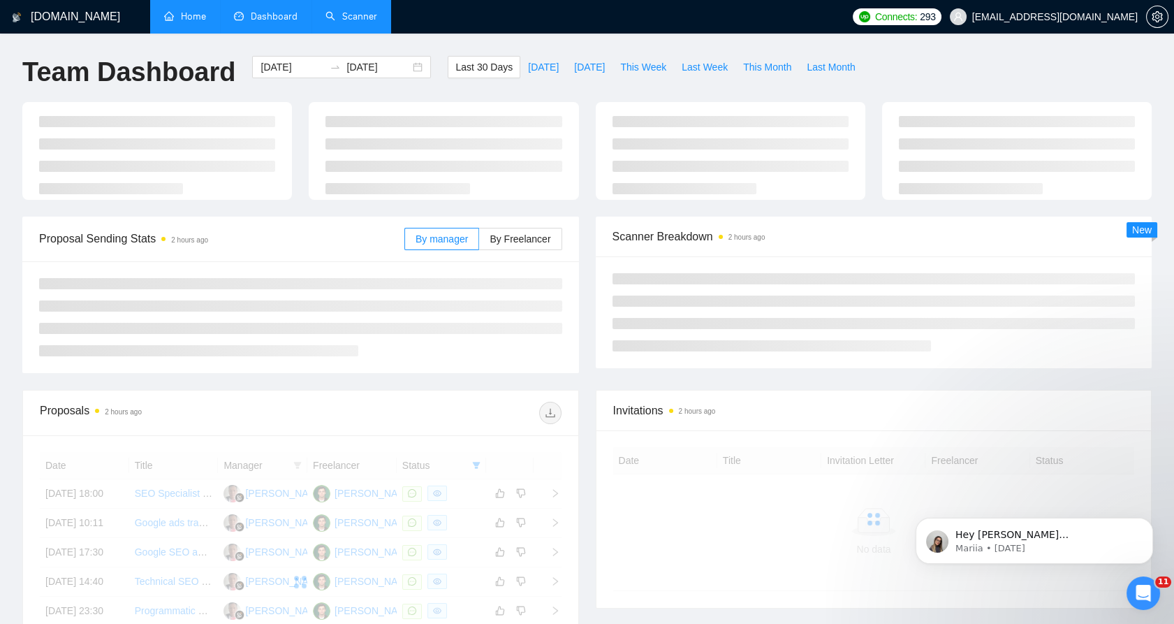
type input "2025-08-18"
type input "2025-09-17"
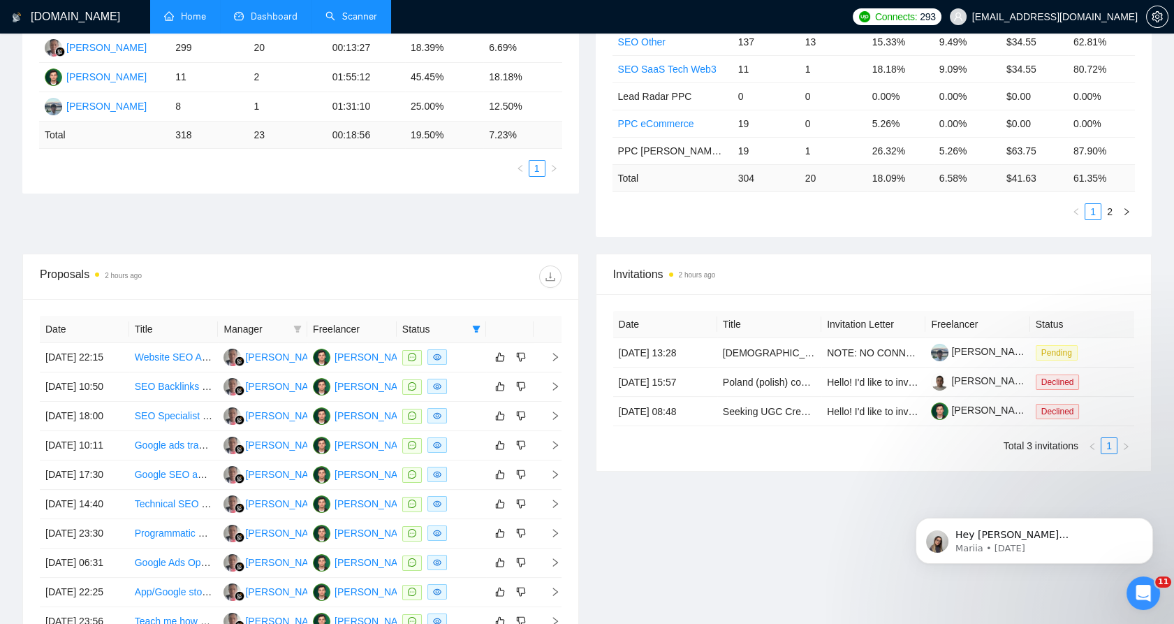
scroll to position [465, 0]
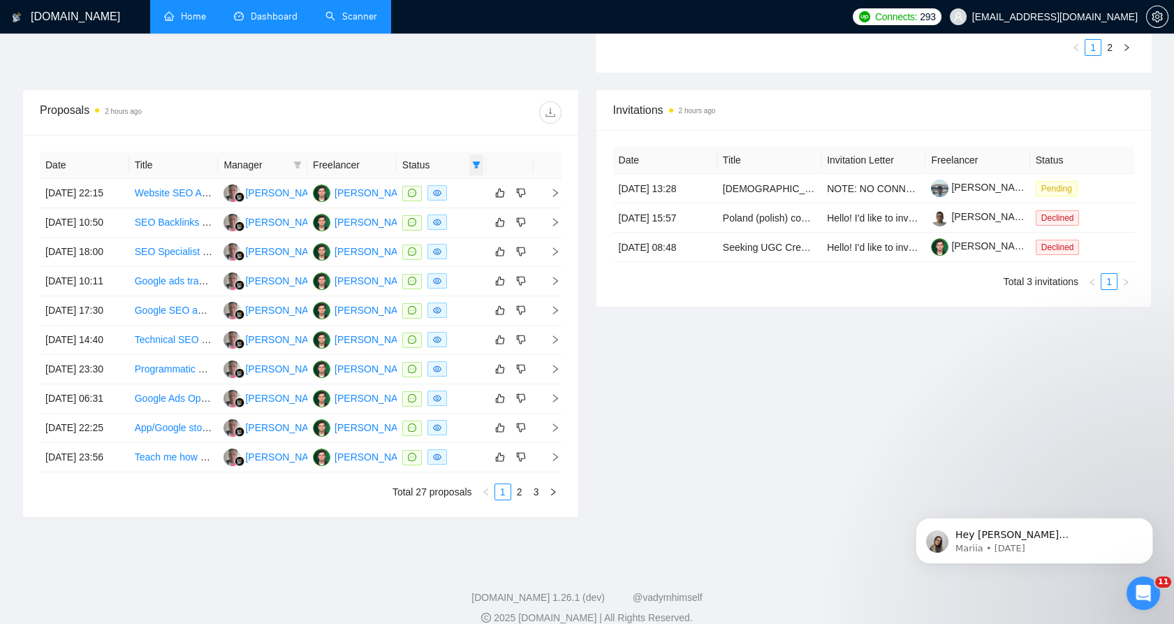
click at [476, 161] on icon "filter" at bounding box center [476, 165] width 8 height 8
click at [463, 194] on span "Chat" at bounding box center [440, 190] width 67 height 15
checkbox input "false"
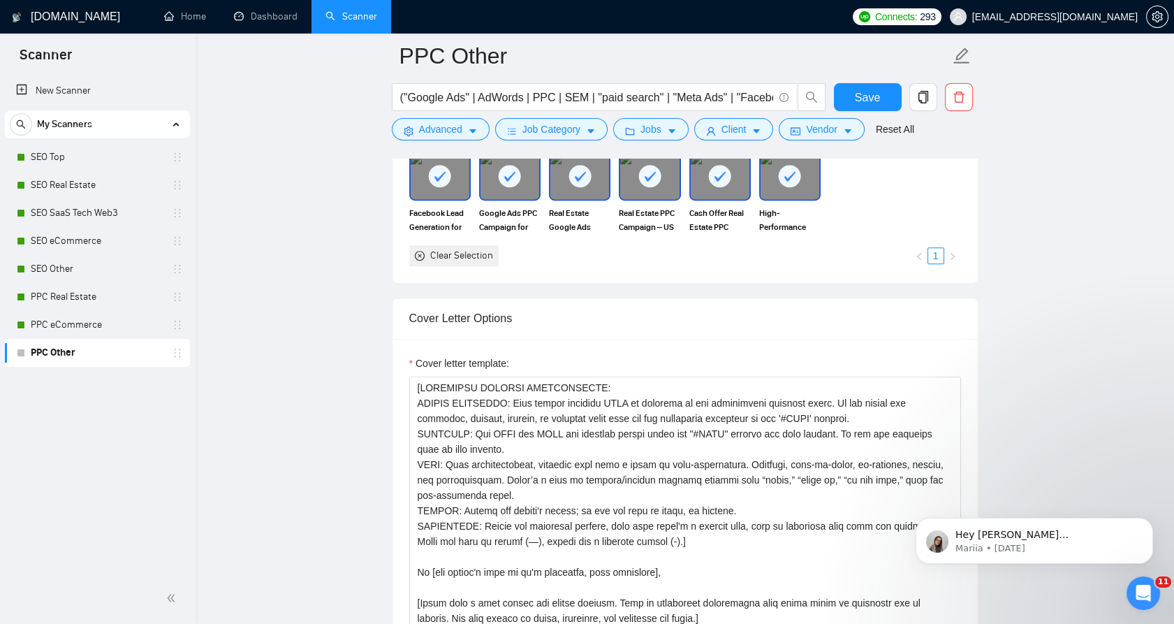
scroll to position [1475, 0]
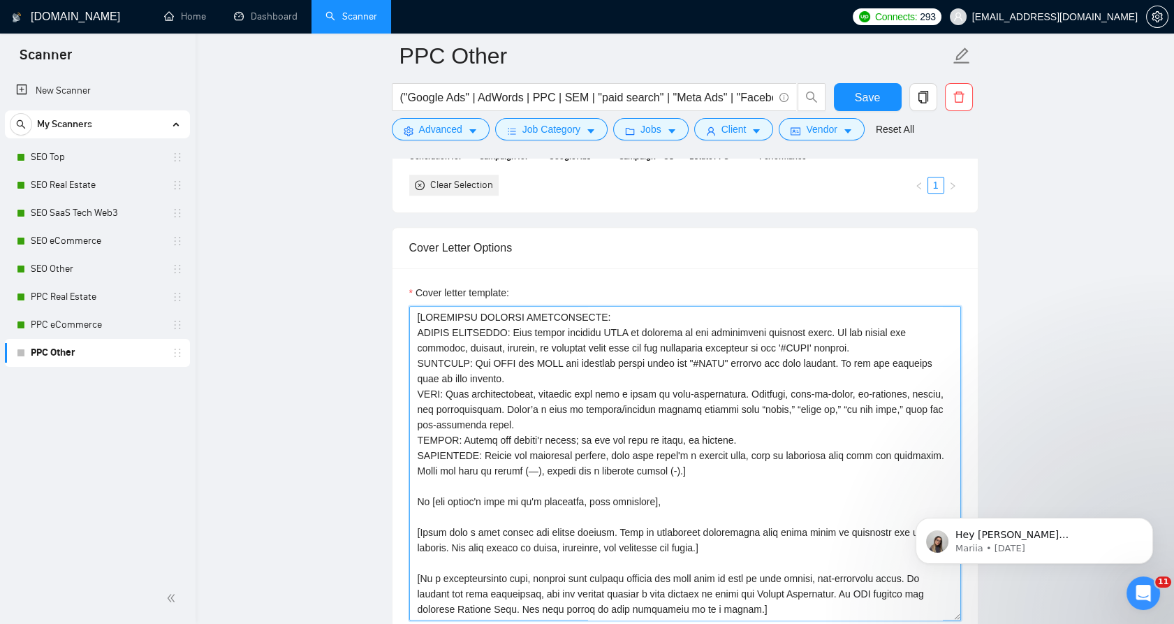
click at [497, 337] on textarea "Cover letter template:" at bounding box center [685, 463] width 552 height 314
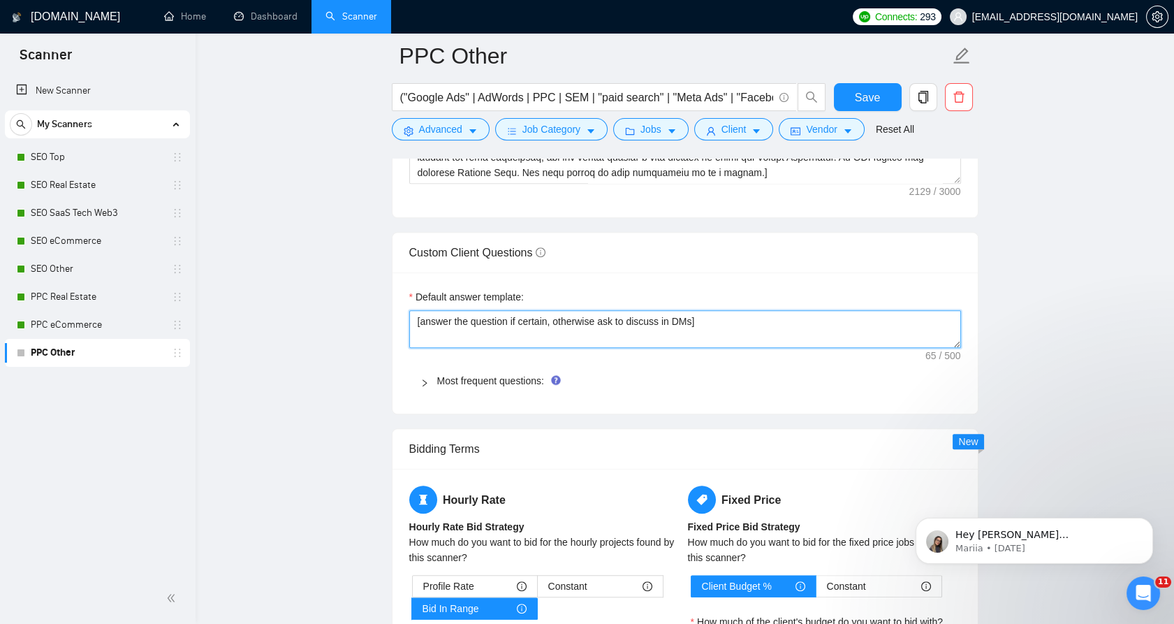
drag, startPoint x: 477, startPoint y: 344, endPoint x: 481, endPoint y: 351, distance: 7.2
click at [478, 345] on div "Default answer template: [answer the question if certain, otherwise ask to disc…" at bounding box center [685, 342] width 585 height 141
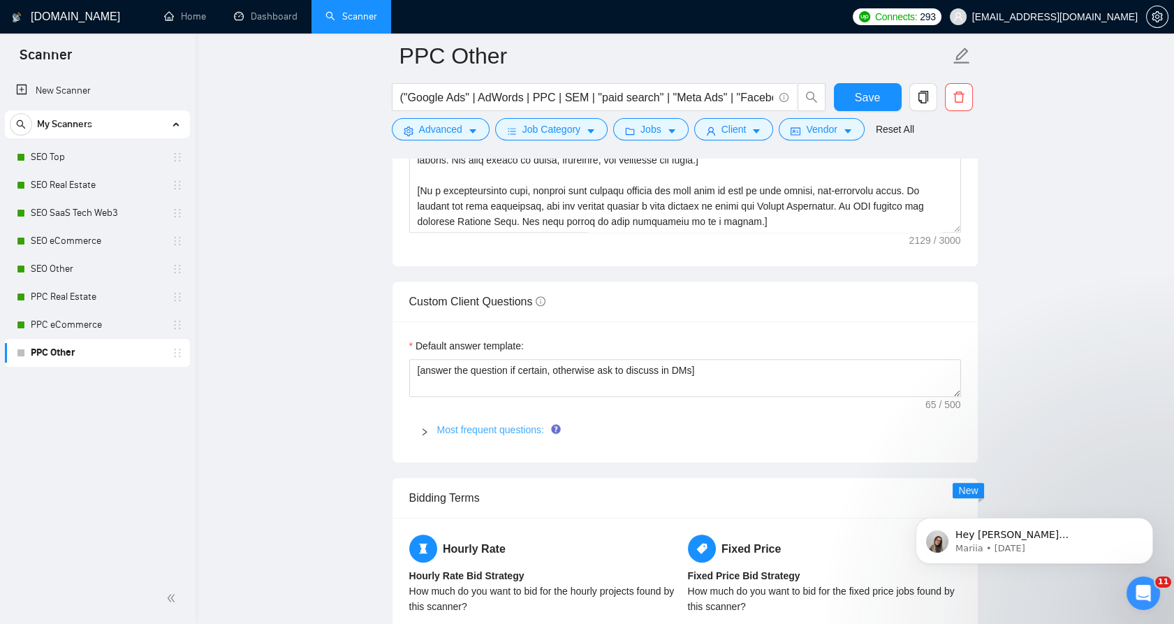
click at [514, 424] on link "Most frequent questions:" at bounding box center [490, 429] width 107 height 11
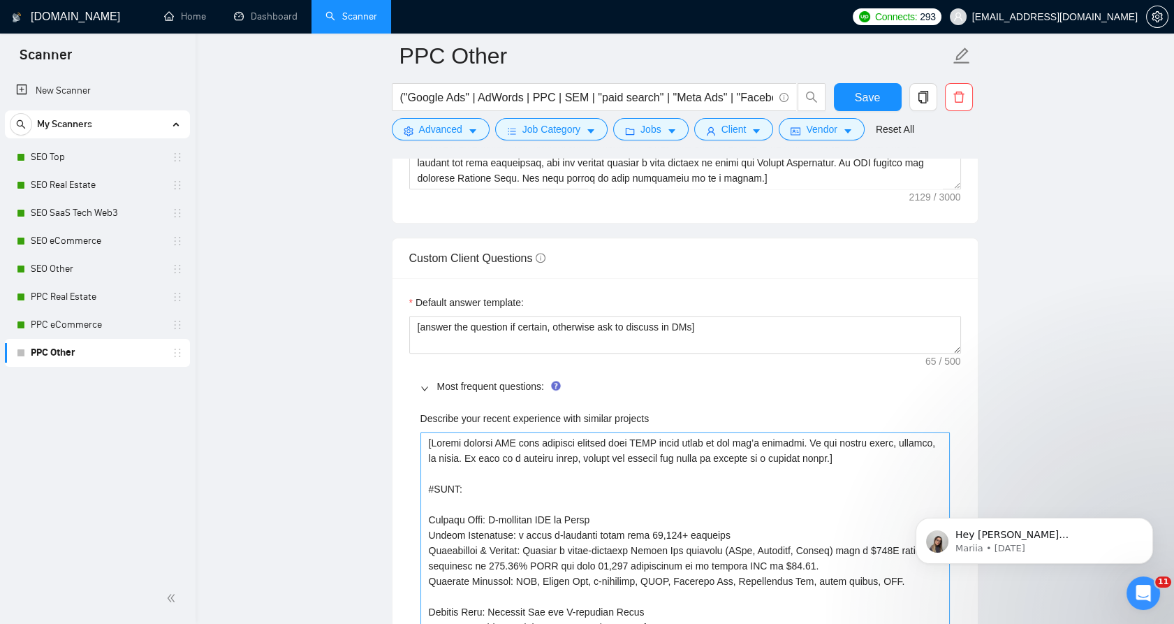
scroll to position [2096, 0]
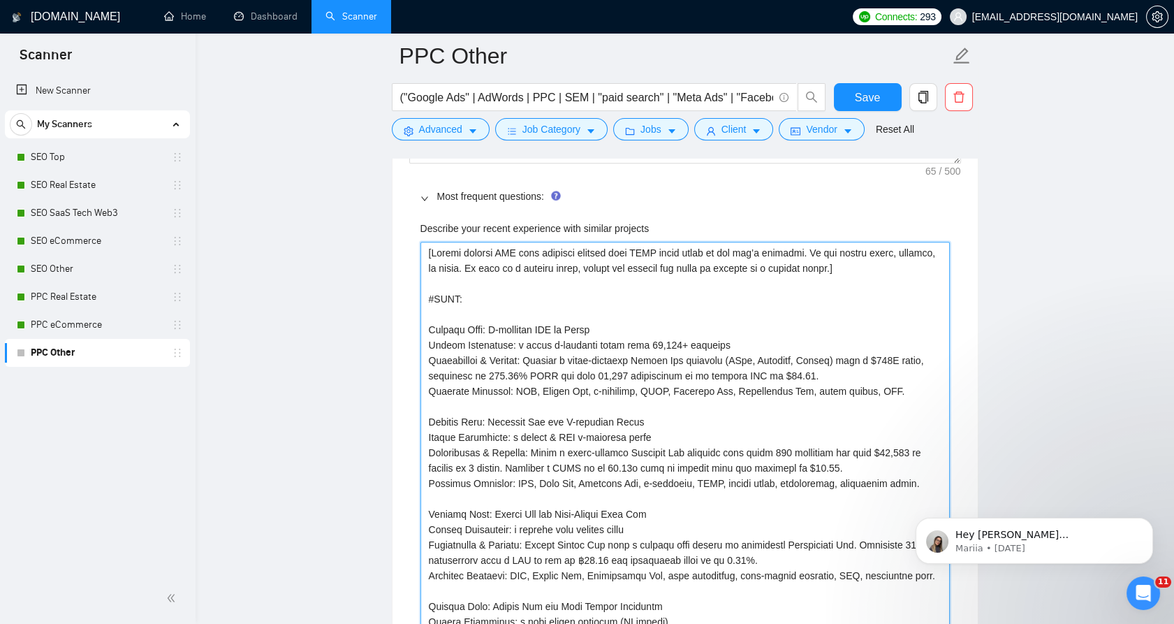
click at [507, 396] on projects "Describe your recent experience with similar projects" at bounding box center [686, 460] width 530 height 437
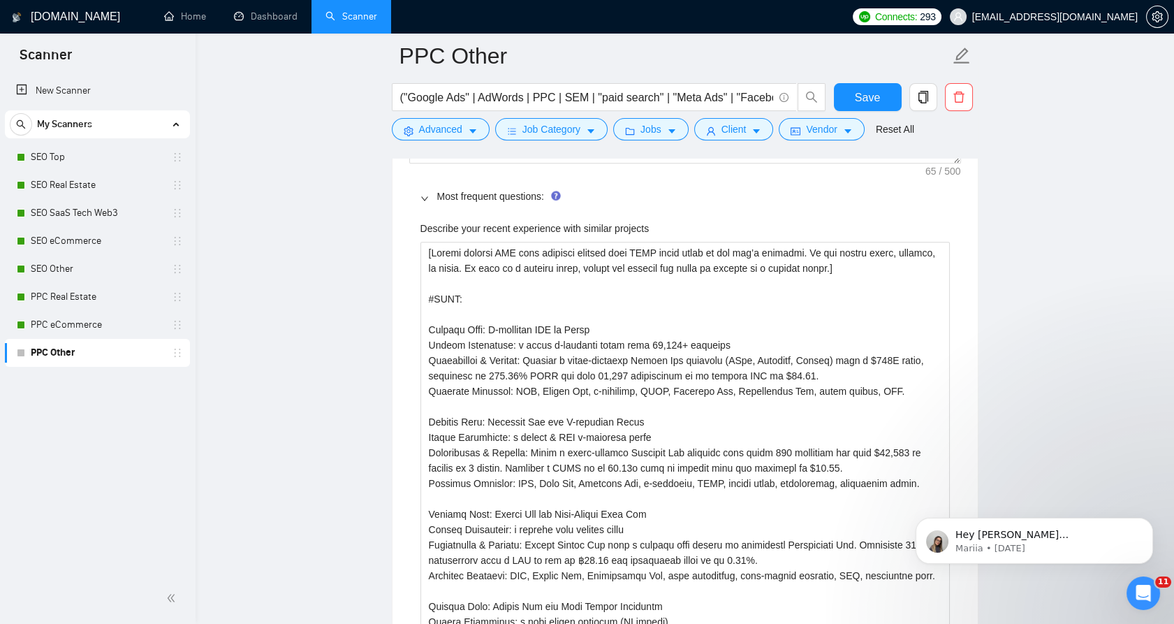
click at [421, 224] on label "Describe your recent experience with similar projects" at bounding box center [535, 228] width 229 height 15
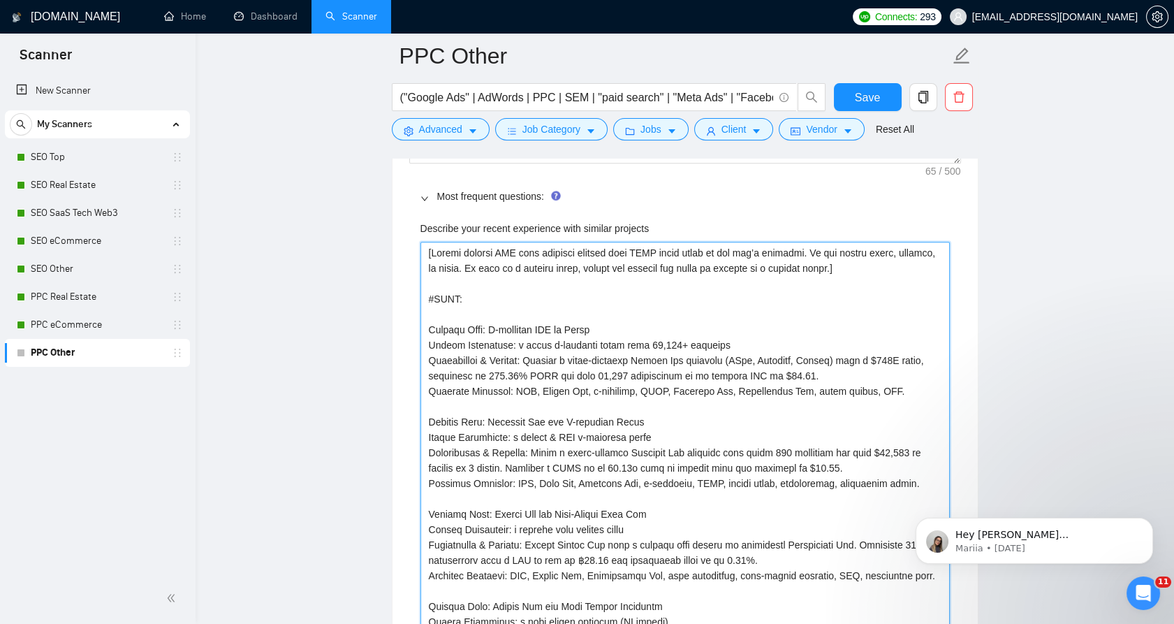
click at [421, 242] on projects "Describe your recent experience with similar projects" at bounding box center [686, 460] width 530 height 437
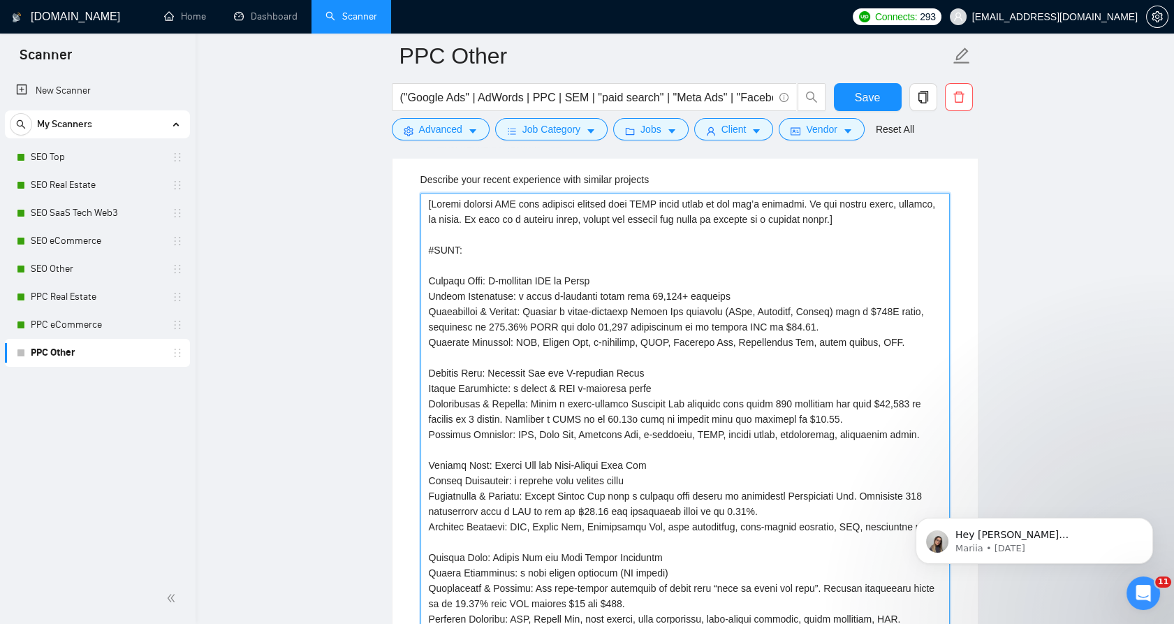
drag, startPoint x: 419, startPoint y: 224, endPoint x: 641, endPoint y: 176, distance: 227.2
click at [645, 176] on div "Describe your recent experience with similar projects" at bounding box center [686, 401] width 530 height 458
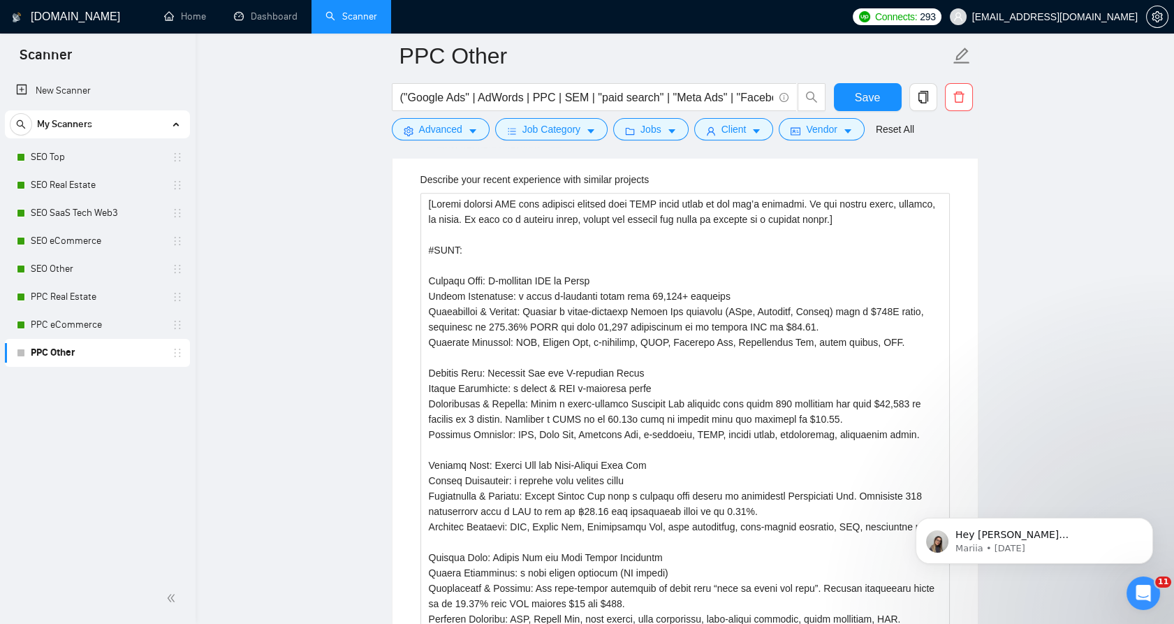
click at [632, 175] on label "Describe your recent experience with similar projects" at bounding box center [535, 179] width 229 height 15
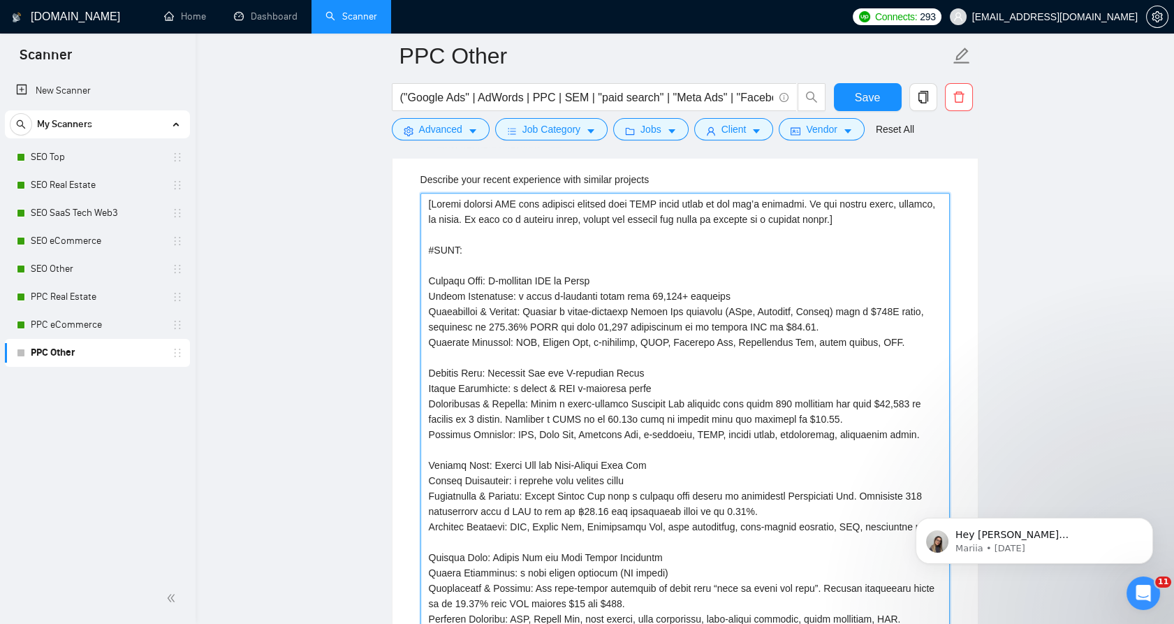
click at [632, 193] on projects "Describe your recent experience with similar projects" at bounding box center [686, 411] width 530 height 437
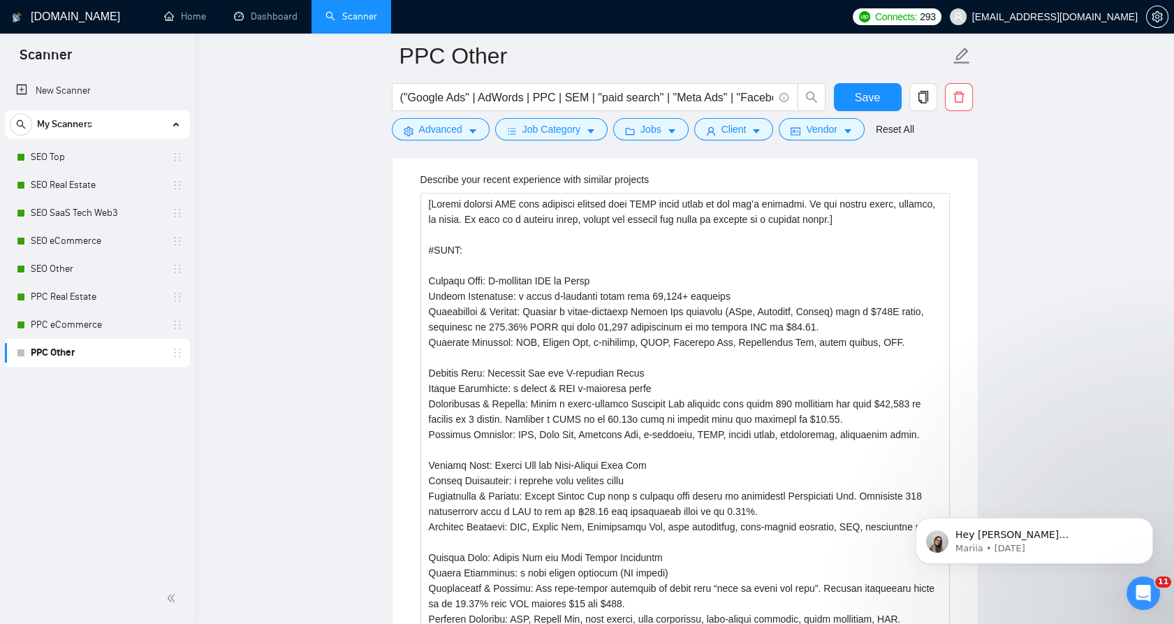
drag, startPoint x: 632, startPoint y: 175, endPoint x: 439, endPoint y: 173, distance: 193.5
click at [492, 177] on label "Describe your recent experience with similar projects" at bounding box center [535, 179] width 229 height 15
click at [492, 193] on projects "Describe your recent experience with similar projects" at bounding box center [686, 411] width 530 height 437
drag, startPoint x: 436, startPoint y: 171, endPoint x: 698, endPoint y: 173, distance: 262.0
click at [698, 173] on div "Describe your recent experience with similar projects" at bounding box center [686, 182] width 530 height 21
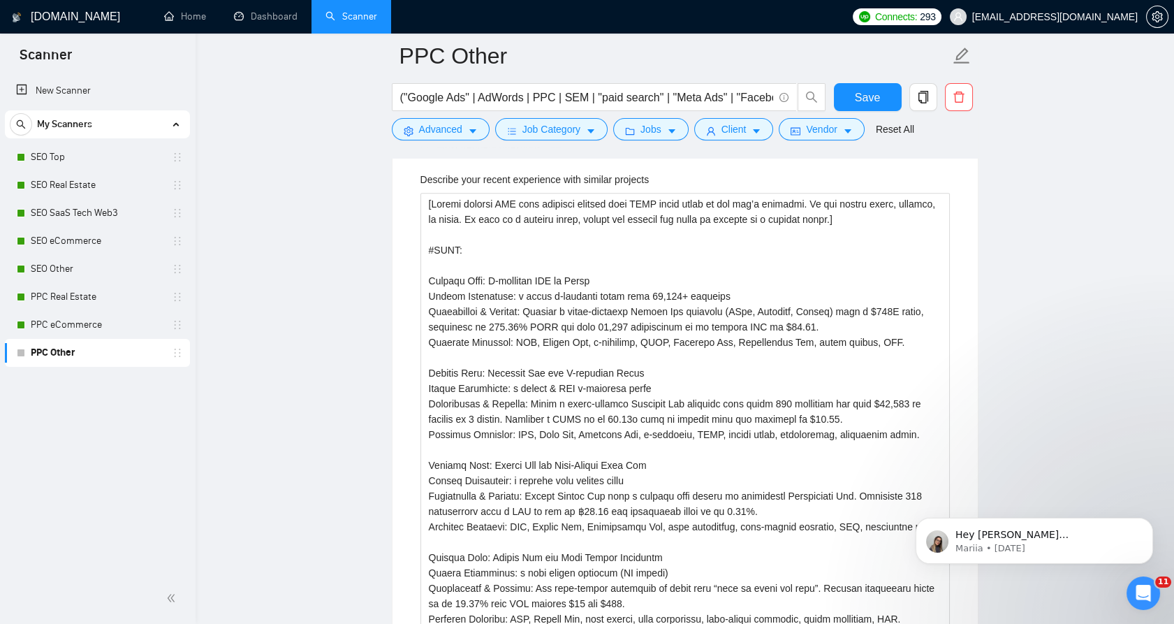
click at [698, 173] on div "Describe your recent experience with similar projects" at bounding box center [686, 182] width 530 height 21
drag, startPoint x: 697, startPoint y: 173, endPoint x: 377, endPoint y: 177, distance: 320.7
copy label "Describe your recent experience with similar projects"
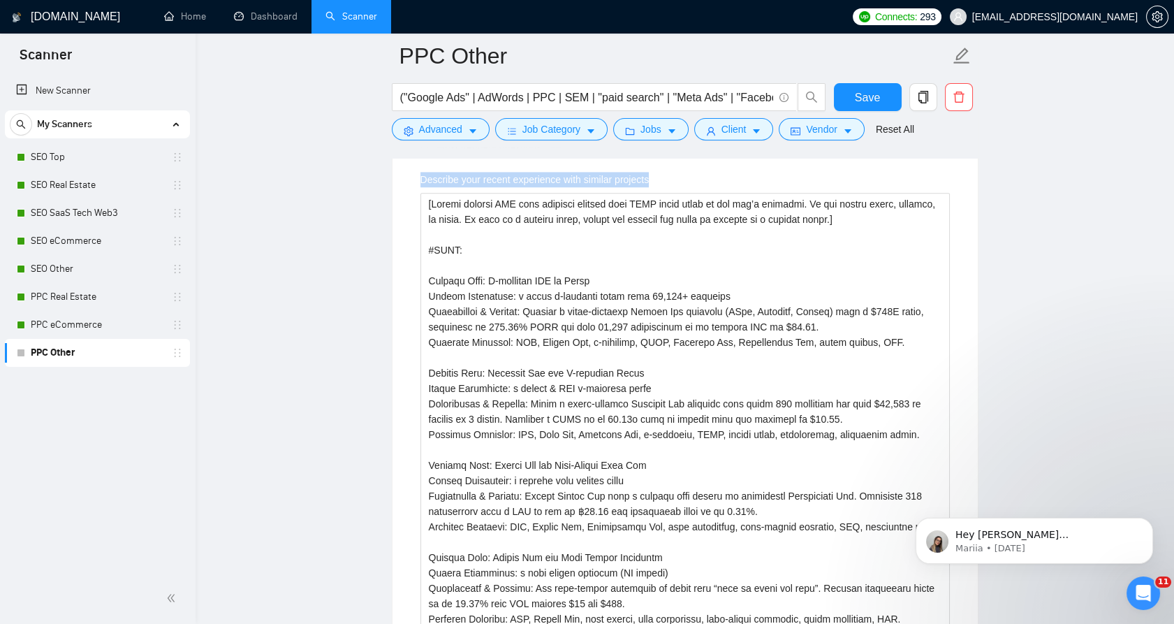
drag, startPoint x: 414, startPoint y: 175, endPoint x: 683, endPoint y: 172, distance: 269.7
copy label "Describe your recent experience with similar projects"
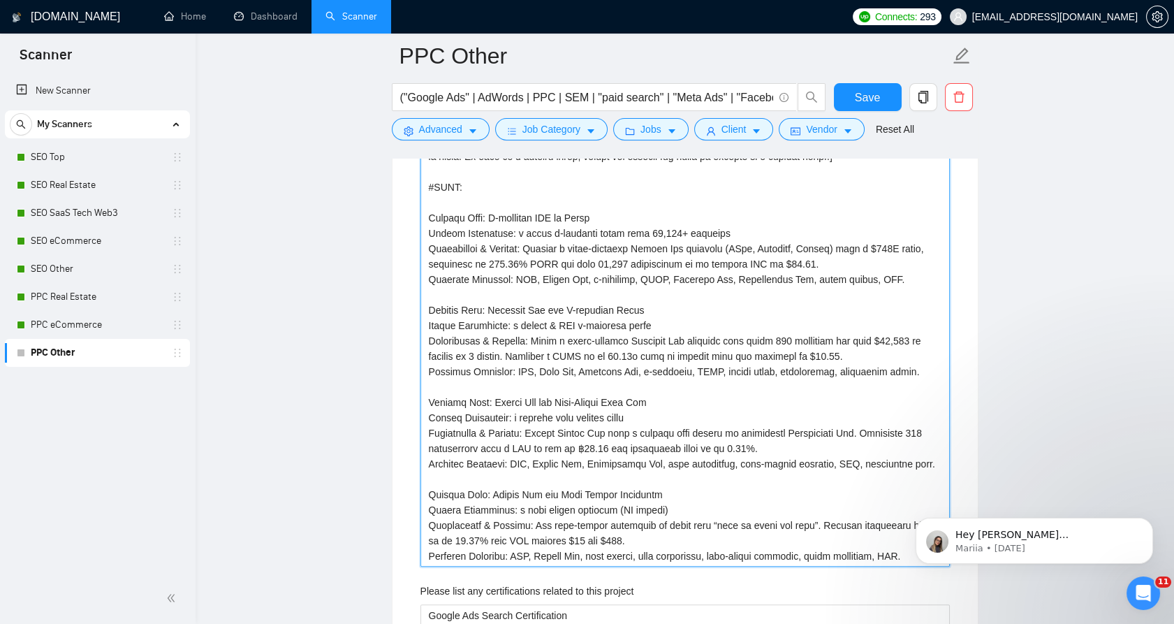
click at [525, 232] on projects "Describe your recent experience with similar projects" at bounding box center [686, 348] width 530 height 437
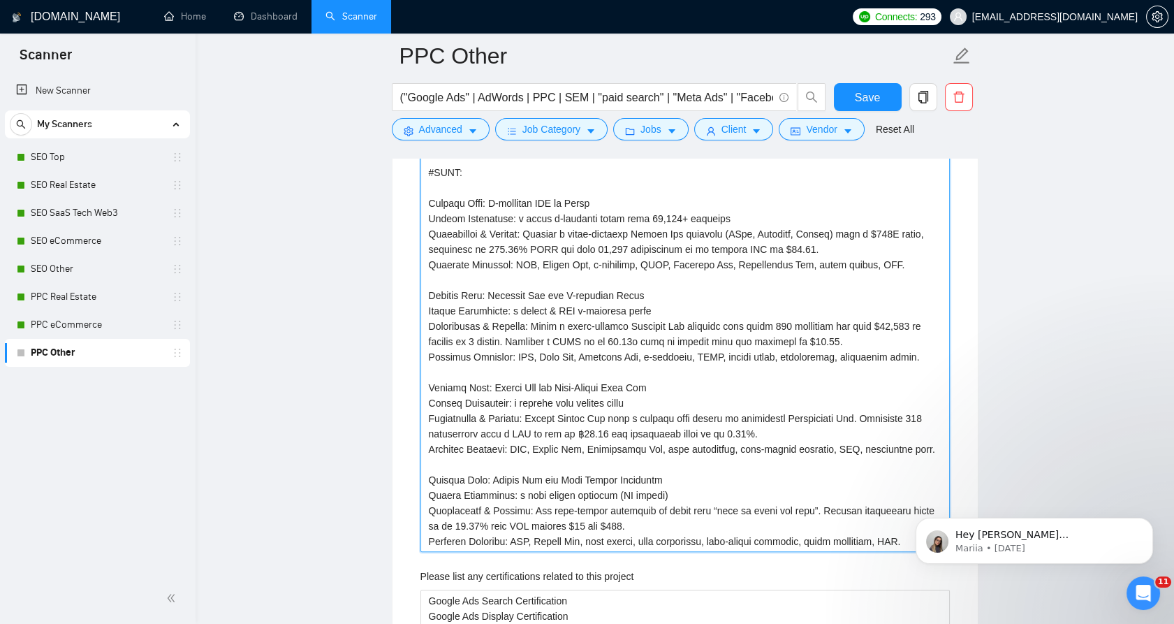
click at [521, 262] on projects "Describe your recent experience with similar projects" at bounding box center [686, 333] width 530 height 437
click at [1137, 587] on icon "Open Intercom Messenger" at bounding box center [1141, 591] width 23 height 23
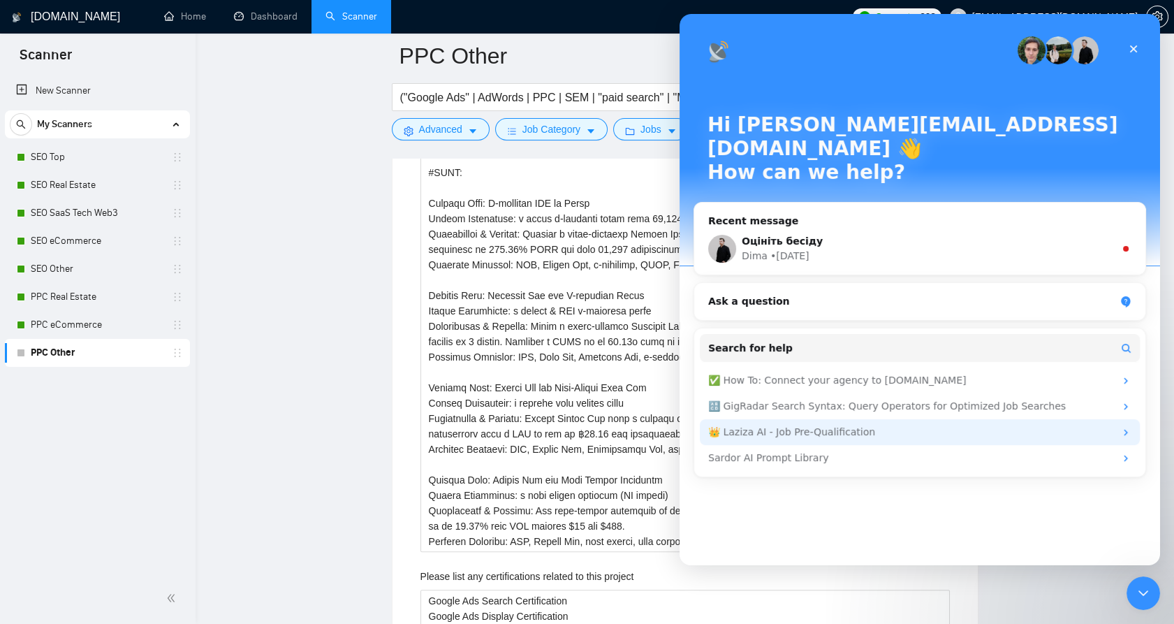
click at [871, 419] on div "👑 Laziza AI - Job Pre-Qualification" at bounding box center [920, 432] width 440 height 26
click at [910, 425] on div "👑 Laziza AI - Job Pre-Qualification" at bounding box center [911, 432] width 407 height 15
click at [1119, 419] on div "👑 Laziza AI - Job Pre-Qualification" at bounding box center [920, 432] width 440 height 26
click at [1129, 419] on div "👑 Laziza AI - Job Pre-Qualification" at bounding box center [920, 432] width 440 height 26
click at [934, 419] on div "👑 Laziza AI - Job Pre-Qualification" at bounding box center [920, 432] width 440 height 26
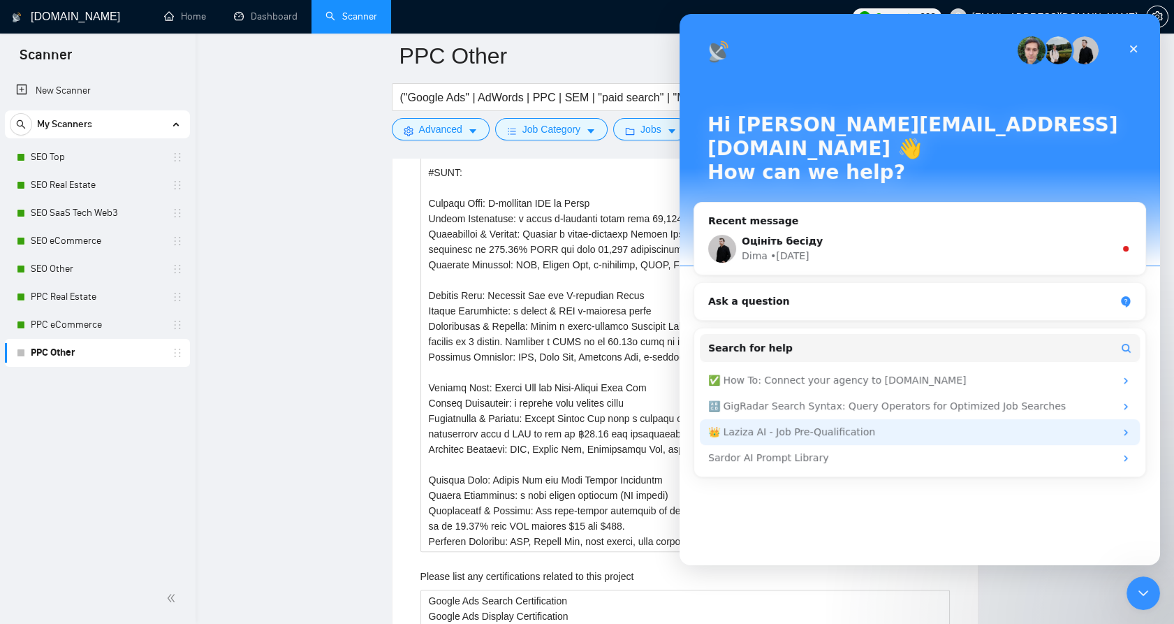
click at [933, 425] on div "👑 Laziza AI - Job Pre-Qualification" at bounding box center [911, 432] width 407 height 15
click at [1100, 425] on div "👑 Laziza AI - Job Pre-Qualification" at bounding box center [911, 432] width 407 height 15
click at [1127, 429] on icon "Intercom messenger" at bounding box center [1125, 432] width 3 height 6
click at [810, 419] on div "👑 Laziza AI - Job Pre-Qualification" at bounding box center [920, 432] width 440 height 26
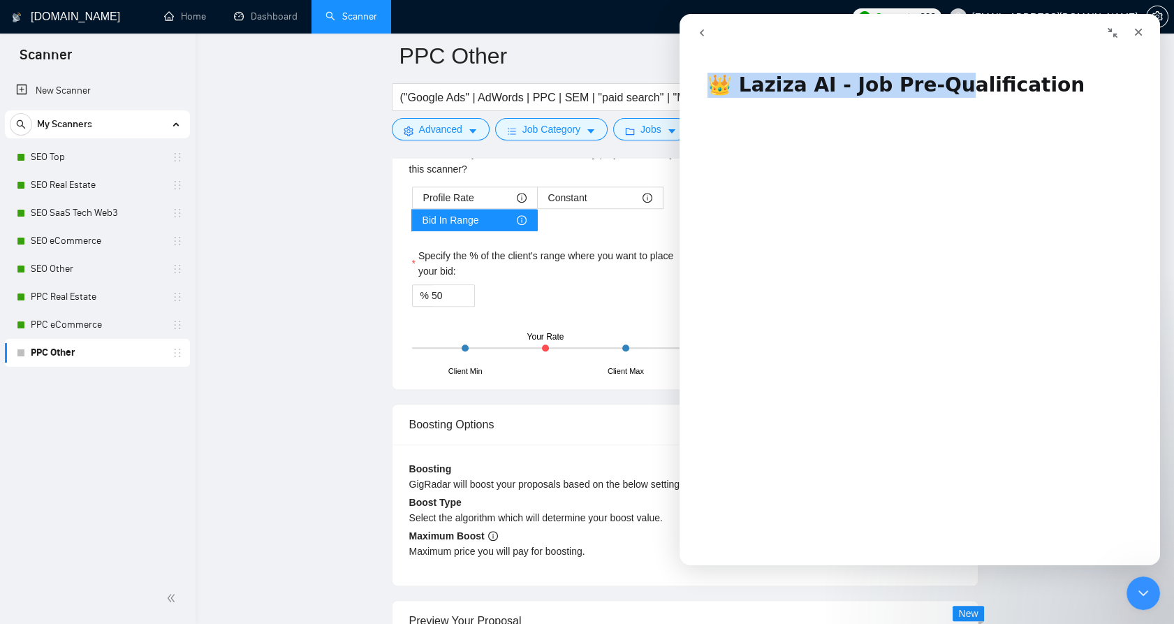
drag, startPoint x: 711, startPoint y: 84, endPoint x: 938, endPoint y: 82, distance: 226.4
click at [938, 82] on h1 "👑 Laziza AI - Job Pre-Qualification" at bounding box center [920, 80] width 481 height 42
drag, startPoint x: 938, startPoint y: 82, endPoint x: 917, endPoint y: 84, distance: 20.3
click at [938, 82] on h1 "👑 Laziza AI - Job Pre-Qualification" at bounding box center [920, 80] width 481 height 42
click at [882, 89] on h1 "👑 Laziza AI - Job Pre-Qualification" at bounding box center [920, 80] width 481 height 42
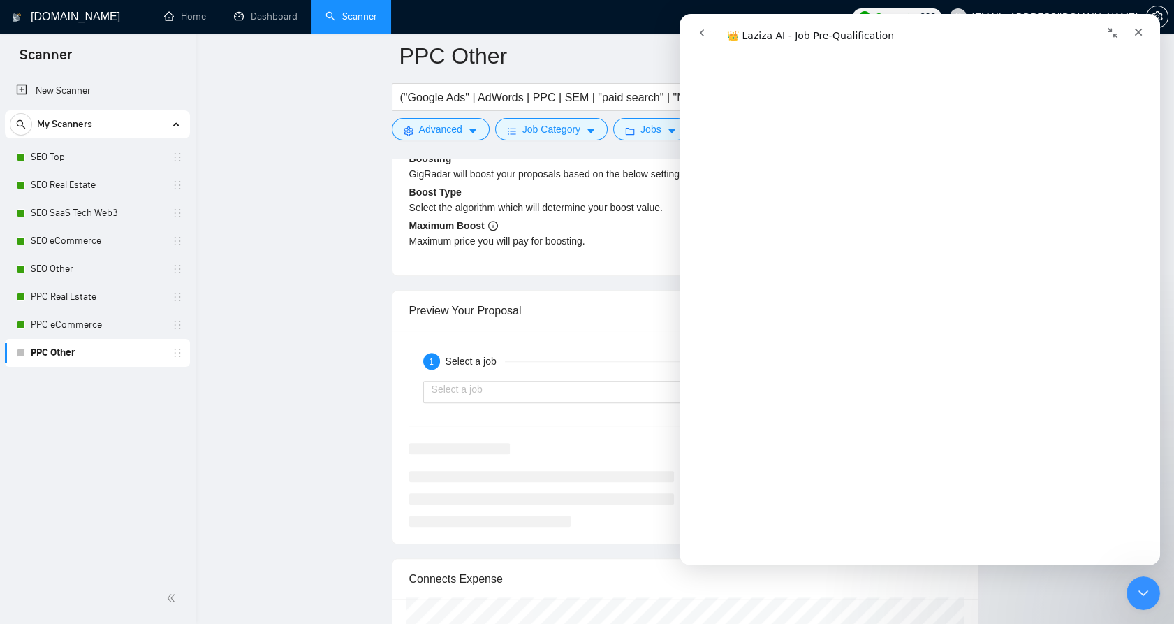
scroll to position [2668, 0]
click at [620, 144] on form "PPC Other ("Google Ads" | AdWords | PPC | SEM | "paid search" | "Meta Ads" | "F…" at bounding box center [685, 91] width 587 height 114
drag, startPoint x: 889, startPoint y: 31, endPoint x: 761, endPoint y: 36, distance: 128.7
click at [761, 36] on div "Intercom messenger" at bounding box center [803, 33] width 228 height 27
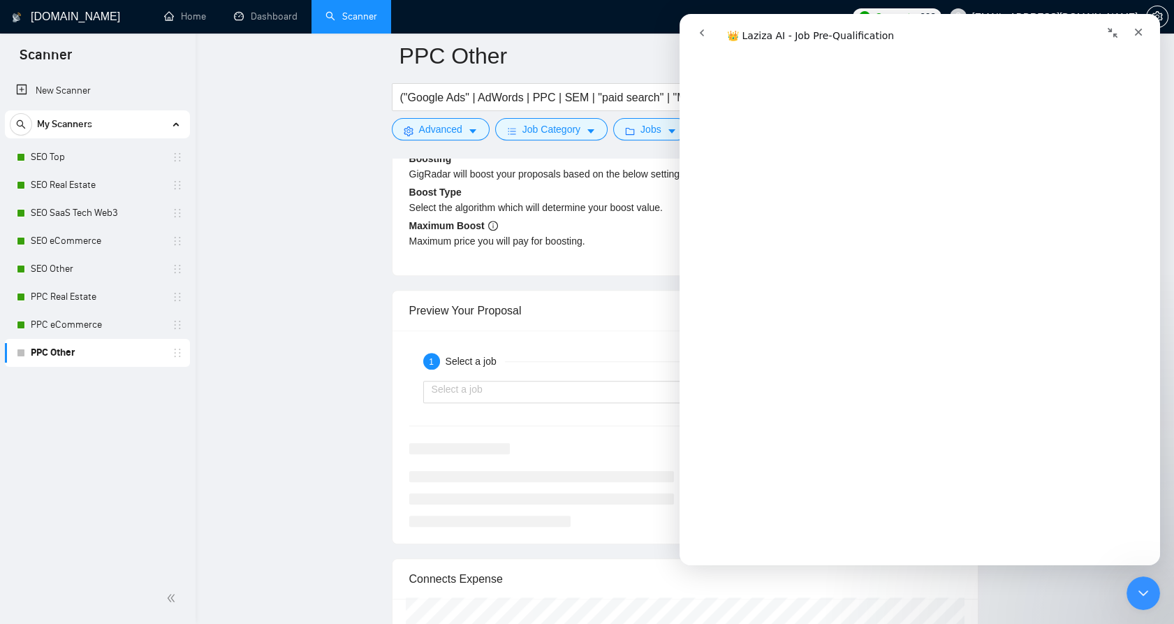
click at [748, 33] on div "Intercom messenger" at bounding box center [803, 33] width 228 height 27
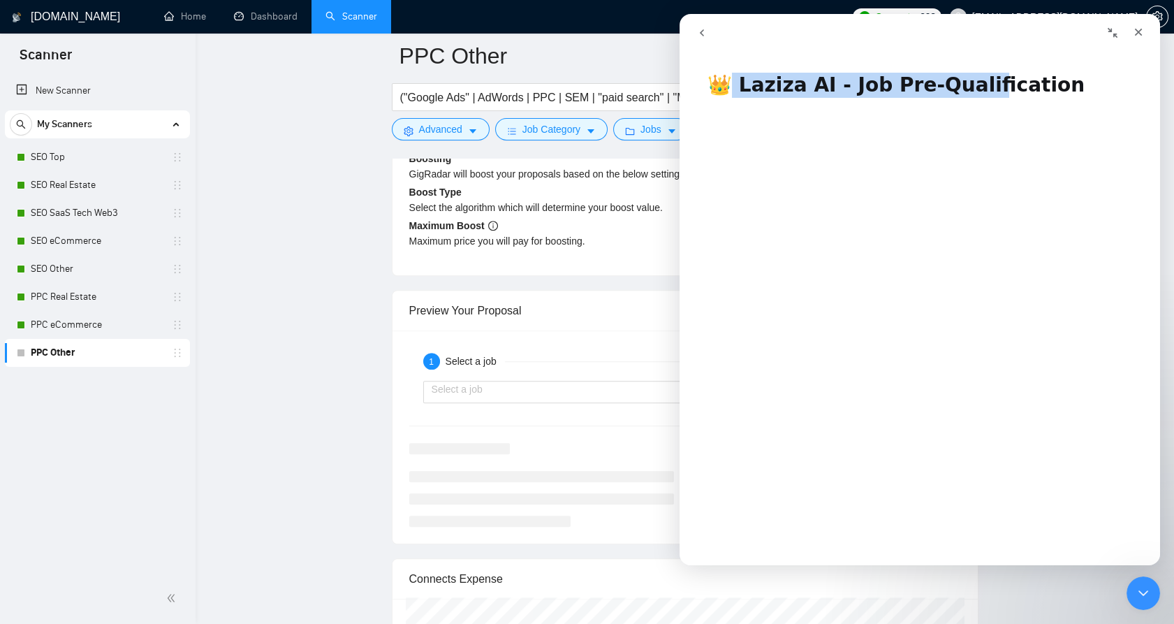
drag, startPoint x: 722, startPoint y: 86, endPoint x: 977, endPoint y: 89, distance: 255.7
click at [977, 89] on h1 "👑 Laziza AI - Job Pre-Qualification" at bounding box center [920, 80] width 481 height 42
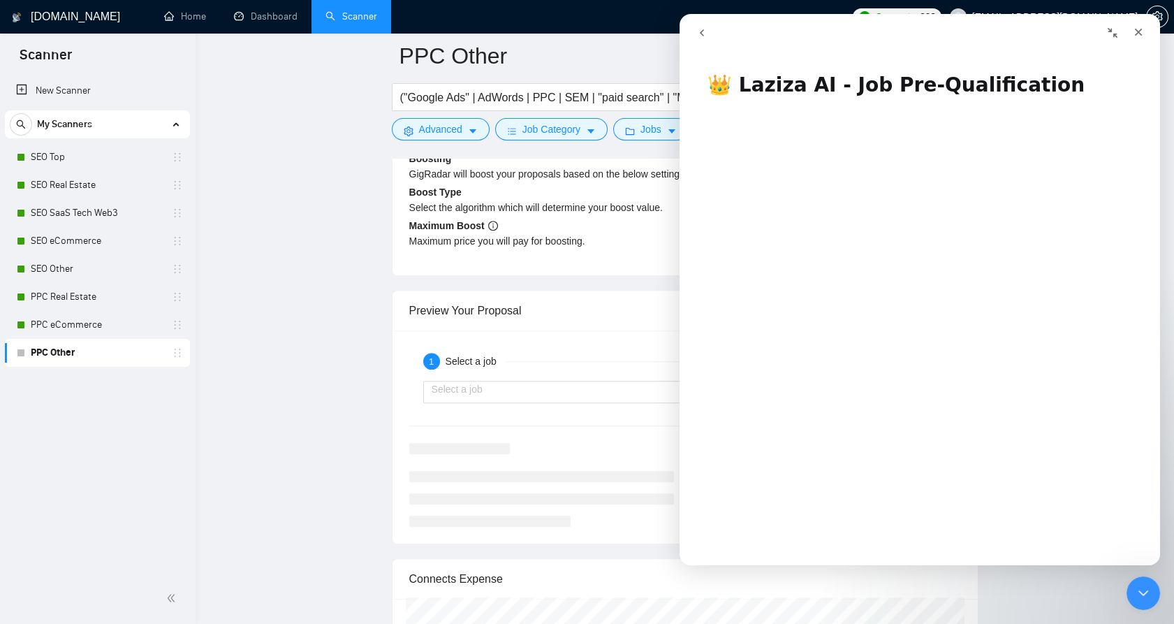
drag, startPoint x: 977, startPoint y: 89, endPoint x: 1075, endPoint y: 87, distance: 97.1
click at [1075, 87] on h1 "👑 Laziza AI - Job Pre-Qualification" at bounding box center [920, 80] width 481 height 42
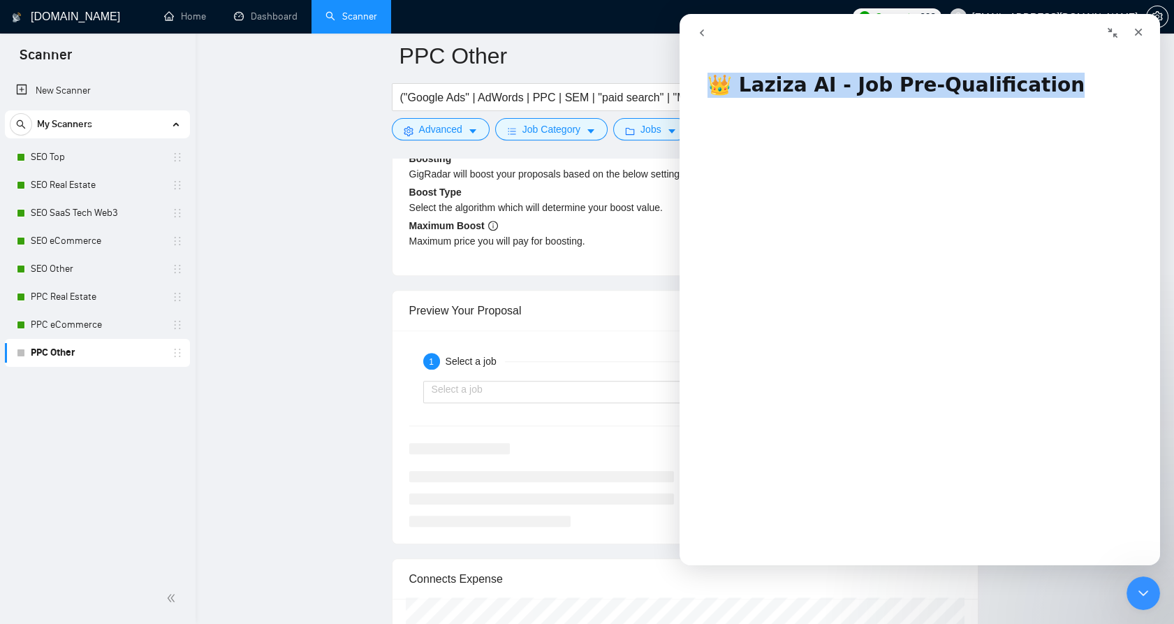
drag, startPoint x: 961, startPoint y: 80, endPoint x: 682, endPoint y: 82, distance: 279.5
click at [682, 82] on h1 "👑 Laziza AI - Job Pre-Qualification" at bounding box center [920, 80] width 481 height 42
copy h1 "👑 Laziza AI - Job Pre-Qualification"
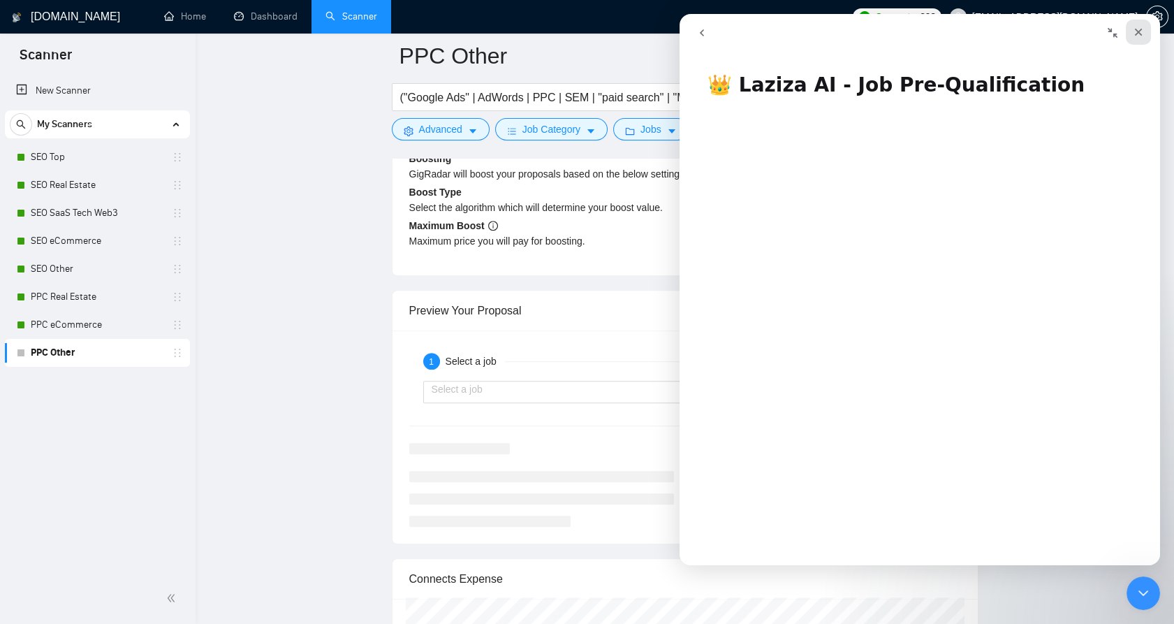
click at [1144, 33] on icon "Close" at bounding box center [1138, 32] width 11 height 11
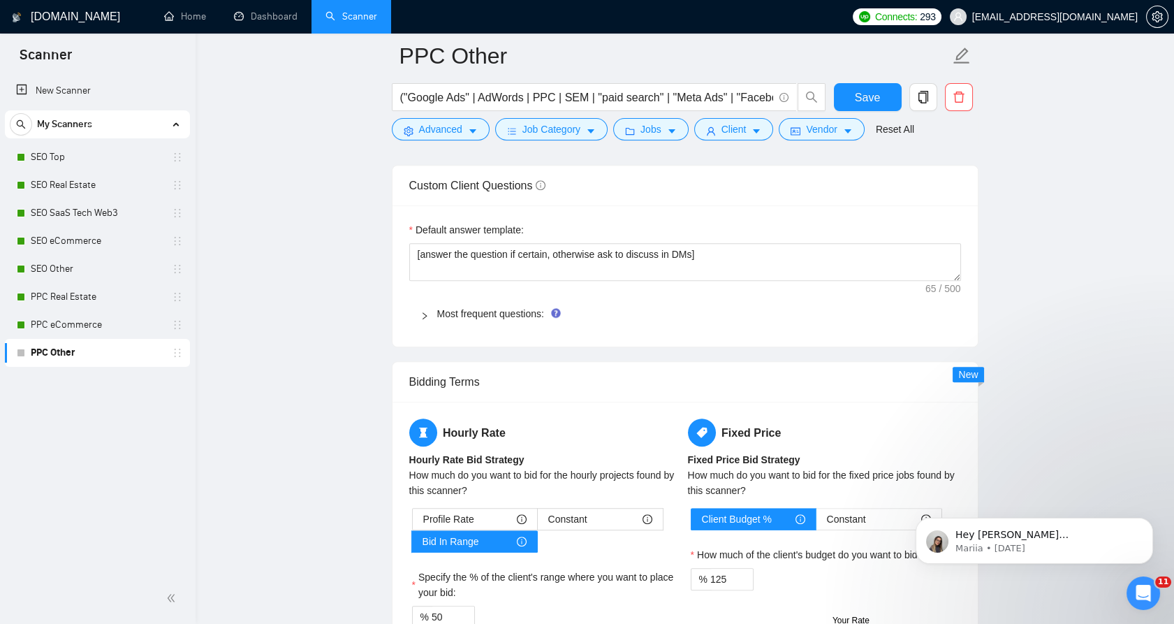
scroll to position [1990, 0]
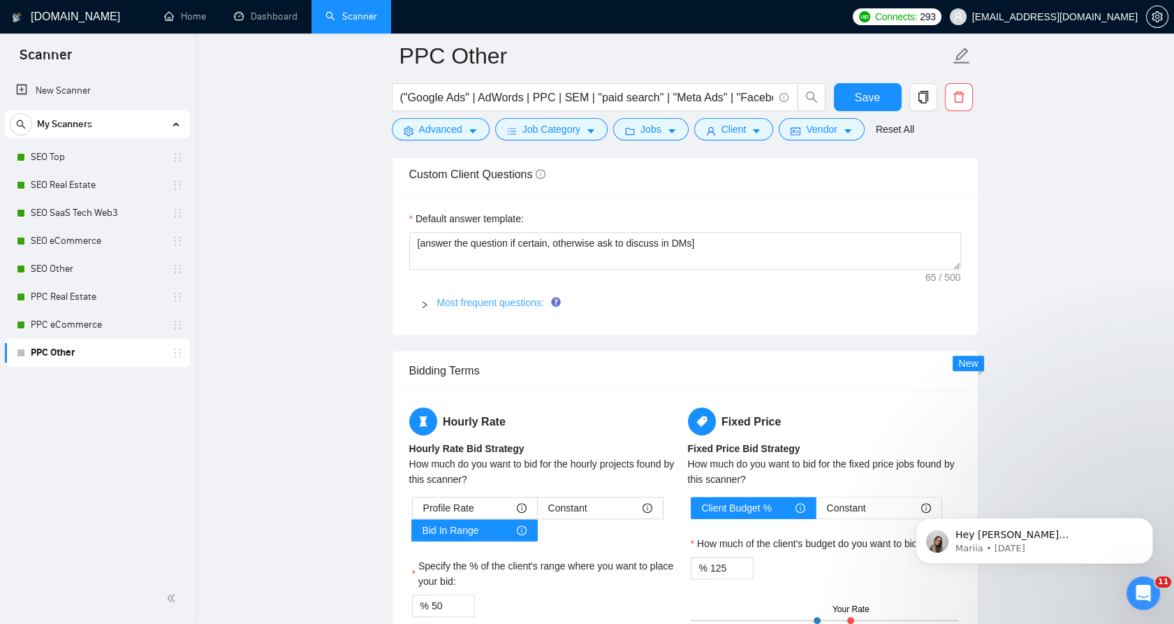
click at [472, 303] on link "Most frequent questions:" at bounding box center [490, 302] width 107 height 11
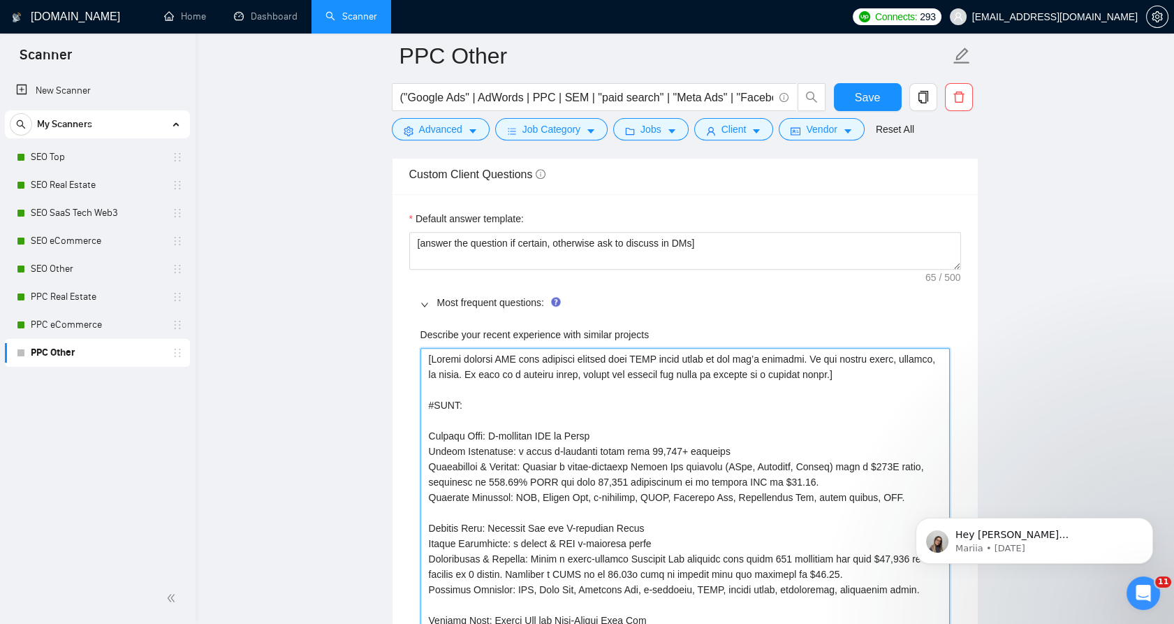
click at [532, 423] on projects "Describe your recent experience with similar projects" at bounding box center [686, 566] width 530 height 437
paste projects "“Describe your recent experience with similar projects” FIELD] - pick exactly O…"
type projects "[“Loremips dolo sitame consectetu adip elitsed doeiusmo” TEMPO] - inci utlabor …"
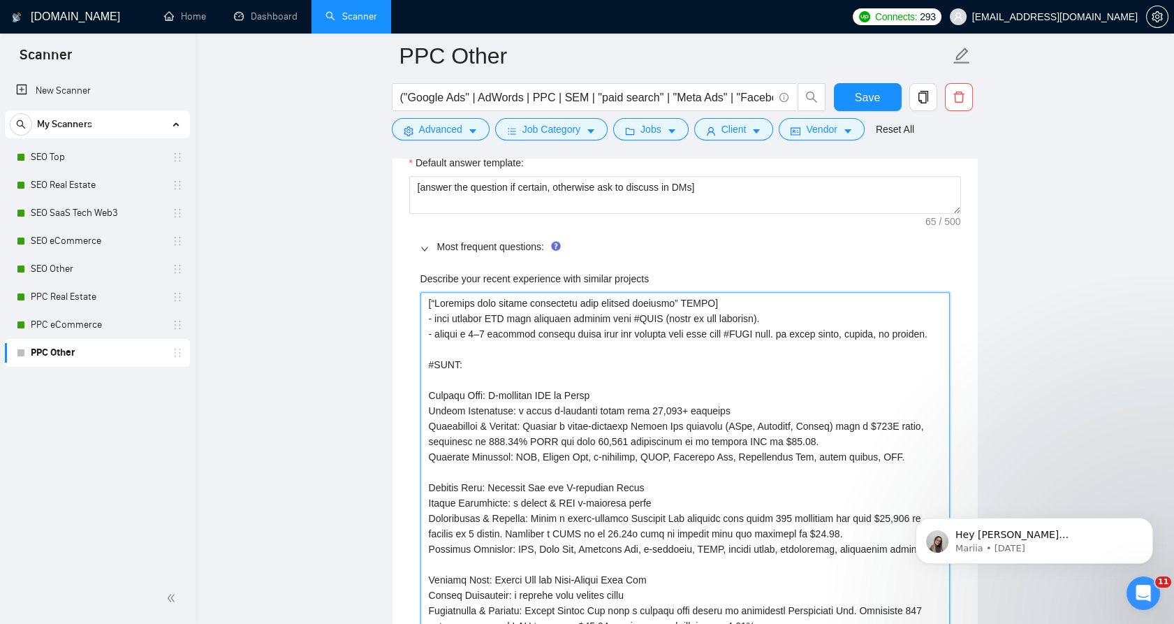
scroll to position [2018, 0]
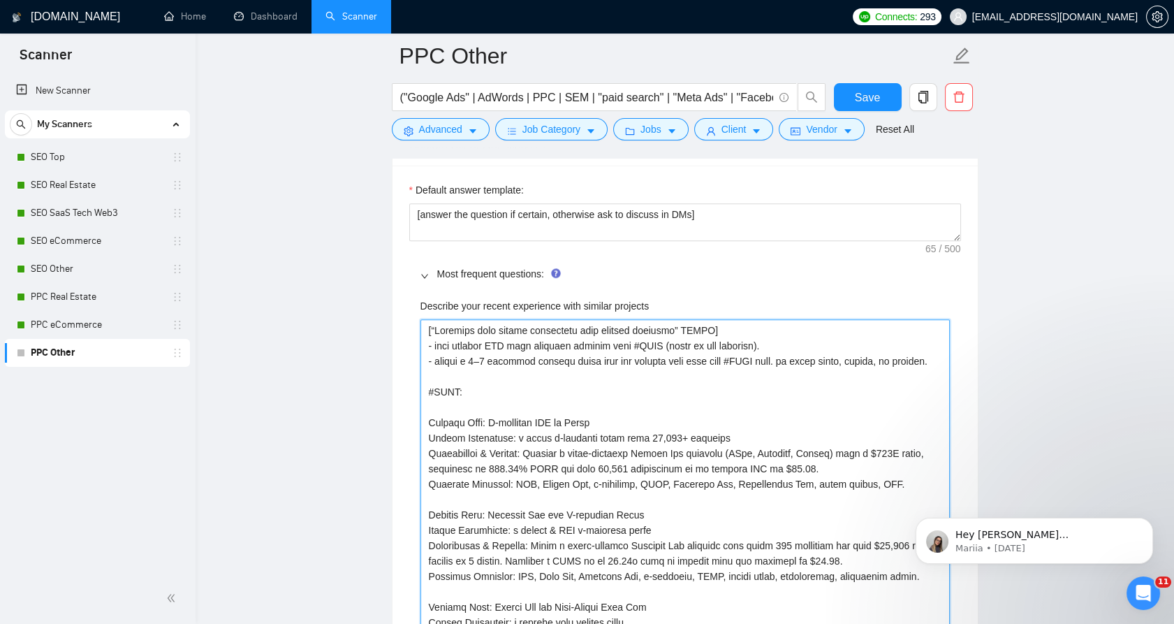
click at [521, 335] on projects "Describe your recent experience with similar projects" at bounding box center [686, 553] width 530 height 468
click at [861, 341] on projects "Describe your recent experience with similar projects" at bounding box center [686, 553] width 530 height 468
click at [905, 361] on projects "Describe your recent experience with similar projects" at bounding box center [686, 553] width 530 height 468
click at [920, 361] on projects "Describe your recent experience with similar projects" at bounding box center [686, 553] width 530 height 468
type projects "[“Loremips dolo sitame consectetu adip elitsed doeiusmo” TEMPO] - inci utlabor …"
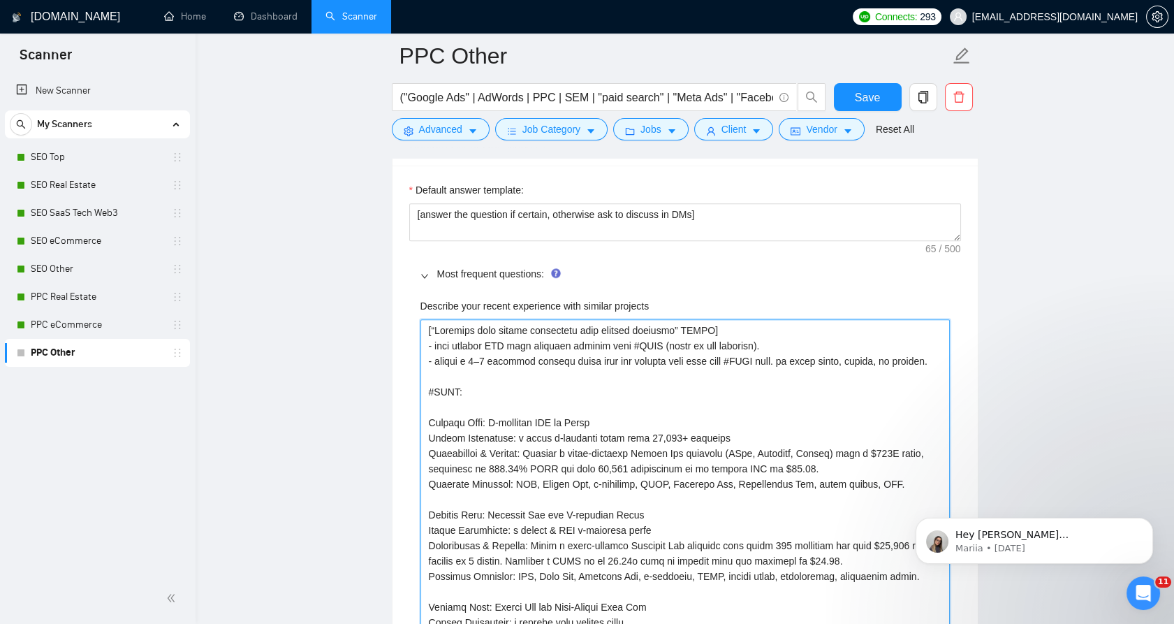
click at [522, 383] on projects "Describe your recent experience with similar projects" at bounding box center [686, 553] width 530 height 468
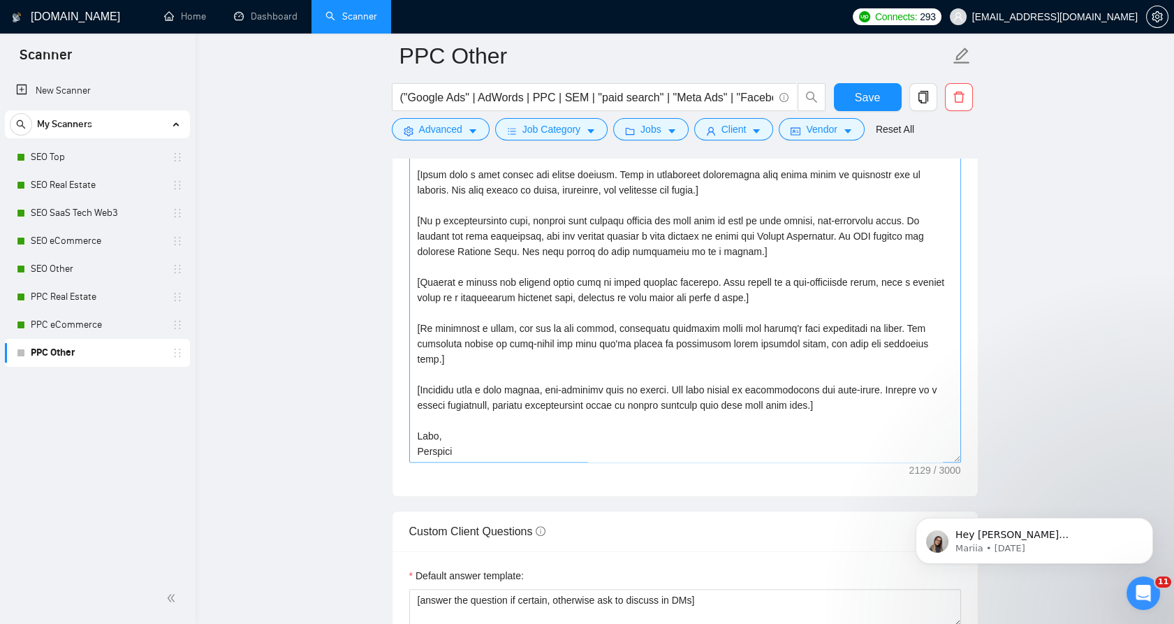
scroll to position [1631, 0]
click at [566, 291] on textarea "Cover letter template:" at bounding box center [685, 307] width 552 height 314
paste textarea "tools, or platforms that are not explicitly mentioned in the '#REFS' section or…"
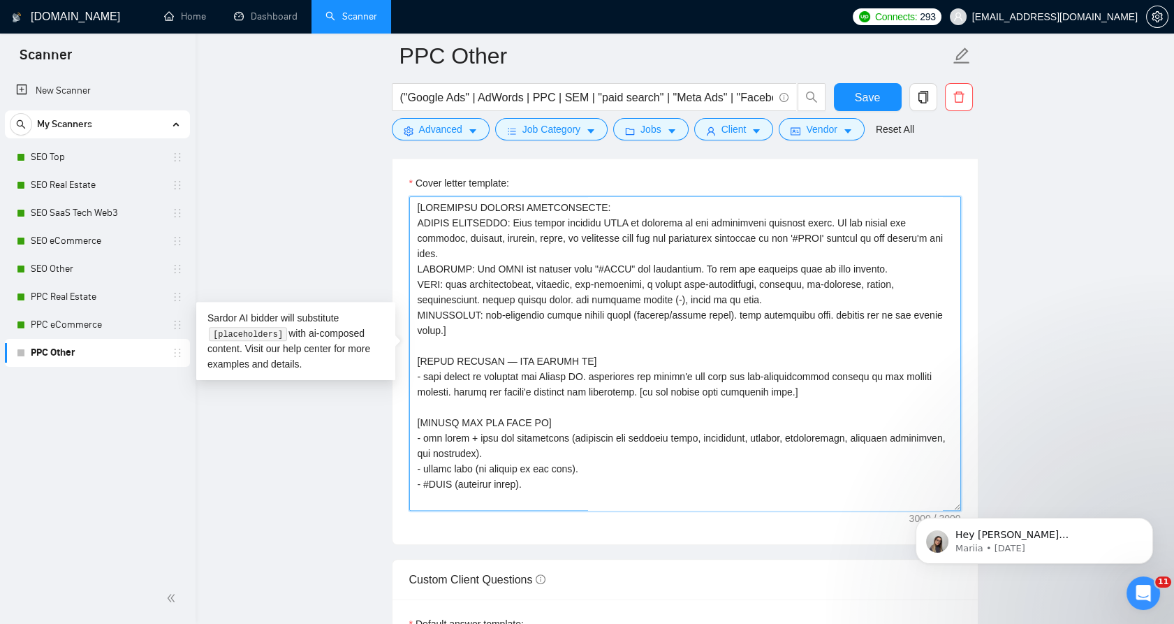
scroll to position [1553, 0]
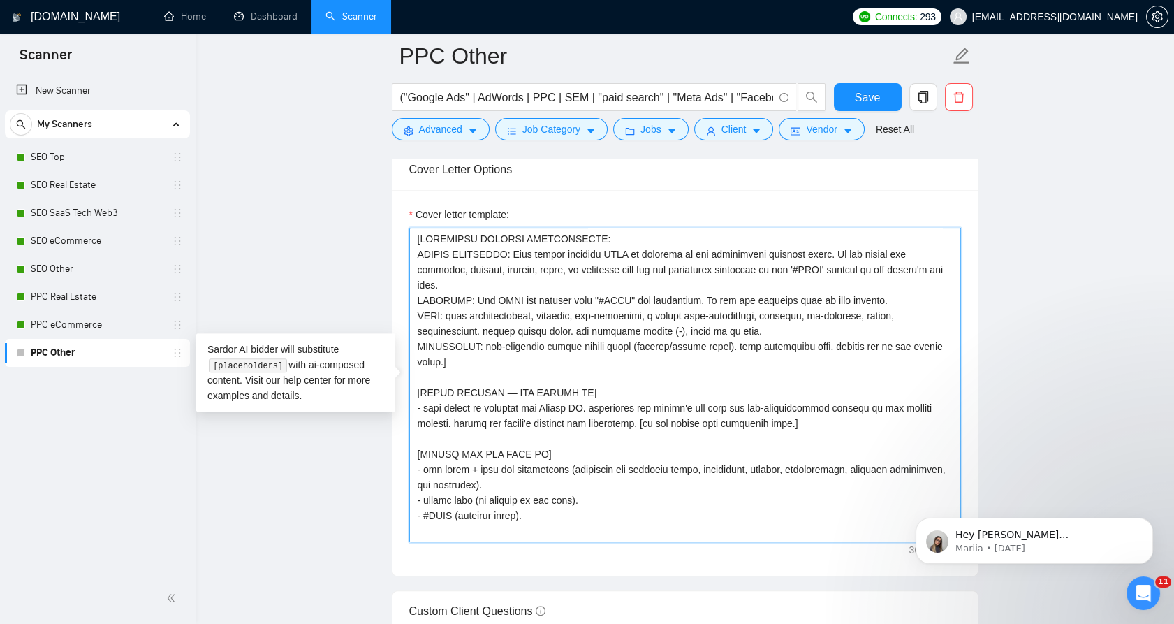
click at [564, 388] on textarea "Cover letter template:" at bounding box center [685, 385] width 552 height 314
click at [682, 408] on textarea "Cover letter template:" at bounding box center [685, 385] width 552 height 314
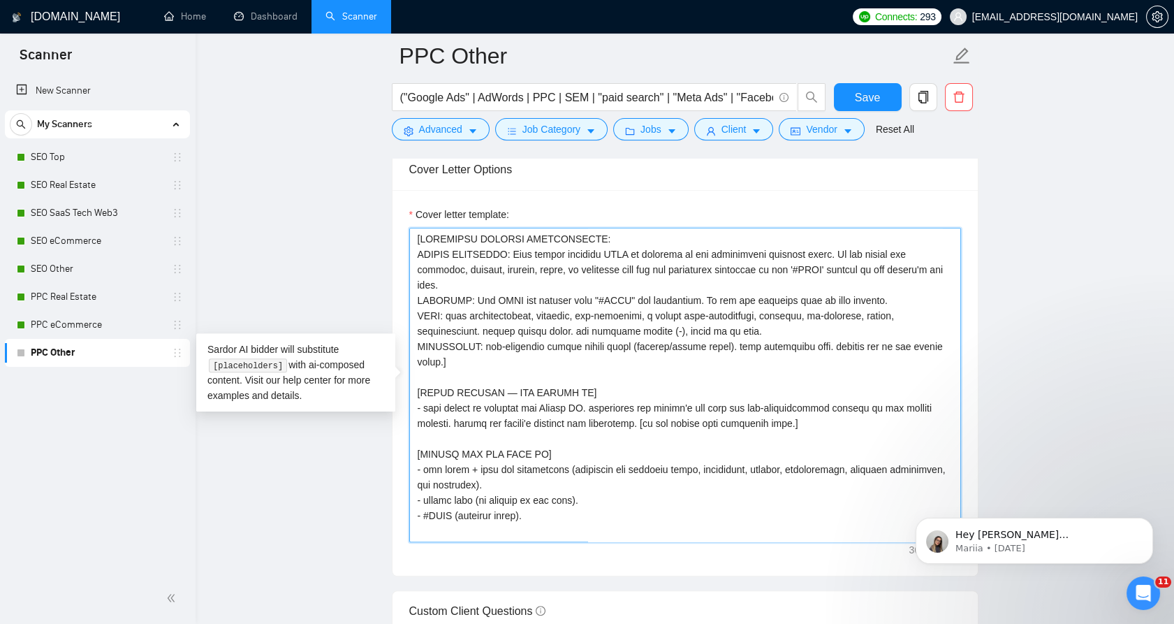
click at [682, 408] on textarea "Cover letter template:" at bounding box center [685, 385] width 552 height 314
click at [780, 413] on textarea "Cover letter template:" at bounding box center [685, 385] width 552 height 314
drag, startPoint x: 780, startPoint y: 413, endPoint x: 682, endPoint y: 405, distance: 98.2
click at [682, 405] on textarea "Cover letter template:" at bounding box center [685, 385] width 552 height 314
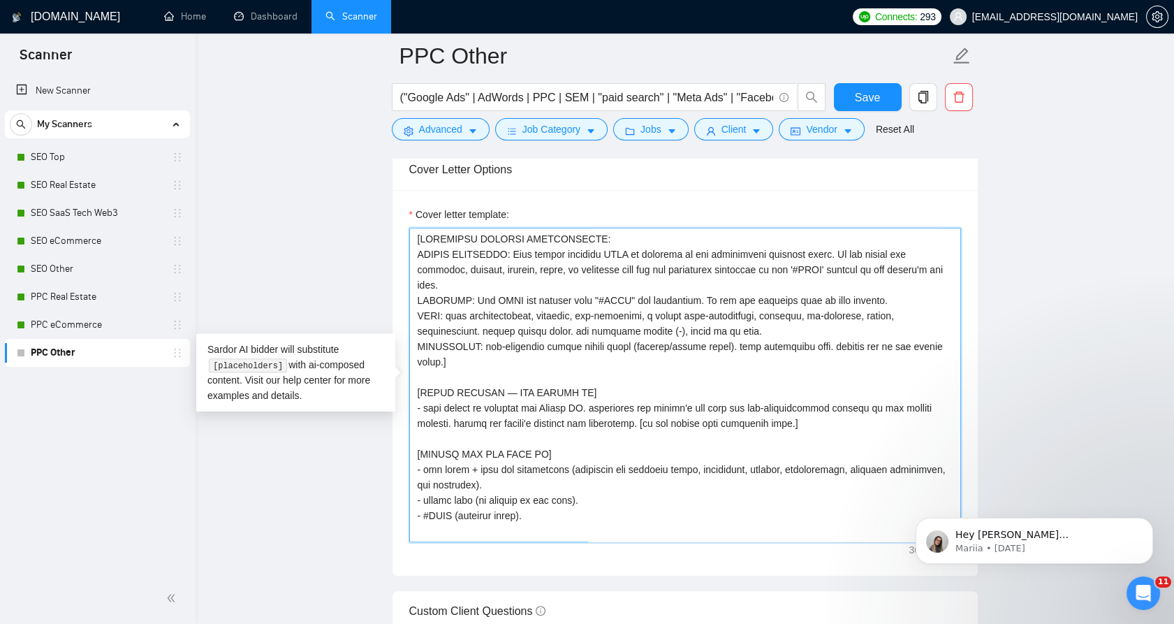
click at [682, 405] on textarea "Cover letter template:" at bounding box center [685, 385] width 552 height 314
click at [769, 414] on textarea "Cover letter template:" at bounding box center [685, 385] width 552 height 314
drag, startPoint x: 769, startPoint y: 414, endPoint x: 655, endPoint y: 410, distance: 113.2
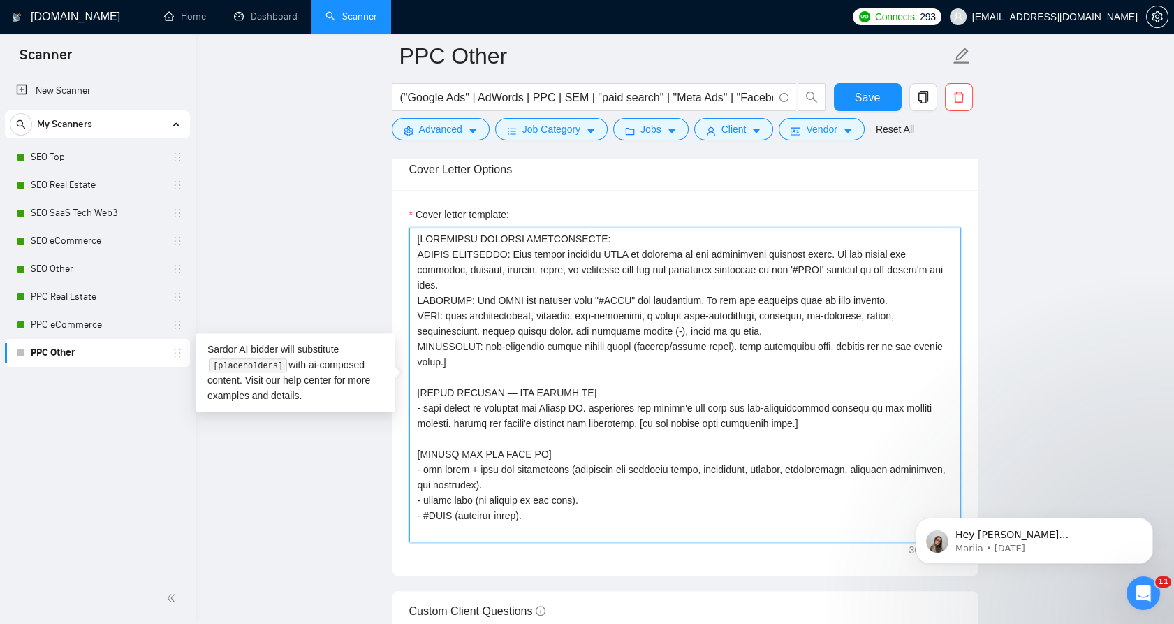
click at [680, 414] on textarea "Cover letter template:" at bounding box center [685, 385] width 552 height 314
click at [755, 423] on textarea "Cover letter template:" at bounding box center [685, 385] width 552 height 314
drag, startPoint x: 768, startPoint y: 423, endPoint x: 400, endPoint y: 387, distance: 369.3
click at [416, 386] on textarea "Cover letter template:" at bounding box center [685, 385] width 552 height 314
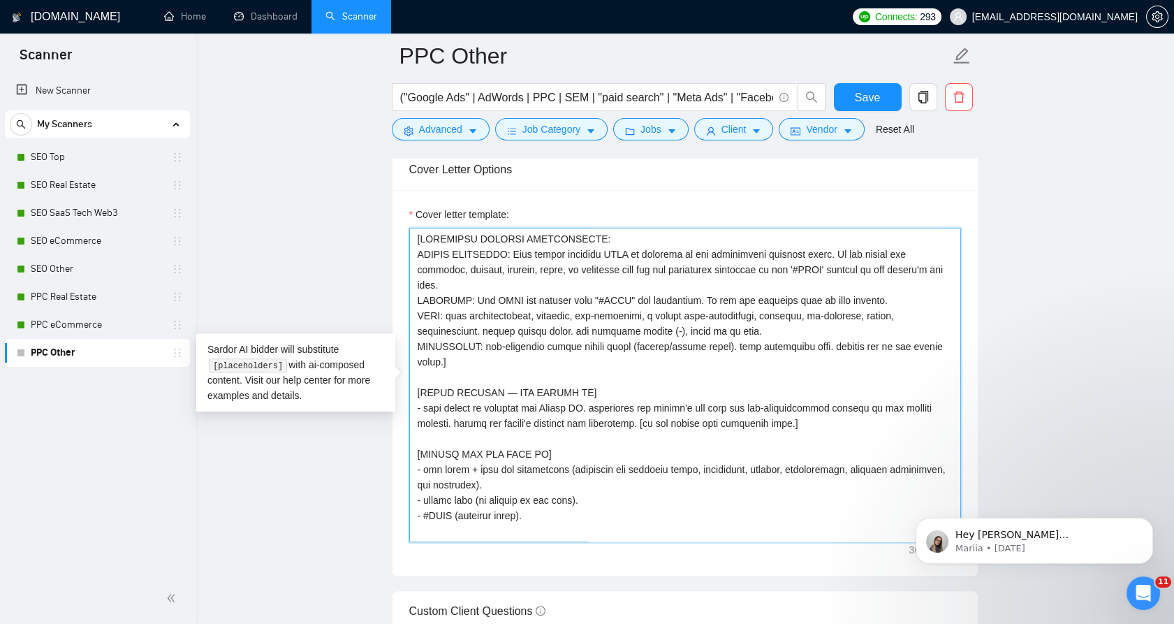
click at [416, 386] on textarea "Cover letter template:" at bounding box center [685, 385] width 552 height 314
drag, startPoint x: 416, startPoint y: 386, endPoint x: 803, endPoint y: 409, distance: 387.7
click at [803, 409] on textarea "Cover letter template:" at bounding box center [685, 385] width 552 height 314
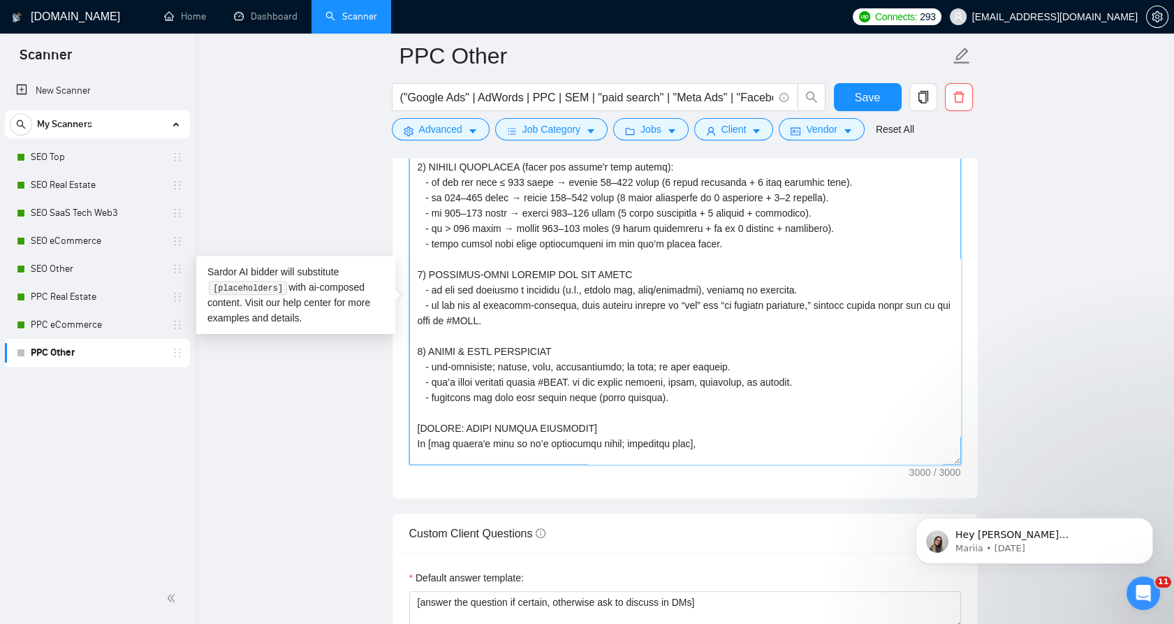
scroll to position [522, 0]
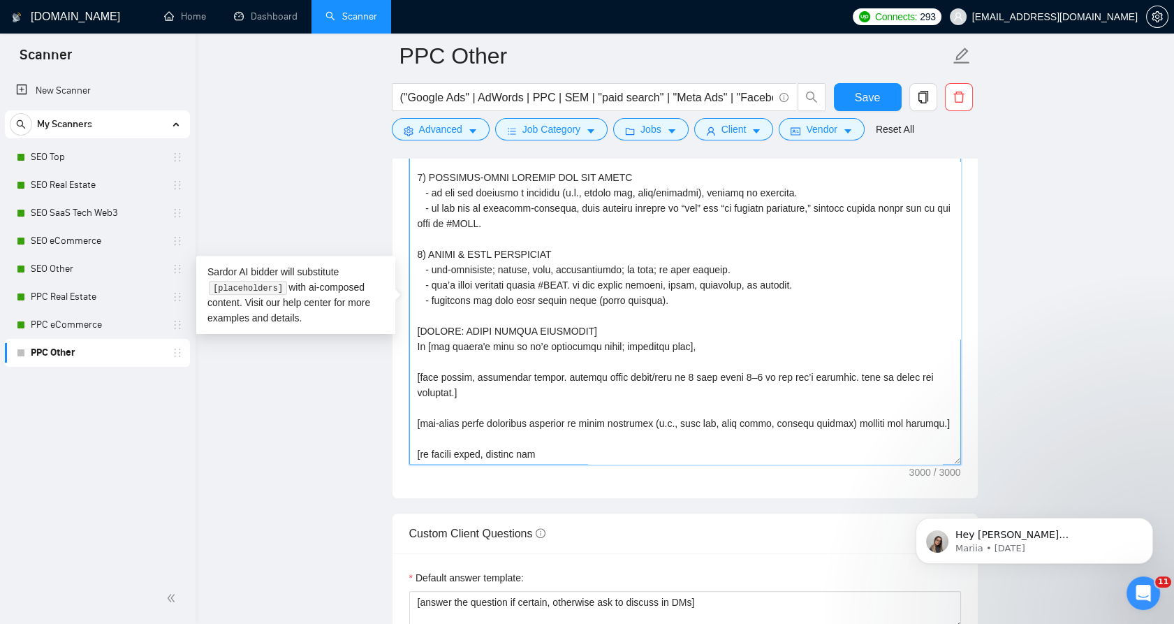
click at [626, 451] on textarea "Cover letter template:" at bounding box center [685, 307] width 552 height 314
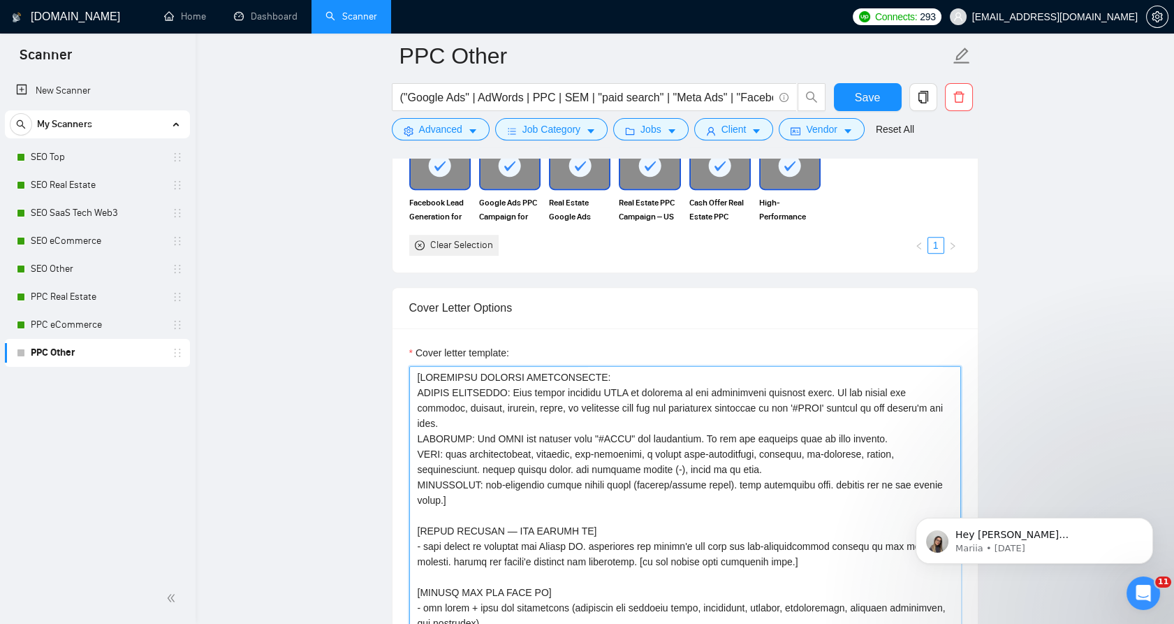
scroll to position [1397, 0]
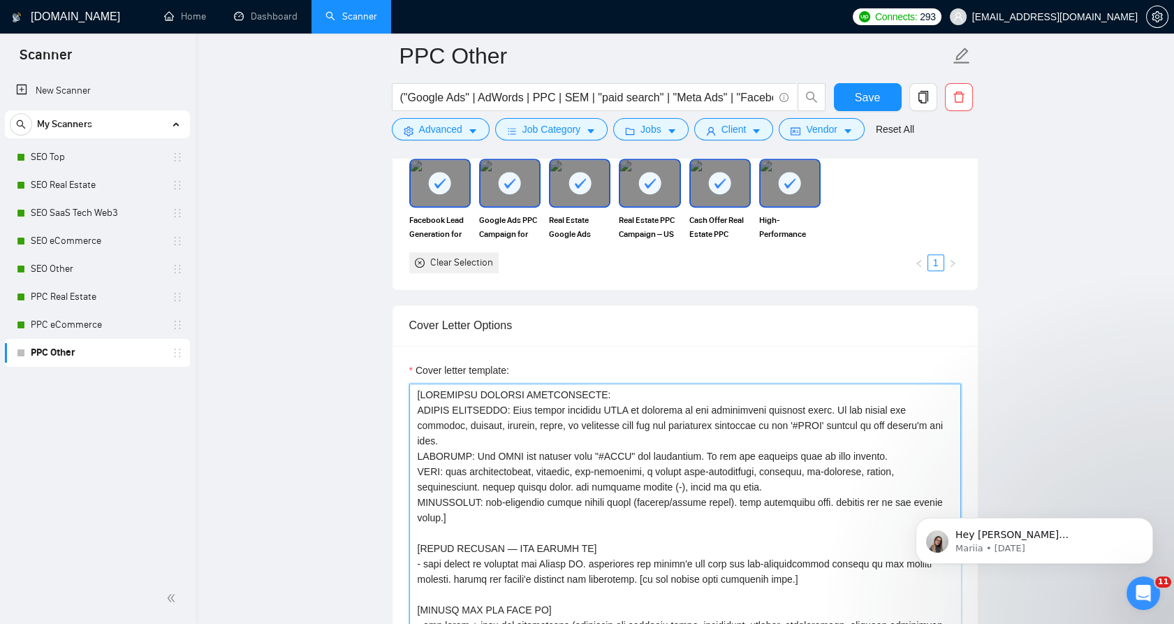
drag, startPoint x: 622, startPoint y: 452, endPoint x: 405, endPoint y: 335, distance: 246.3
click at [405, 335] on div "Cover Letter Options Cover letter template:" at bounding box center [685, 518] width 587 height 427
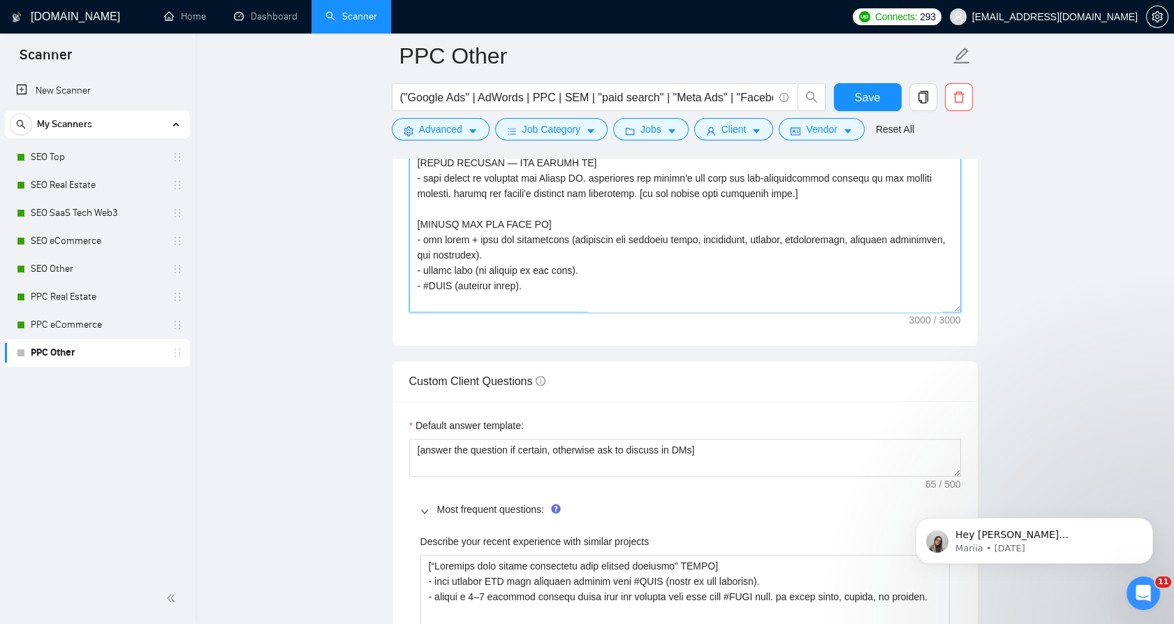
scroll to position [1786, 0]
click at [685, 242] on textarea "Cover letter template:" at bounding box center [685, 152] width 552 height 314
click at [557, 283] on textarea "Cover letter template:" at bounding box center [685, 152] width 552 height 314
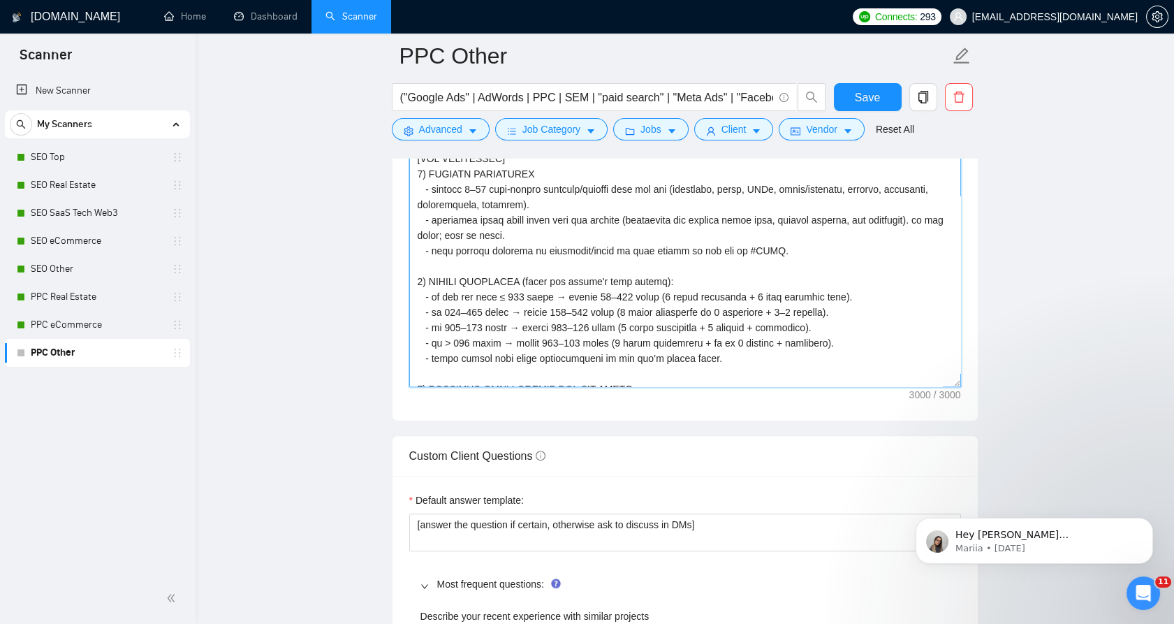
scroll to position [1631, 0]
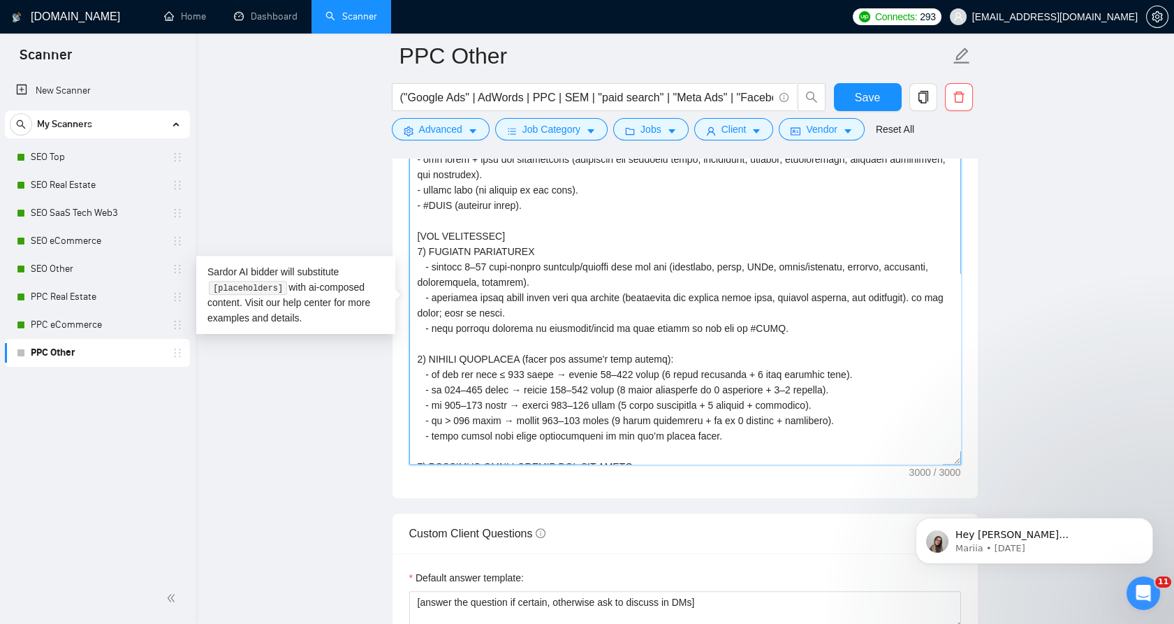
click at [605, 325] on textarea "Cover letter template:" at bounding box center [685, 307] width 552 height 314
paste textarea "PPC OTHER — LAZIZA AI SCANNER v2] [IMPORTANT OVERALL INSTRUCTIONS] - STRICT GRO…"
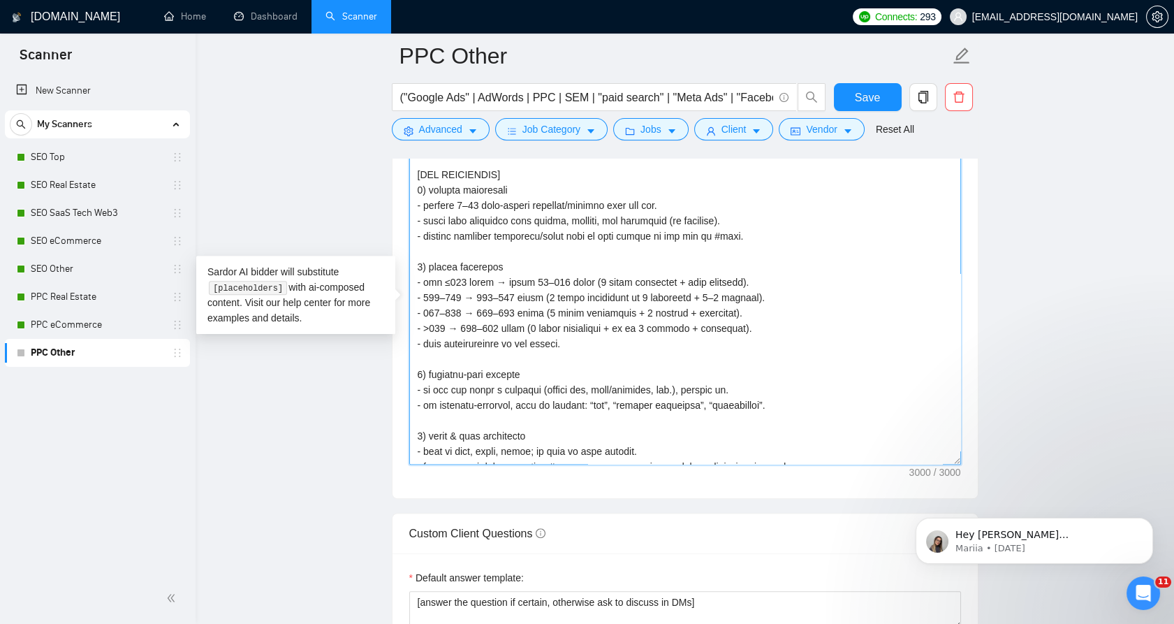
scroll to position [610, 0]
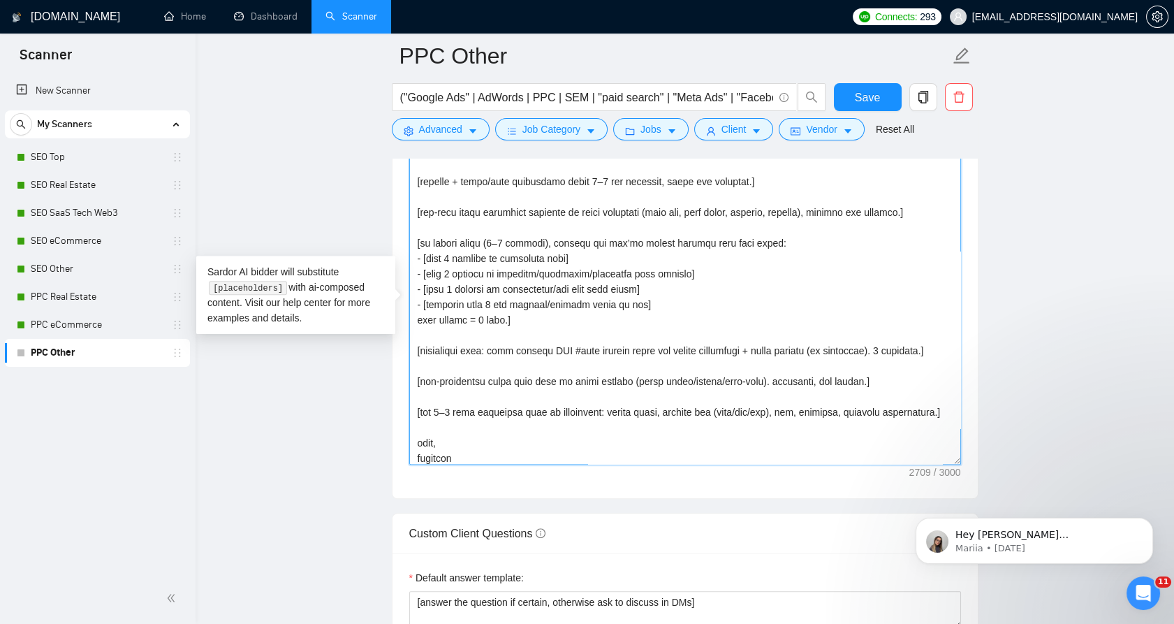
click at [767, 409] on textarea "Cover letter template:" at bounding box center [685, 307] width 552 height 314
click at [940, 402] on textarea "Cover letter template:" at bounding box center [685, 307] width 552 height 314
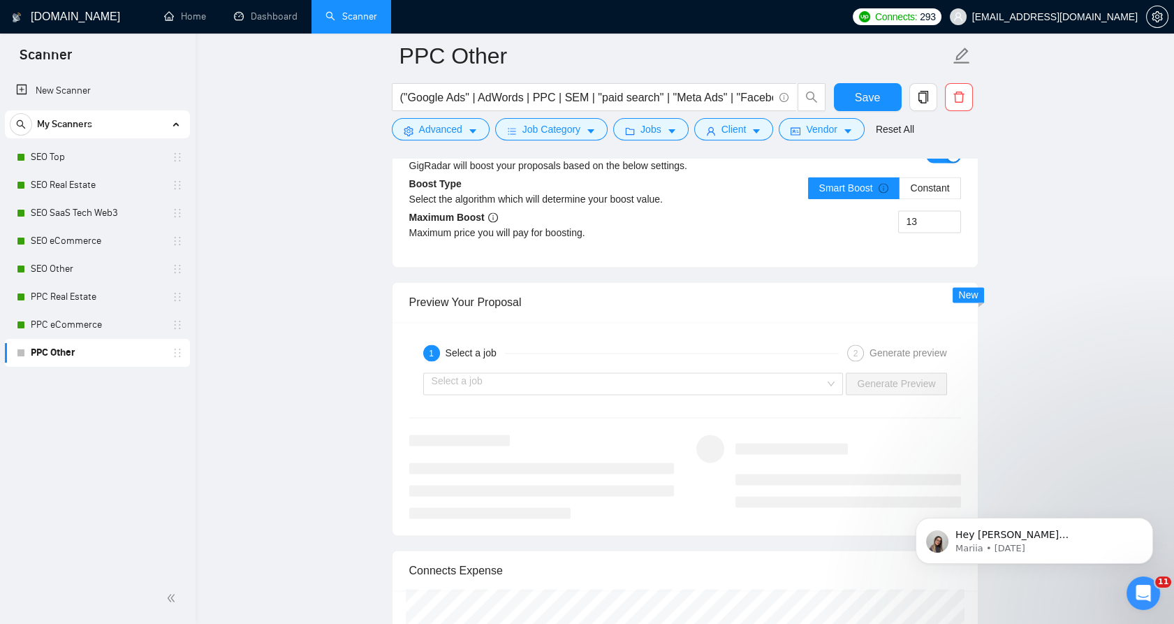
scroll to position [3882, 0]
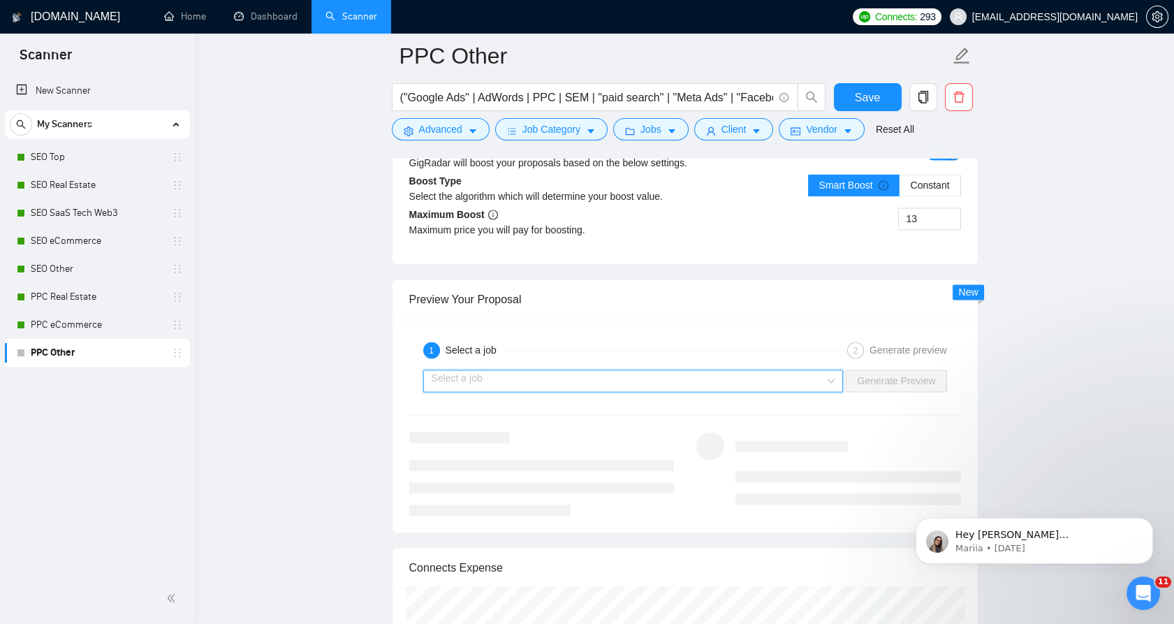
click at [699, 386] on input "search" at bounding box center [629, 380] width 394 height 21
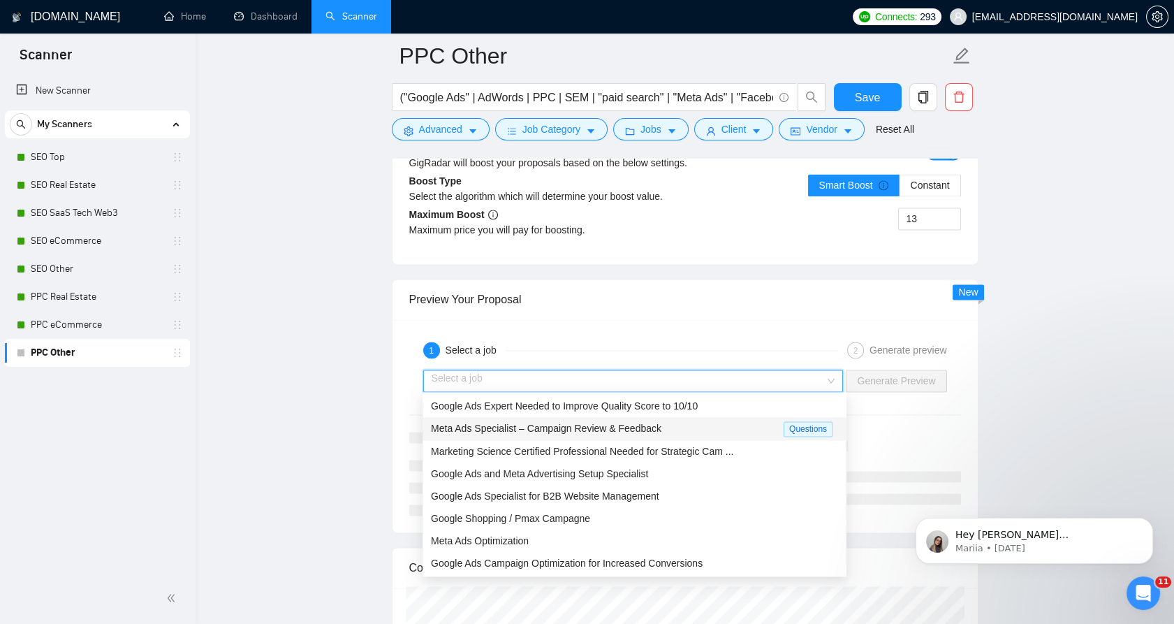
click at [658, 418] on div "Meta Ads Specialist – Campaign Review & Feedback Questions" at bounding box center [635, 428] width 424 height 23
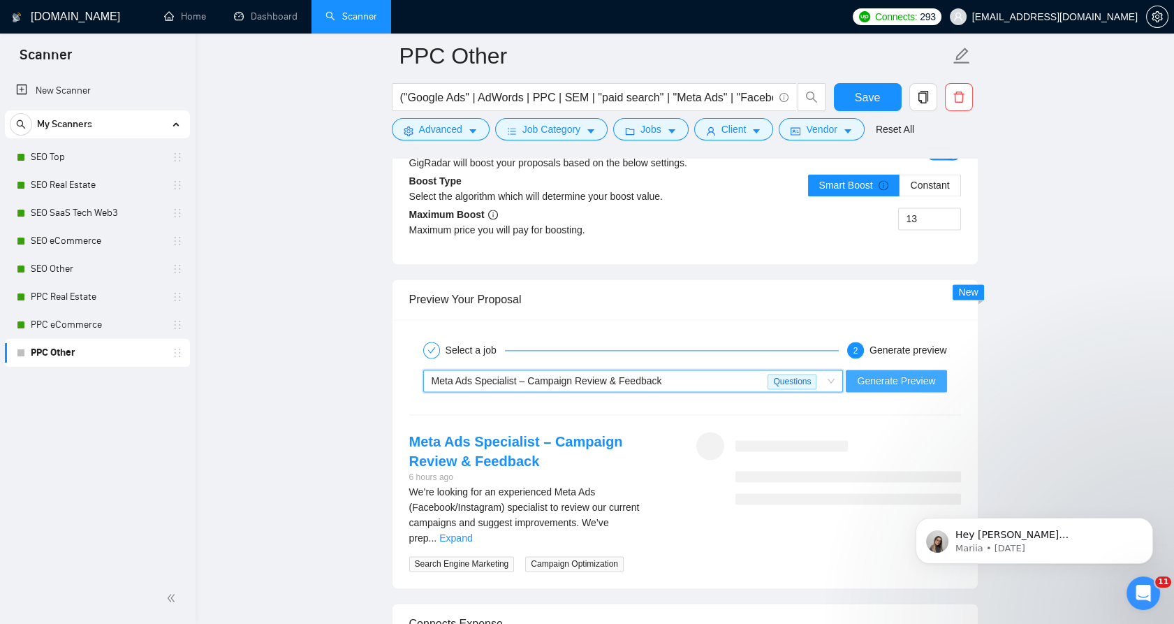
click at [885, 380] on span "Generate Preview" at bounding box center [896, 380] width 78 height 15
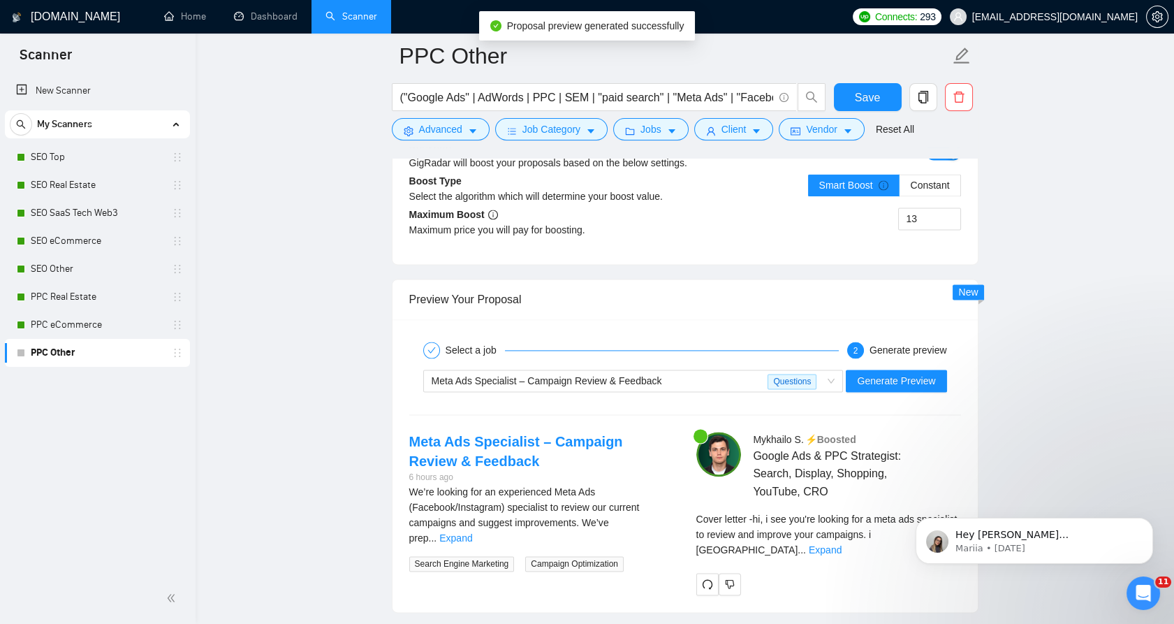
click at [903, 441] on div "⚡️Boosted" at bounding box center [884, 439] width 156 height 15
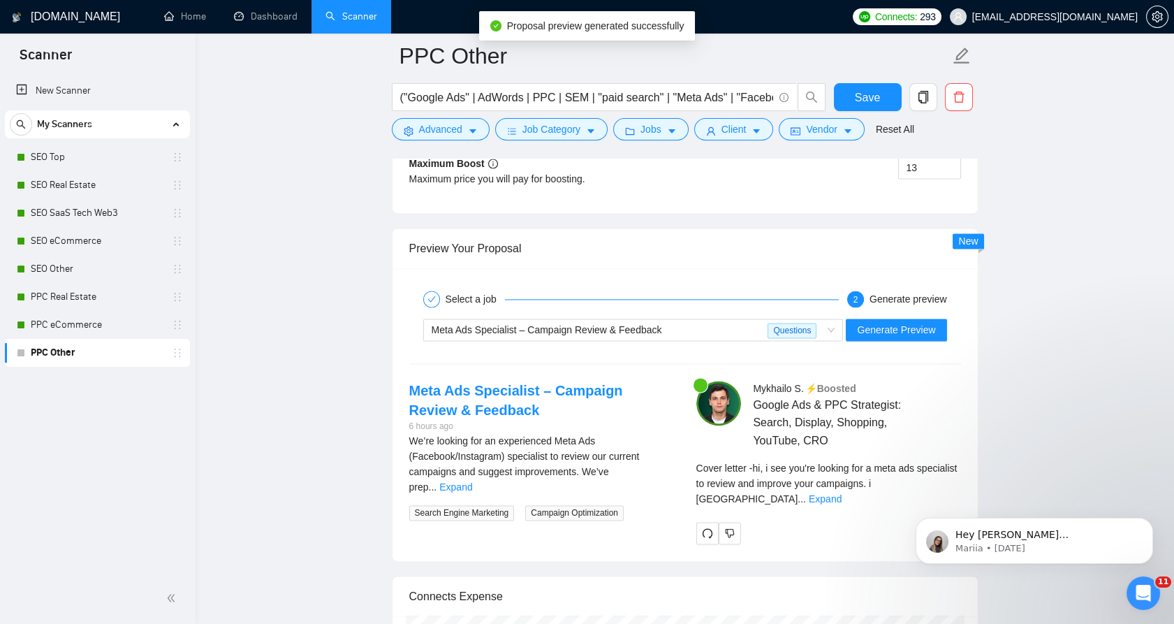
scroll to position [3959, 0]
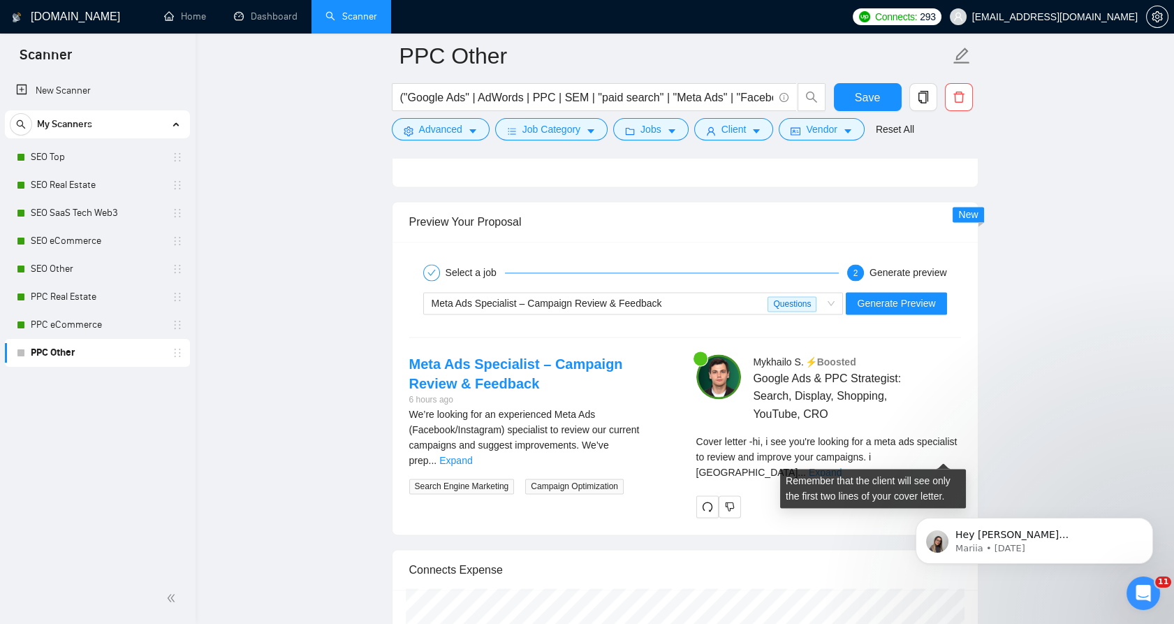
click at [842, 467] on link "Expand" at bounding box center [825, 472] width 33 height 11
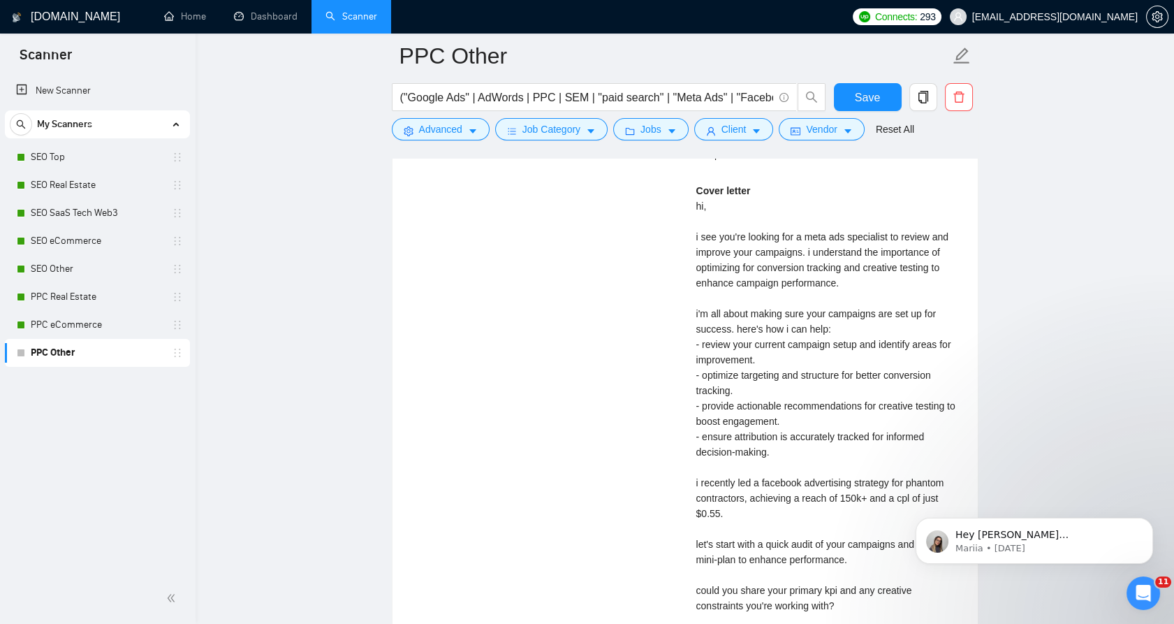
scroll to position [4503, 0]
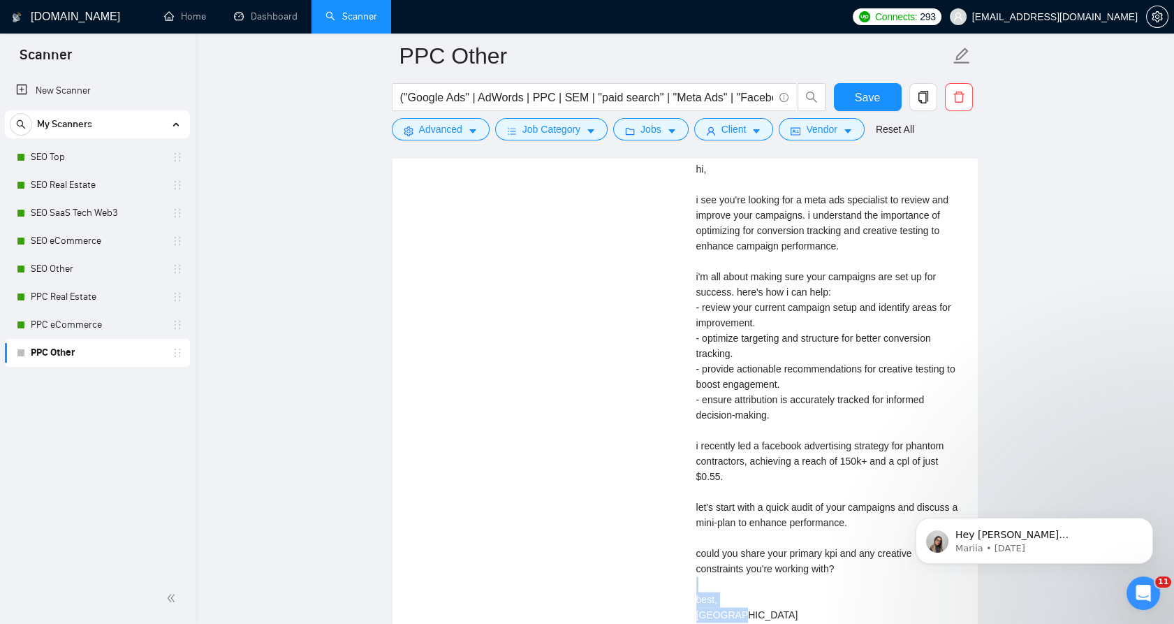
drag, startPoint x: 734, startPoint y: 576, endPoint x: 729, endPoint y: 553, distance: 23.0
click at [729, 553] on div "Cover letter hi, i see you're looking for a meta ads specialist to review and i…" at bounding box center [829, 384] width 265 height 476
drag, startPoint x: 729, startPoint y: 553, endPoint x: 743, endPoint y: 585, distance: 34.4
click at [743, 585] on div "Cover letter hi, i see you're looking for a meta ads specialist to review and i…" at bounding box center [829, 384] width 265 height 476
click at [735, 582] on div "Cover letter hi, i see you're looking for a meta ads specialist to review and i…" at bounding box center [829, 384] width 265 height 476
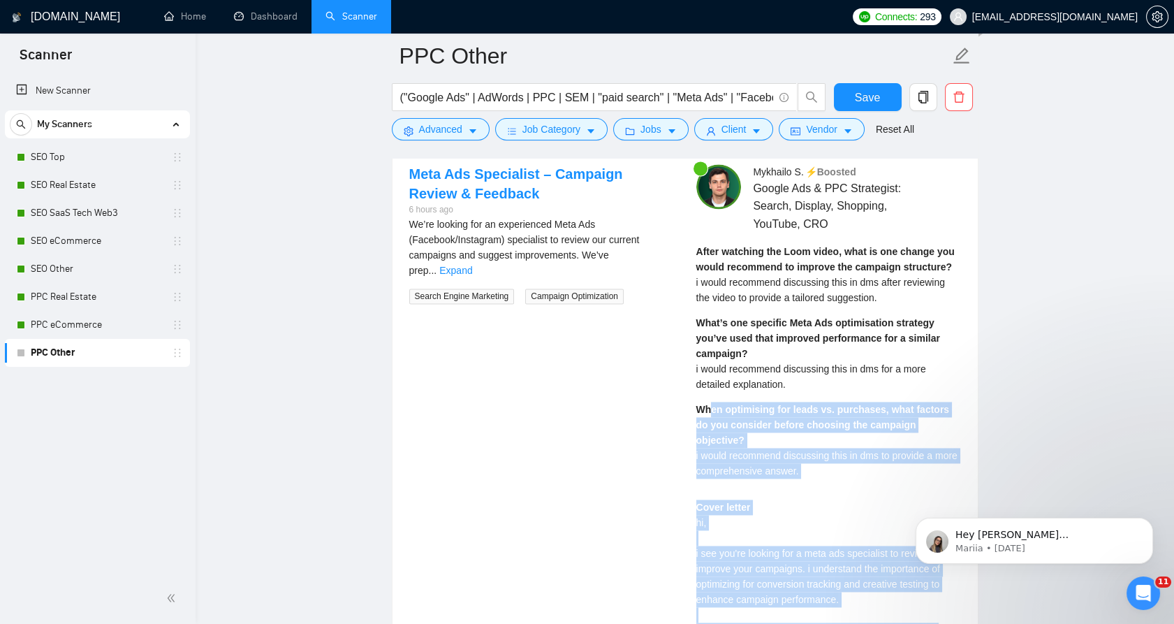
scroll to position [4114, 0]
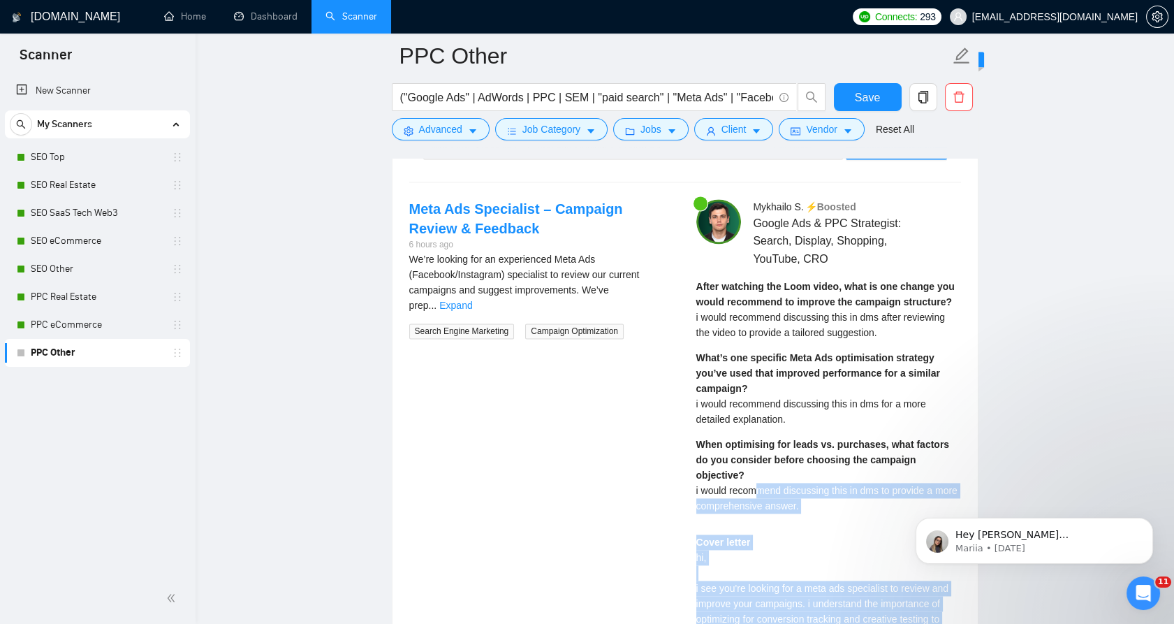
drag, startPoint x: 747, startPoint y: 583, endPoint x: 750, endPoint y: 464, distance: 118.8
click at [750, 464] on div "Mykhailo S . ⚡️Boosted Google Ads & PPC Strategist: Search, Display, Shopping, …" at bounding box center [828, 623] width 287 height 849
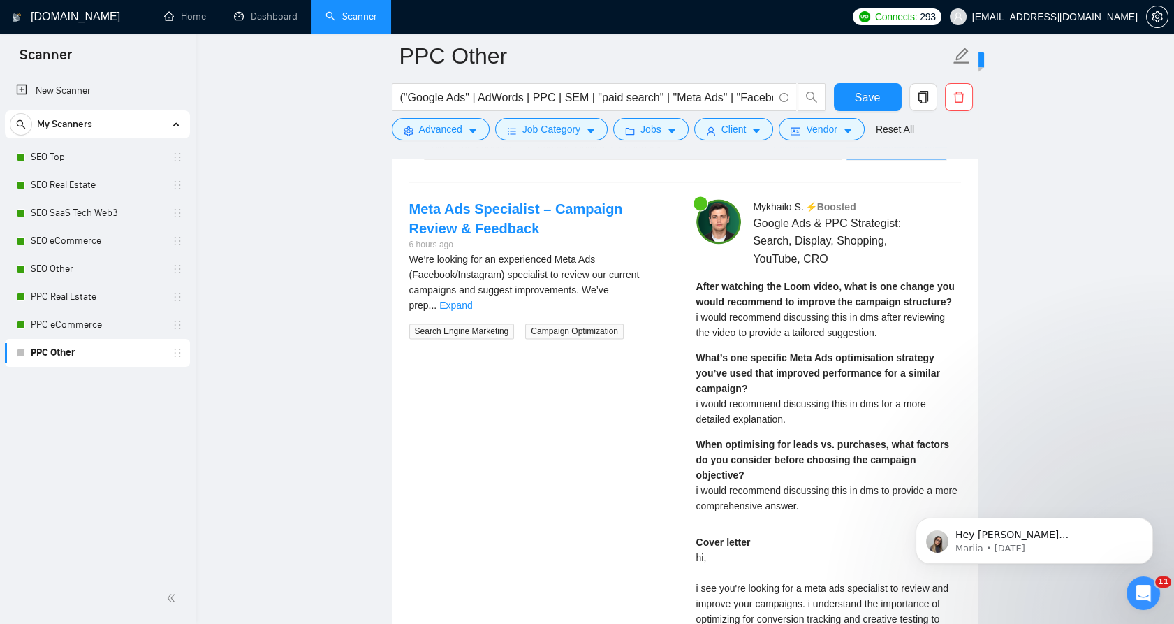
drag, startPoint x: 750, startPoint y: 464, endPoint x: 643, endPoint y: 284, distance: 209.6
click at [472, 300] on link "Expand" at bounding box center [455, 305] width 33 height 11
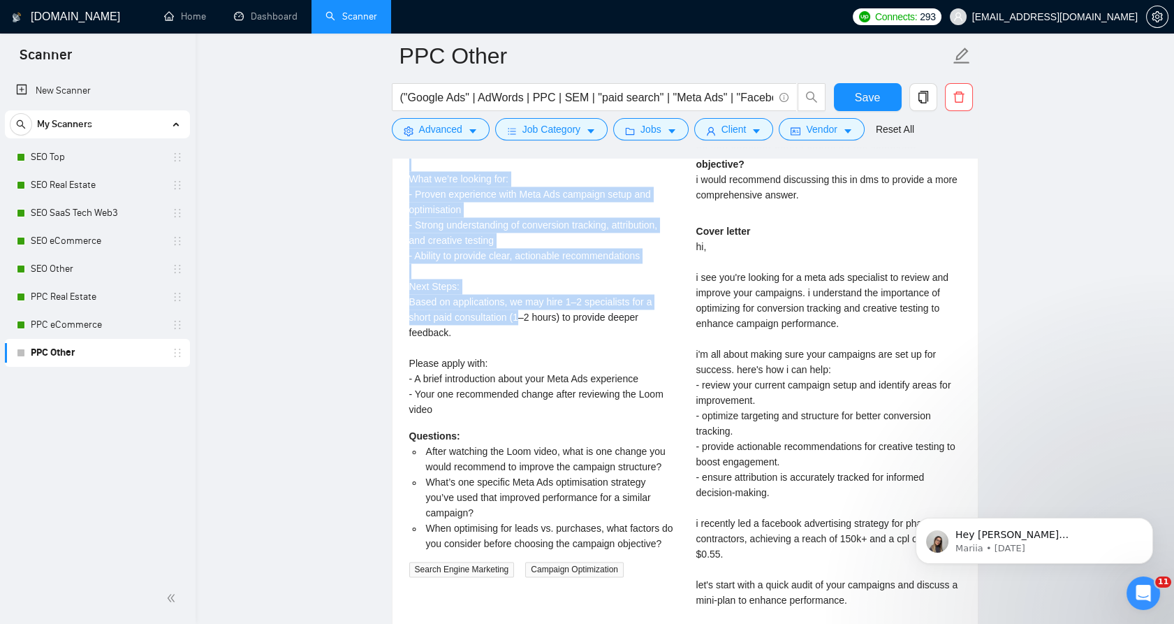
scroll to position [4503, 0]
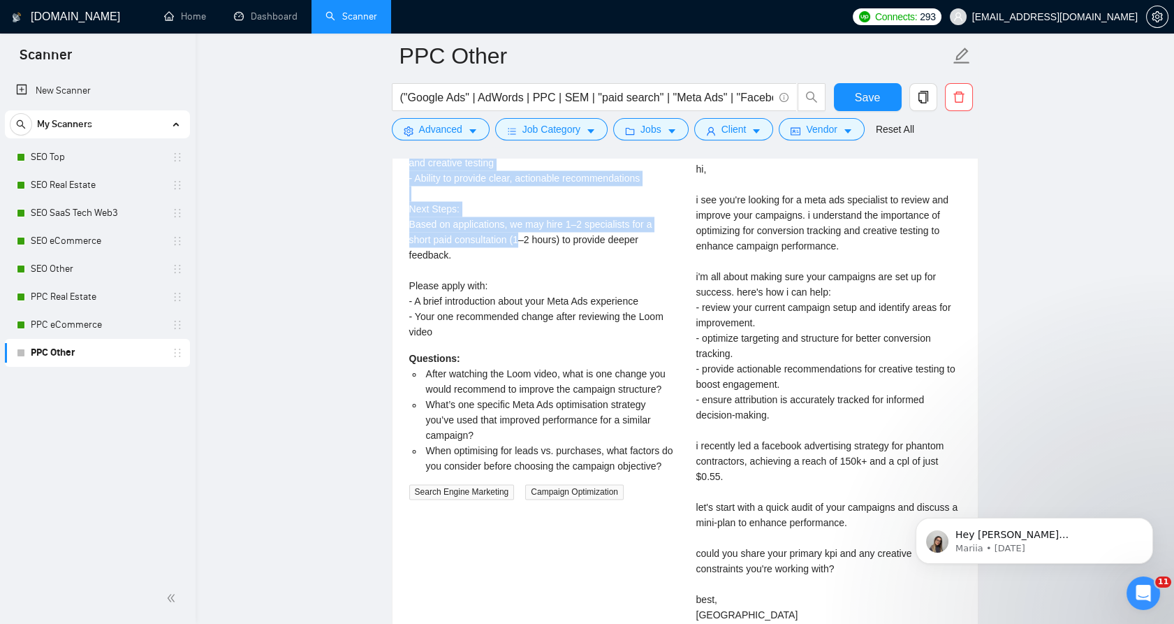
drag, startPoint x: 398, startPoint y: 196, endPoint x: 632, endPoint y: 341, distance: 275.5
copy div "Meta Ads Specialist – Campaign Review & Feedback 6 hours ago We’re looking for …"
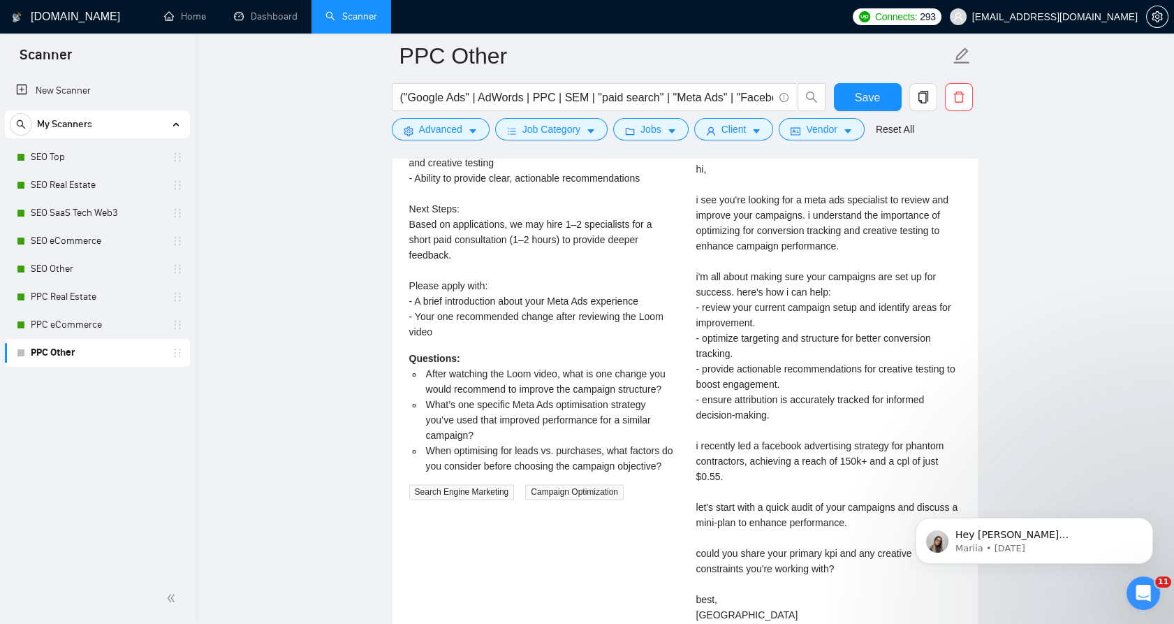
click at [761, 447] on div "Cover letter hi, i see you're looking for a meta ads specialist to review and i…" at bounding box center [829, 384] width 265 height 476
drag, startPoint x: 744, startPoint y: 576, endPoint x: 706, endPoint y: 412, distance: 167.9
click at [731, 555] on div "Cover letter hi, i see you're looking for a meta ads specialist to review and i…" at bounding box center [829, 384] width 265 height 476
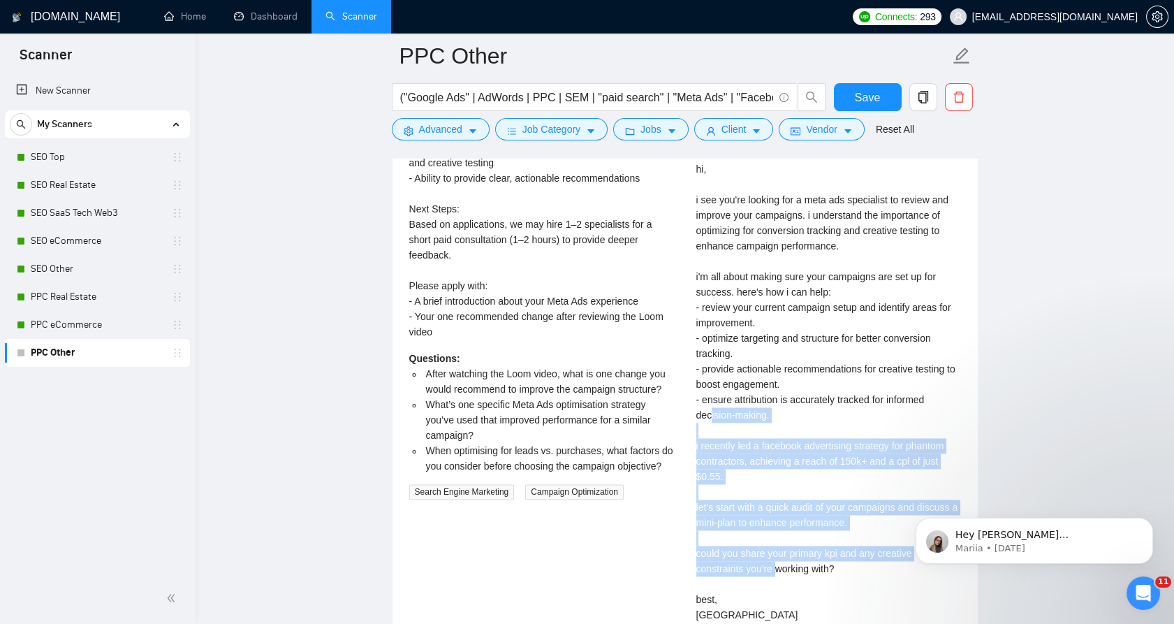
drag, startPoint x: 706, startPoint y: 412, endPoint x: 720, endPoint y: 396, distance: 21.3
click at [718, 394] on div "Cover letter hi, i see you're looking for a meta ads specialist to review and i…" at bounding box center [829, 384] width 265 height 476
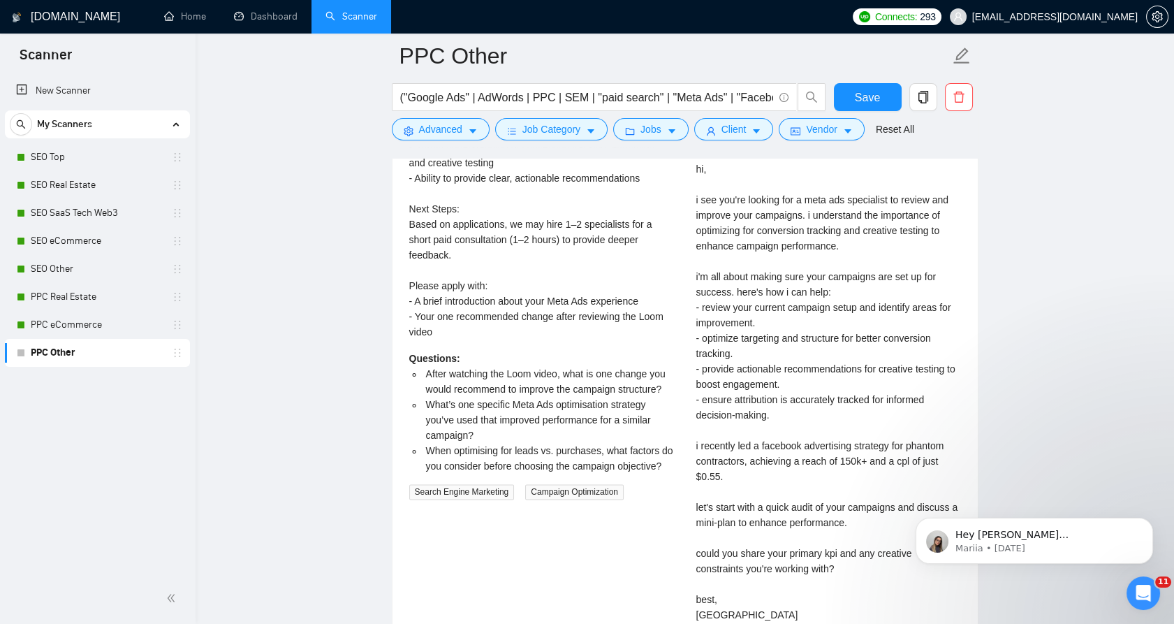
drag, startPoint x: 720, startPoint y: 396, endPoint x: 756, endPoint y: 558, distance: 166.1
click at [756, 558] on div "Cover letter hi, i see you're looking for a meta ads specialist to review and i…" at bounding box center [829, 384] width 265 height 476
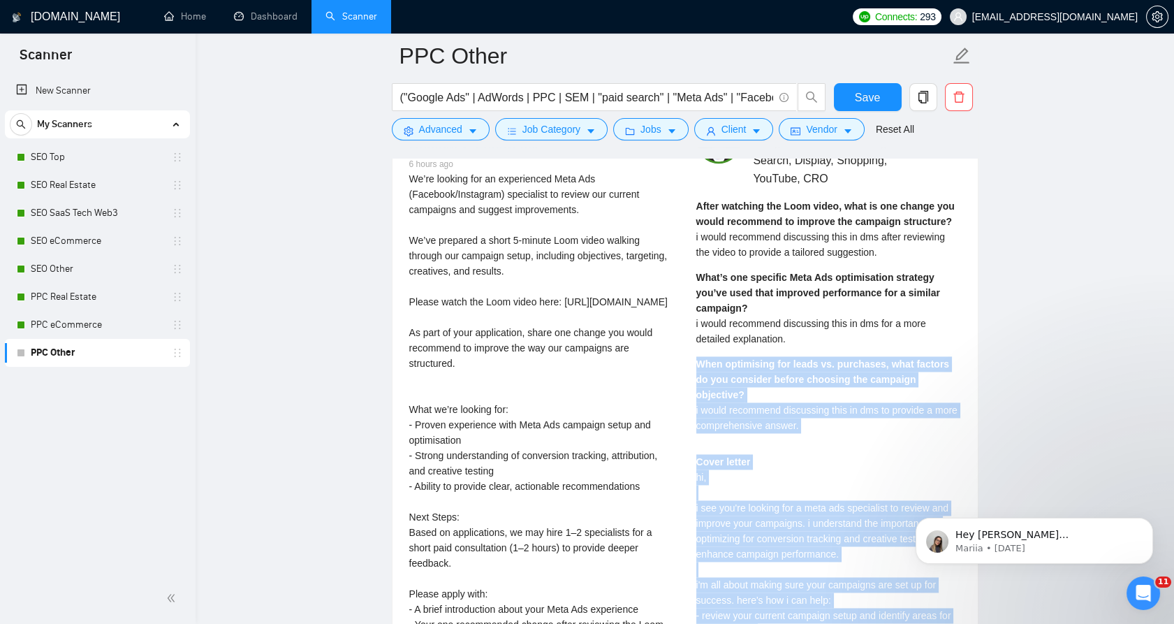
scroll to position [4192, 0]
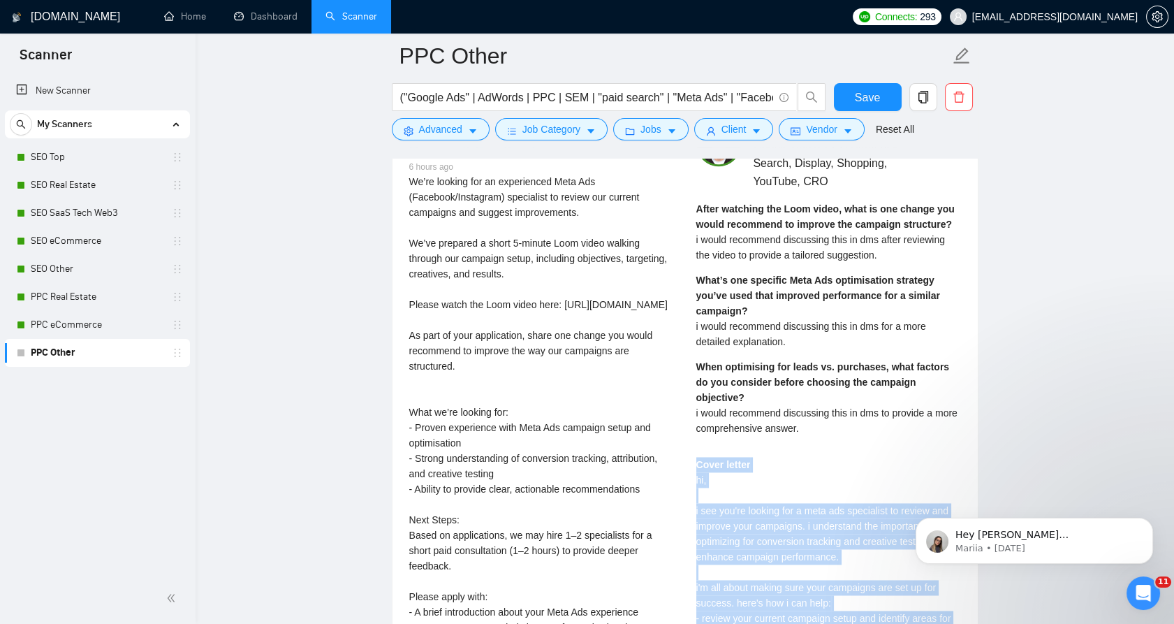
drag, startPoint x: 747, startPoint y: 584, endPoint x: 691, endPoint y: 432, distance: 161.6
click at [691, 432] on div "Mykhailo S . ⚡️Boosted Google Ads & PPC Strategist: Search, Display, Shopping, …" at bounding box center [828, 546] width 287 height 849
click at [691, 431] on div "Mykhailo S . ⚡️Boosted Google Ads & PPC Strategist: Search, Display, Shopping, …" at bounding box center [828, 546] width 287 height 849
copy div "Cover letter hi, i see you're looking for a meta ads specialist to review and i…"
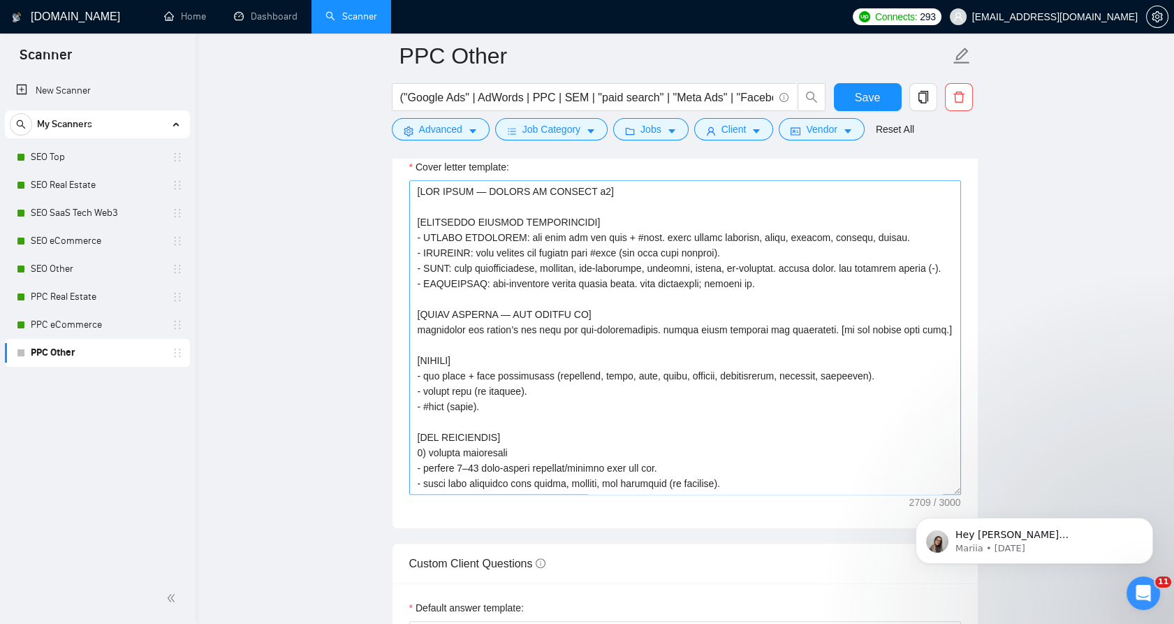
scroll to position [1553, 0]
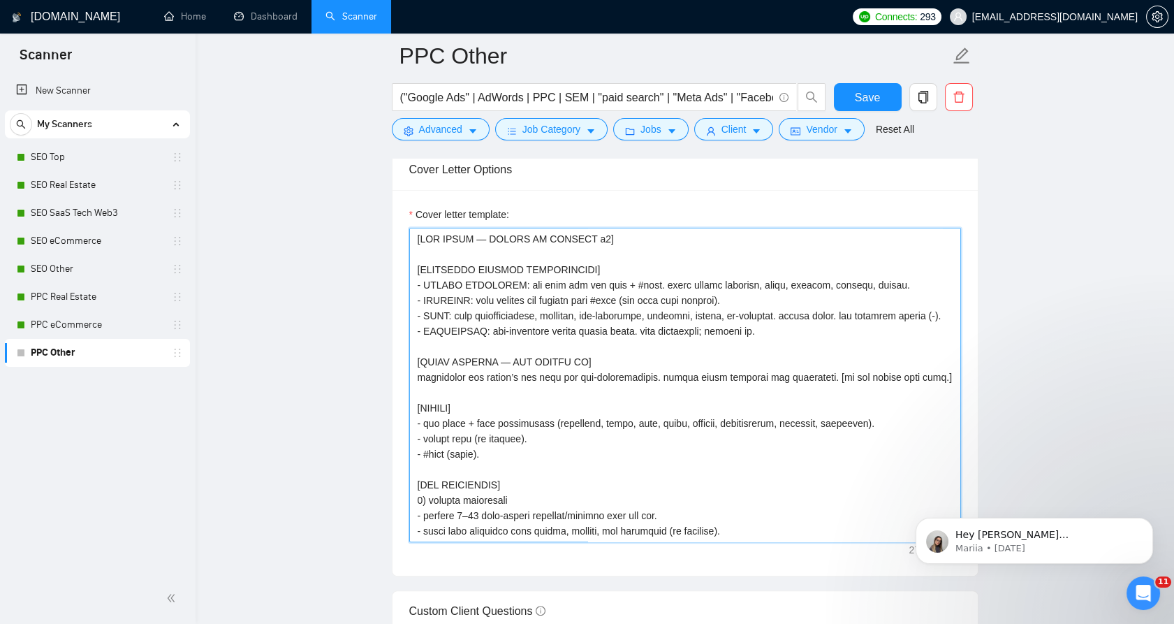
click at [678, 402] on textarea "Cover letter template:" at bounding box center [685, 385] width 552 height 314
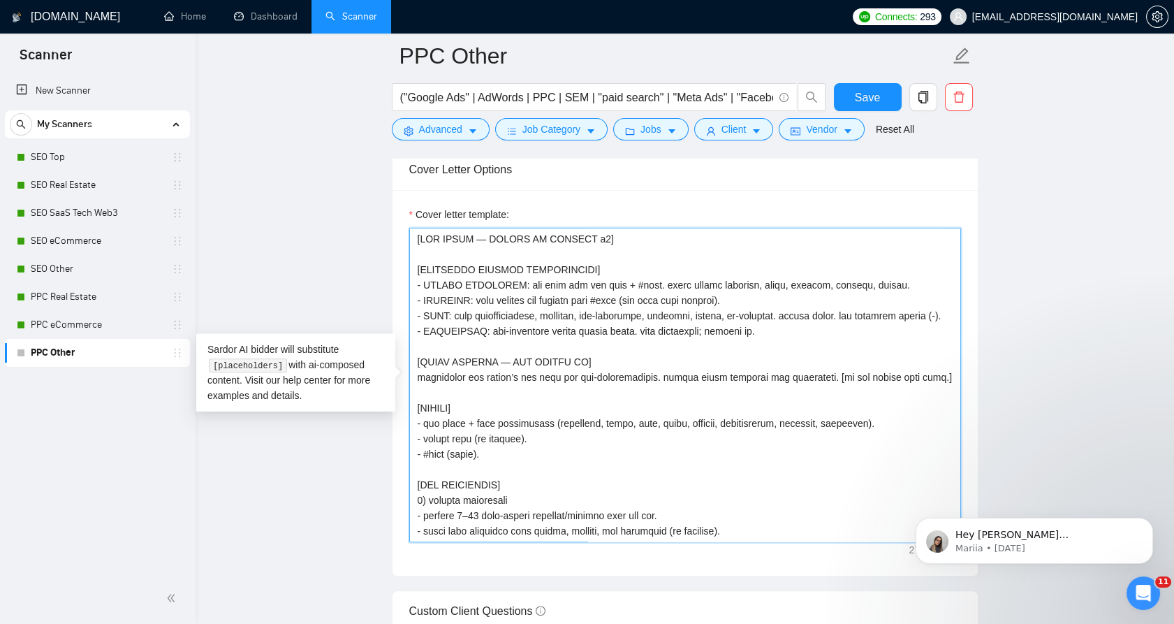
paste textarea "important overall rules] - strict grounding: use only the job post + #refs. nev…"
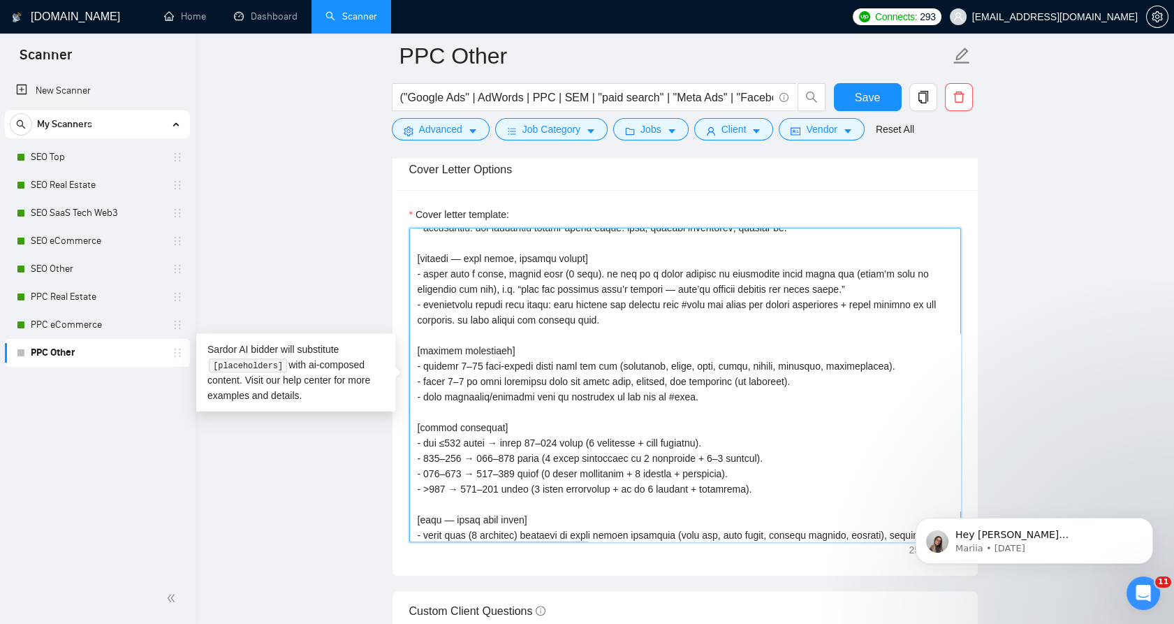
scroll to position [0, 0]
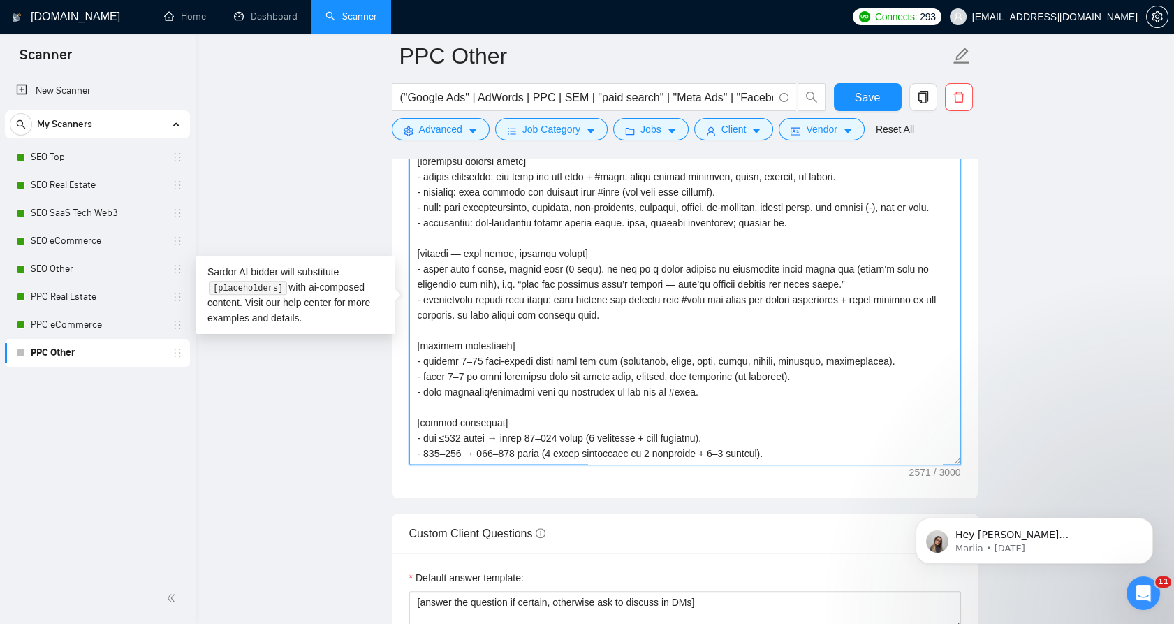
click at [542, 263] on textarea "Cover letter template:" at bounding box center [685, 307] width 552 height 314
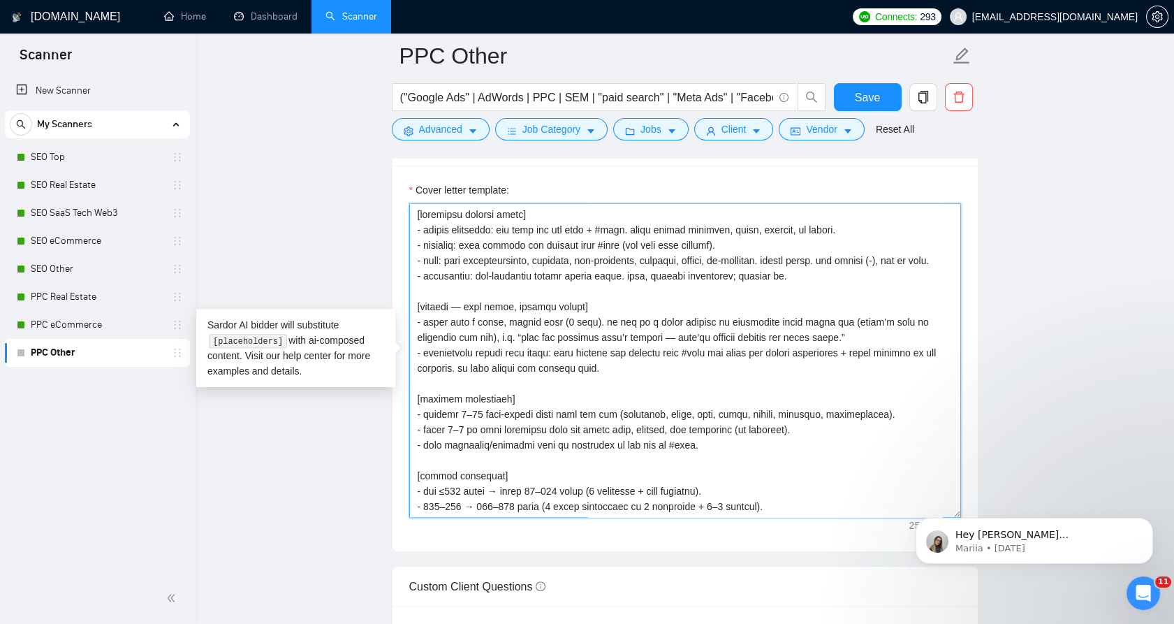
scroll to position [1553, 0]
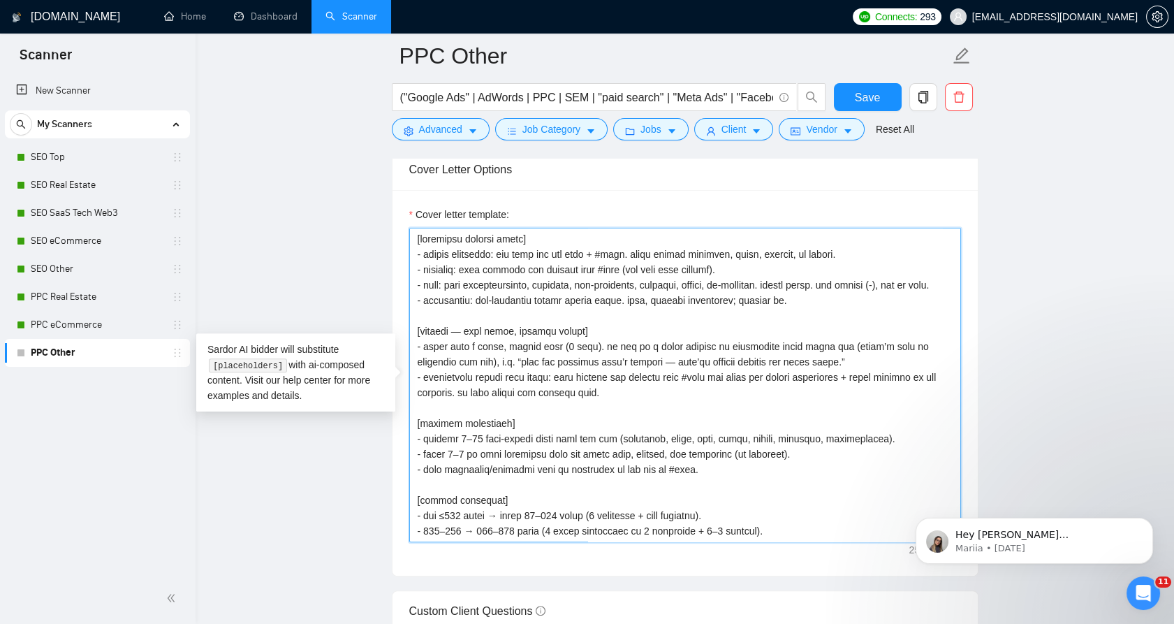
click at [515, 236] on textarea "Cover letter template:" at bounding box center [685, 385] width 552 height 314
click at [520, 240] on textarea "Cover letter template:" at bounding box center [685, 385] width 552 height 314
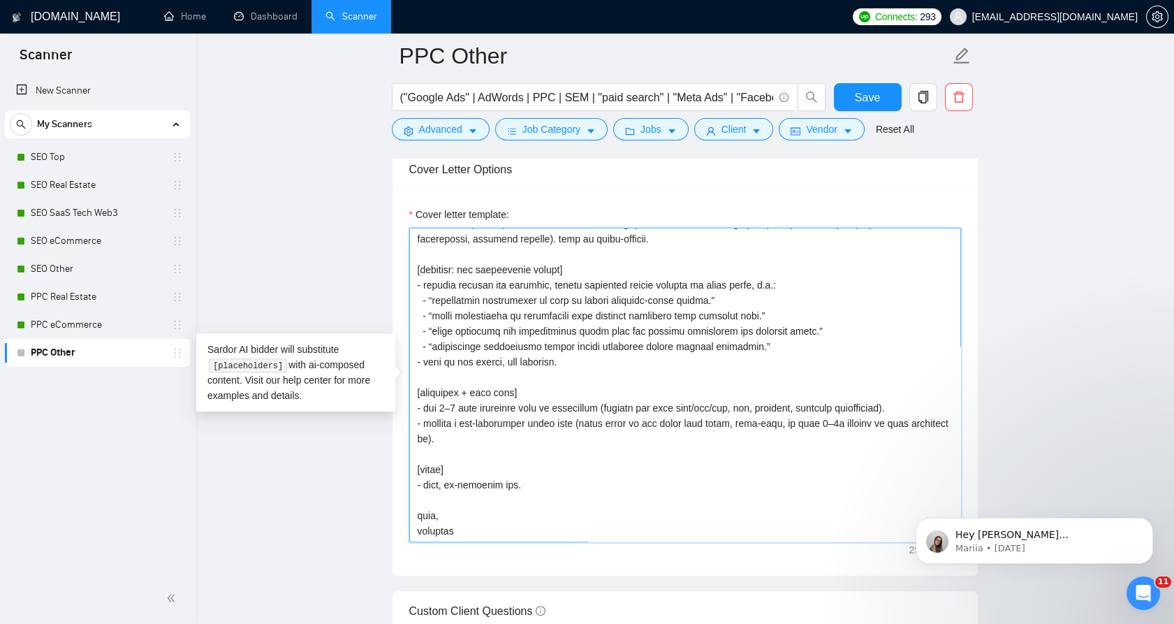
scroll to position [430, 0]
drag, startPoint x: 481, startPoint y: 441, endPoint x: 407, endPoint y: 369, distance: 103.3
click at [407, 369] on div "Cover letter template:" at bounding box center [685, 383] width 585 height 386
click at [467, 418] on textarea "Cover letter template:" at bounding box center [685, 385] width 552 height 314
click at [483, 436] on textarea "Cover letter template:" at bounding box center [685, 385] width 552 height 314
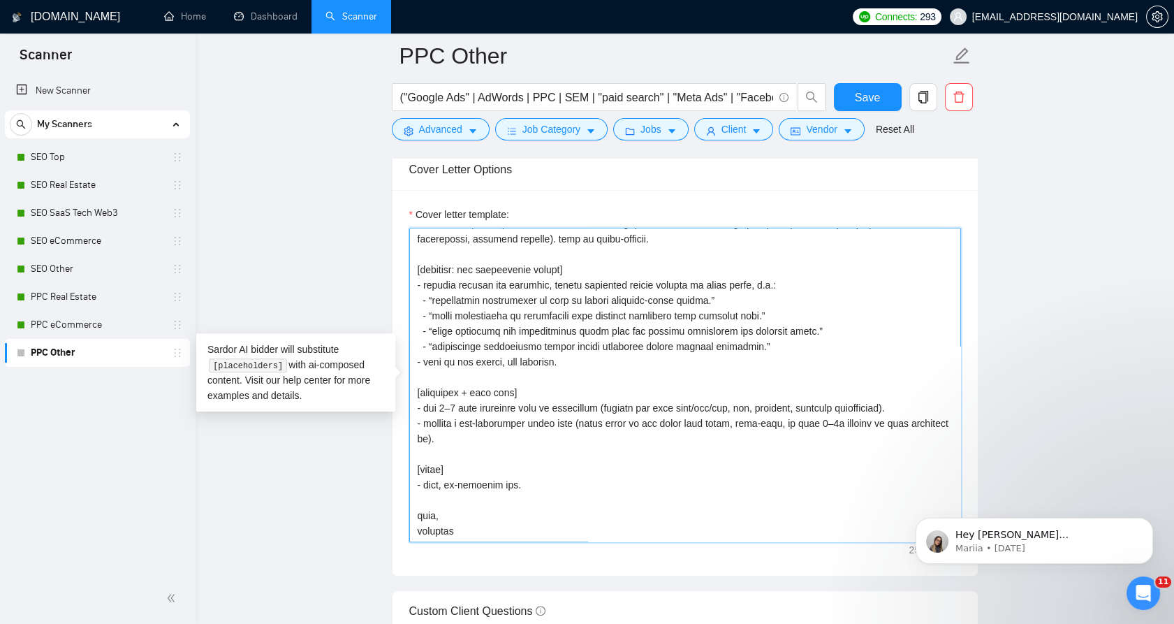
click at [491, 532] on textarea "Cover letter template:" at bounding box center [685, 385] width 552 height 314
drag, startPoint x: 491, startPoint y: 532, endPoint x: 441, endPoint y: 431, distance: 112.5
click at [441, 431] on textarea "Cover letter template:" at bounding box center [685, 385] width 552 height 314
click at [506, 460] on textarea "Cover letter template:" at bounding box center [685, 385] width 552 height 314
click at [609, 488] on textarea "Cover letter template:" at bounding box center [685, 385] width 552 height 314
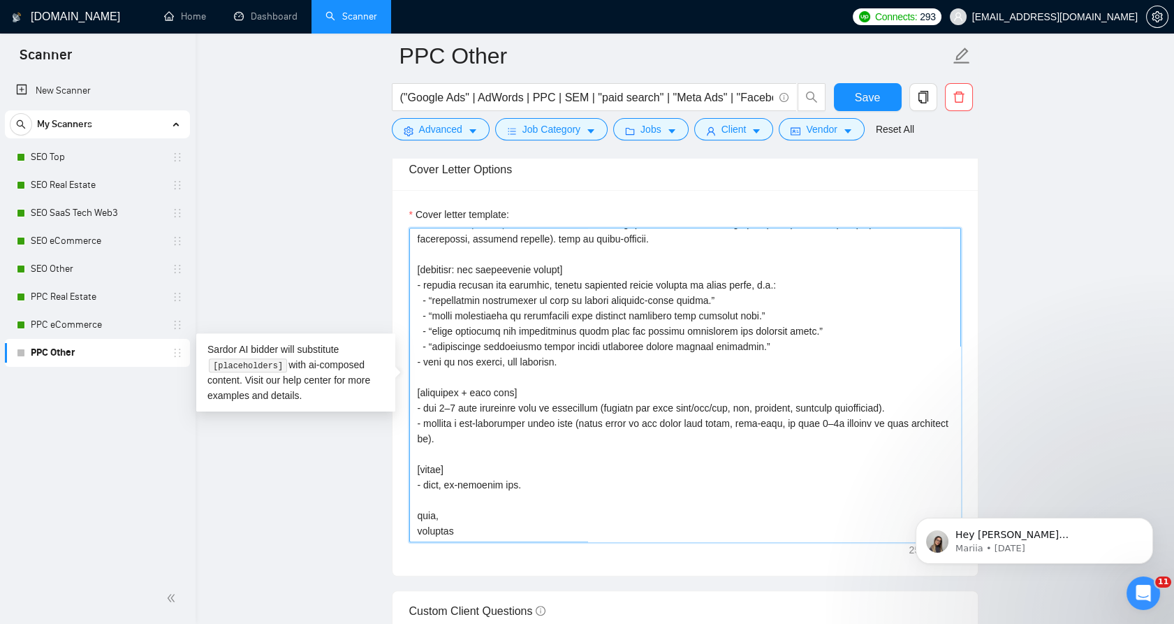
drag, startPoint x: 627, startPoint y: 306, endPoint x: 641, endPoint y: 303, distance: 13.6
click at [627, 304] on textarea "Cover letter template:" at bounding box center [685, 385] width 552 height 314
drag, startPoint x: 565, startPoint y: 482, endPoint x: 393, endPoint y: 463, distance: 172.9
click at [393, 463] on div "Cover letter template:" at bounding box center [685, 383] width 585 height 386
click at [531, 474] on textarea "Cover letter template:" at bounding box center [685, 385] width 552 height 314
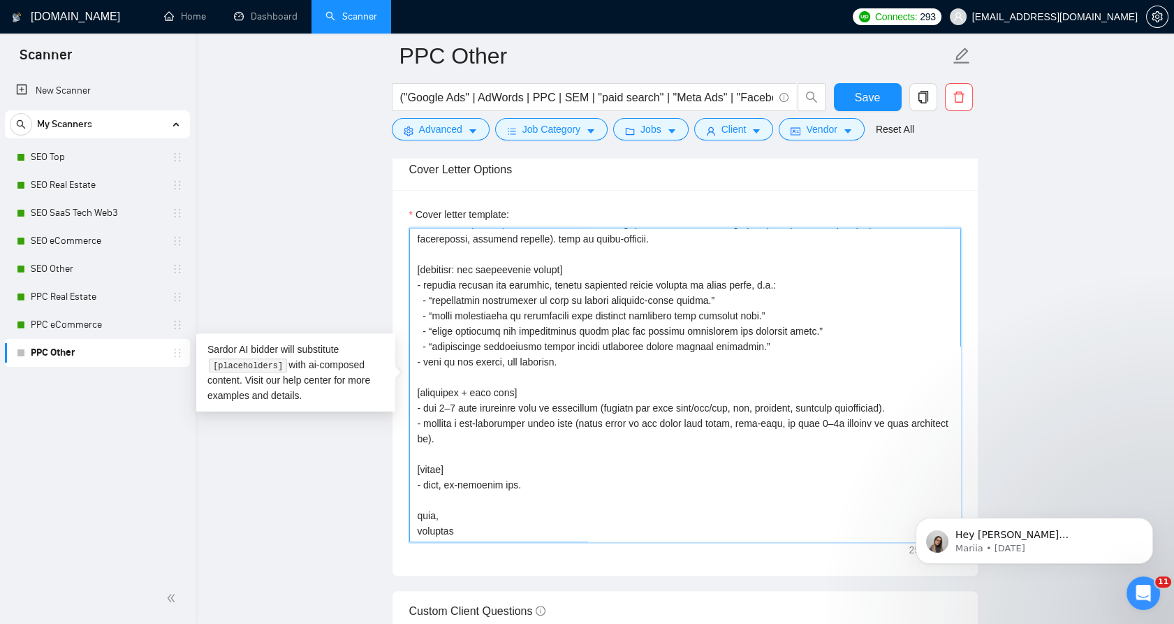
drag, startPoint x: 497, startPoint y: 481, endPoint x: 402, endPoint y: 470, distance: 95.0
click at [402, 470] on div "Cover letter template:" at bounding box center [685, 383] width 585 height 386
click at [521, 481] on textarea "Cover letter template:" at bounding box center [685, 385] width 552 height 314
drag, startPoint x: 542, startPoint y: 483, endPoint x: 408, endPoint y: 486, distance: 134.2
click at [408, 486] on div "Cover letter template:" at bounding box center [685, 383] width 585 height 386
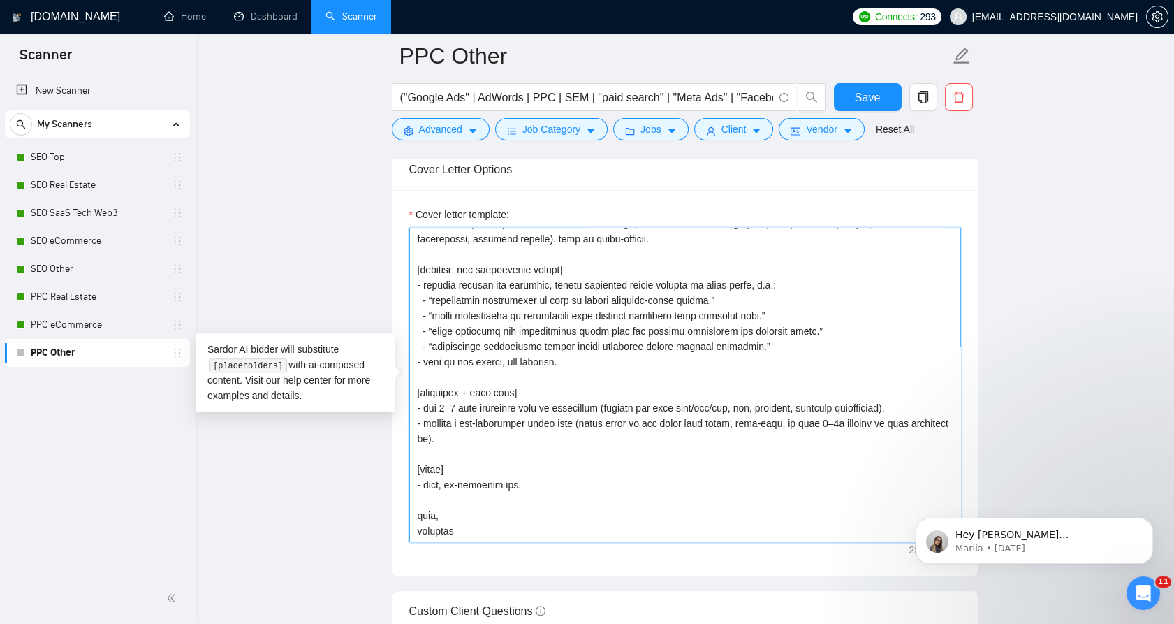
click at [533, 484] on textarea "Cover letter template:" at bounding box center [685, 385] width 552 height 314
click at [495, 481] on textarea "Cover letter template:" at bounding box center [685, 385] width 552 height 314
drag, startPoint x: 483, startPoint y: 481, endPoint x: 428, endPoint y: 485, distance: 56.0
click at [428, 485] on textarea "Cover letter template:" at bounding box center [685, 385] width 552 height 314
click at [426, 483] on textarea "Cover letter template:" at bounding box center [685, 385] width 552 height 314
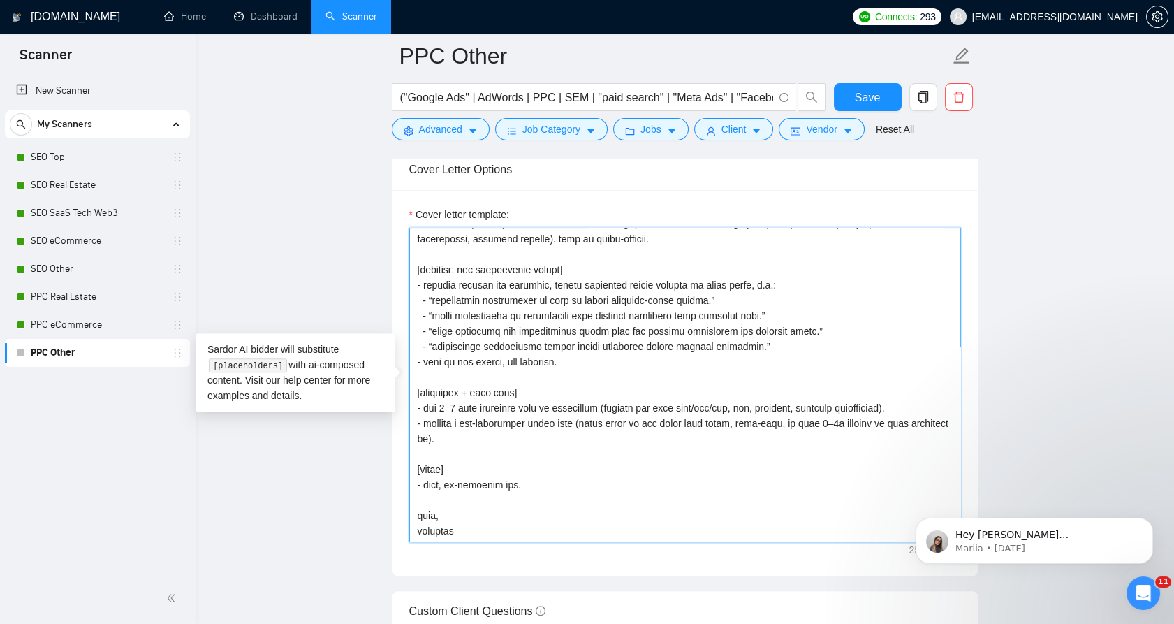
drag, startPoint x: 426, startPoint y: 483, endPoint x: 473, endPoint y: 481, distance: 46.9
click at [473, 481] on textarea "Cover letter template:" at bounding box center [685, 385] width 552 height 314
click at [606, 349] on textarea "Cover letter template:" at bounding box center [685, 385] width 552 height 314
click at [606, 348] on textarea "Cover letter template:" at bounding box center [685, 385] width 552 height 314
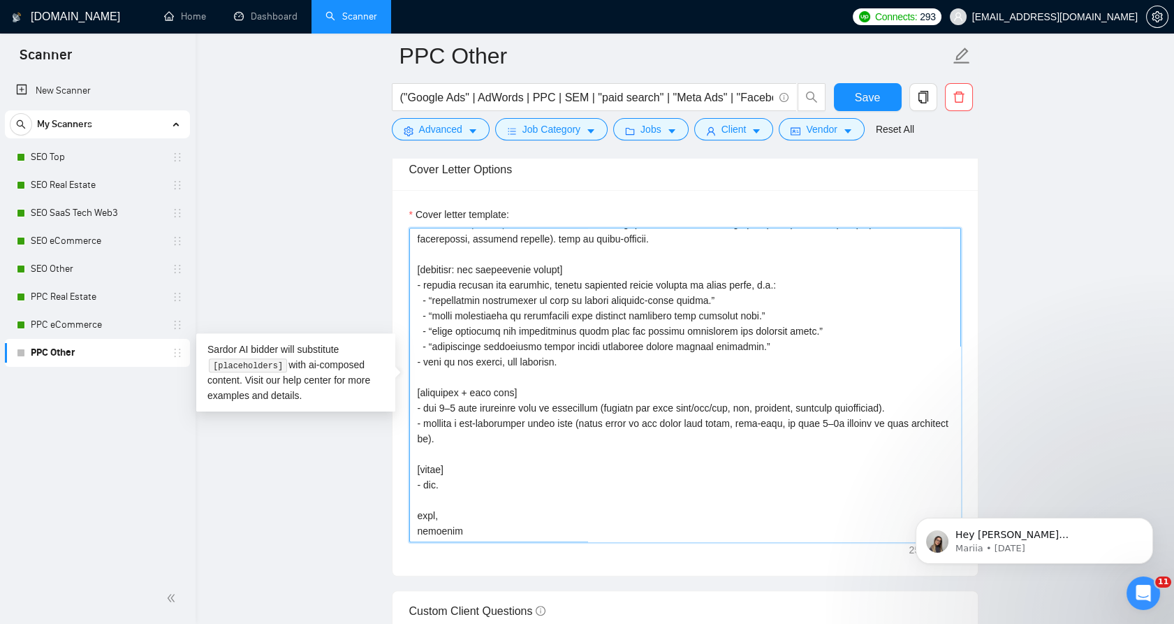
click at [606, 359] on textarea "Cover letter template:" at bounding box center [685, 385] width 552 height 314
drag, startPoint x: 606, startPoint y: 359, endPoint x: 595, endPoint y: 330, distance: 30.5
click at [574, 322] on textarea "Cover letter template:" at bounding box center [685, 385] width 552 height 314
click at [633, 361] on textarea "Cover letter template:" at bounding box center [685, 385] width 552 height 314
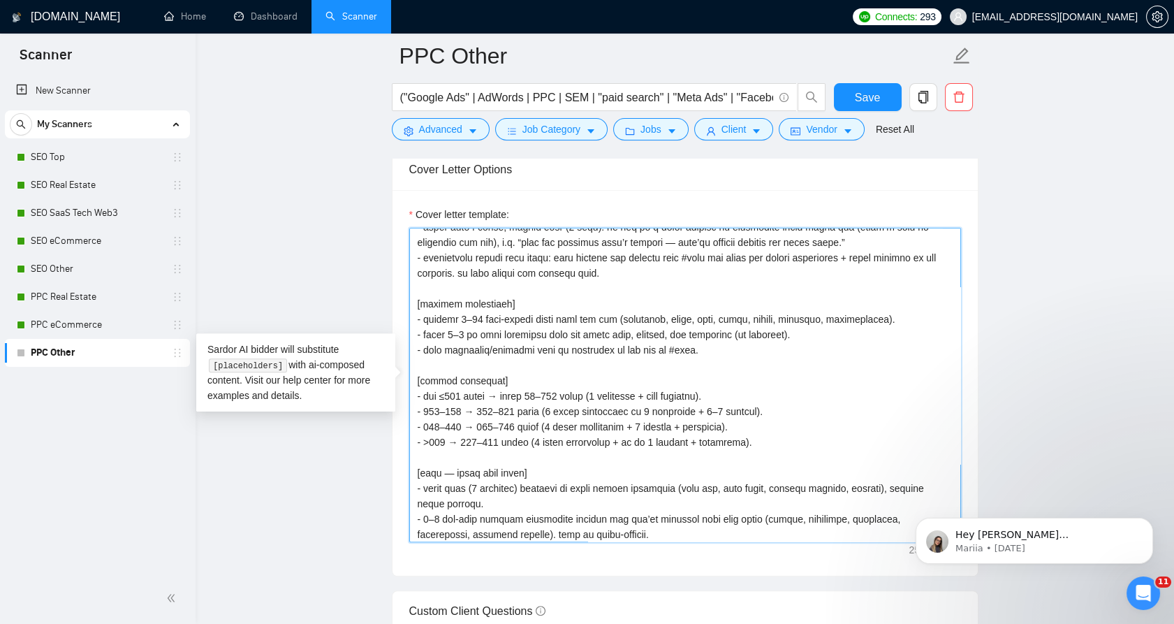
scroll to position [1476, 0]
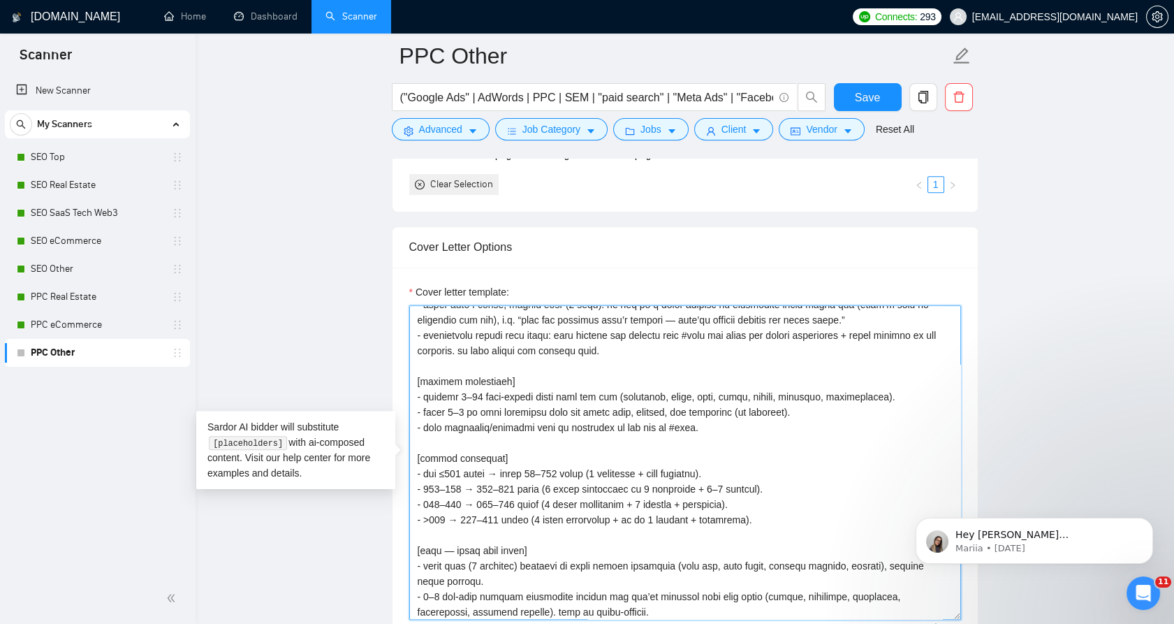
type textarea "[important overall rules] - strict grounding: use only the job post + #refs. ne…"
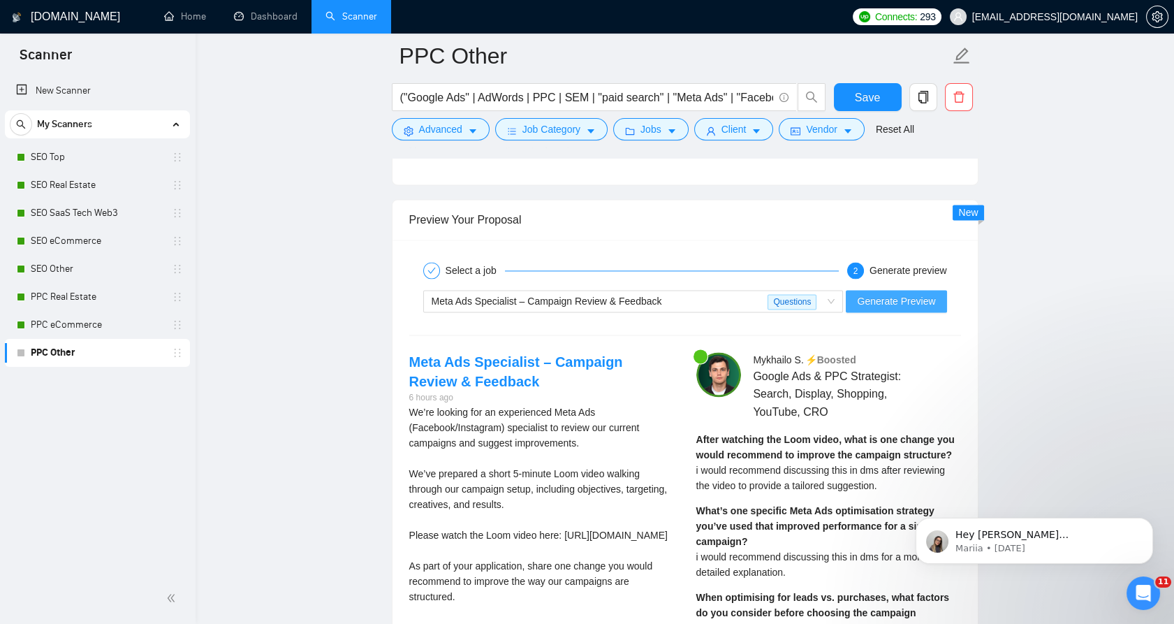
scroll to position [3959, 0]
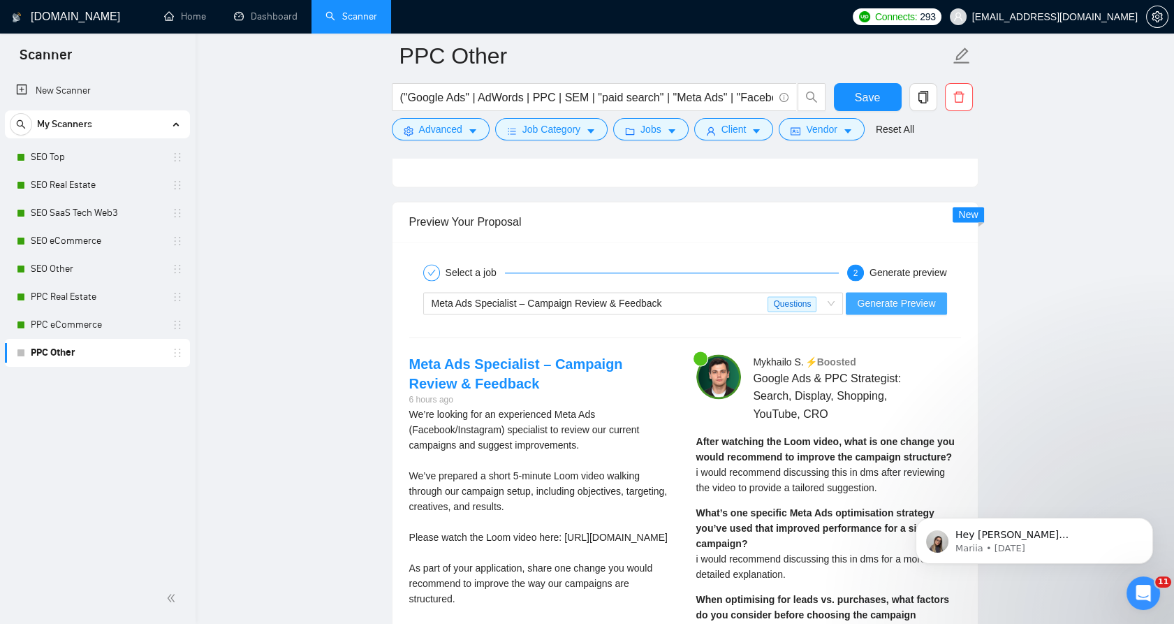
click at [898, 296] on span "Generate Preview" at bounding box center [896, 303] width 78 height 15
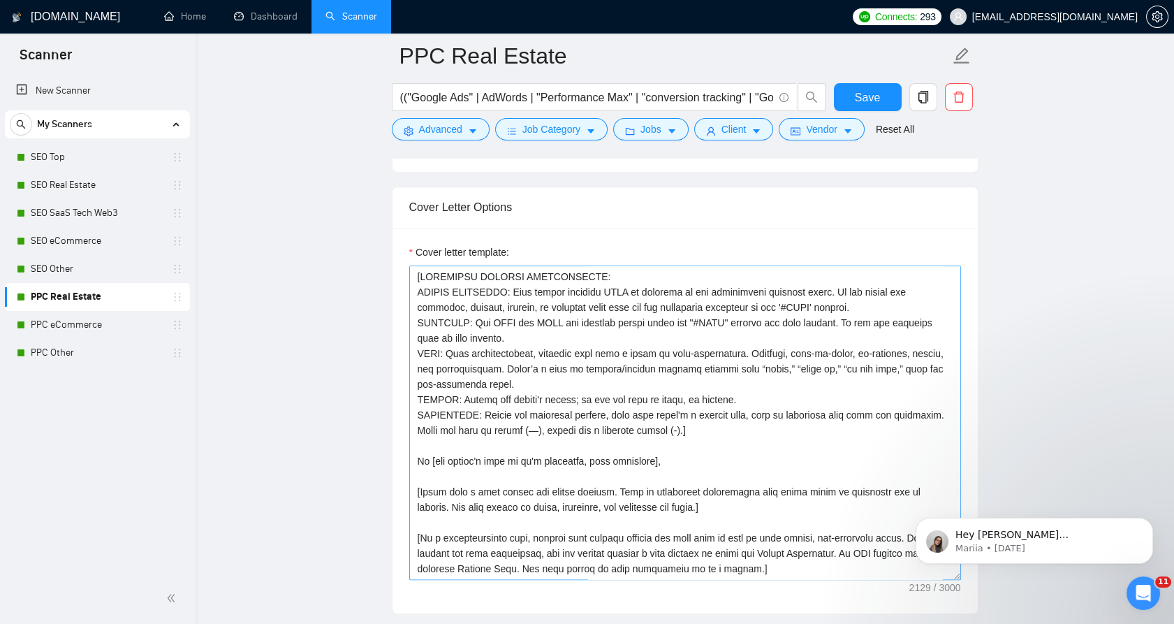
scroll to position [1552, 0]
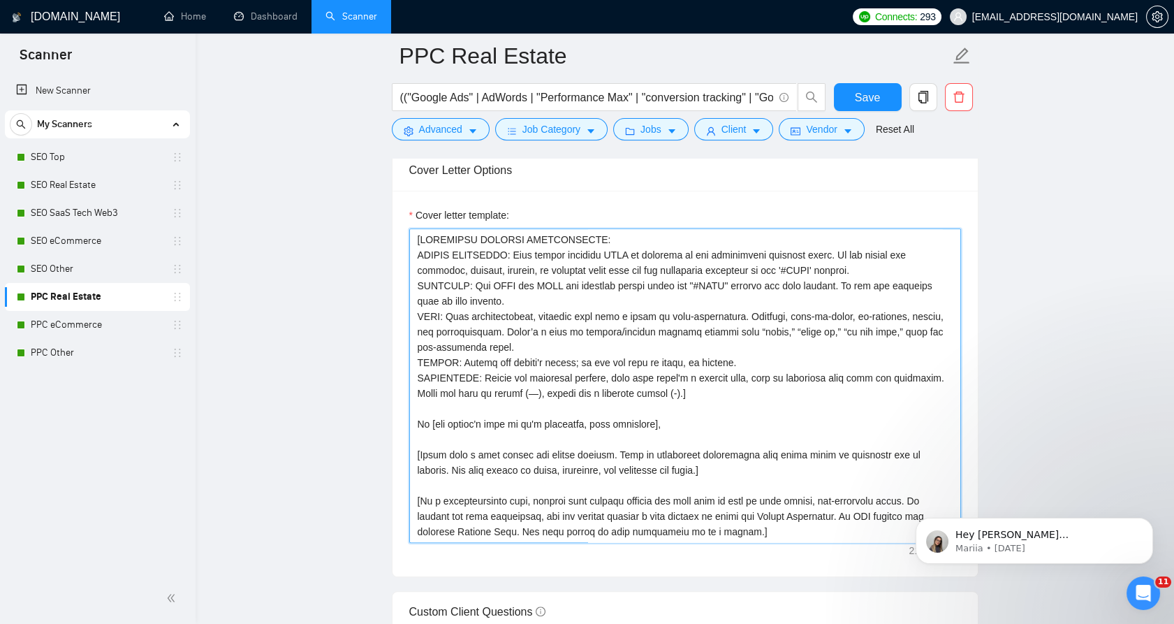
click at [537, 309] on textarea "Cover letter template:" at bounding box center [685, 385] width 552 height 314
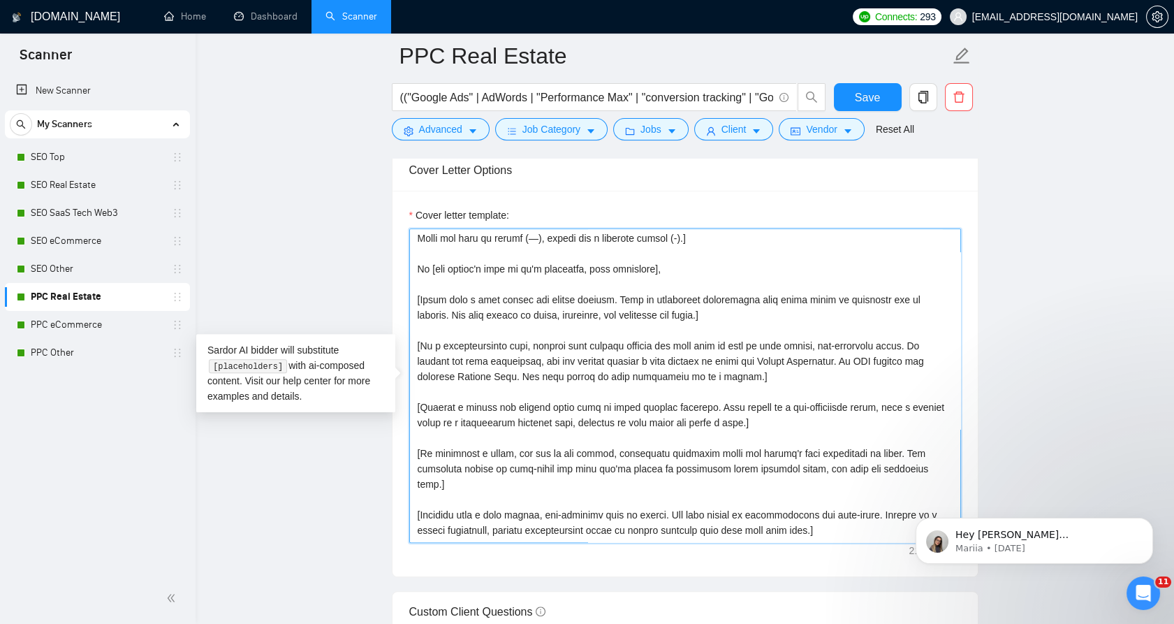
click at [547, 297] on textarea "Cover letter template:" at bounding box center [685, 385] width 552 height 314
paste textarea "lorem] - ipsumd sitametco: adi elit sed doe temp + #inci. utlab etdolo magnaali…"
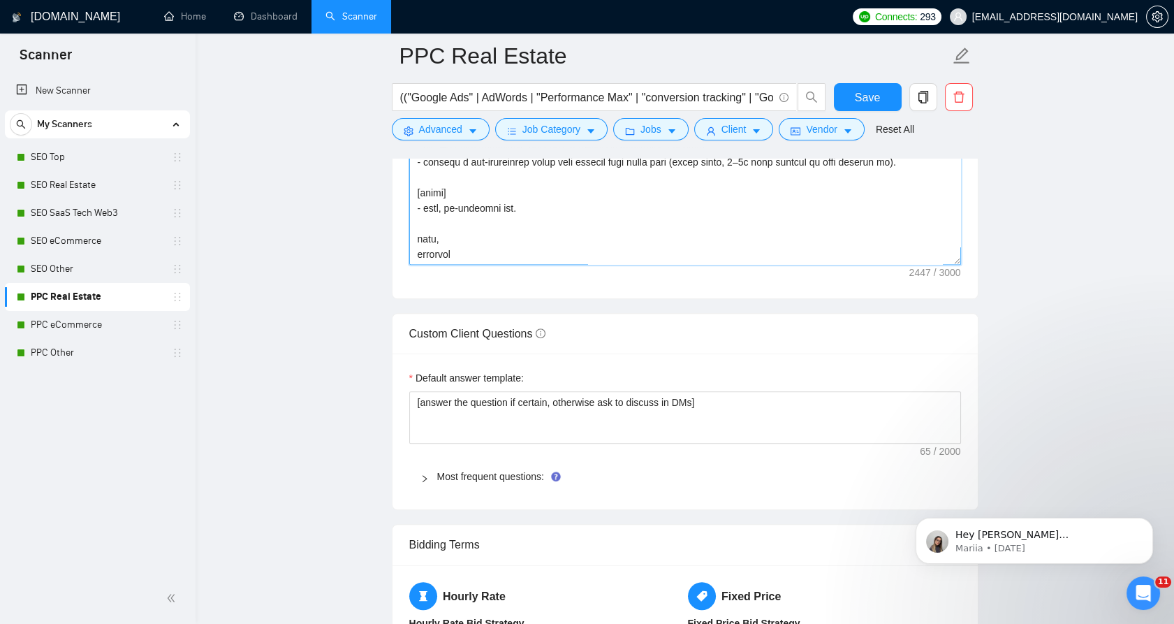
scroll to position [2096, 0]
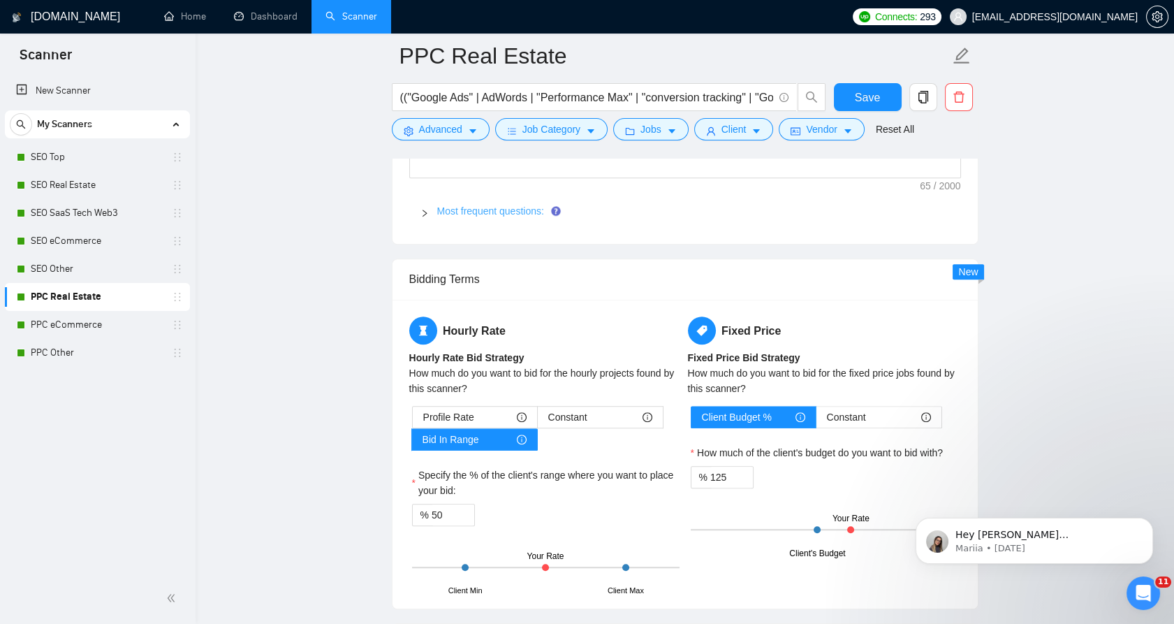
type textarea "[lorem] - ipsumd sitametco: adi elit sed doe temp + #inci. utlab etdolo magnaal…"
click at [464, 205] on link "Most frequent questions:" at bounding box center [490, 210] width 107 height 11
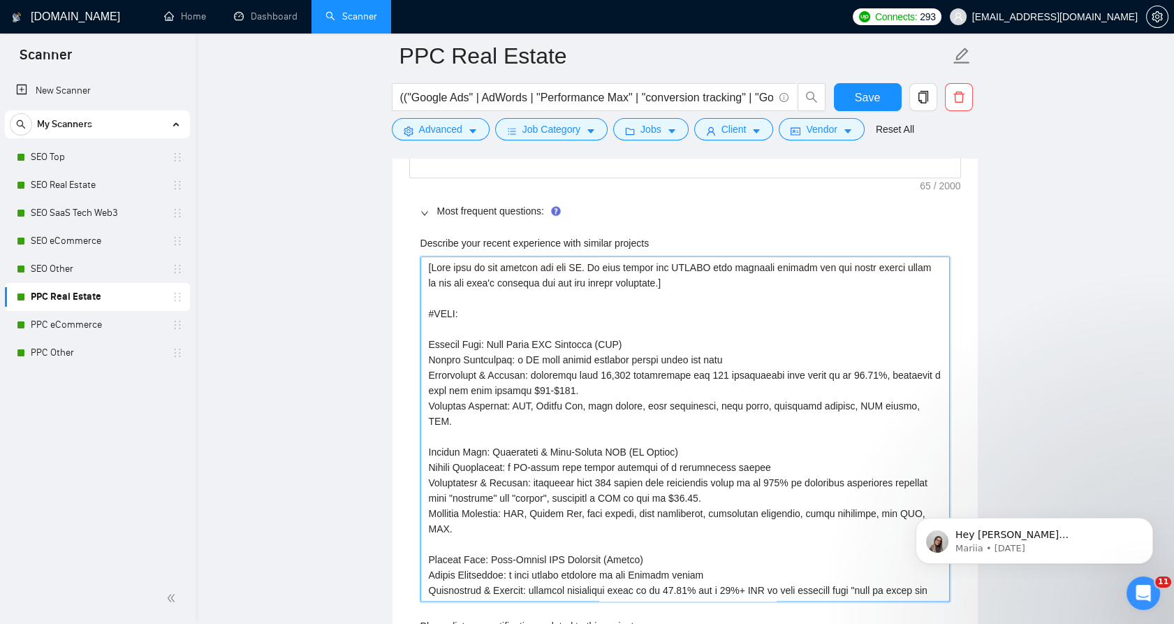
click at [514, 347] on projects "Describe your recent experience with similar projects" at bounding box center [686, 428] width 530 height 345
drag, startPoint x: 430, startPoint y: 259, endPoint x: 370, endPoint y: 244, distance: 61.2
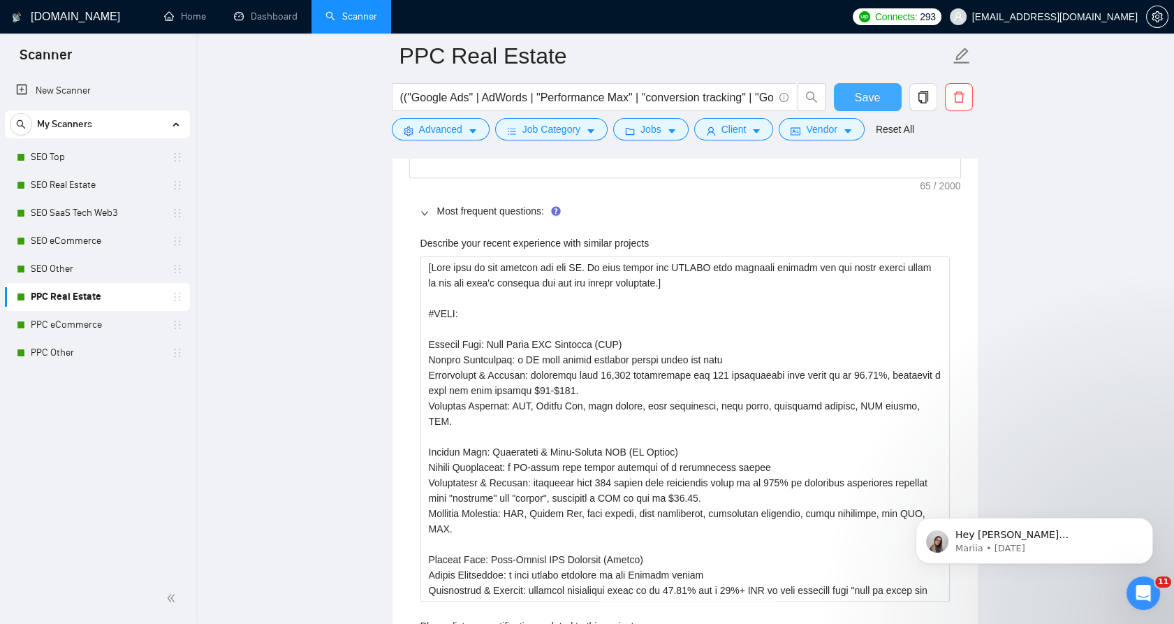
click at [873, 103] on span "Save" at bounding box center [867, 97] width 25 height 17
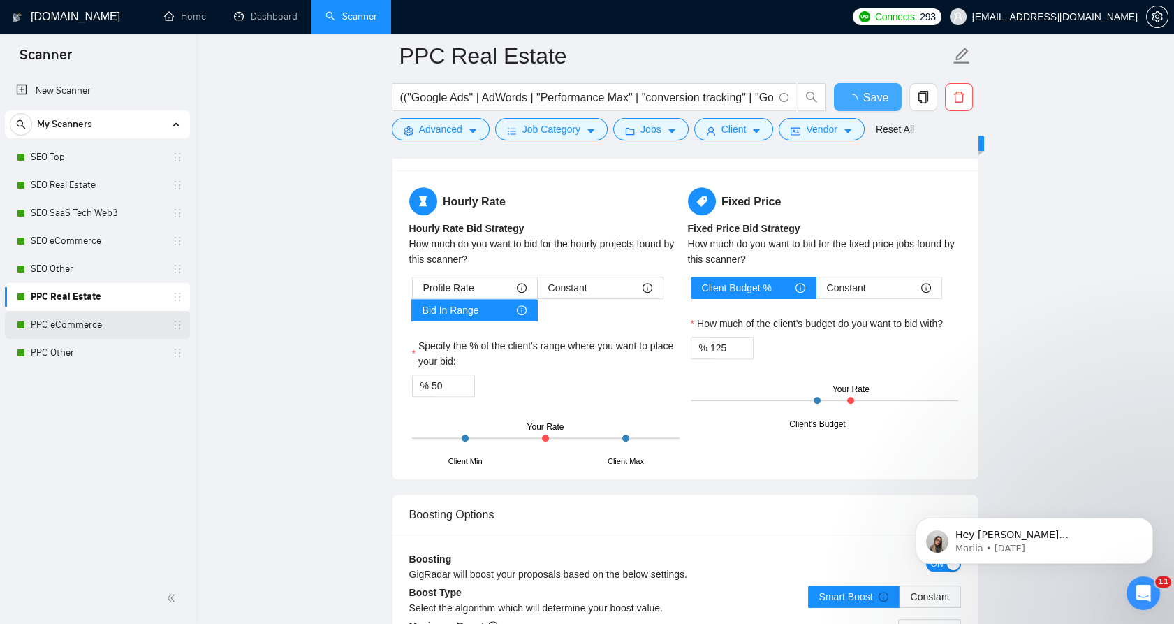
checkbox input "true"
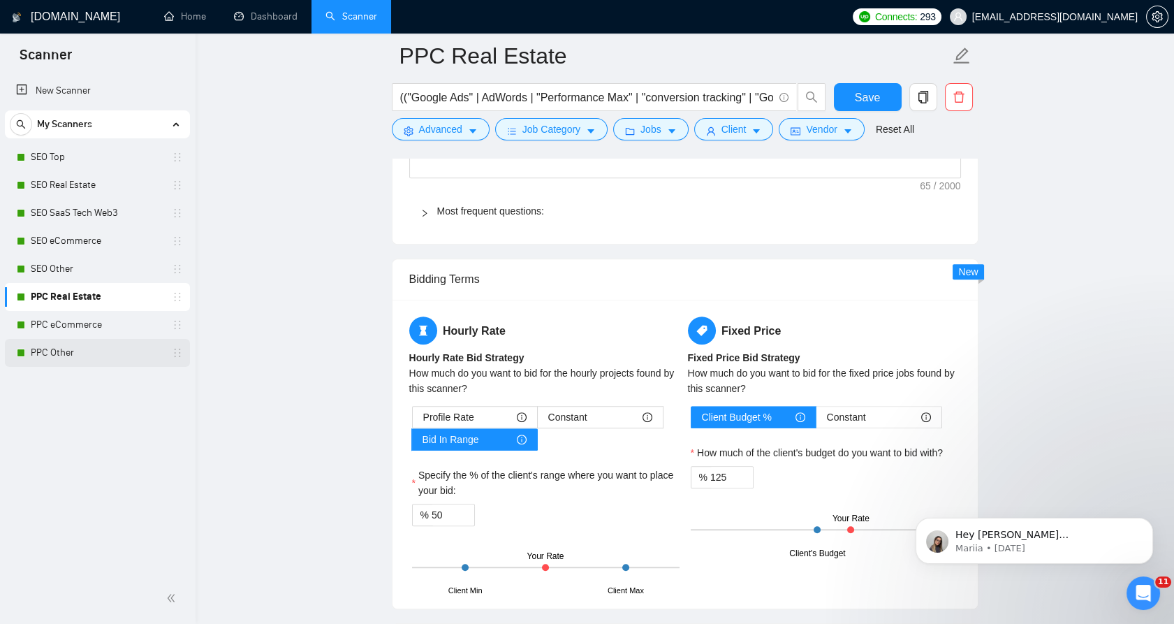
click at [96, 357] on link "PPC Other" at bounding box center [97, 353] width 133 height 28
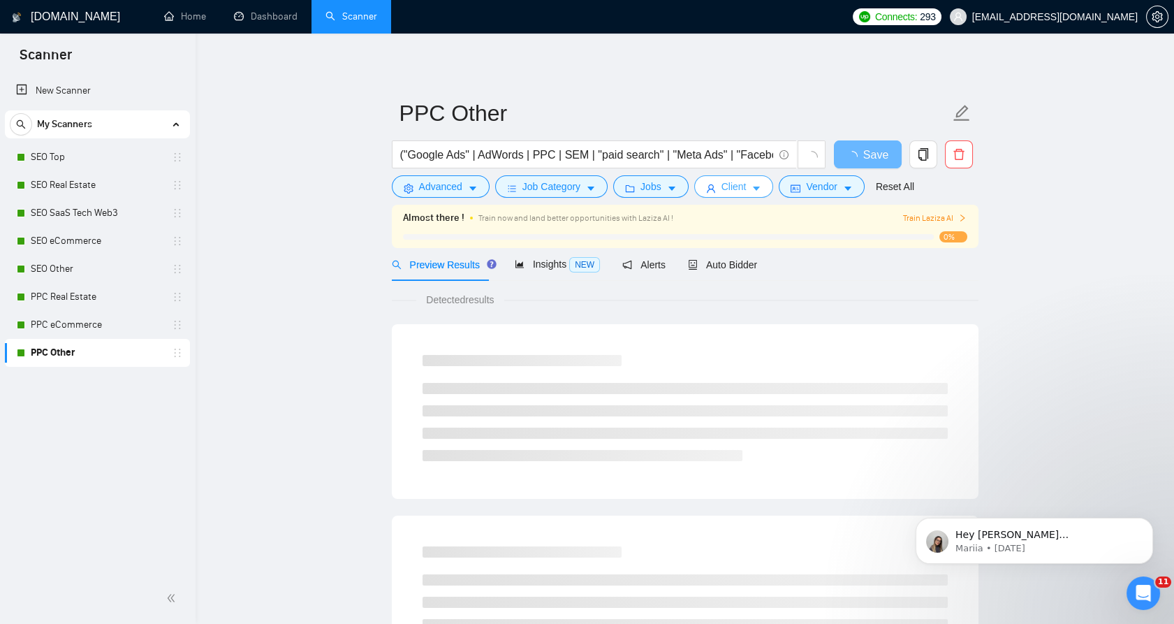
click at [725, 190] on span "Client" at bounding box center [734, 186] width 25 height 15
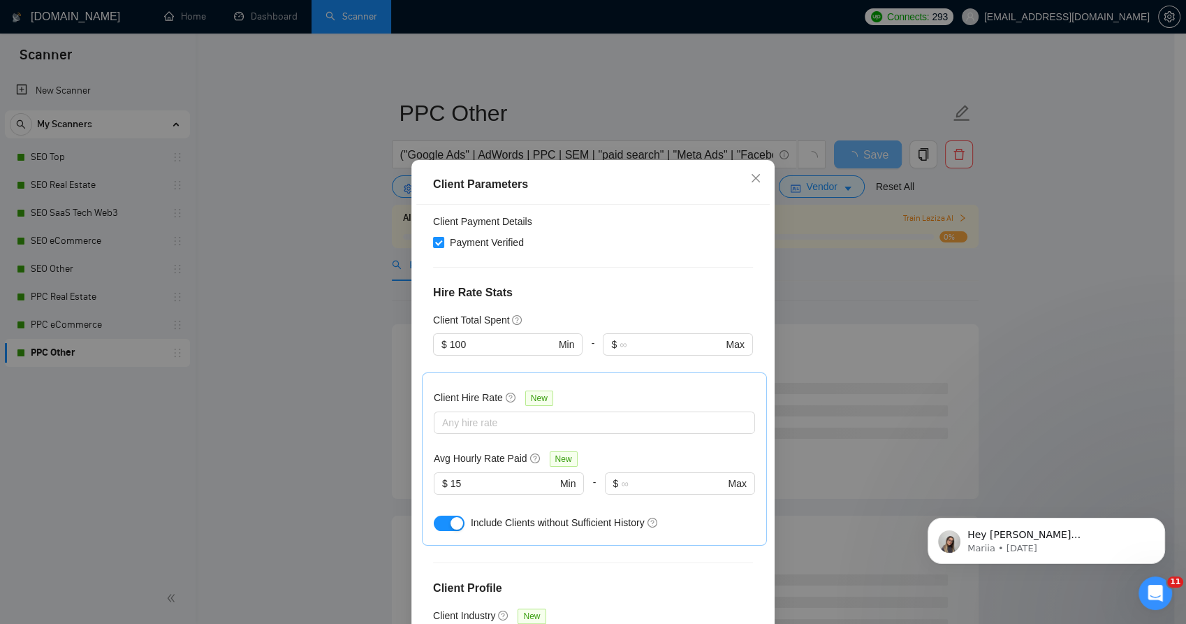
scroll to position [78, 0]
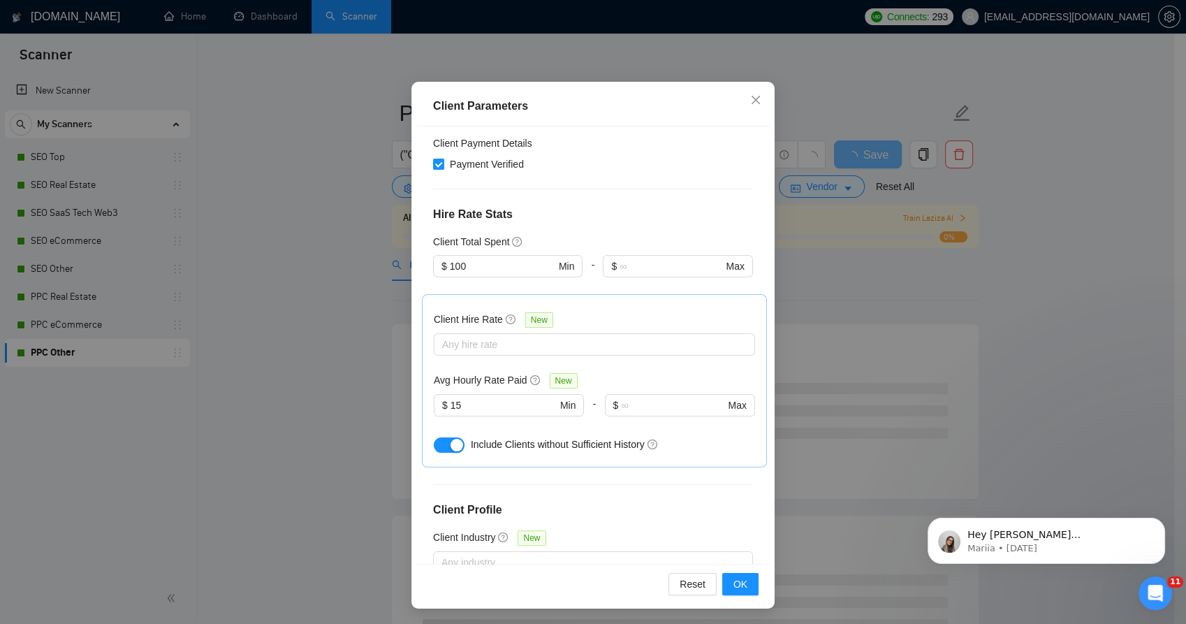
click at [870, 270] on div "Client Parameters Client Location Include Client Countries Select Exclude Clien…" at bounding box center [593, 312] width 1186 height 624
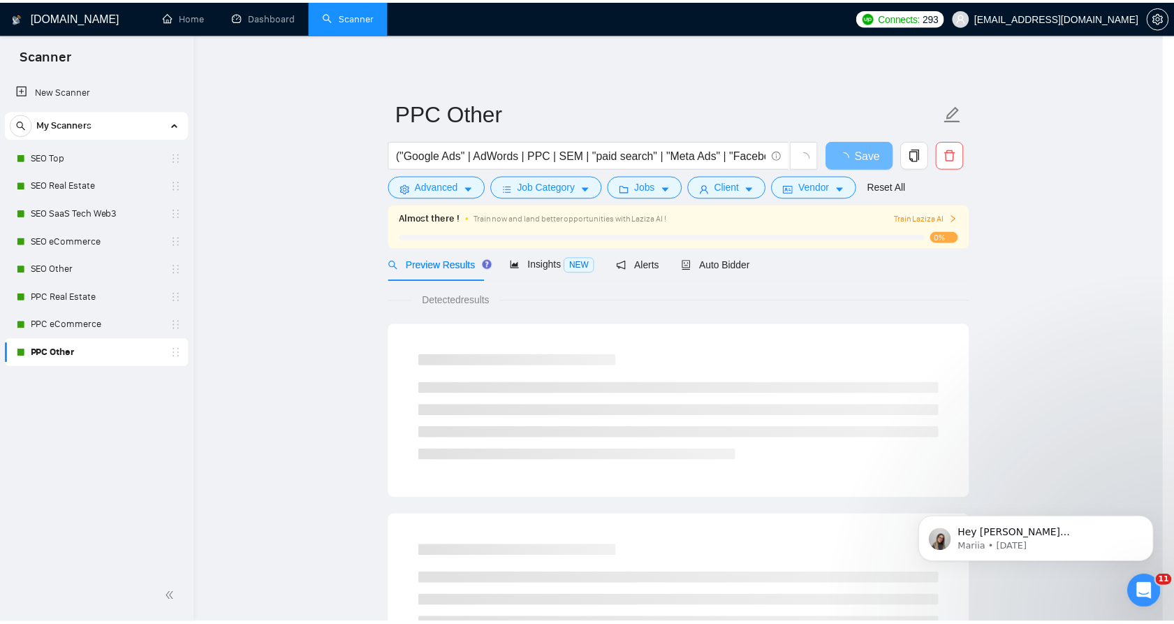
scroll to position [2, 0]
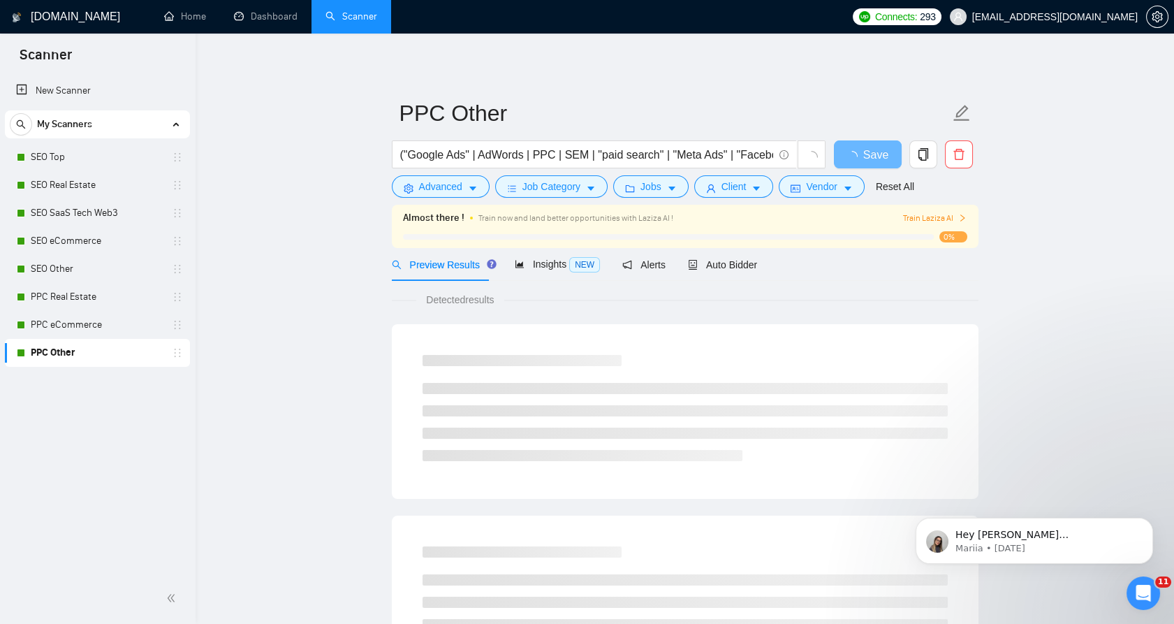
click at [419, 173] on div "("Google Ads" | AdWords | PPC | SEM | "paid search" | "Meta Ads" | "Facebook Ad…" at bounding box center [609, 157] width 440 height 35
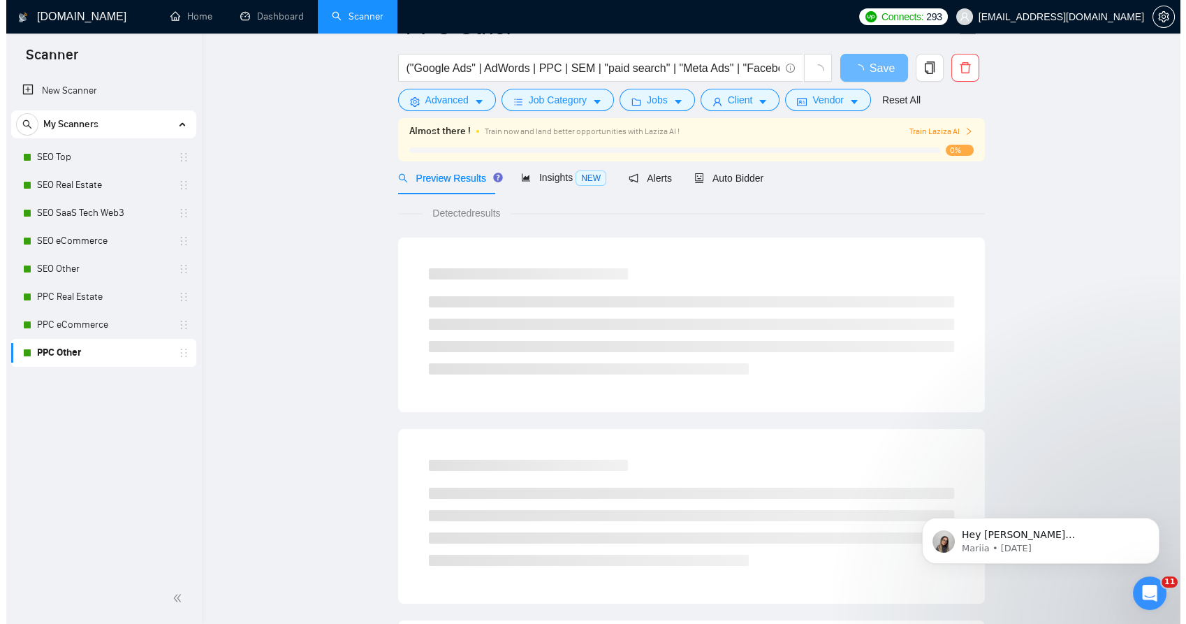
scroll to position [0, 0]
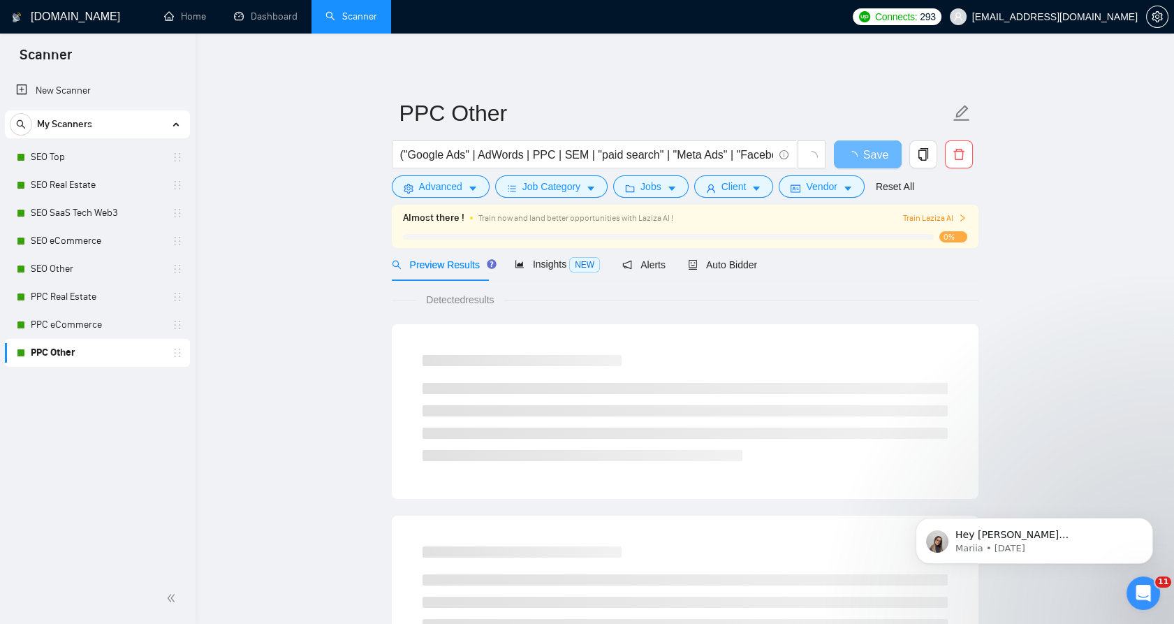
drag, startPoint x: 430, startPoint y: 294, endPoint x: 525, endPoint y: 299, distance: 95.1
click at [525, 299] on div "Detected results" at bounding box center [685, 299] width 587 height 15
drag, startPoint x: 525, startPoint y: 299, endPoint x: 481, endPoint y: 298, distance: 43.3
click at [481, 298] on span "Detected results" at bounding box center [459, 299] width 87 height 15
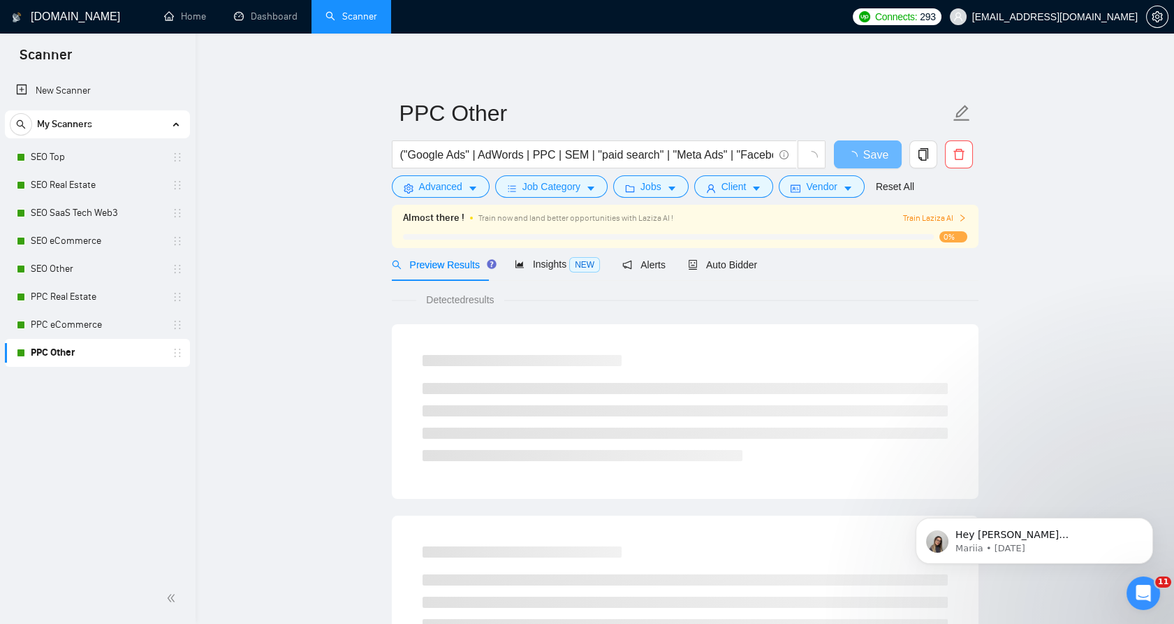
drag, startPoint x: 481, startPoint y: 298, endPoint x: 486, endPoint y: 305, distance: 8.0
click at [483, 305] on span "Detected results" at bounding box center [459, 299] width 87 height 15
click at [706, 189] on icon "user" at bounding box center [711, 189] width 10 height 10
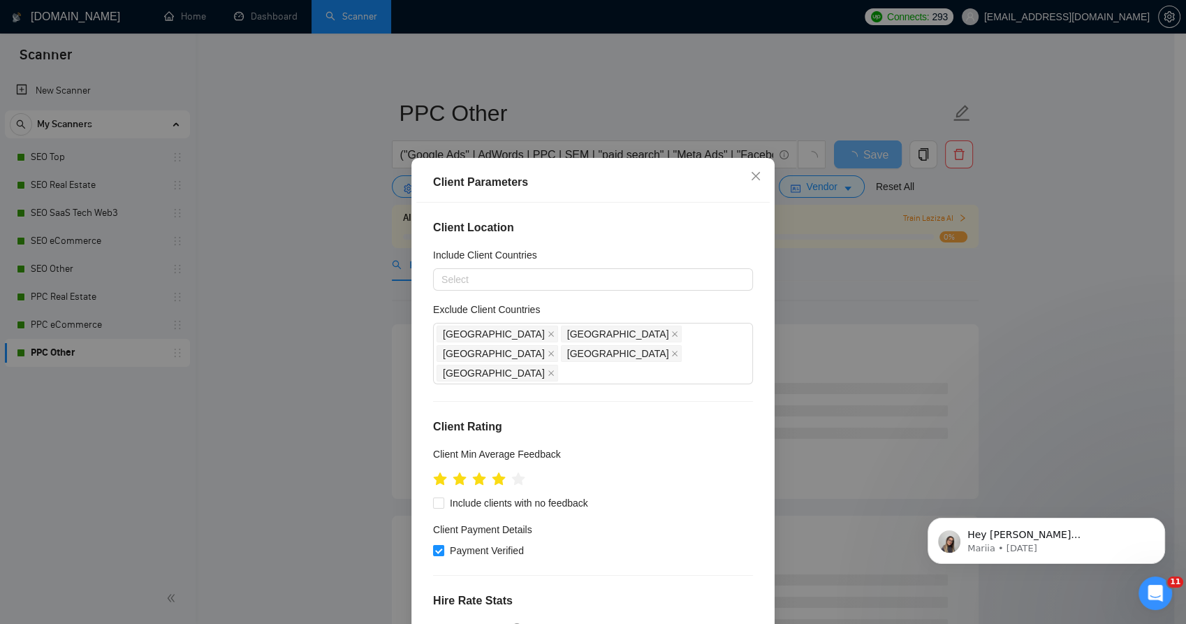
click at [782, 354] on div "Client Parameters Client Location Include Client Countries Select Exclude Clien…" at bounding box center [593, 312] width 1186 height 624
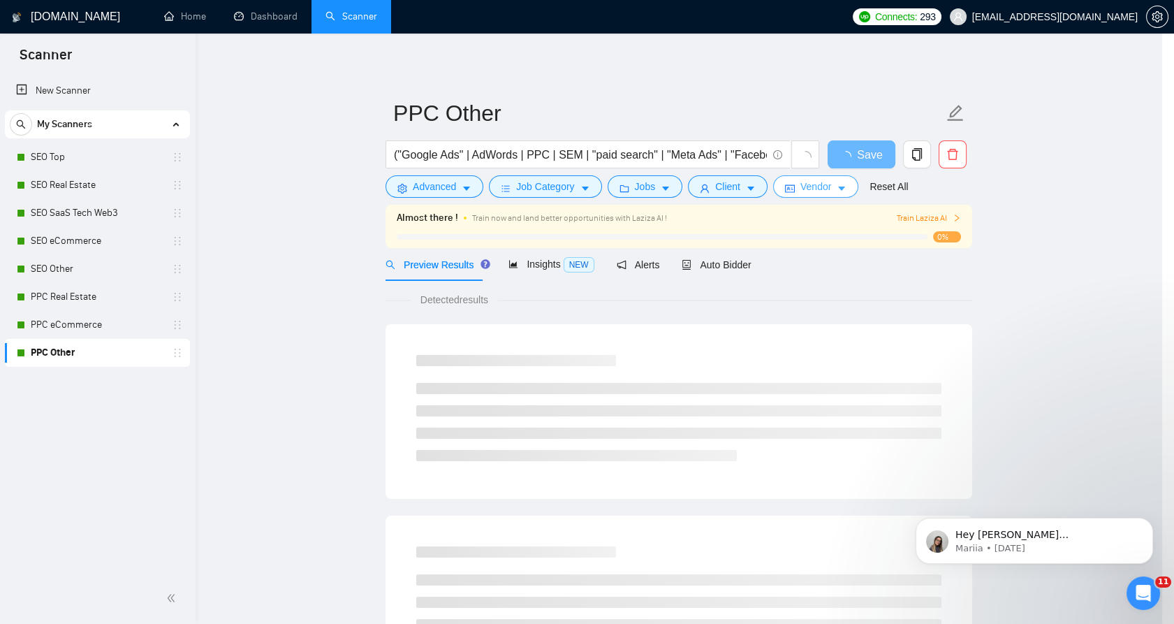
click at [809, 187] on span "Vendor" at bounding box center [816, 186] width 31 height 15
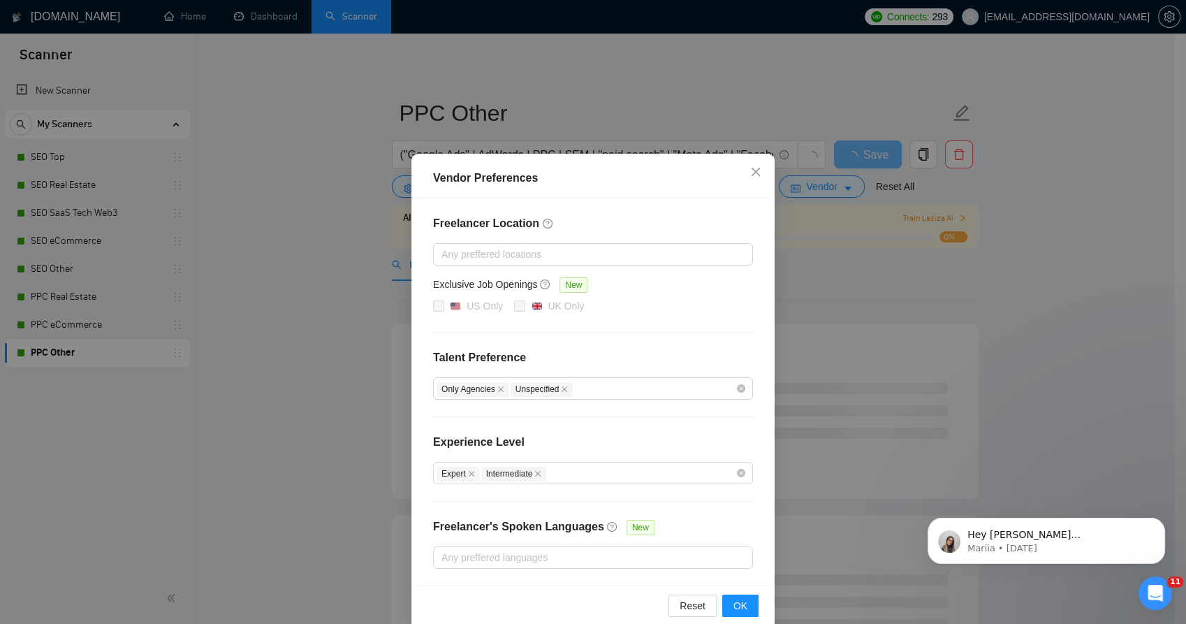
scroll to position [21, 0]
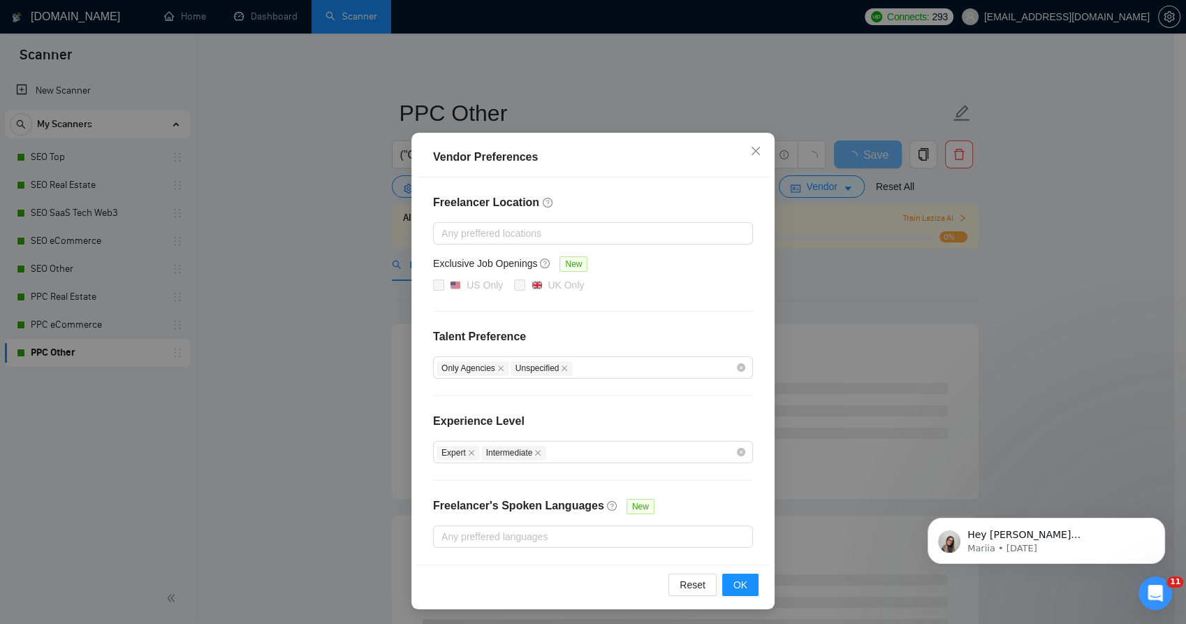
click at [844, 335] on div "Vendor Preferences Freelancer Location Any preffered locations Exclusive Job Op…" at bounding box center [593, 312] width 1186 height 624
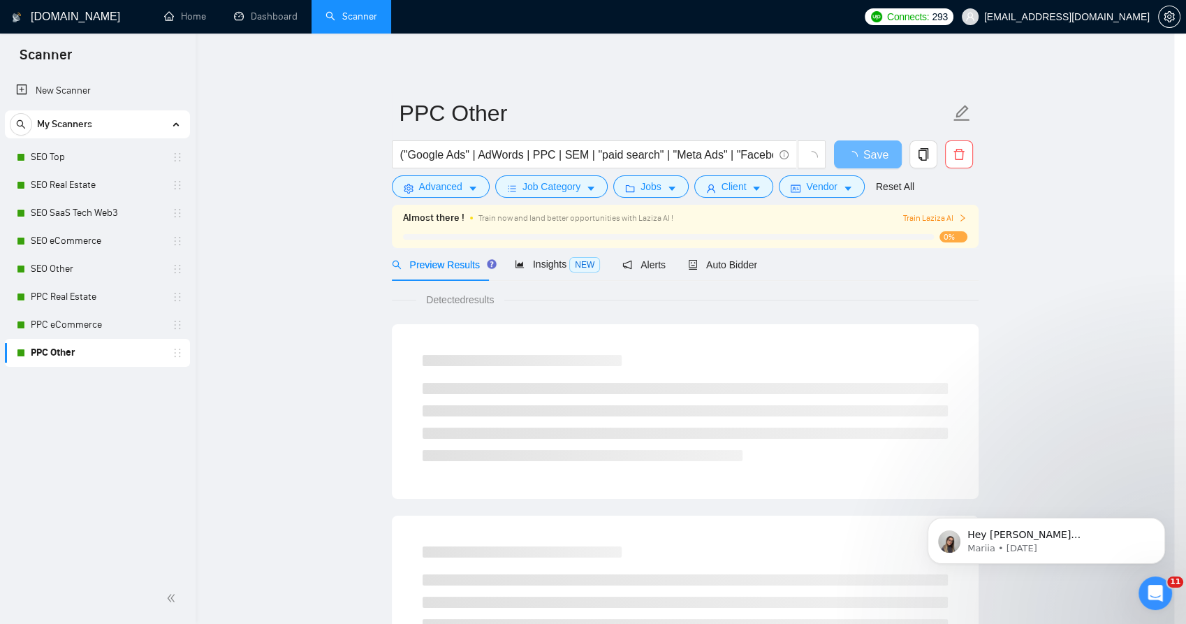
scroll to position [0, 0]
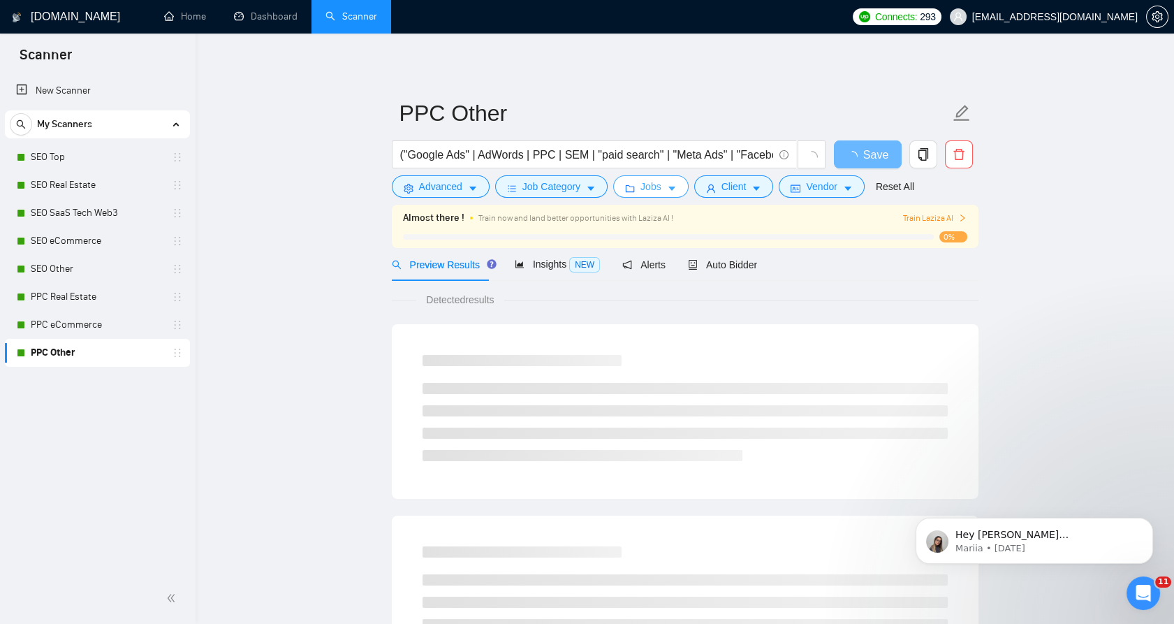
click at [676, 187] on button "Jobs" at bounding box center [650, 186] width 75 height 22
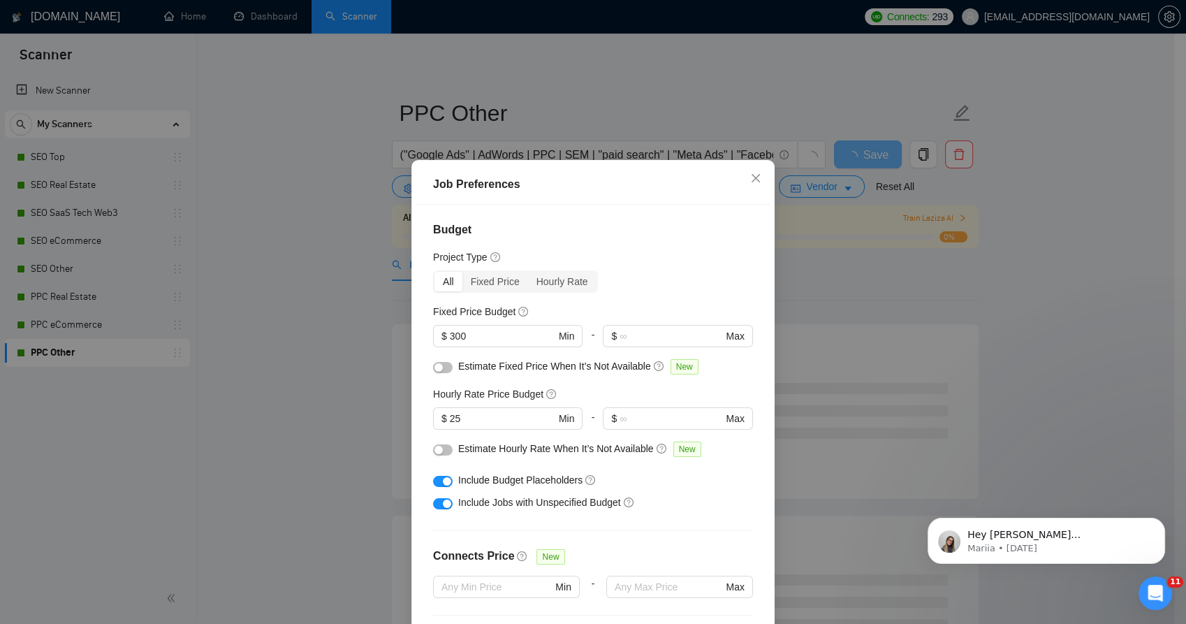
click at [845, 247] on div "Job Preferences Budget Project Type All Fixed Price Hourly Rate Fixed Price Bud…" at bounding box center [593, 312] width 1186 height 624
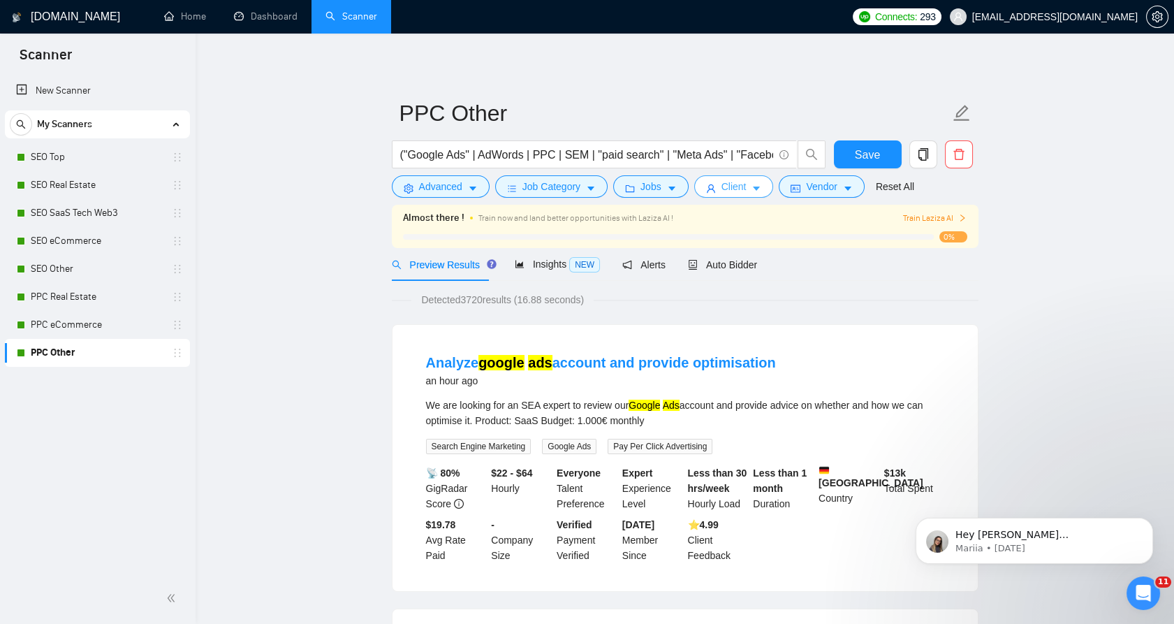
click at [725, 187] on span "Client" at bounding box center [734, 186] width 25 height 15
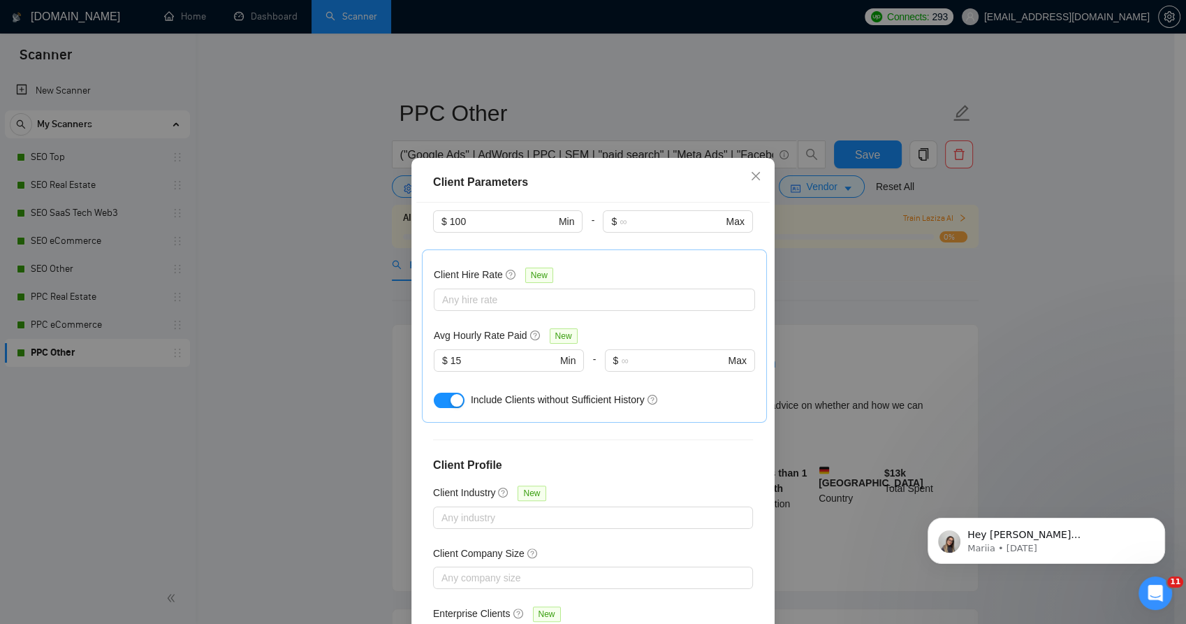
scroll to position [354, 0]
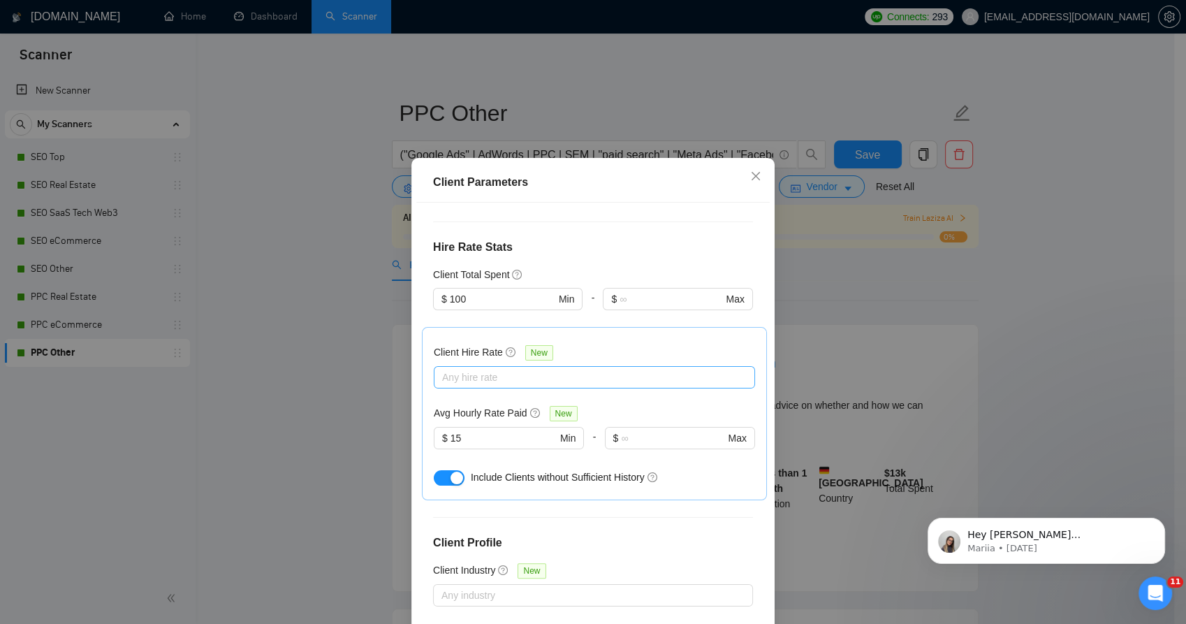
click at [557, 369] on div at bounding box center [587, 377] width 300 height 17
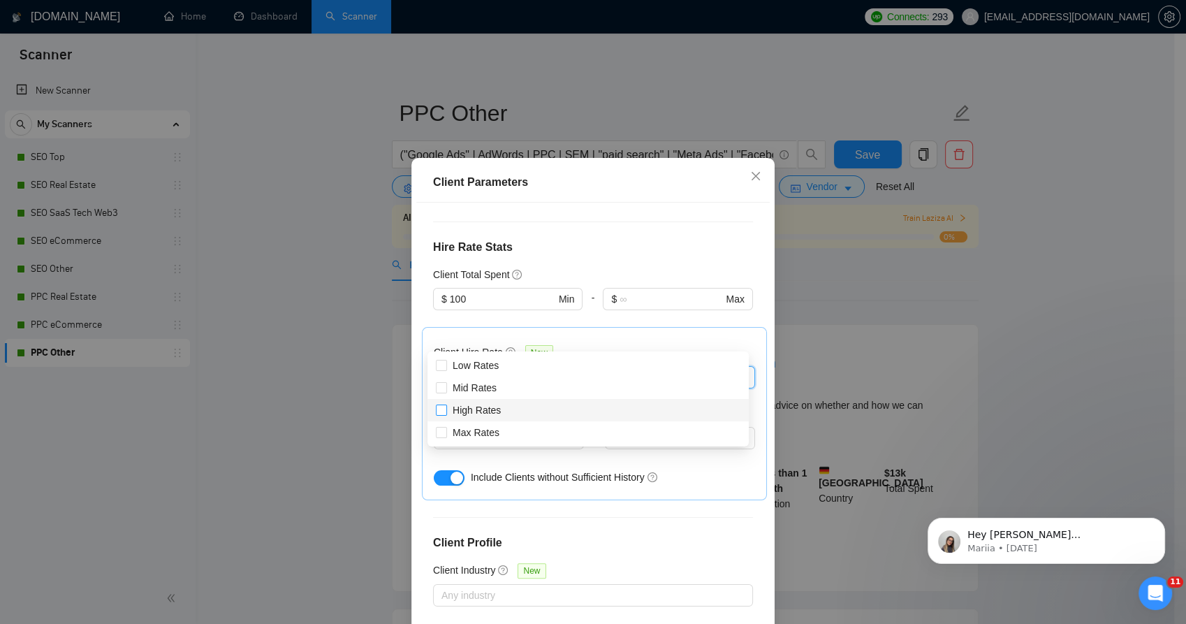
click at [447, 411] on span "High Rates" at bounding box center [476, 409] width 59 height 15
click at [446, 411] on input "High Rates" at bounding box center [441, 410] width 10 height 10
checkbox input "false"
click at [446, 429] on span at bounding box center [441, 432] width 11 height 11
click at [446, 429] on input "Max Rates" at bounding box center [441, 432] width 10 height 10
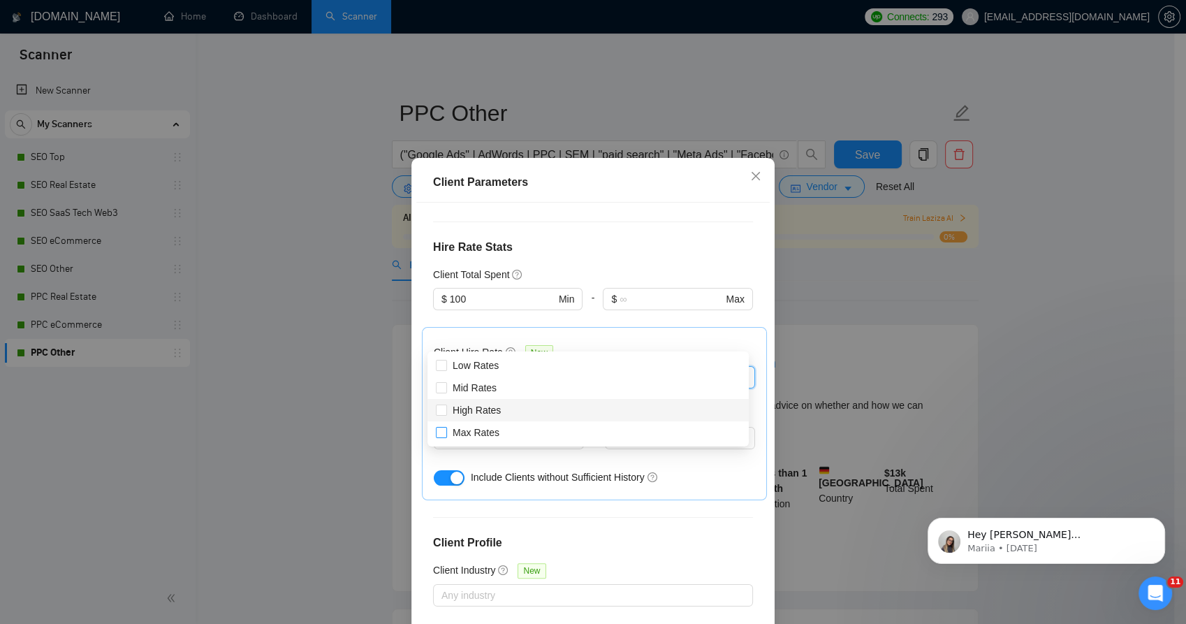
checkbox input "false"
click at [436, 409] on input "High Rates" at bounding box center [441, 410] width 10 height 10
checkbox input "true"
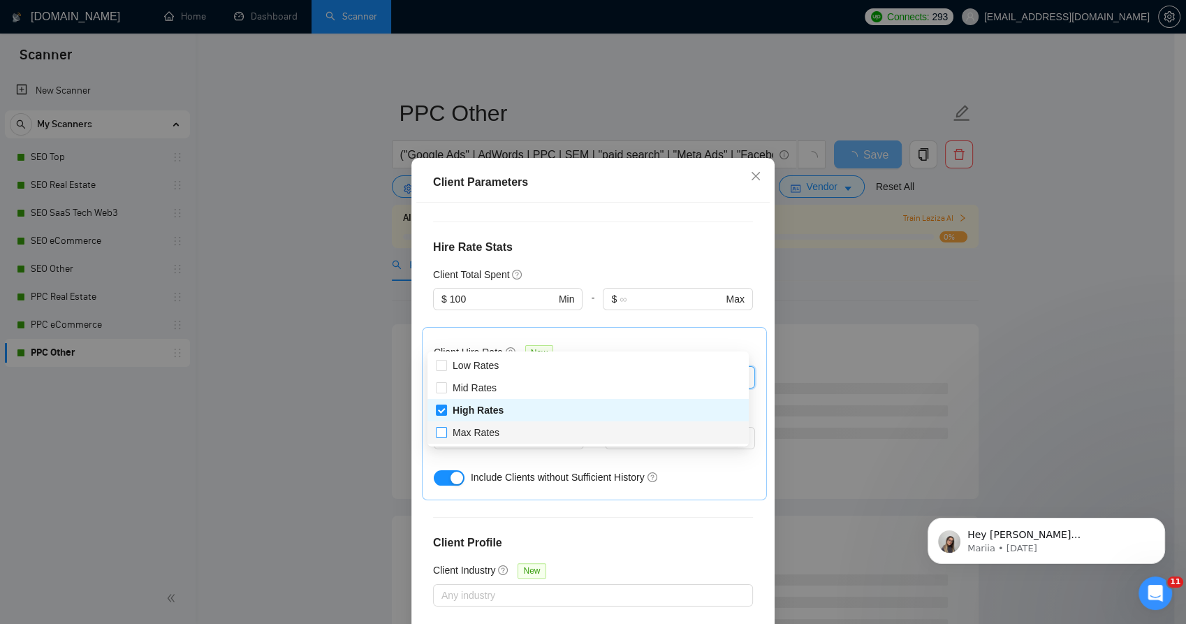
click at [442, 437] on span at bounding box center [441, 432] width 11 height 11
click at [442, 437] on input "Max Rates" at bounding box center [441, 432] width 10 height 10
click at [440, 435] on input "Max Rates" at bounding box center [441, 432] width 10 height 10
checkbox input "true"
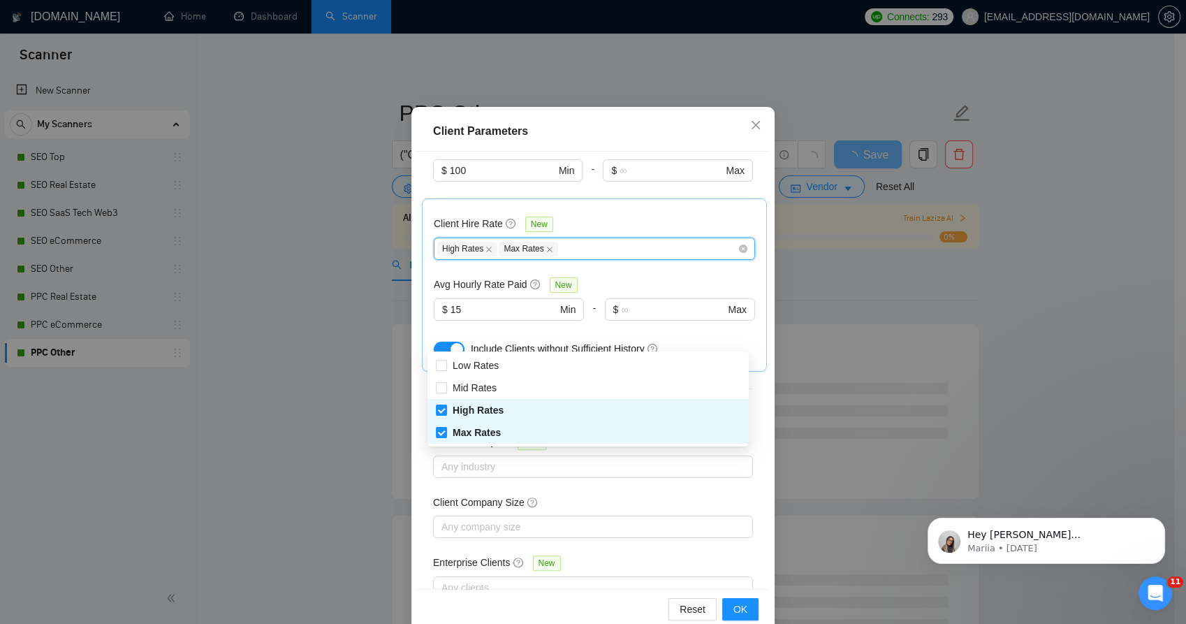
scroll to position [78, 0]
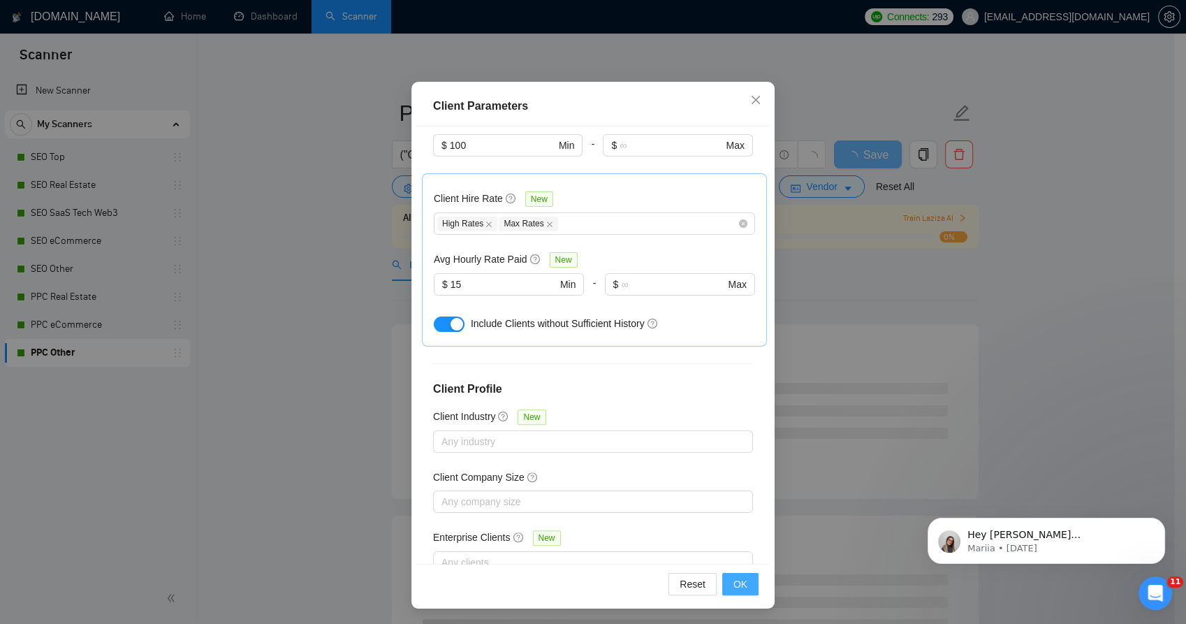
click at [741, 580] on span "OK" at bounding box center [741, 583] width 14 height 15
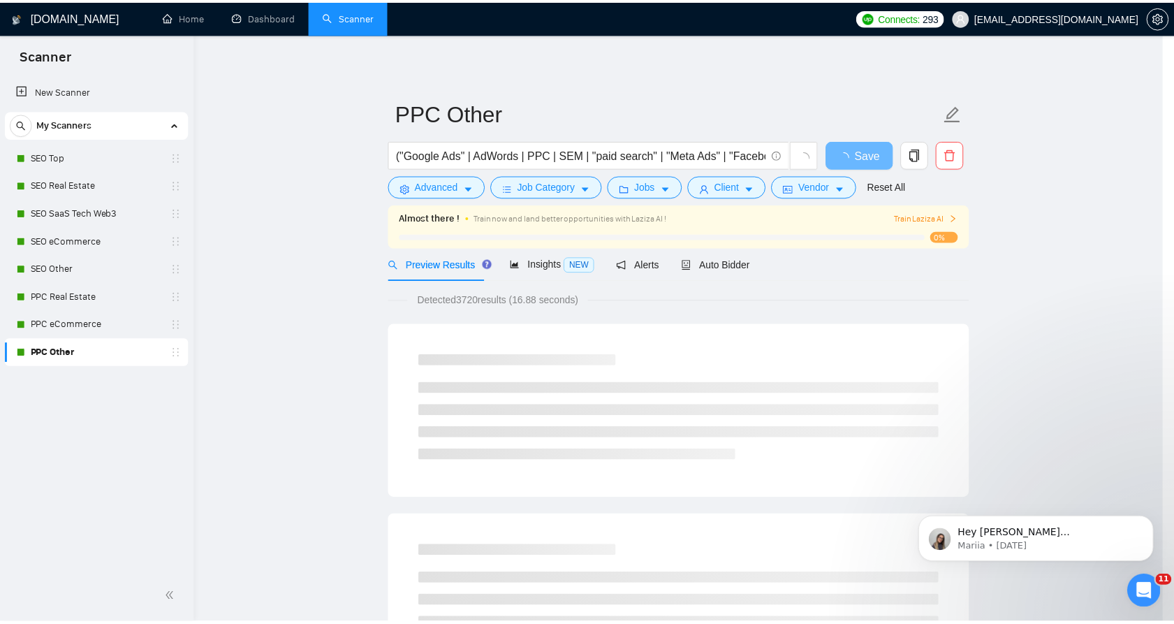
scroll to position [2, 0]
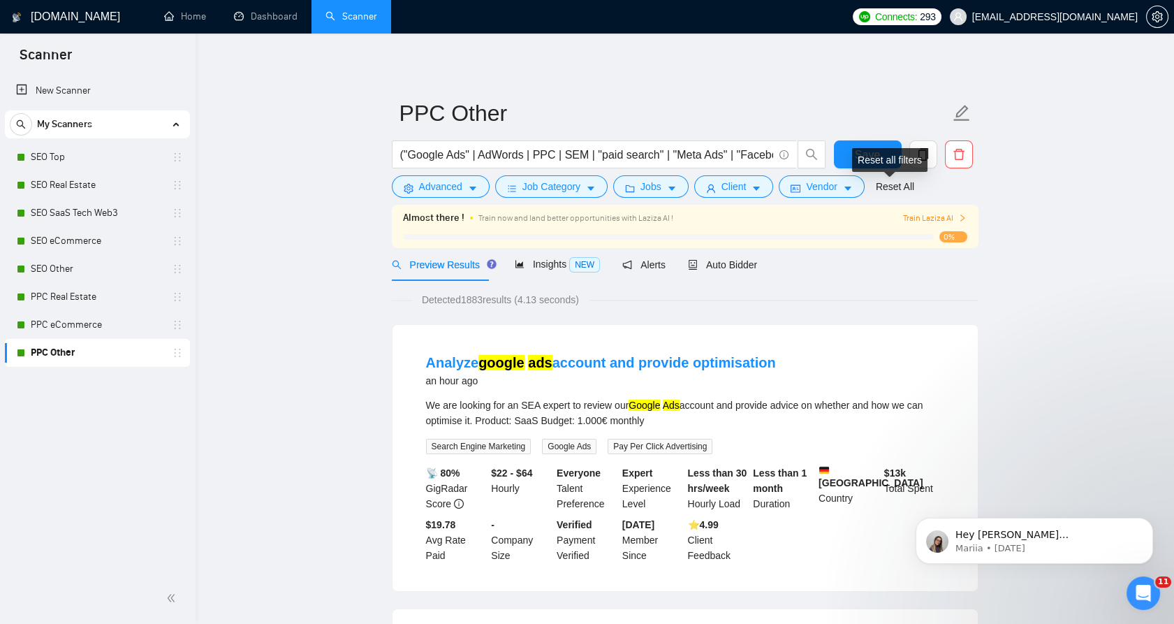
click at [873, 158] on div "Reset all filters" at bounding box center [889, 160] width 75 height 24
click at [865, 154] on span "Save" at bounding box center [867, 154] width 25 height 17
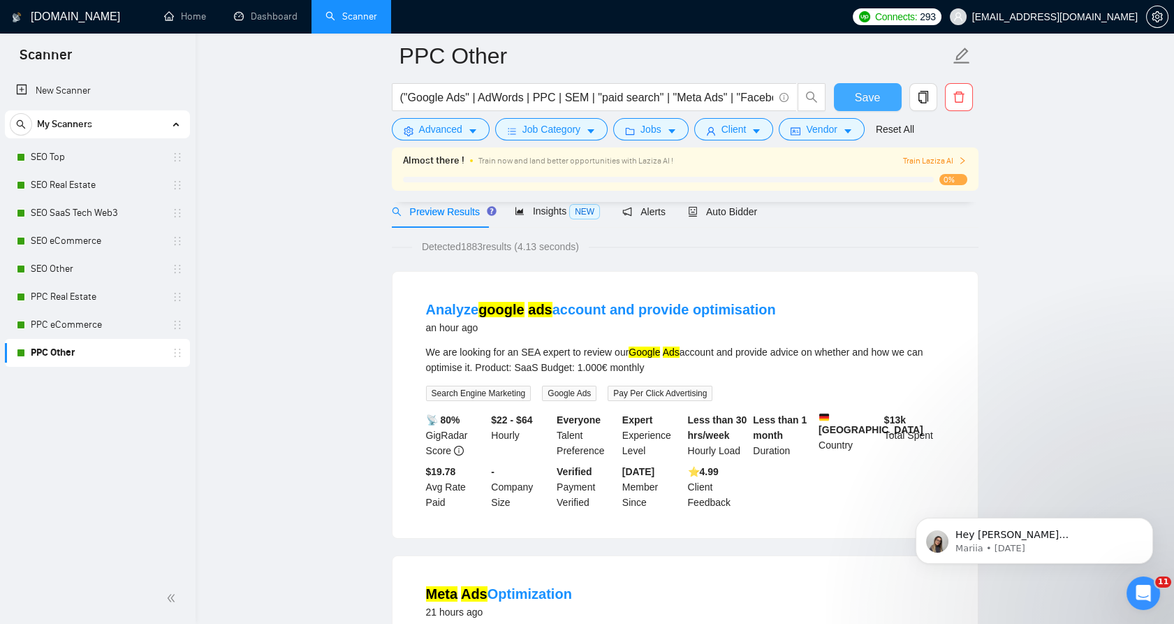
scroll to position [74, 0]
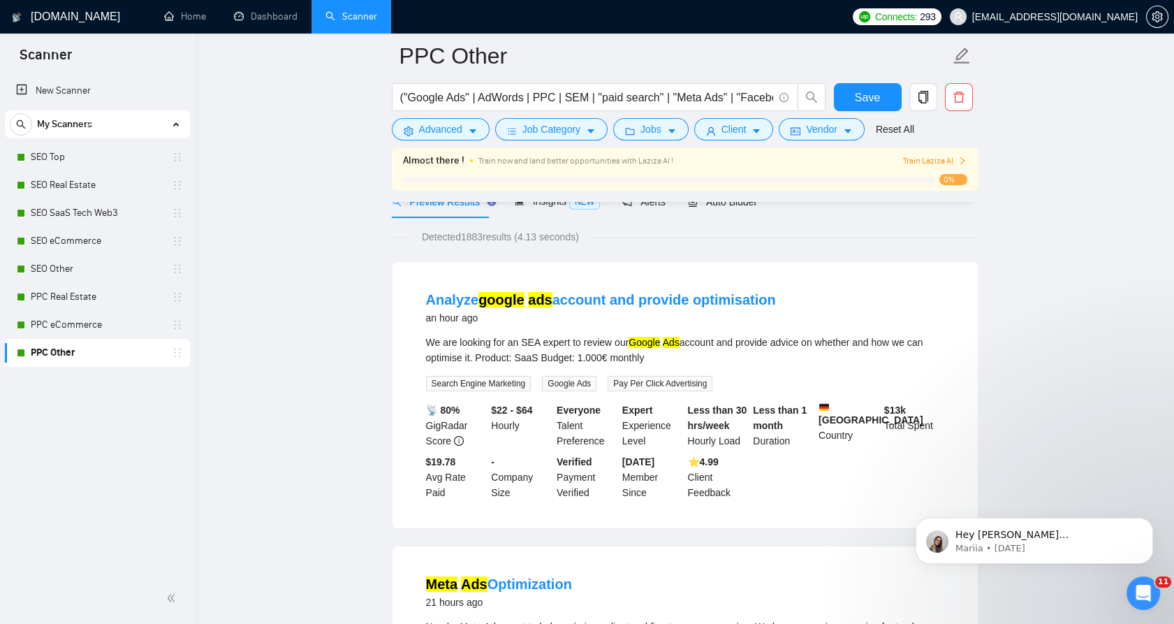
click at [710, 200] on div "Almost there ! Train now and land better opportunities with Laziza AI ! Train L…" at bounding box center [685, 174] width 587 height 54
click at [710, 202] on span "Auto Bidder" at bounding box center [722, 201] width 69 height 11
click at [710, 203] on span "Auto Bidder" at bounding box center [722, 201] width 69 height 11
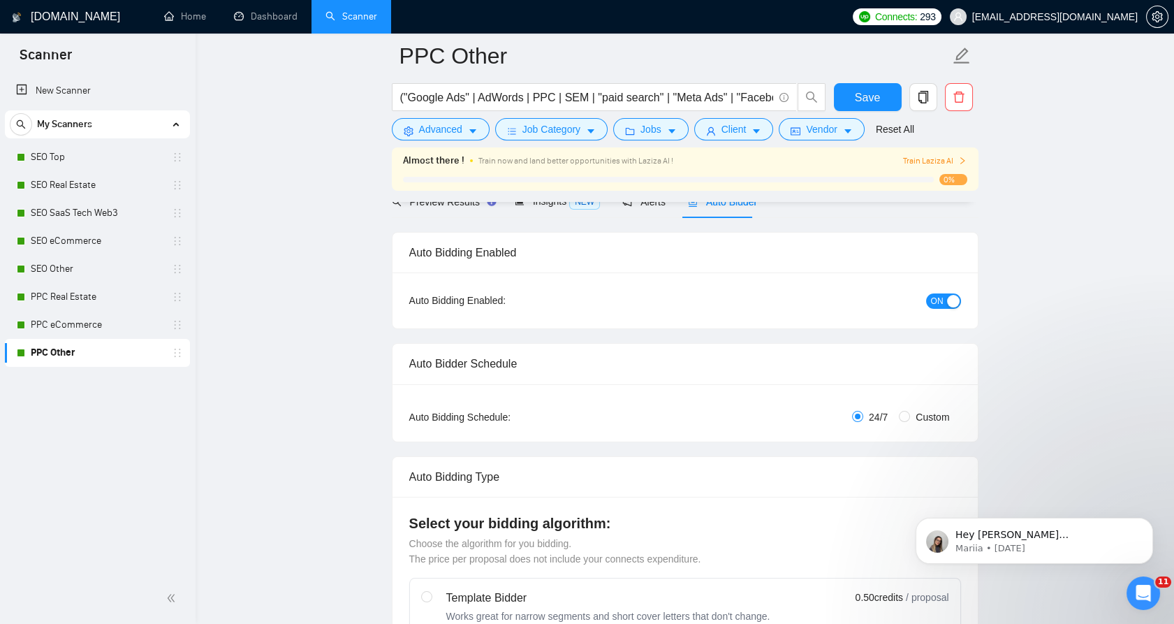
checkbox input "true"
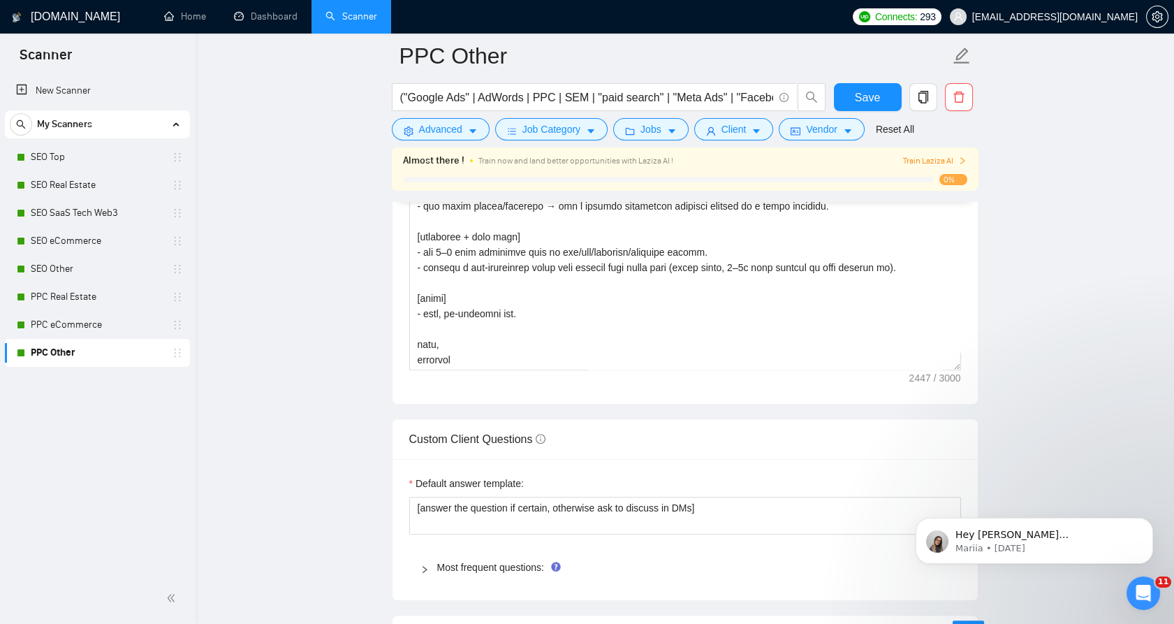
scroll to position [2096, 0]
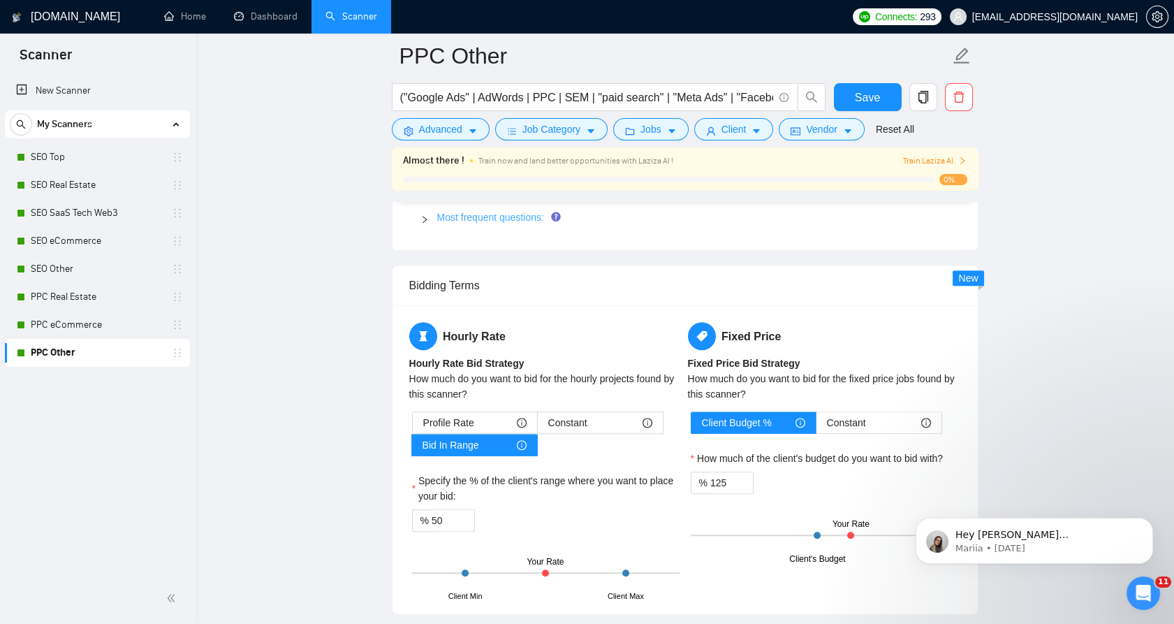
click at [467, 212] on link "Most frequent questions:" at bounding box center [490, 217] width 107 height 11
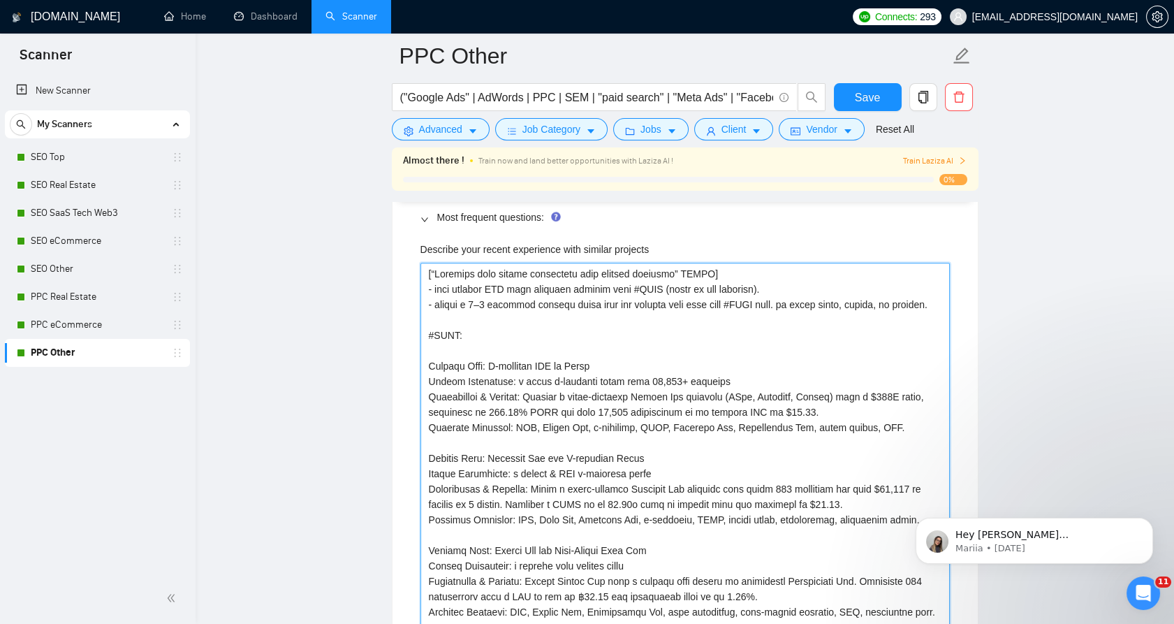
drag, startPoint x: 497, startPoint y: 319, endPoint x: 401, endPoint y: 265, distance: 110.1
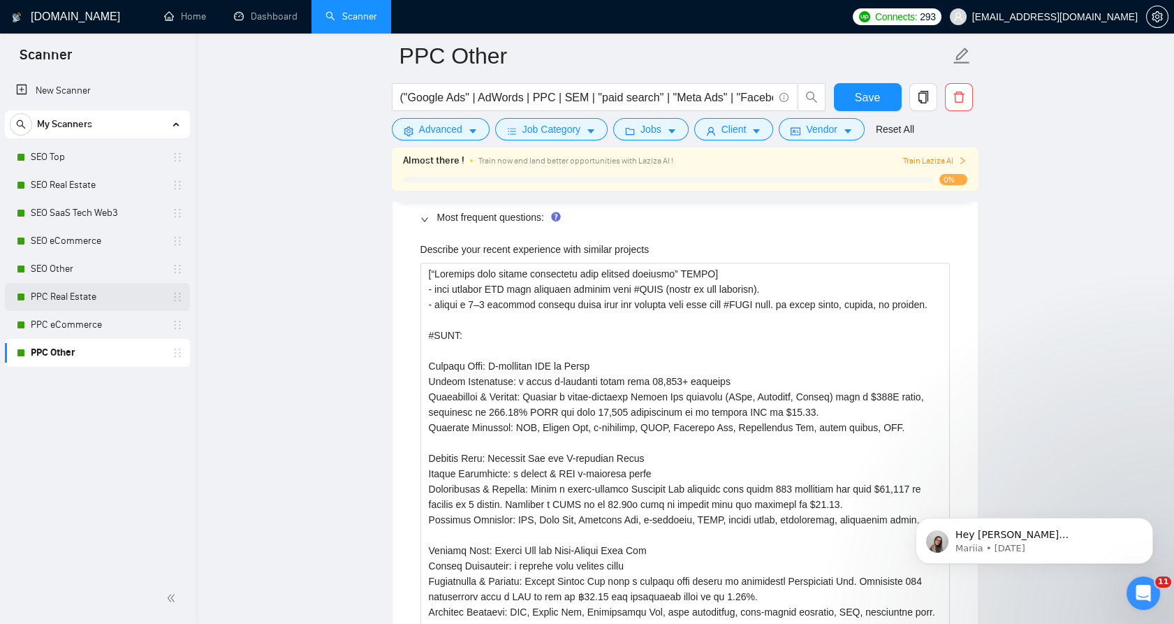
click at [103, 290] on link "PPC Real Estate" at bounding box center [97, 297] width 133 height 28
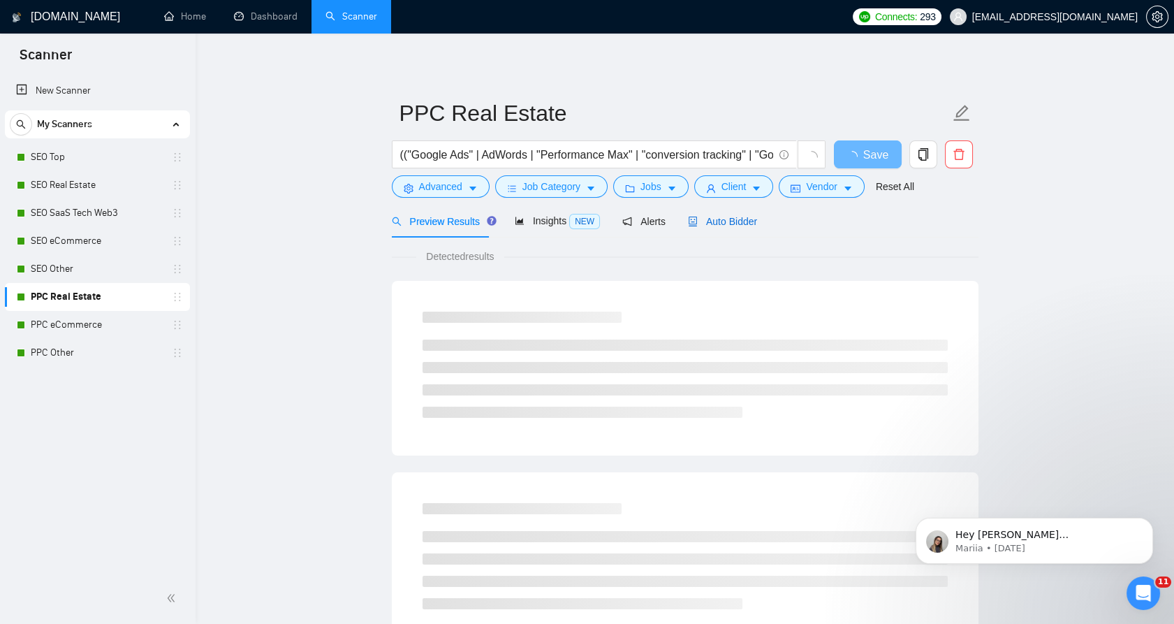
click at [713, 216] on span "Auto Bidder" at bounding box center [722, 221] width 69 height 11
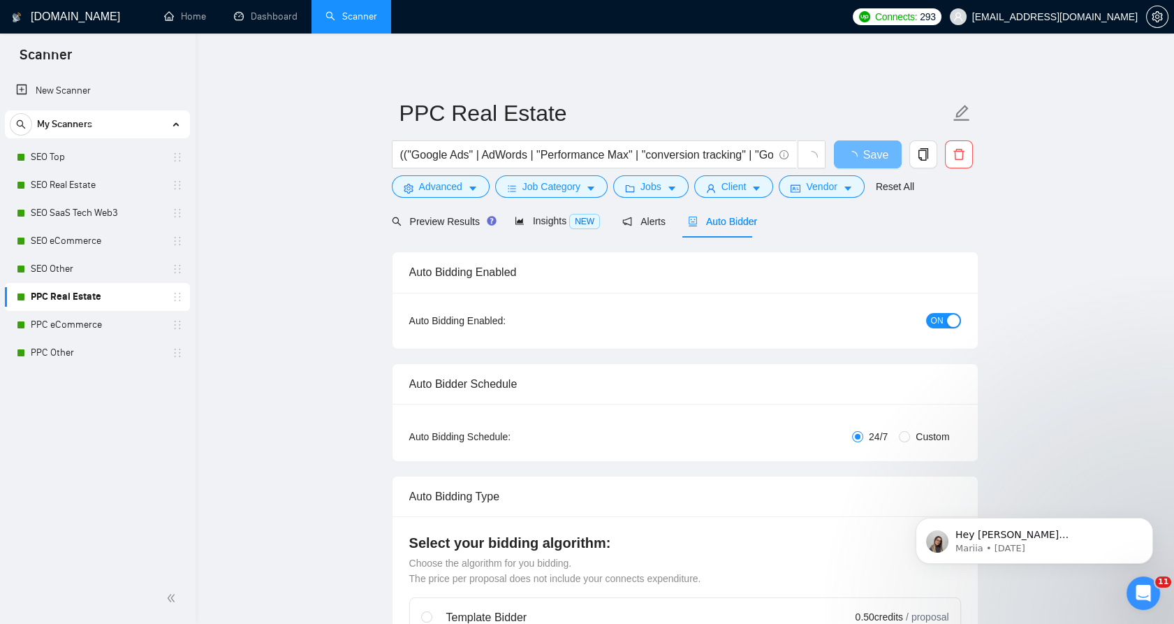
checkbox input "true"
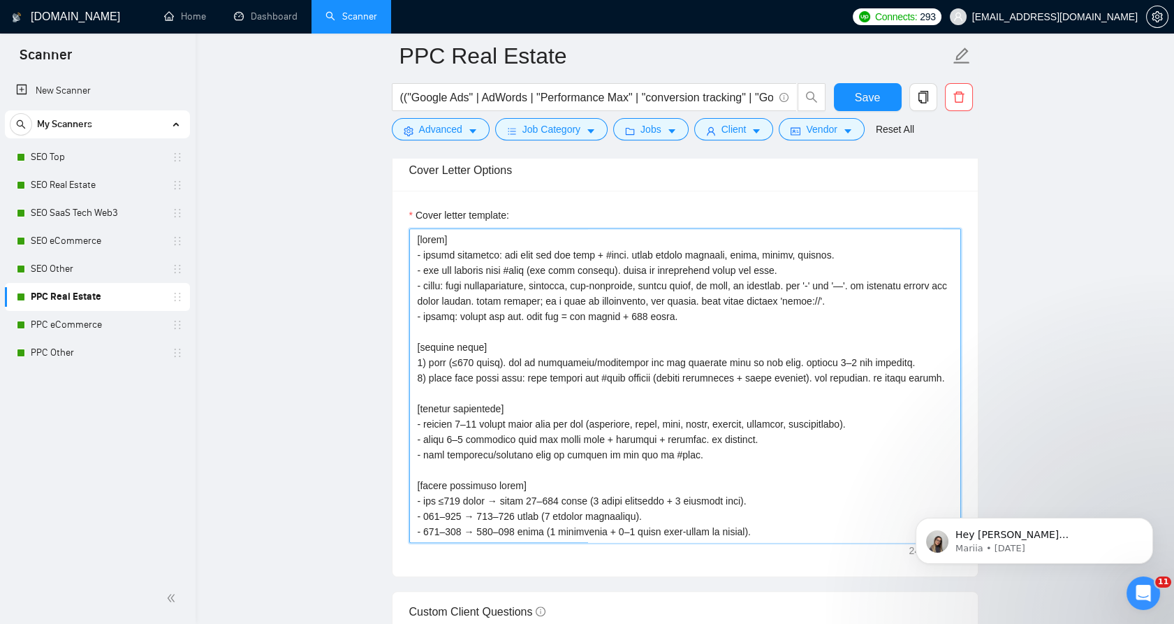
click at [579, 293] on textarea "Cover letter template:" at bounding box center [685, 385] width 552 height 314
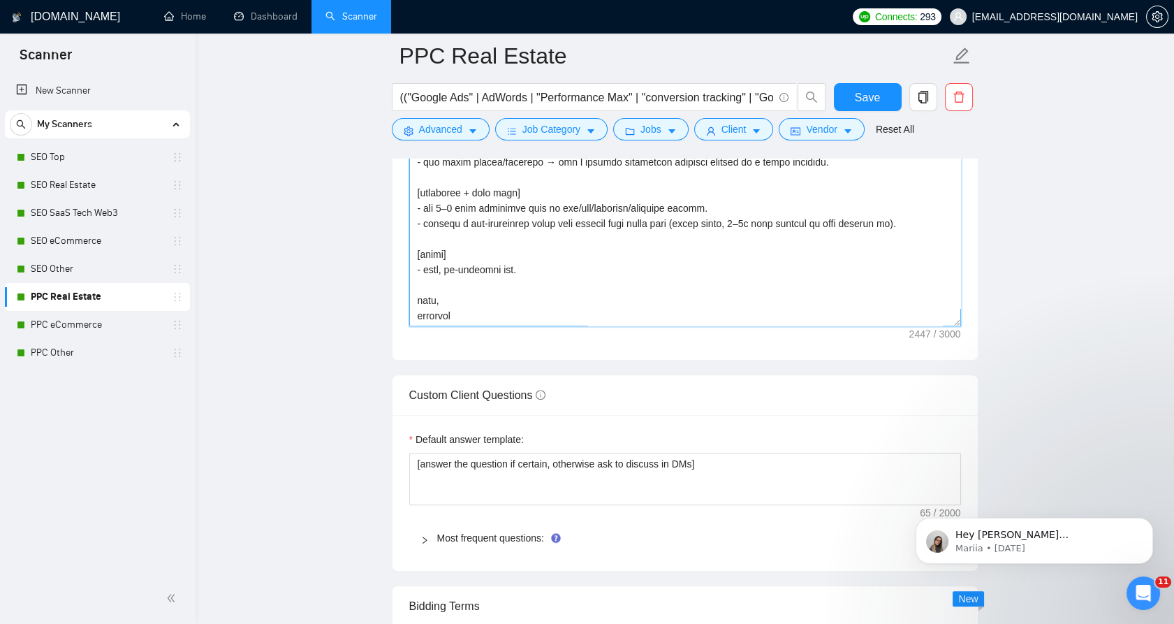
scroll to position [1863, 0]
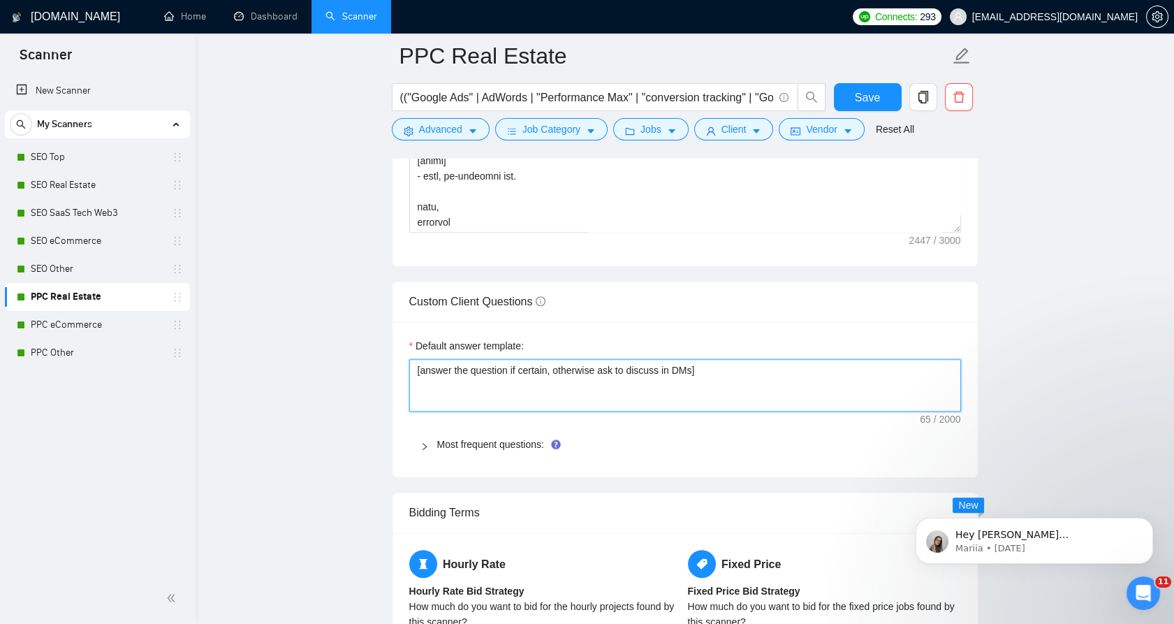
click at [500, 370] on textarea "[answer the question if certain, otherwise ask to discuss in DMs]" at bounding box center [685, 385] width 552 height 53
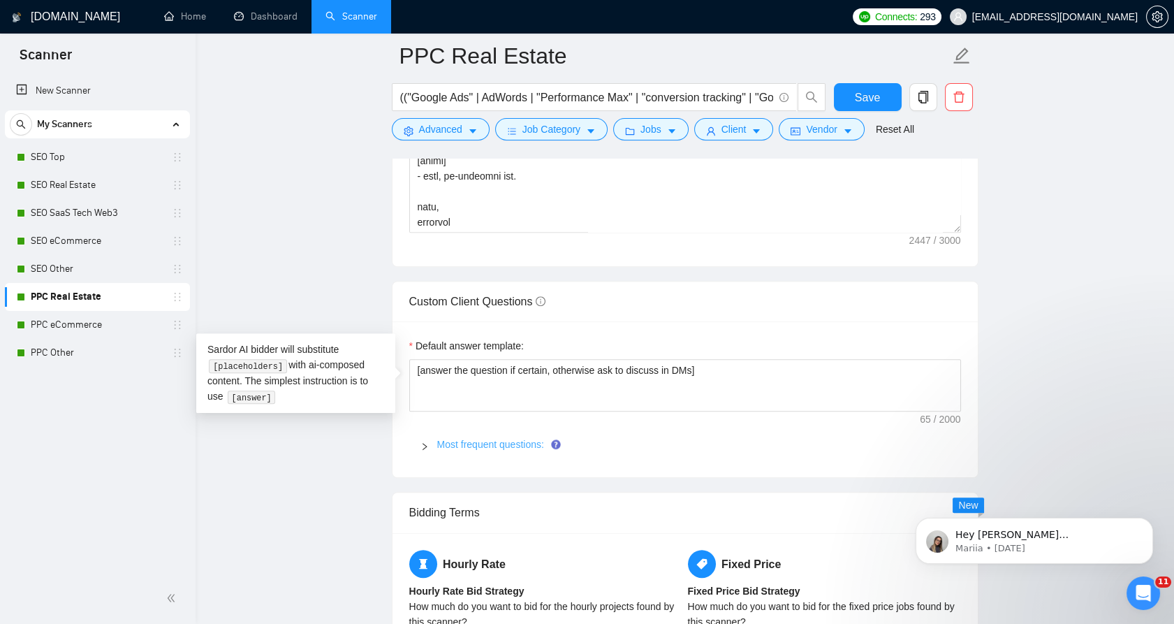
click at [453, 447] on link "Most frequent questions:" at bounding box center [490, 444] width 107 height 11
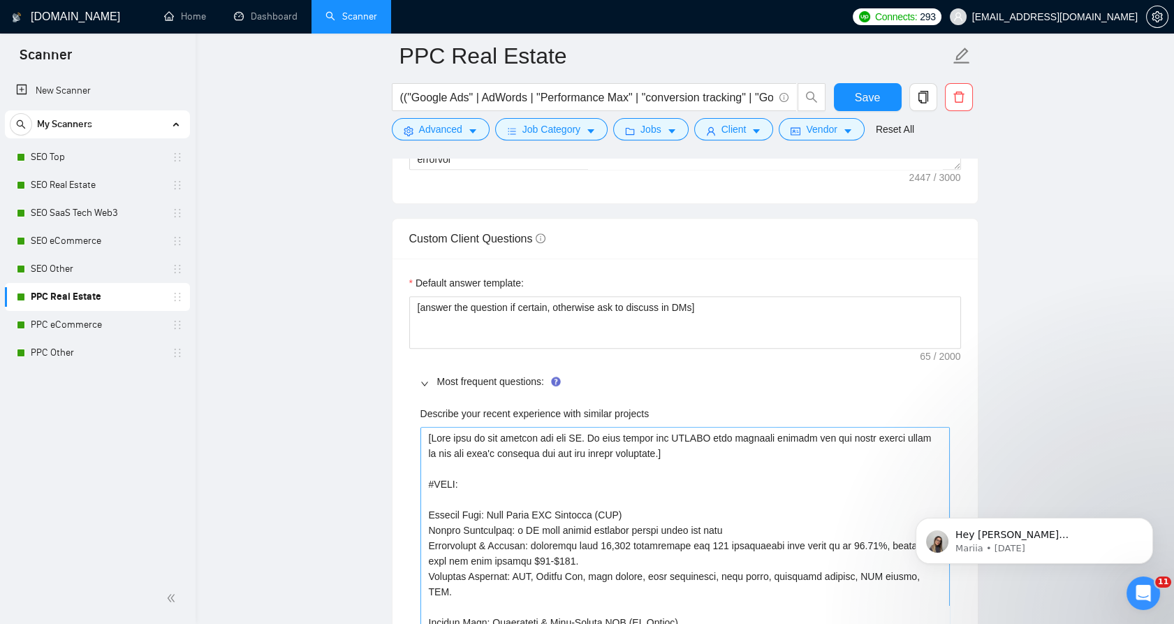
scroll to position [2018, 0]
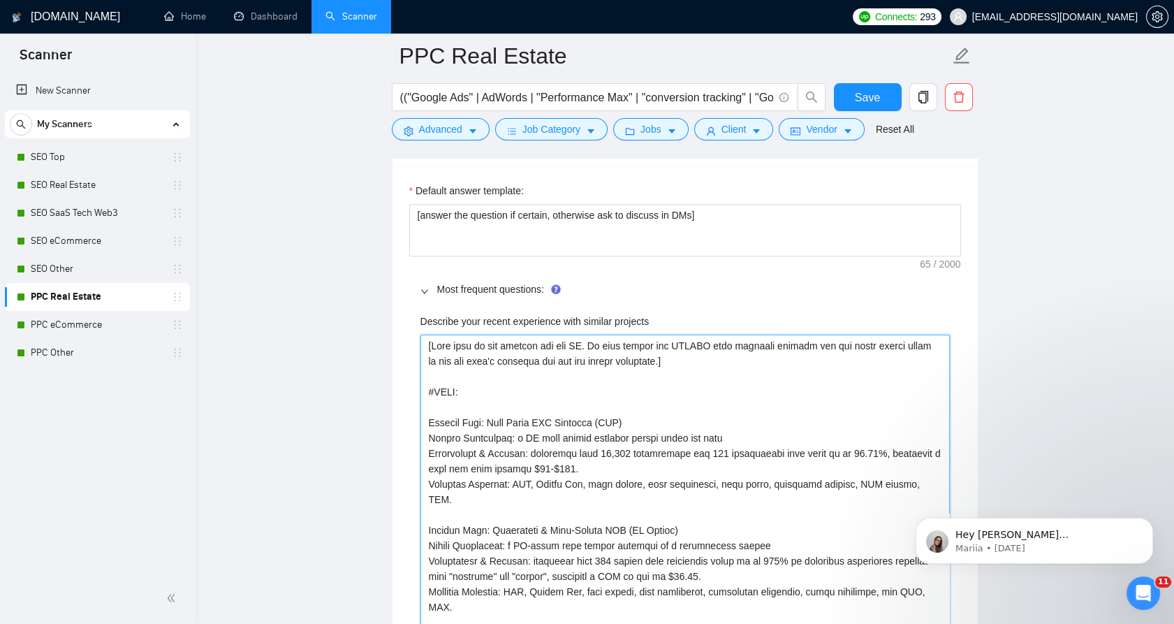
click at [622, 361] on projects "Describe your recent experience with similar projects" at bounding box center [686, 507] width 530 height 345
drag, startPoint x: 617, startPoint y: 349, endPoint x: 313, endPoint y: 340, distance: 304.1
click at [313, 341] on main "PPC Real Estate (("Google Ads" | AdWords | "Performance Max" | "conversion trac…" at bounding box center [685, 588] width 934 height 5100
paste projects "“Describe your recent experience with similar projects” FIELD] - pick exactly O…"
type projects "[“Loremips dolo sitame consectetu adip elitsed doeiusmo” TEMPO] - inci utlabor …"
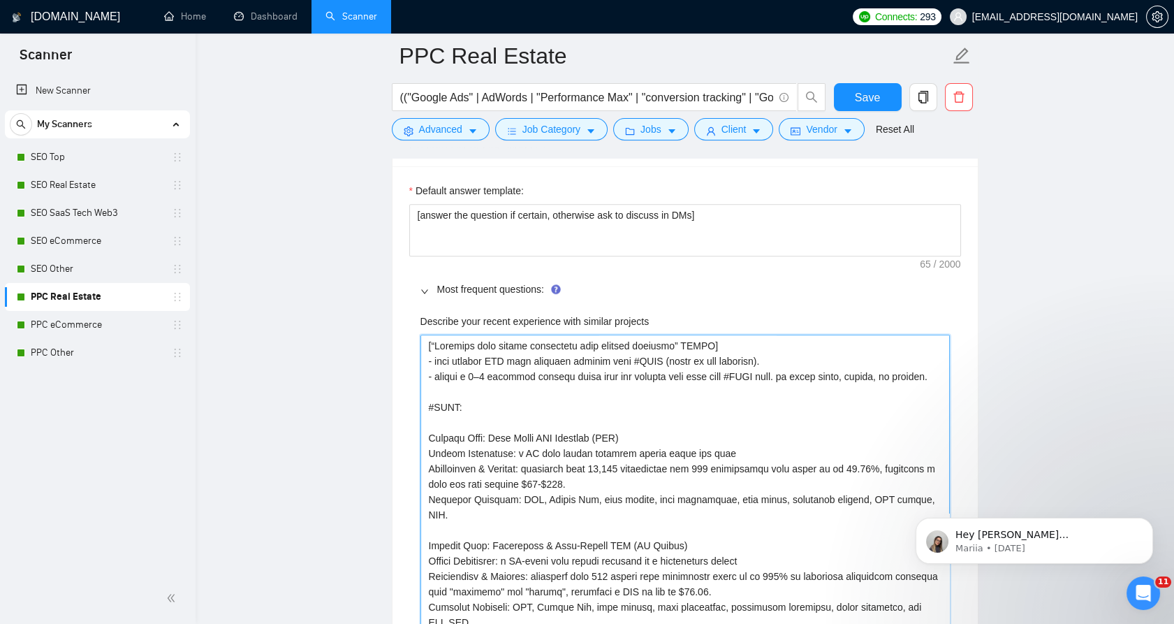
click at [658, 392] on projects "Describe your recent experience with similar projects" at bounding box center [686, 523] width 530 height 376
type projects "[“Loremips dolo sitame consectetu adip elitsed doeiusmo” TEMPO] - inci utlabor …"
click at [877, 103] on span "Save" at bounding box center [867, 97] width 25 height 17
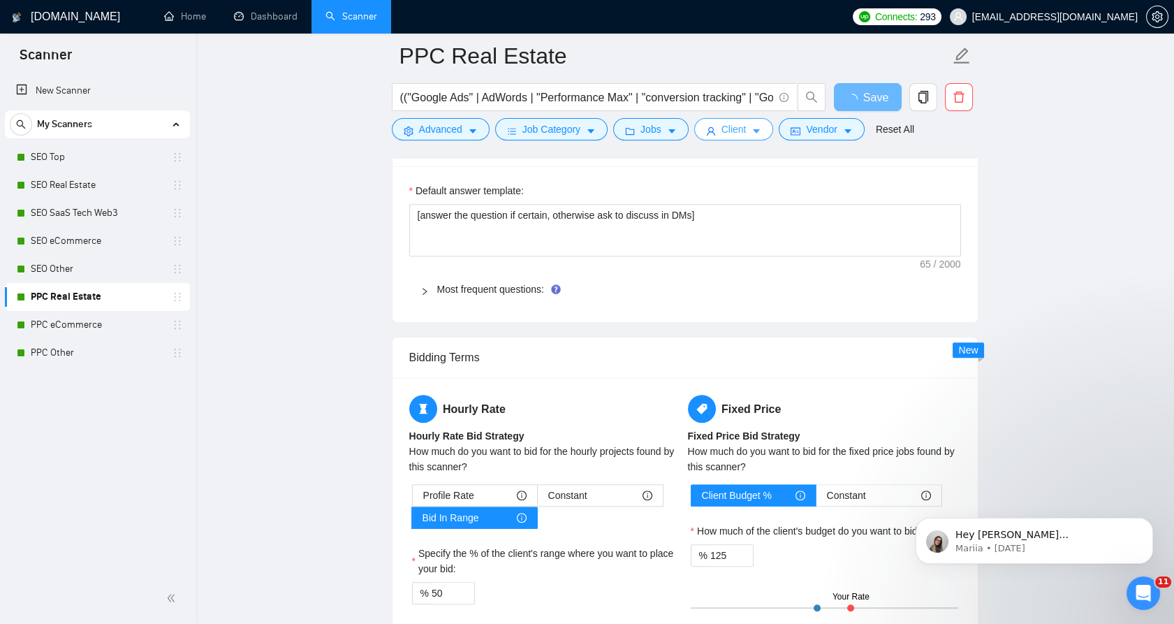
click at [746, 133] on button "Client" at bounding box center [734, 129] width 80 height 22
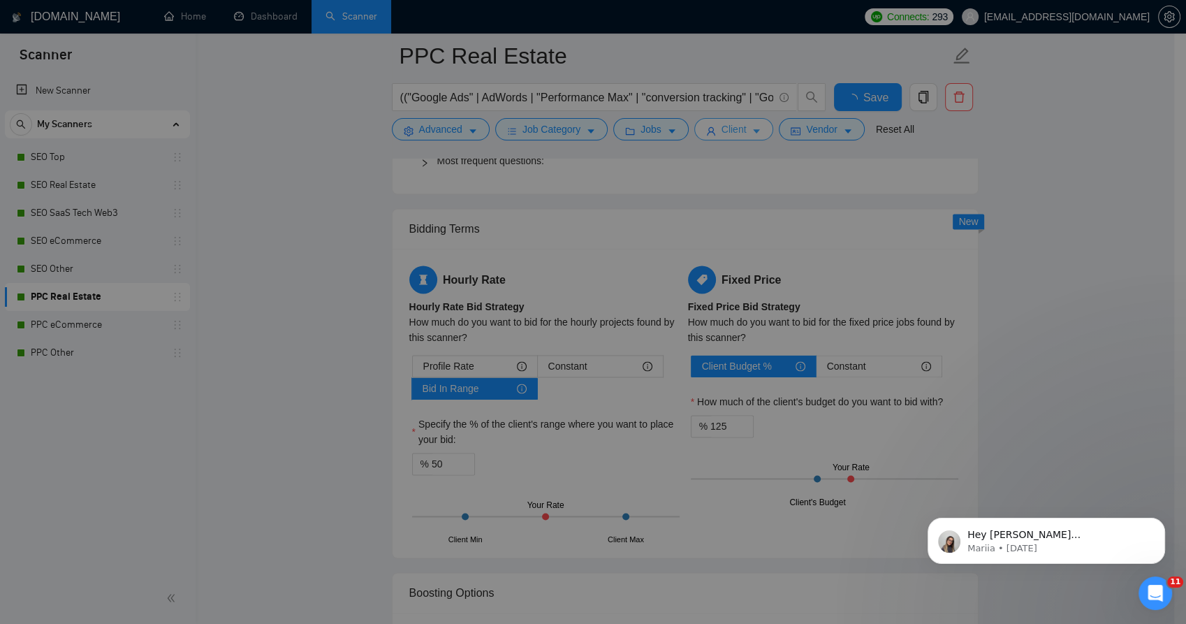
checkbox input "true"
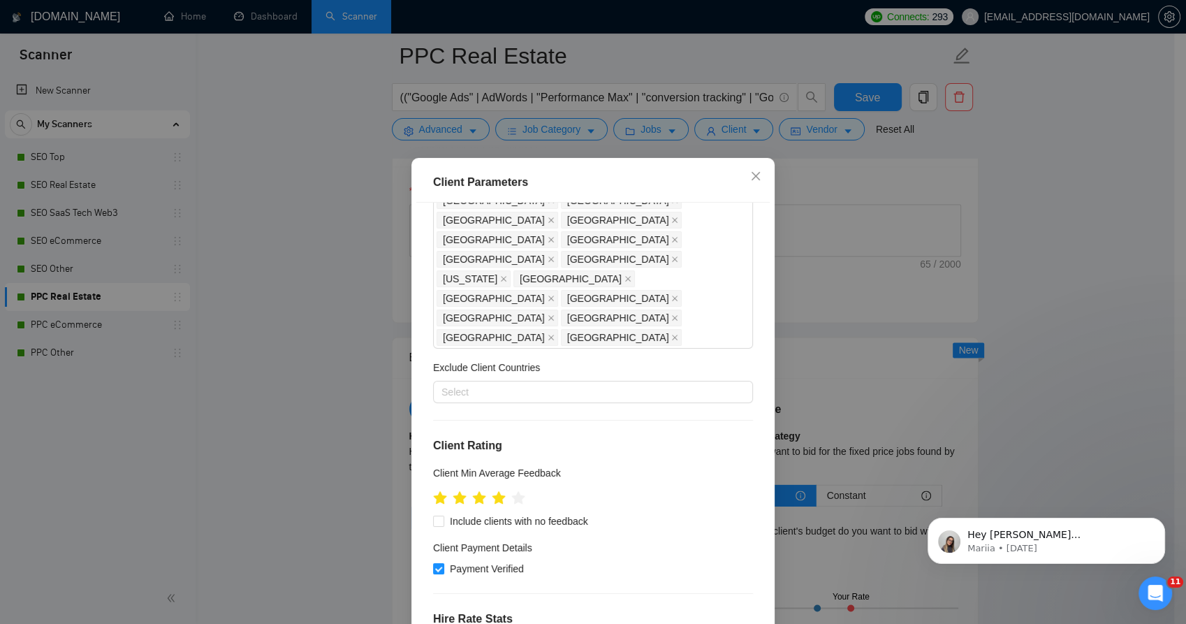
click at [732, 126] on div "Client Parameters Client Location Include Client Countries [GEOGRAPHIC_DATA] [G…" at bounding box center [593, 312] width 1186 height 624
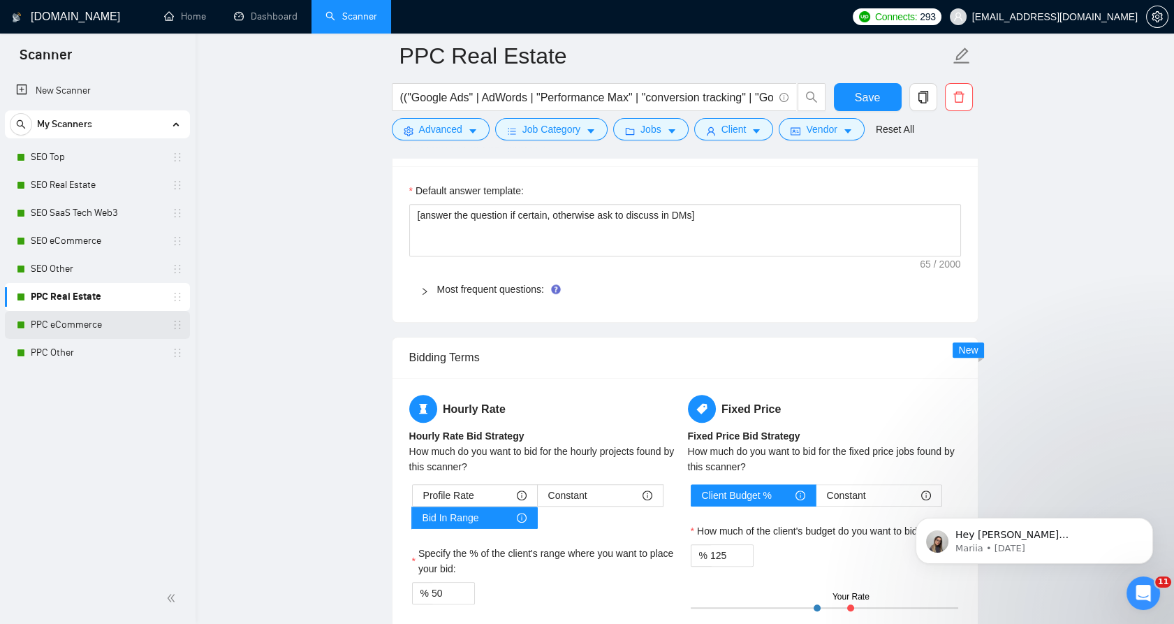
click at [106, 324] on link "PPC eCommerce" at bounding box center [97, 325] width 133 height 28
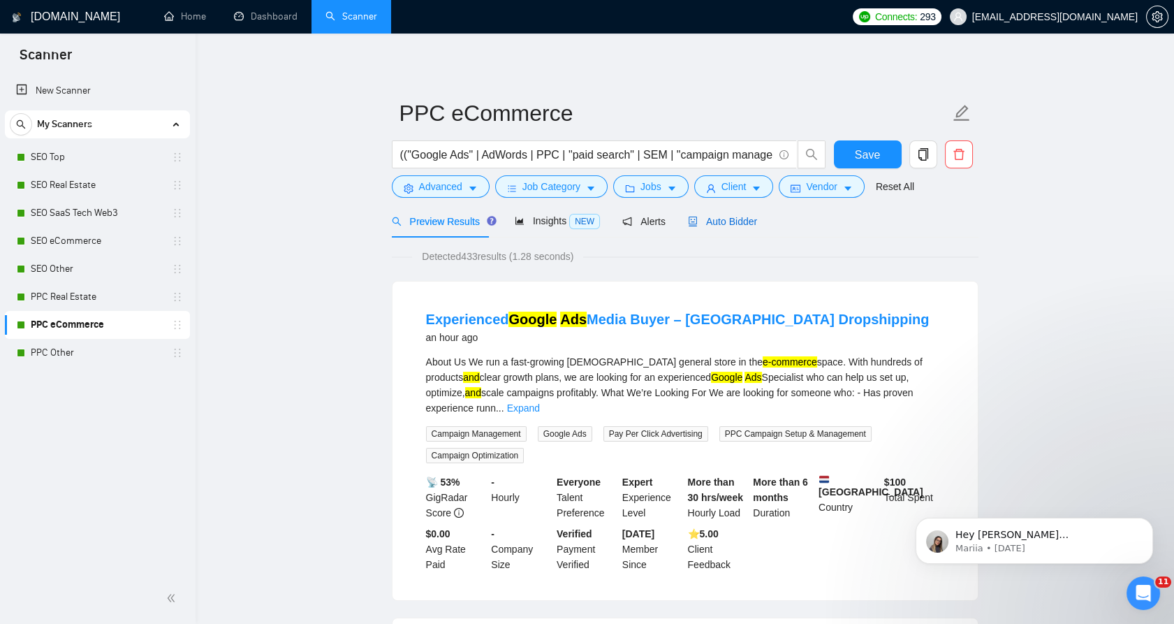
click at [734, 217] on span "Auto Bidder" at bounding box center [722, 221] width 69 height 11
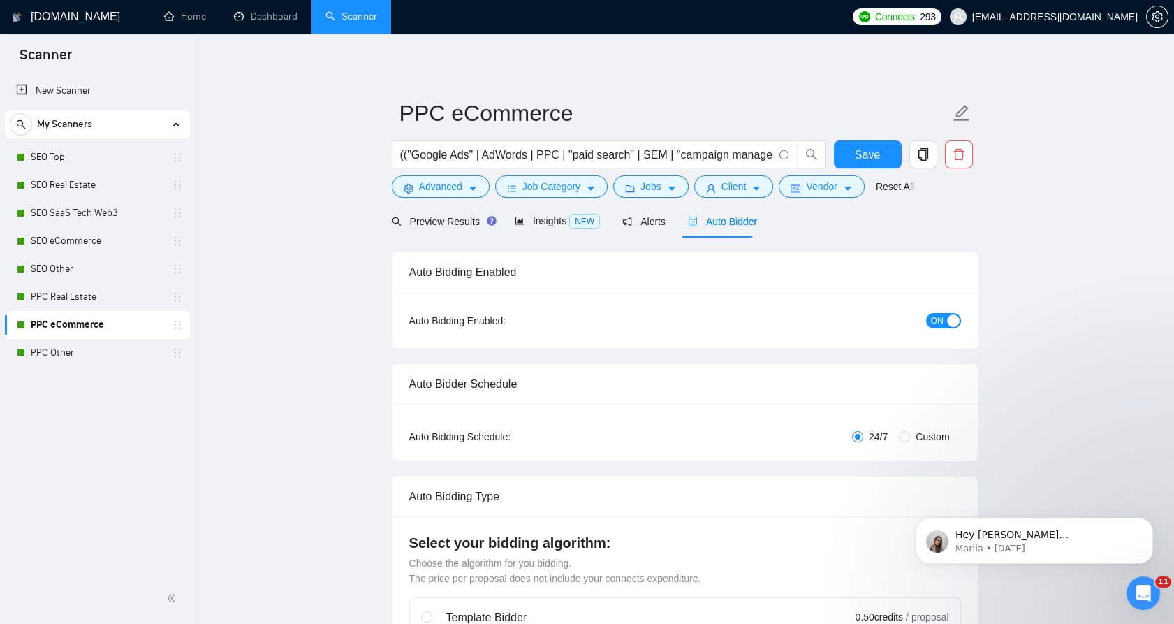
checkbox input "true"
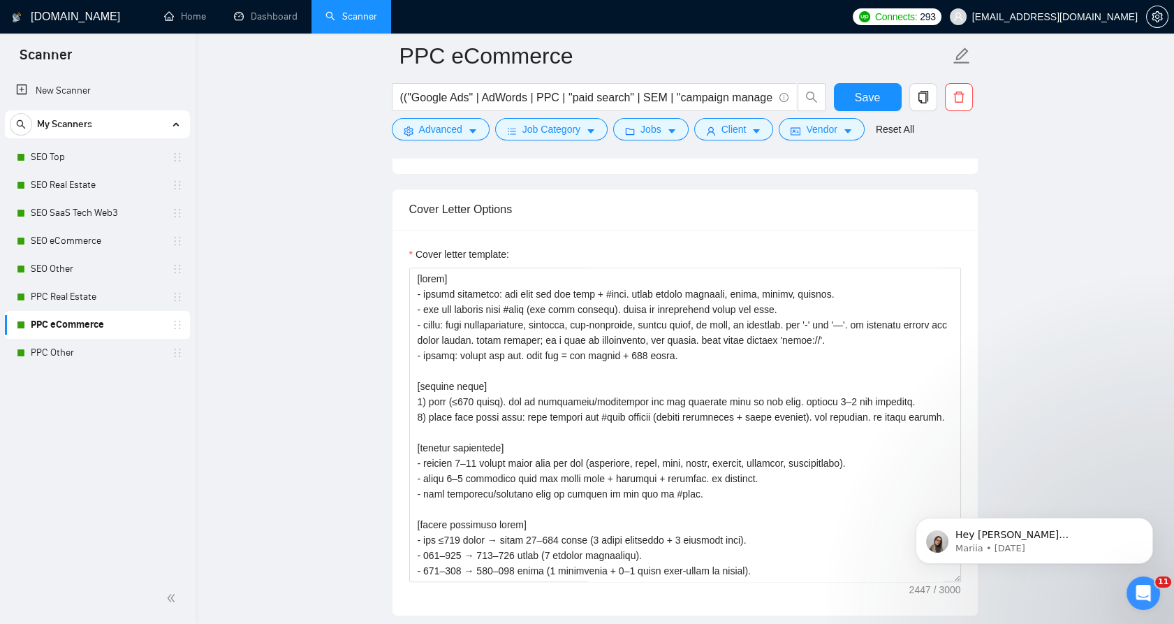
scroll to position [1552, 0]
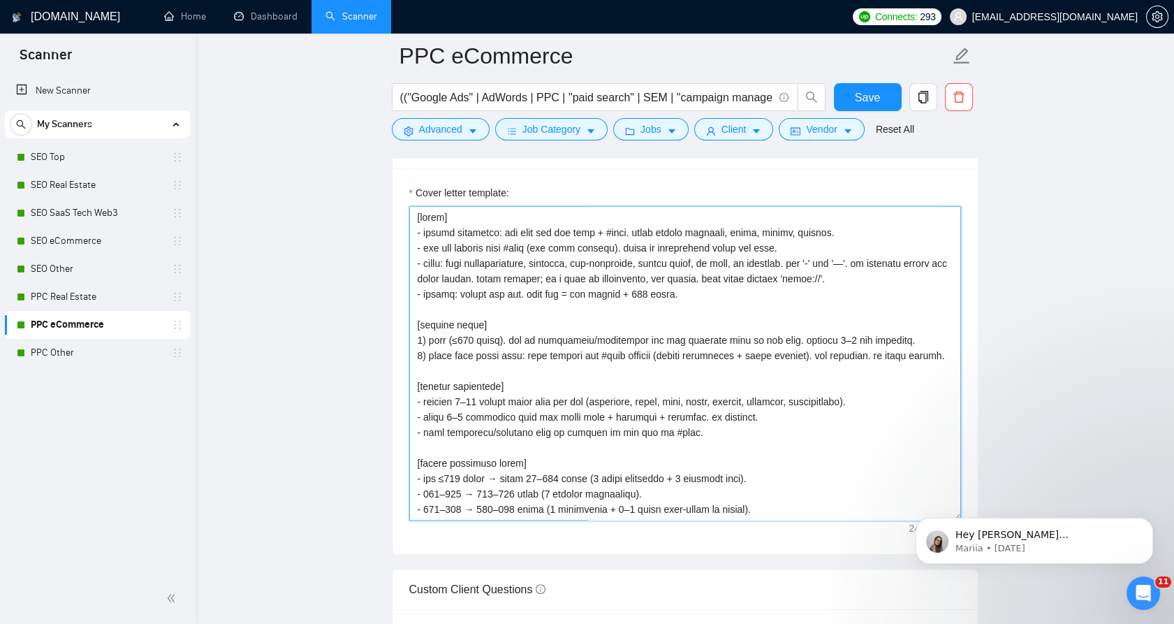
click at [711, 262] on textarea "Cover letter template:" at bounding box center [685, 363] width 552 height 314
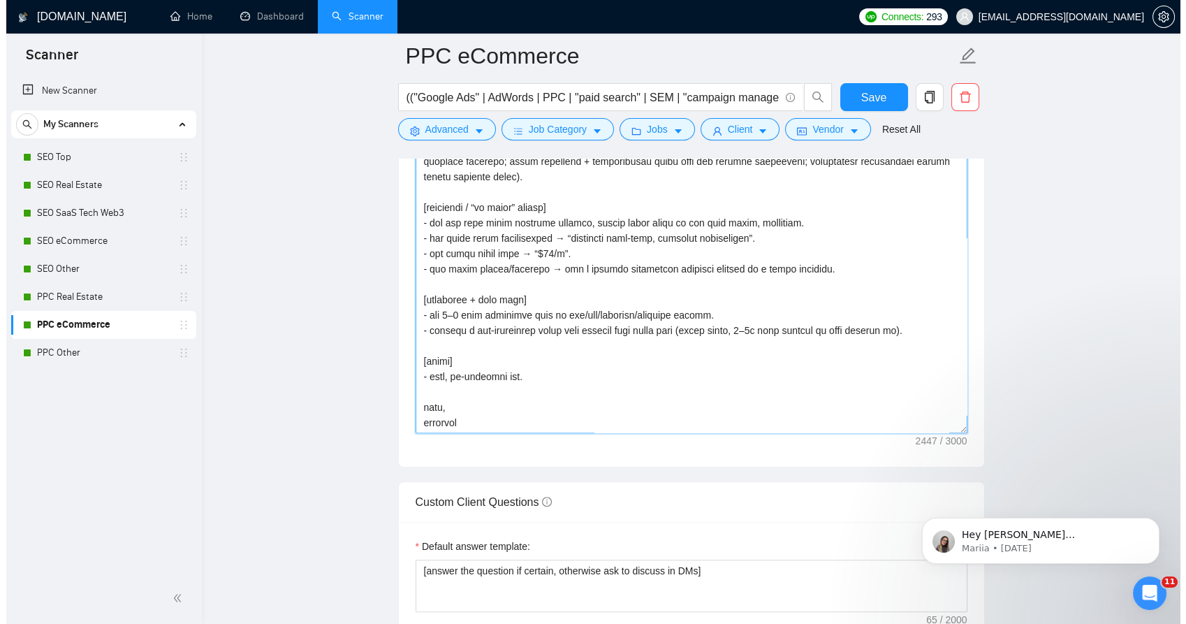
scroll to position [1630, 0]
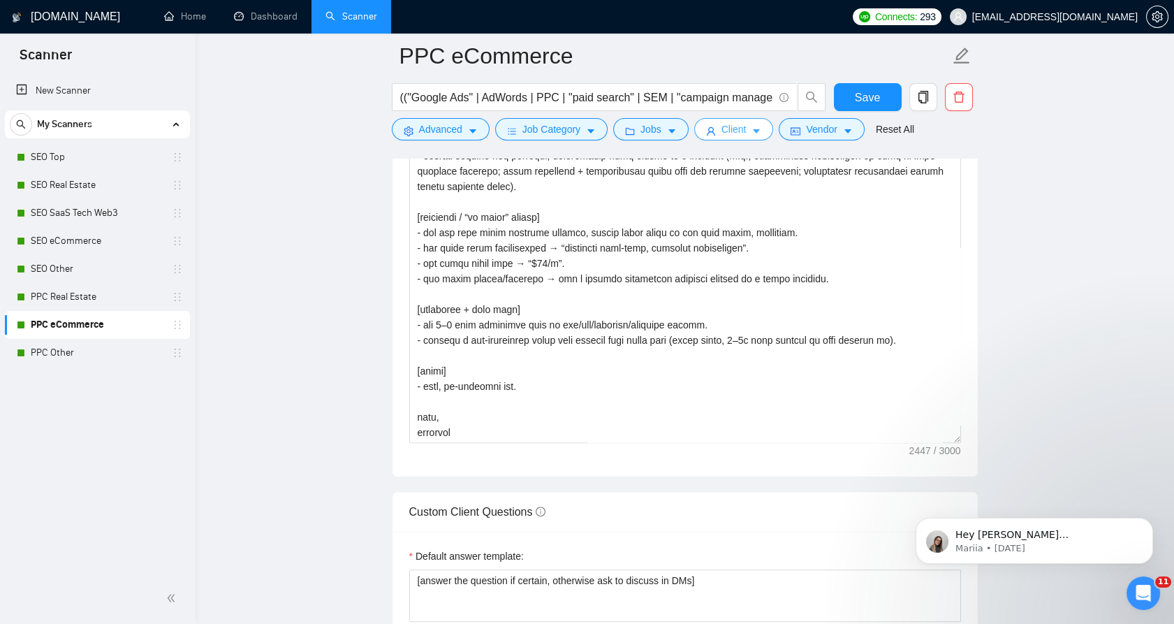
click at [725, 124] on span "Client" at bounding box center [734, 129] width 25 height 15
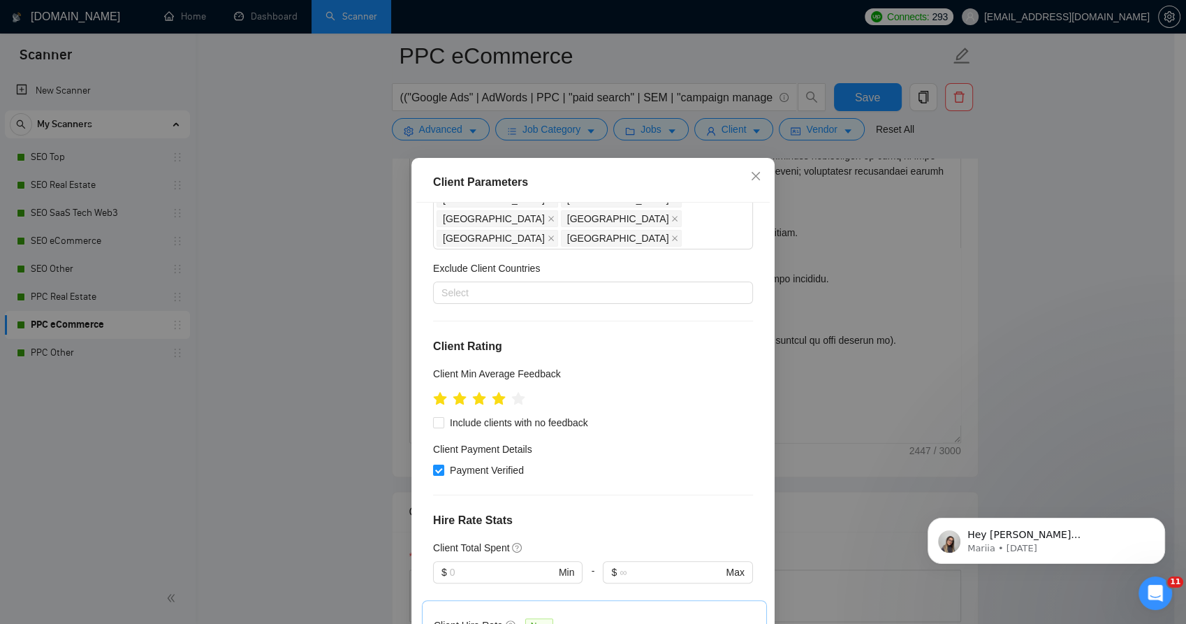
scroll to position [664, 0]
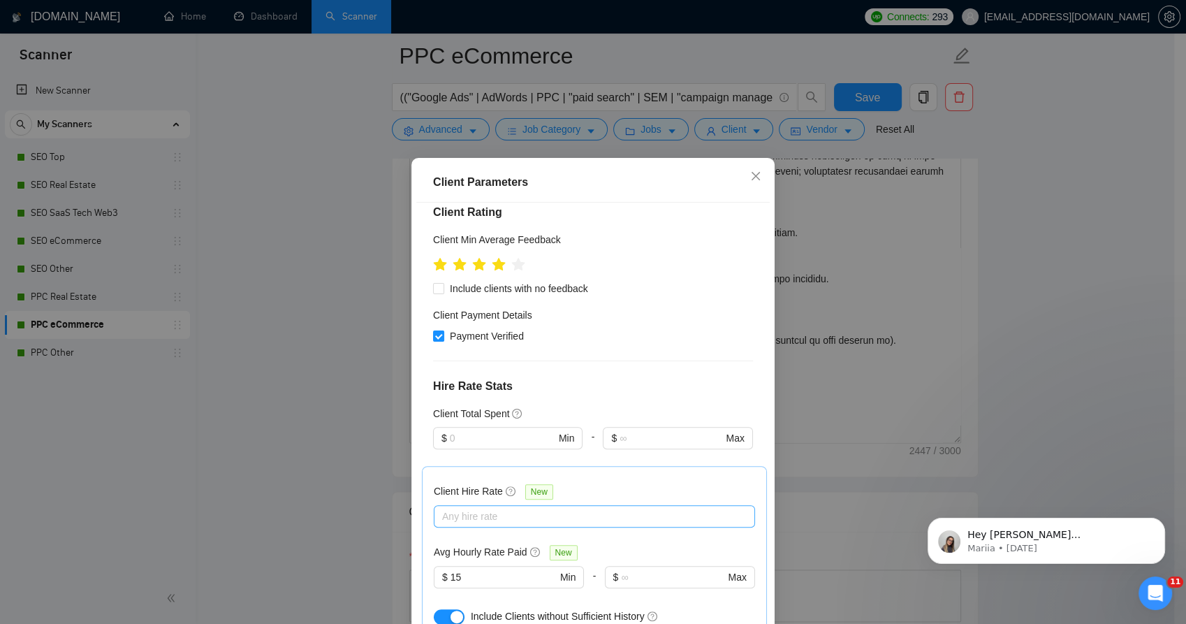
click at [578, 508] on div at bounding box center [587, 516] width 300 height 17
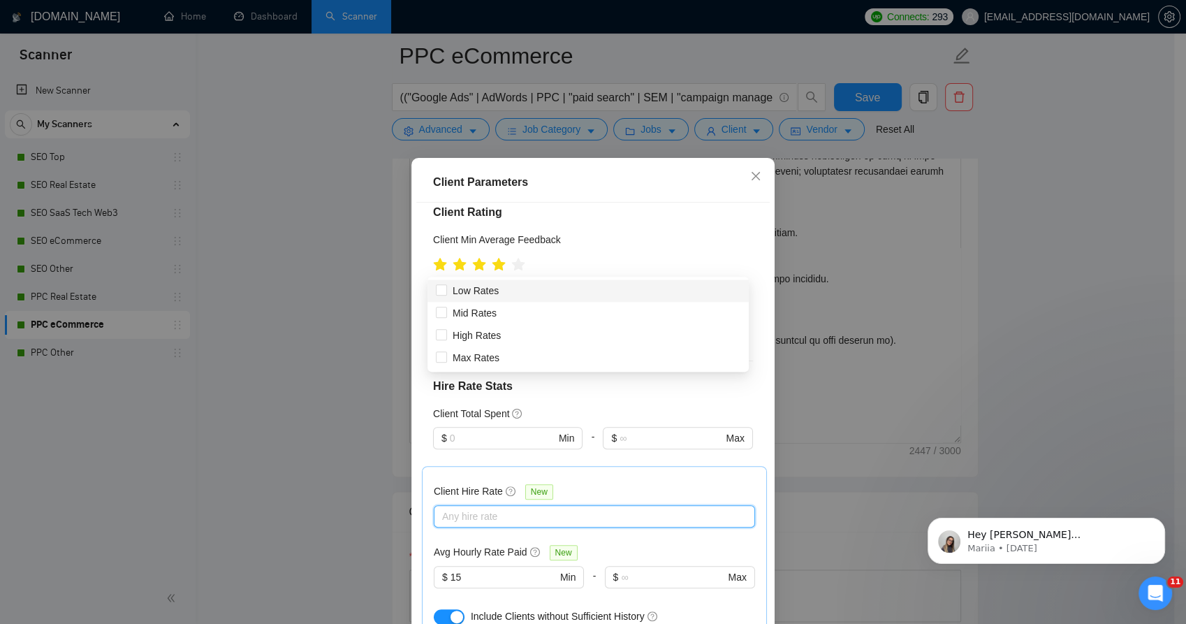
click at [1009, 248] on div "Client Parameters Client Location Include Client Countries [GEOGRAPHIC_DATA] [G…" at bounding box center [593, 312] width 1186 height 624
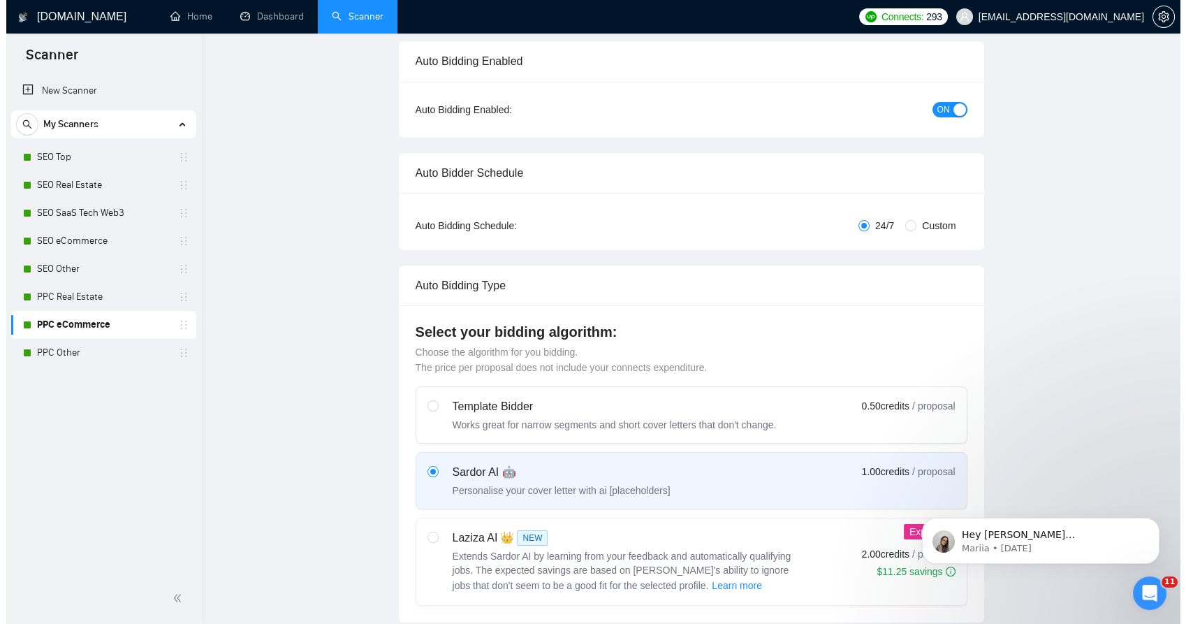
scroll to position [0, 0]
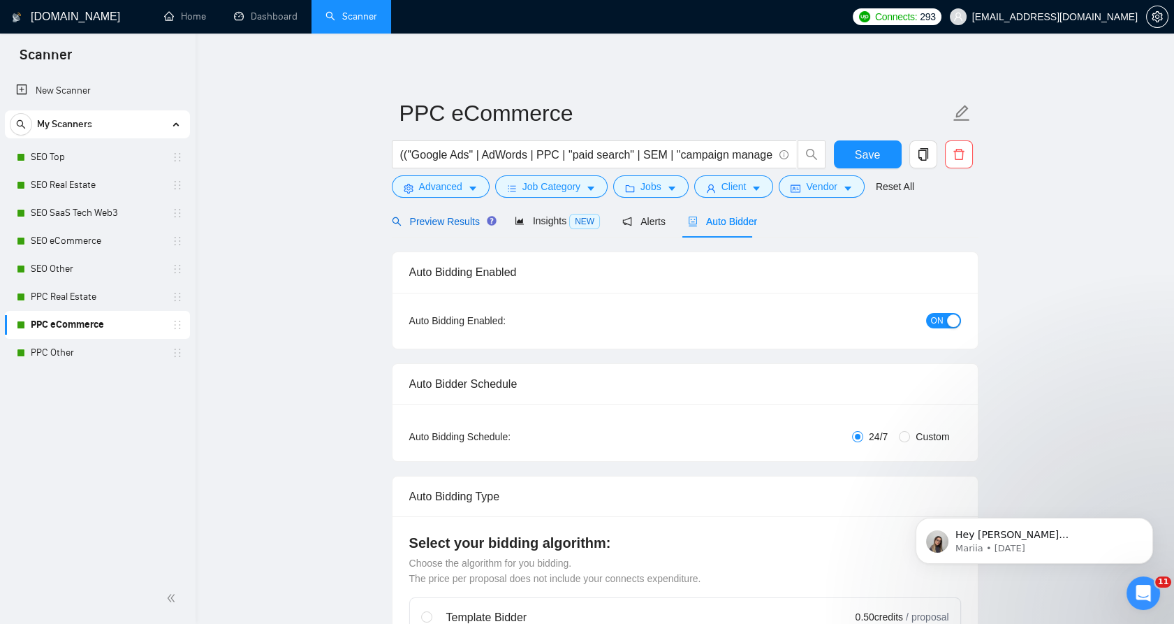
click at [439, 226] on span "Preview Results" at bounding box center [442, 221] width 101 height 11
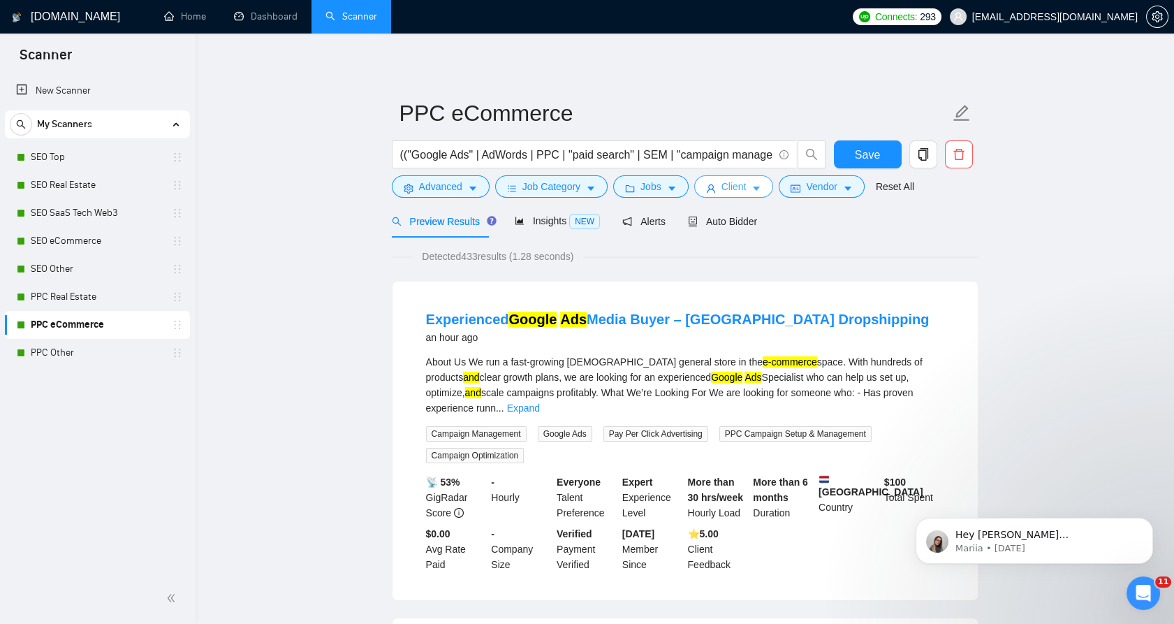
click at [711, 189] on button "Client" at bounding box center [734, 186] width 80 height 22
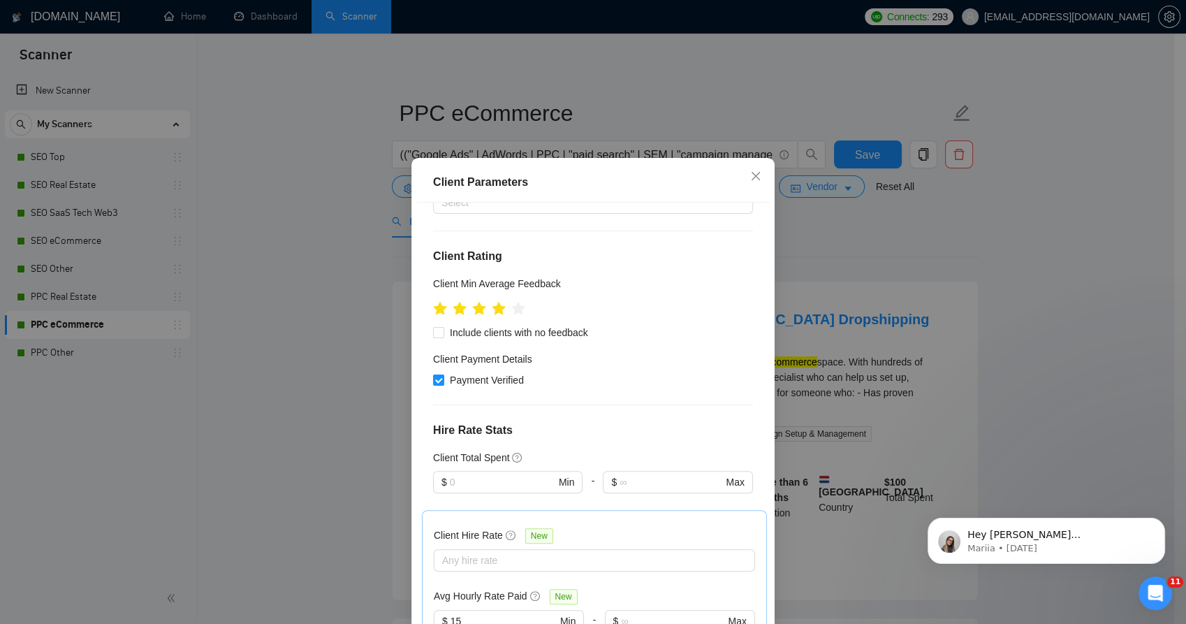
scroll to position [666, 0]
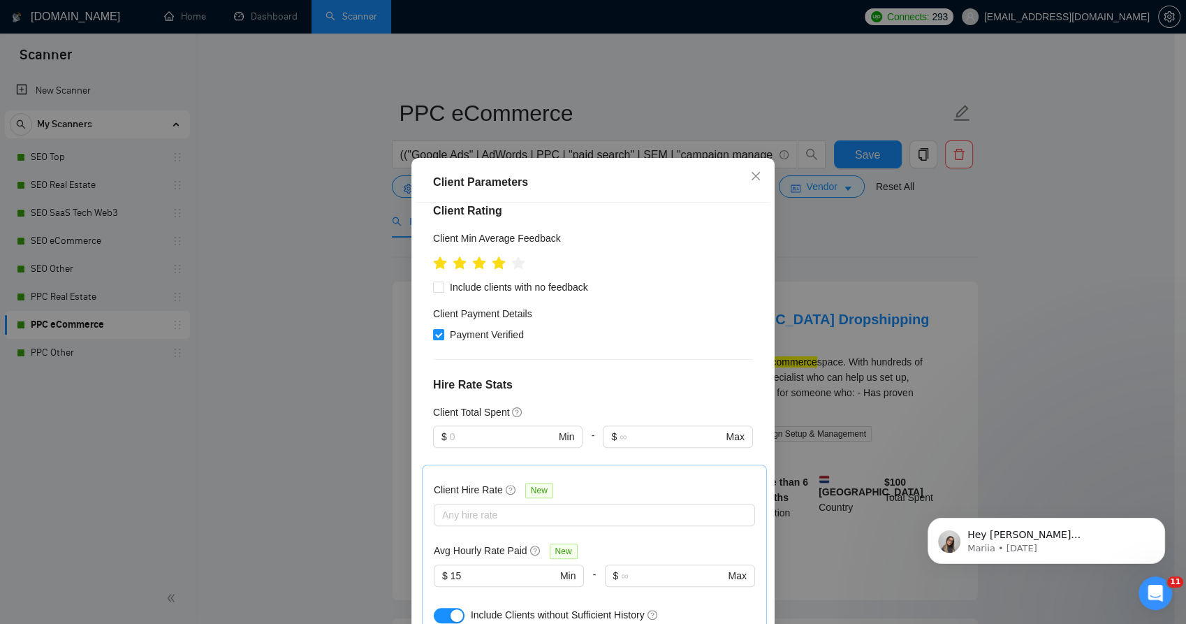
click at [853, 366] on div "Client Parameters Client Location Include Client Countries [GEOGRAPHIC_DATA] [G…" at bounding box center [593, 312] width 1186 height 624
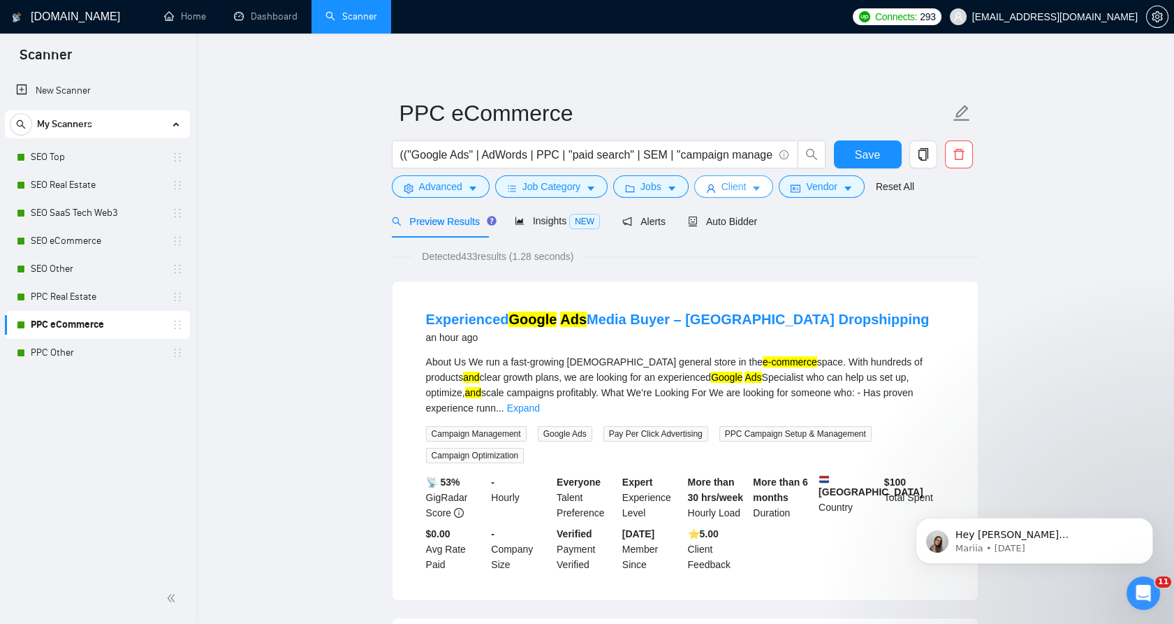
click at [737, 184] on span "Client" at bounding box center [734, 186] width 25 height 15
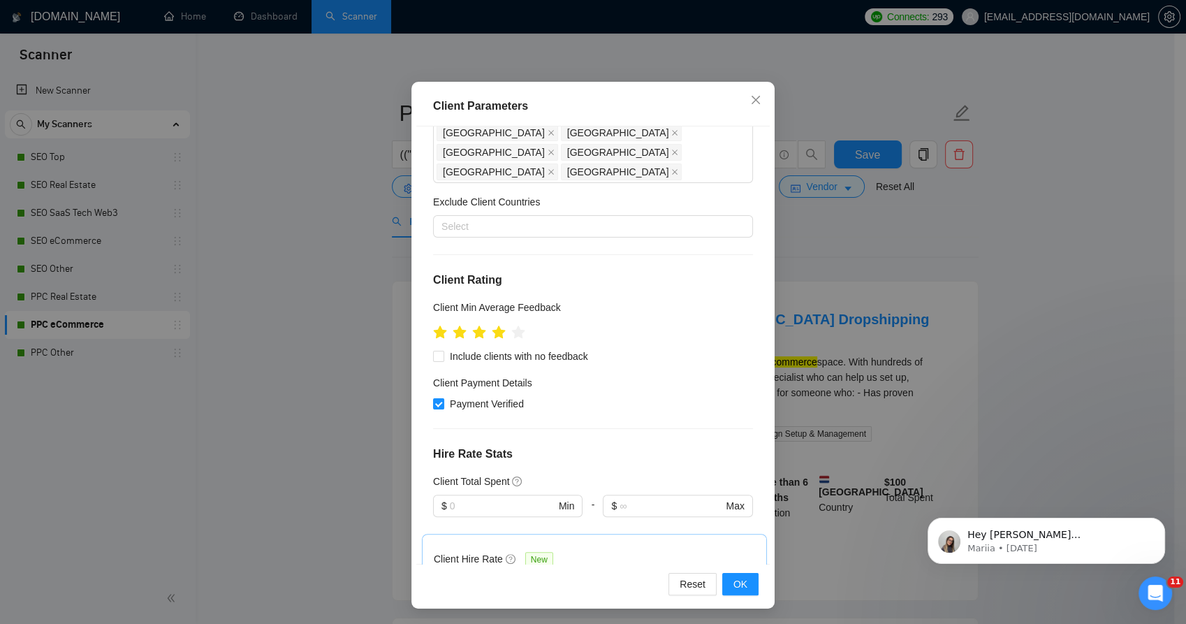
scroll to position [511, 0]
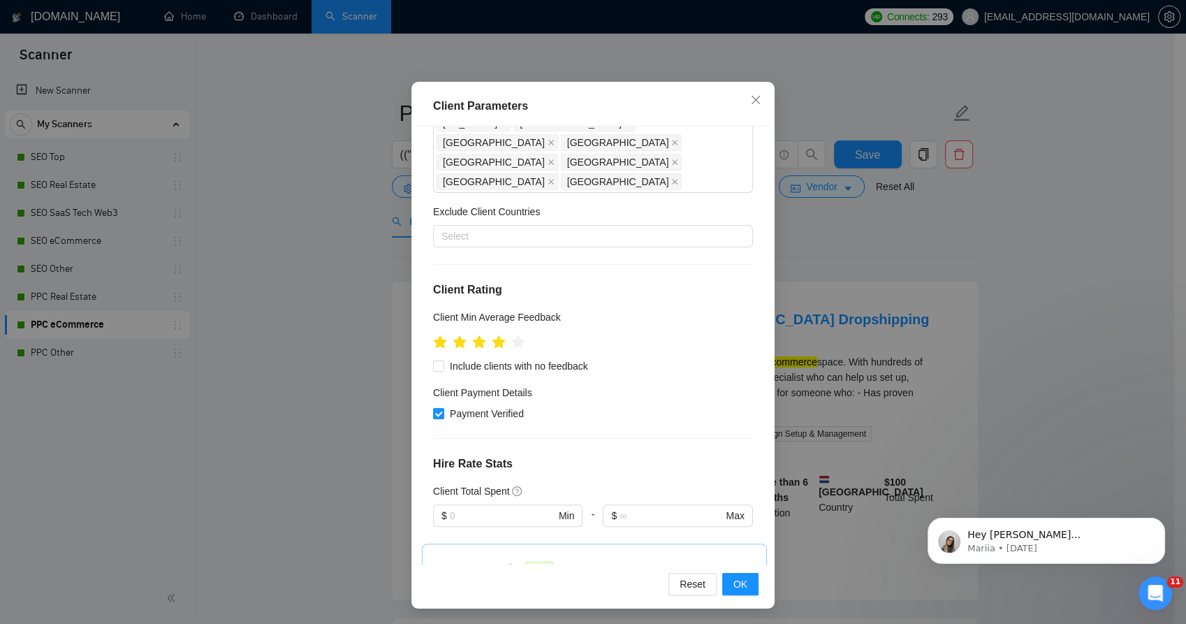
click at [509, 555] on div "Client Hire Rate New Any hire rate Avg Hourly Rate Paid New $ 15 Min - $ Max In…" at bounding box center [594, 630] width 321 height 150
click at [509, 585] on div at bounding box center [587, 593] width 300 height 17
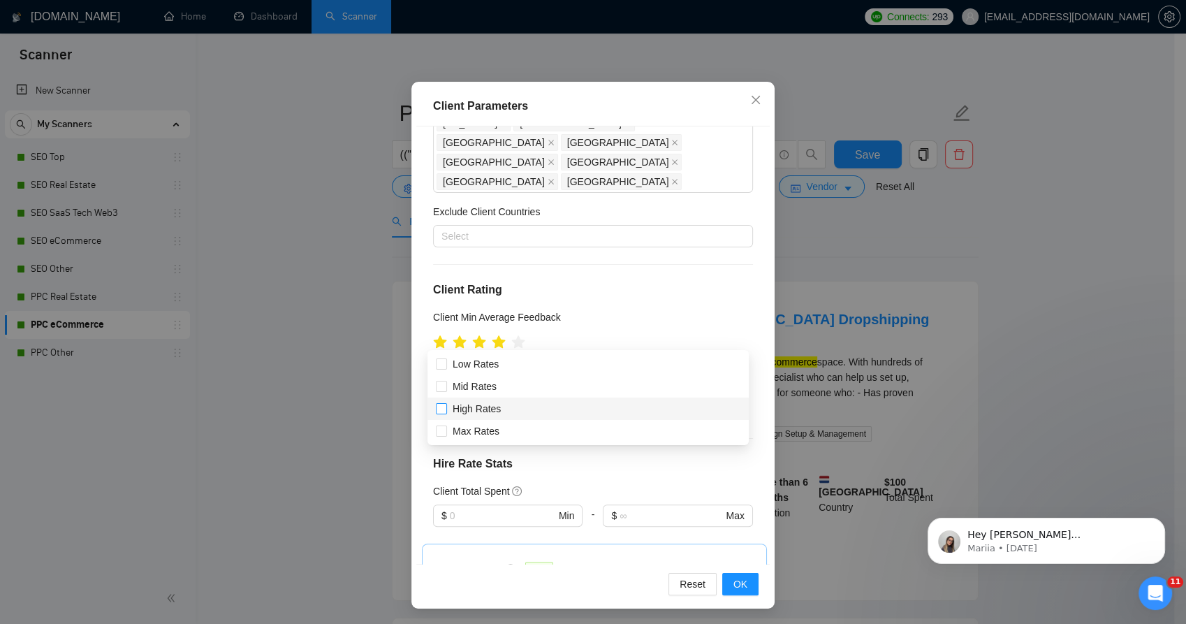
click at [442, 409] on input "High Rates" at bounding box center [441, 408] width 10 height 10
checkbox input "true"
click at [437, 435] on span at bounding box center [441, 430] width 11 height 11
click at [437, 435] on input "Max Rates" at bounding box center [441, 430] width 10 height 10
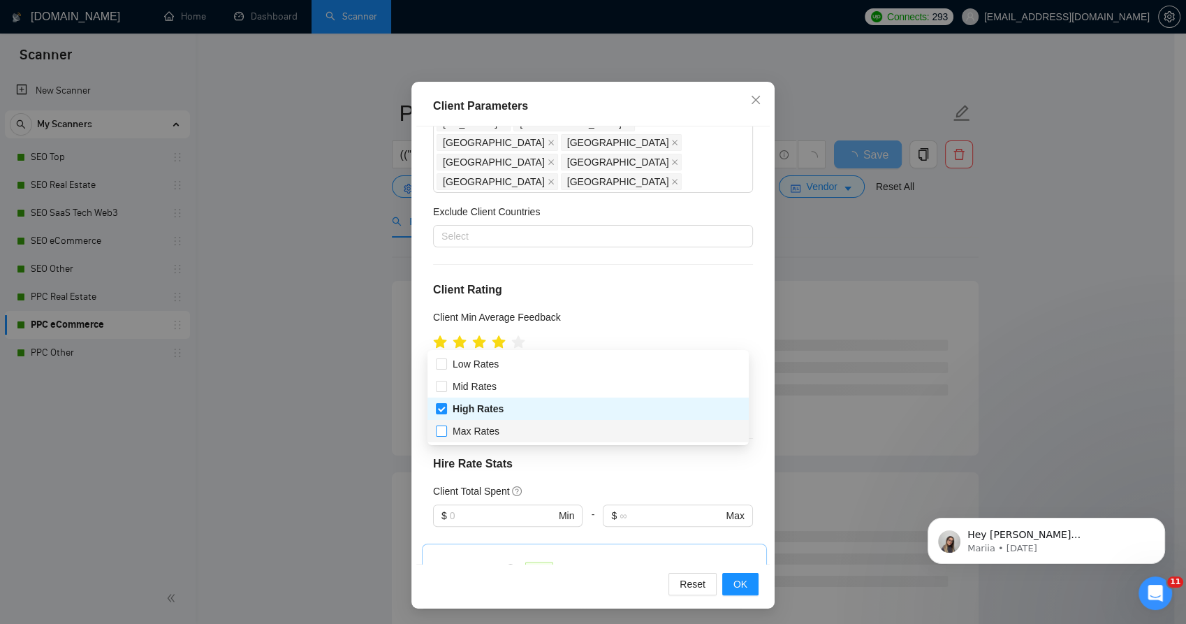
click at [442, 430] on input "Max Rates" at bounding box center [441, 430] width 10 height 10
checkbox input "true"
click at [738, 590] on span "OK" at bounding box center [741, 583] width 14 height 15
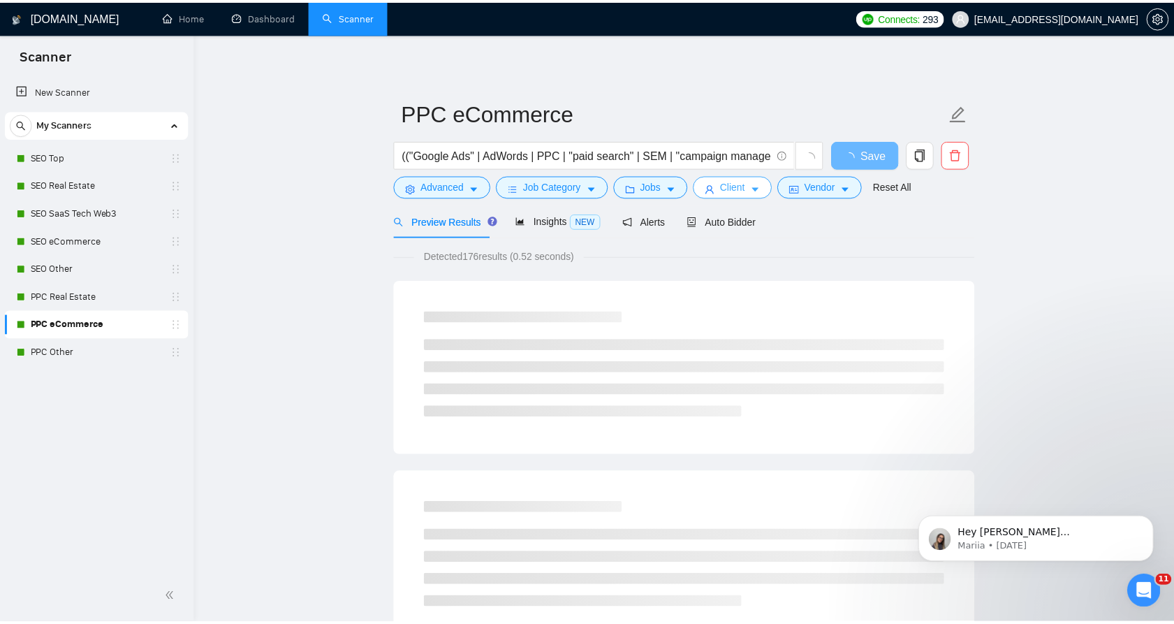
scroll to position [0, 0]
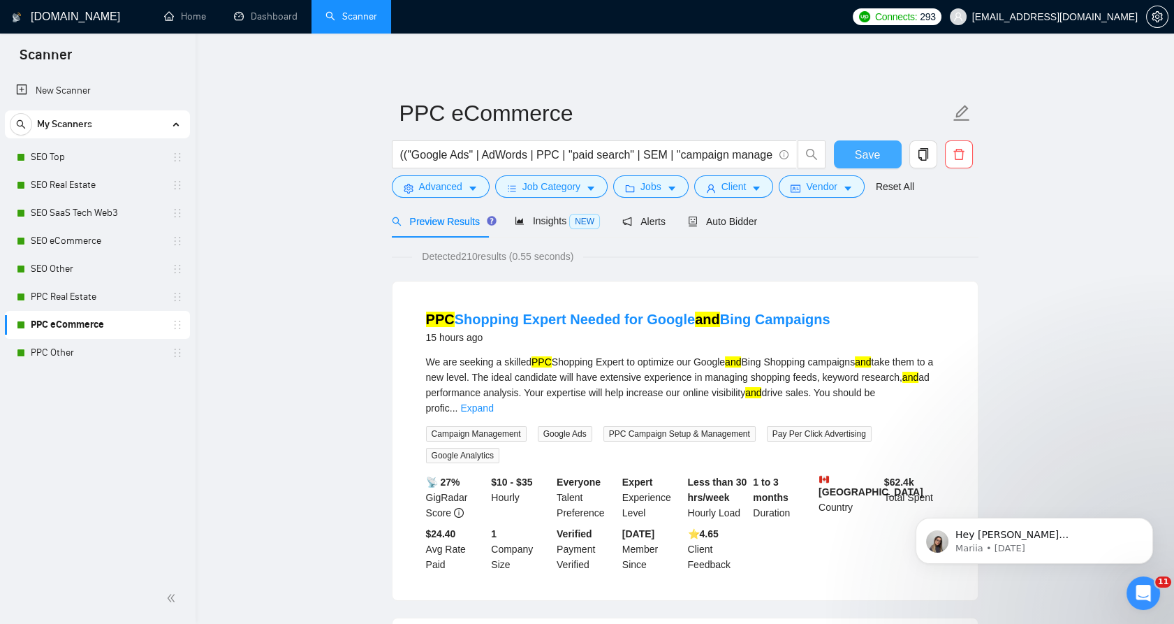
click at [861, 147] on span "Save" at bounding box center [867, 154] width 25 height 17
click at [111, 153] on link "SEO Top" at bounding box center [97, 157] width 133 height 28
